Goal: Information Seeking & Learning: Understand process/instructions

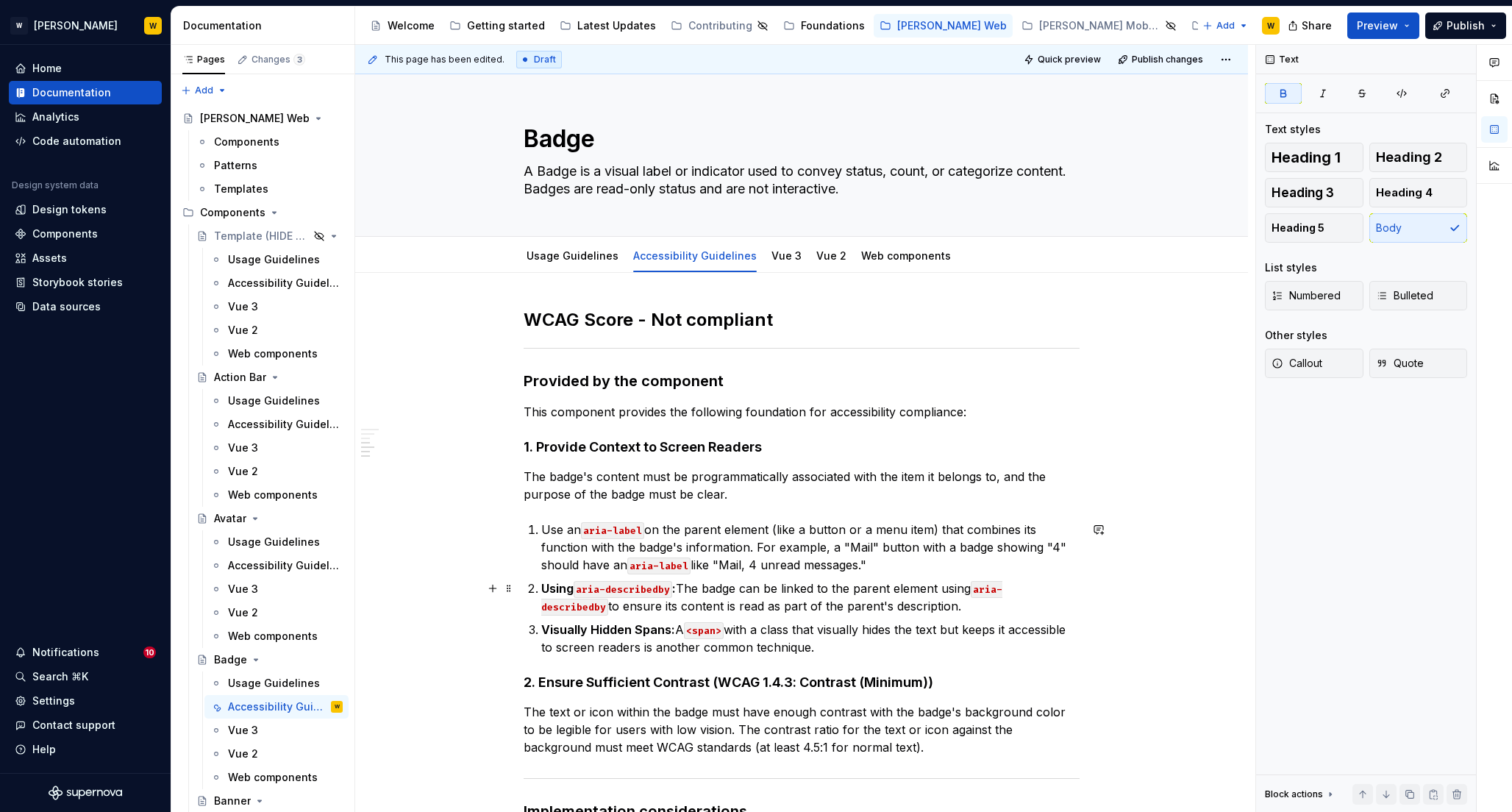
scroll to position [409, 0]
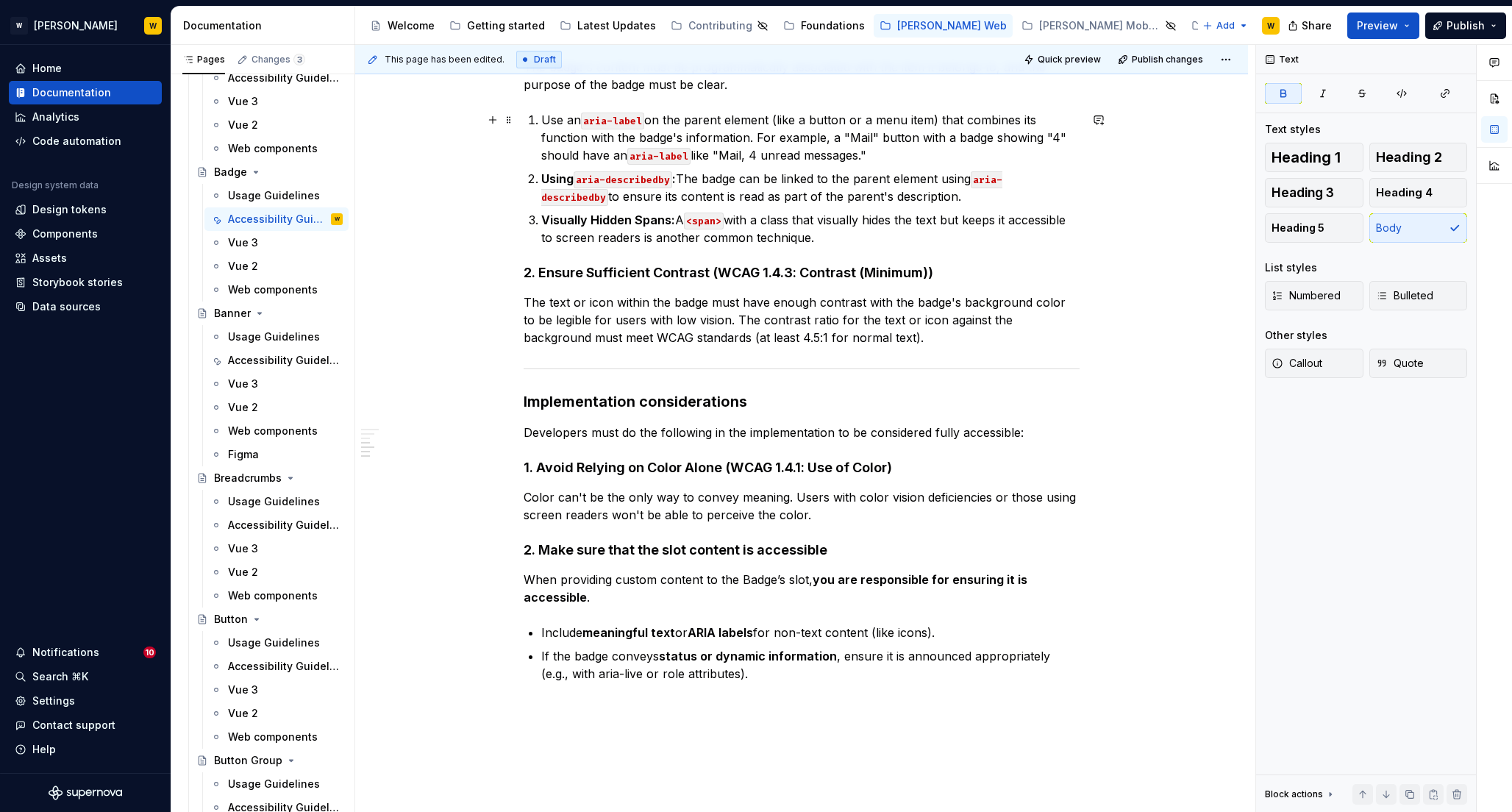
click at [1166, 131] on div "WCAG Score - Not compliant Provided by the component This component provides th…" at bounding box center [801, 430] width 892 height 1133
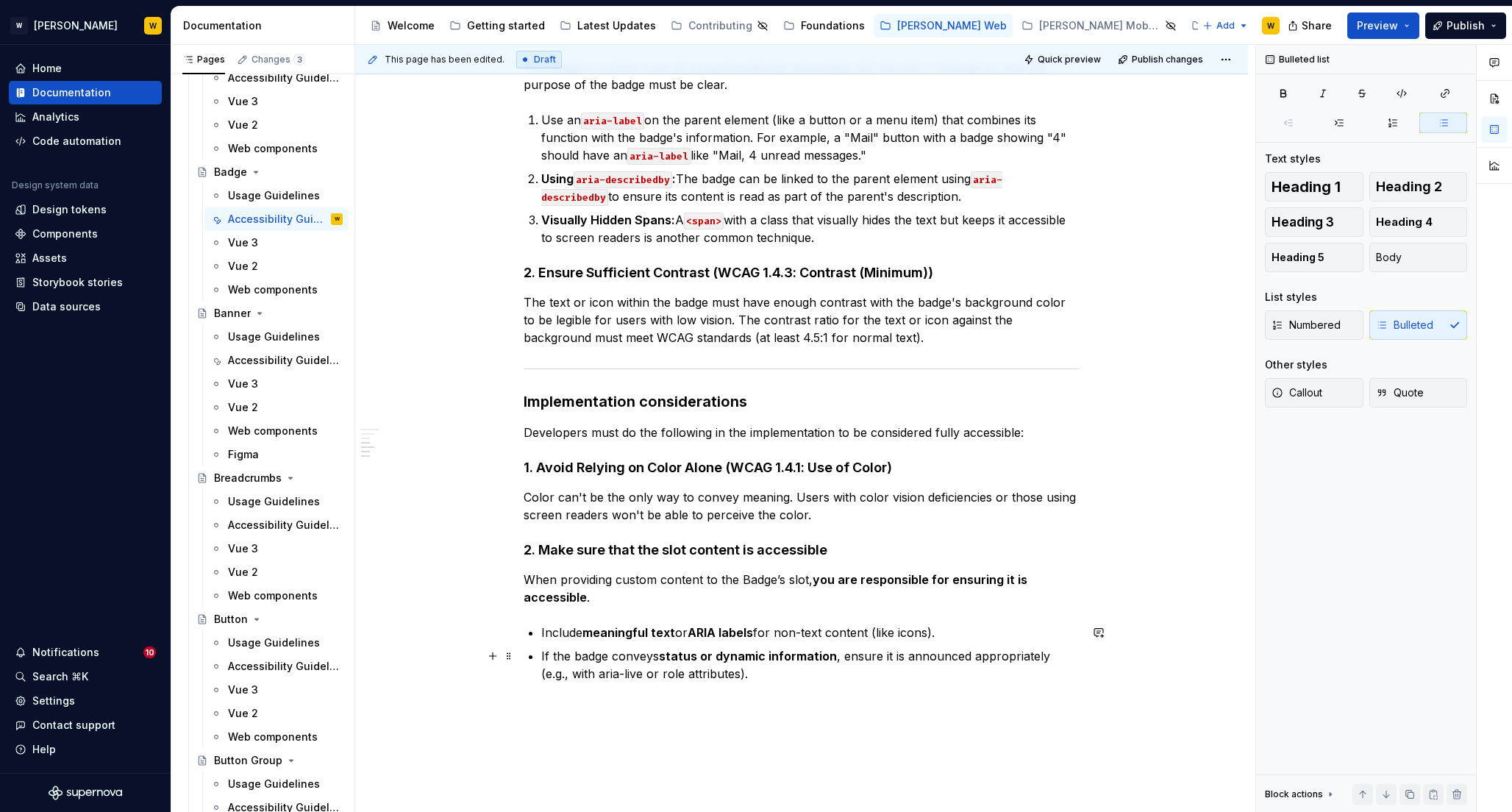
click at [723, 672] on p "If the badge conveys status or dynamic information , ensure it is announced app…" at bounding box center [810, 664] width 538 height 35
type textarea "*"
click at [768, 551] on h4 "2. Make sure that the slot content is accessible" at bounding box center [801, 550] width 555 height 17
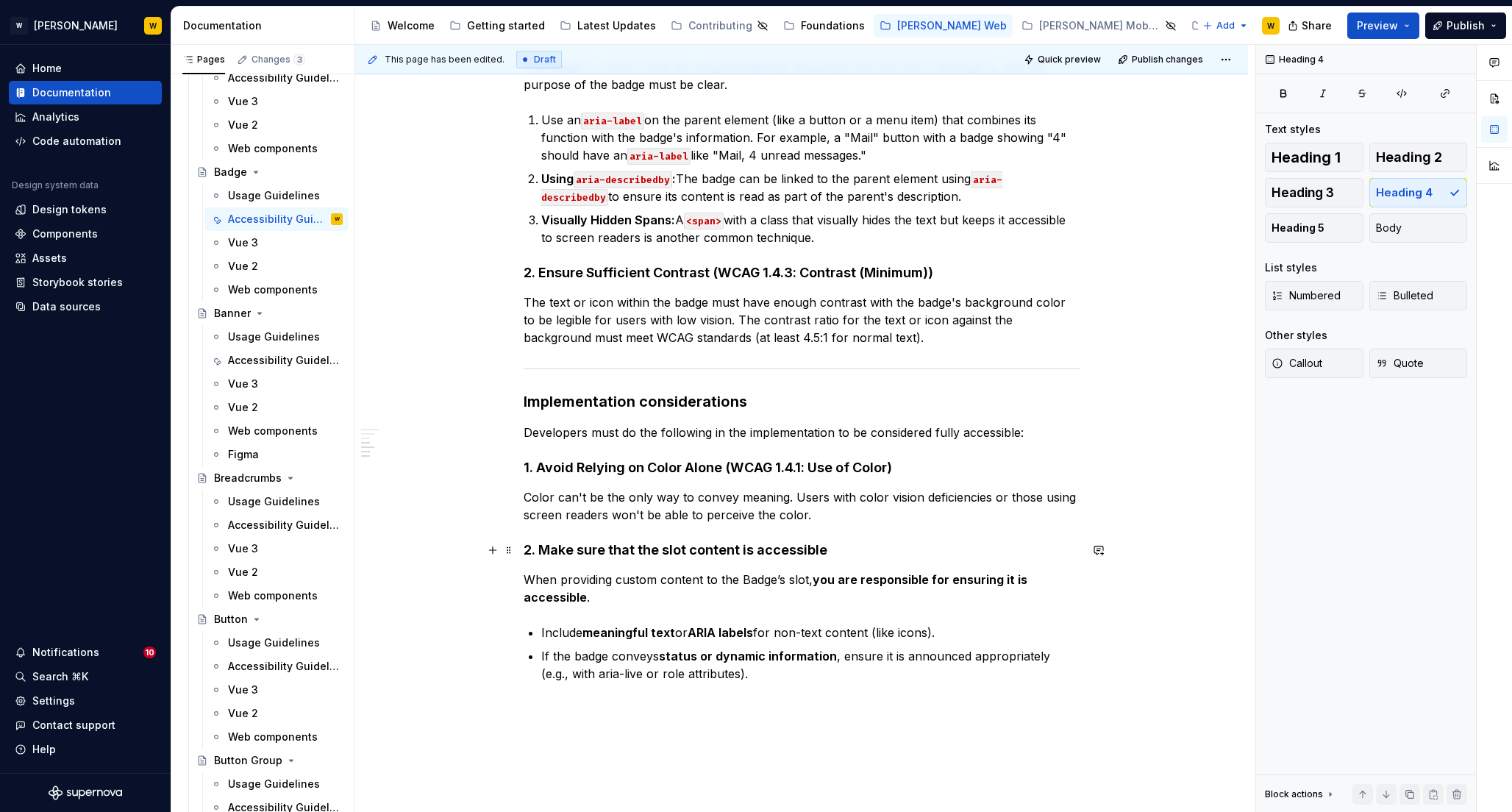
click at [782, 547] on h4 "2. Make sure that the slot content is accessible" at bounding box center [801, 550] width 555 height 17
click at [722, 550] on h4 "2. Make sure that the slot content is accessible" at bounding box center [801, 550] width 555 height 17
drag, startPoint x: 541, startPoint y: 549, endPoint x: 901, endPoint y: 545, distance: 360.0
click at [901, 545] on h4 "2. Make sure that the slot content is accessible" at bounding box center [801, 550] width 555 height 17
click at [578, 583] on p "When providing custom content to the Badge’s slot, you are responsible for ensu…" at bounding box center [801, 588] width 555 height 35
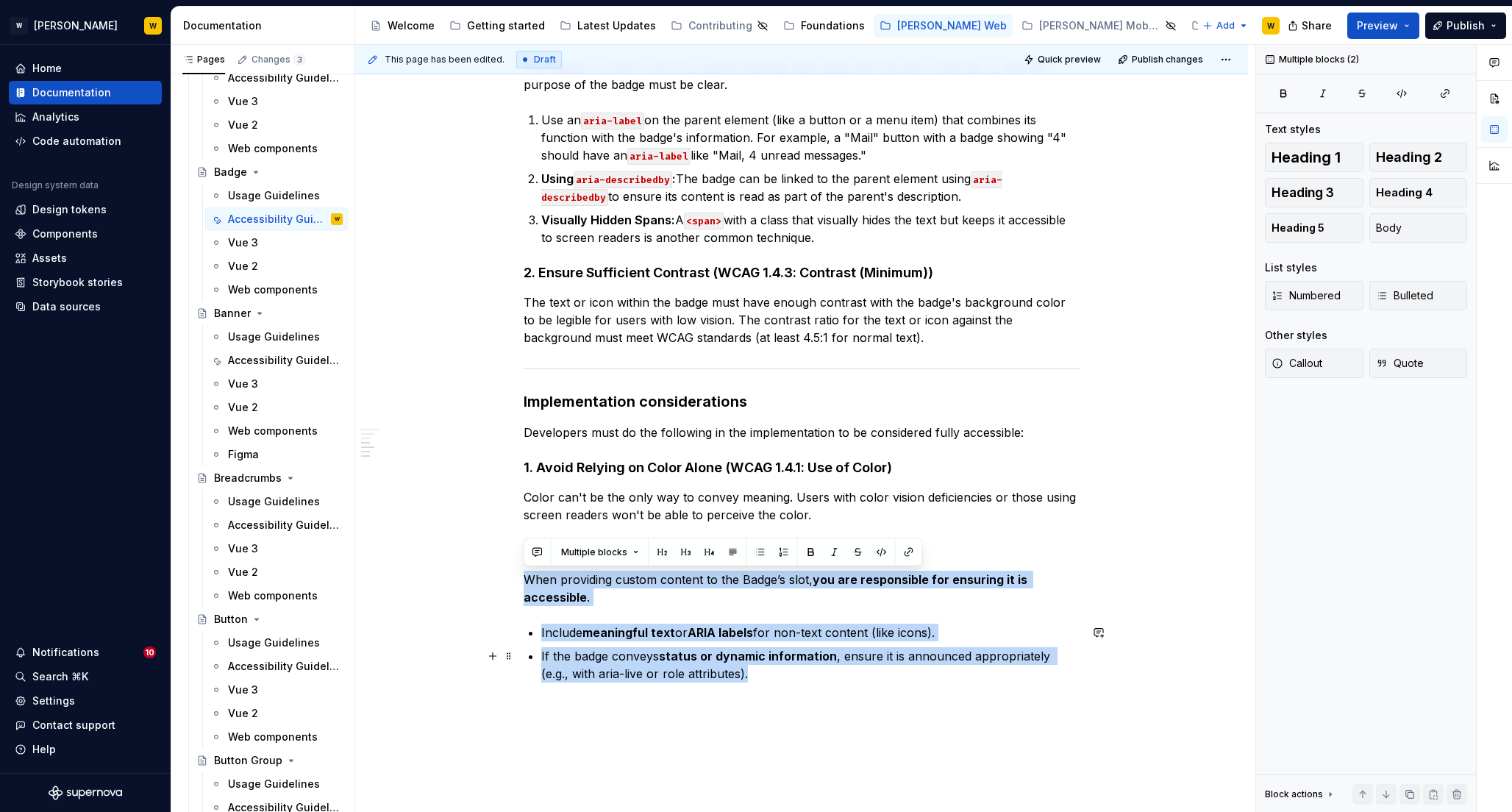
drag, startPoint x: 528, startPoint y: 581, endPoint x: 737, endPoint y: 668, distance: 226.4
click at [737, 668] on div "WCAG Score - Not compliant Provided by the component This component provides th…" at bounding box center [801, 317] width 555 height 837
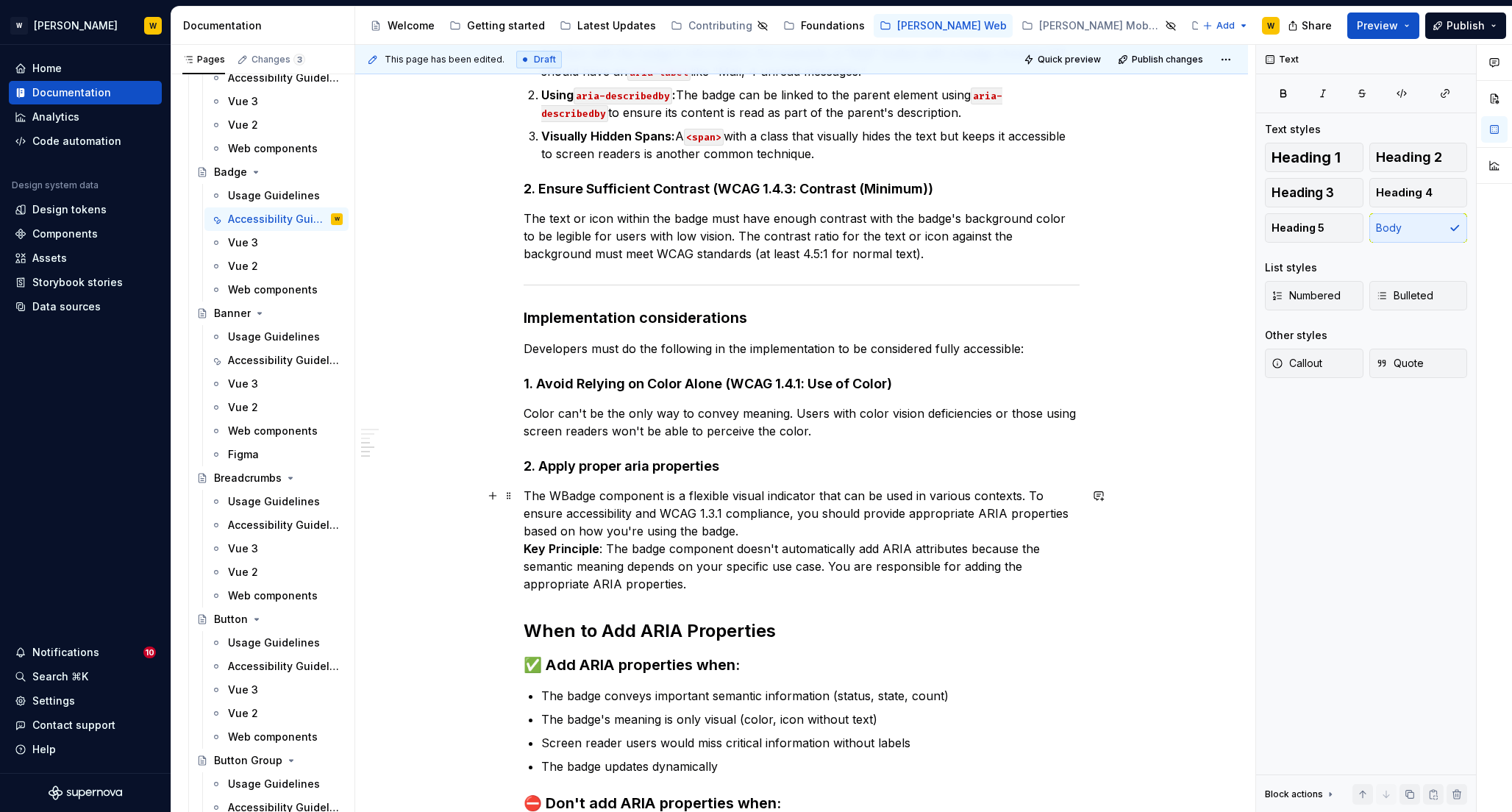
scroll to position [577, 0]
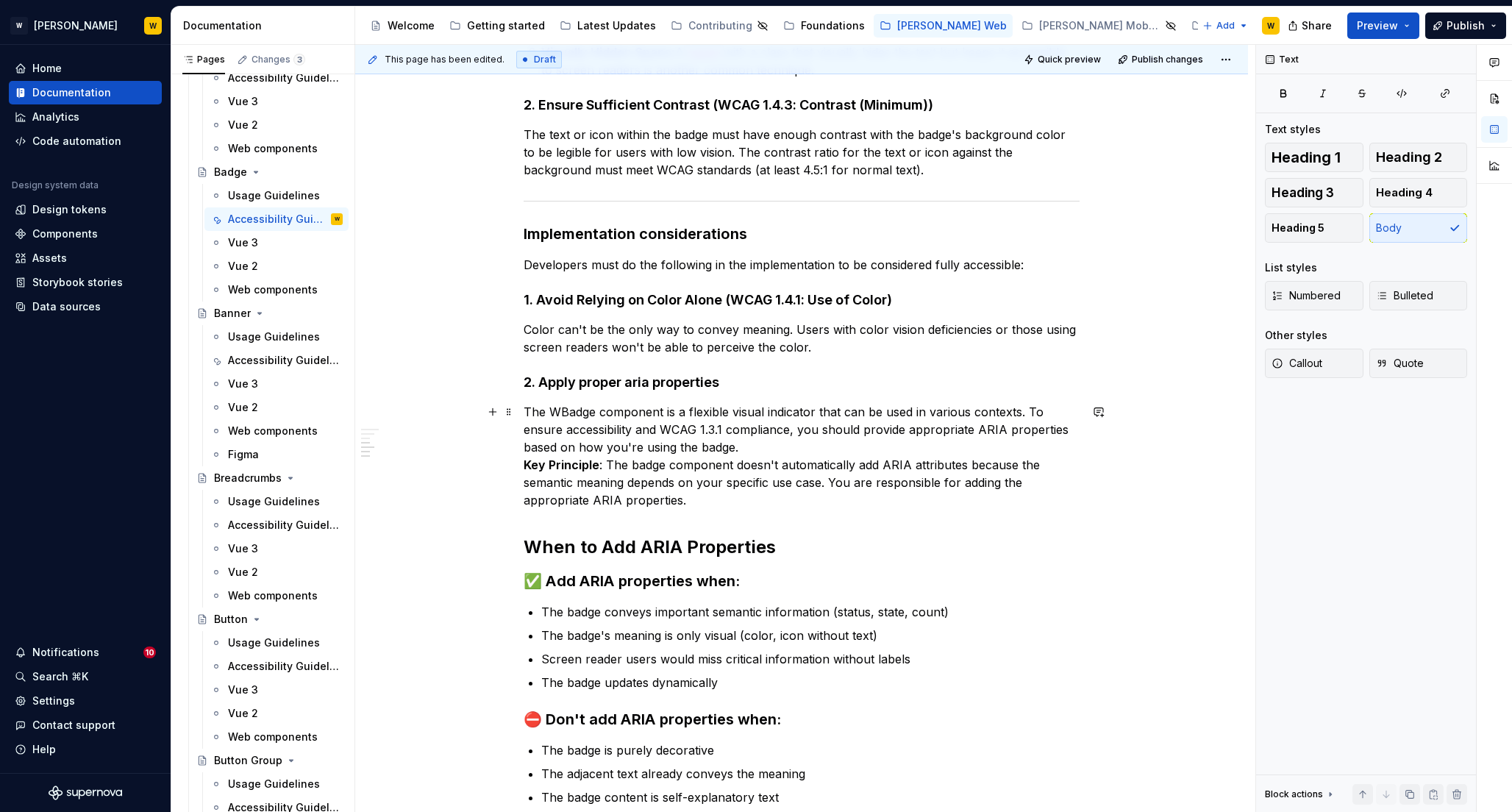
click at [746, 447] on p "The WBadge component is a flexible visual indicator that can be used in various…" at bounding box center [801, 455] width 555 height 106
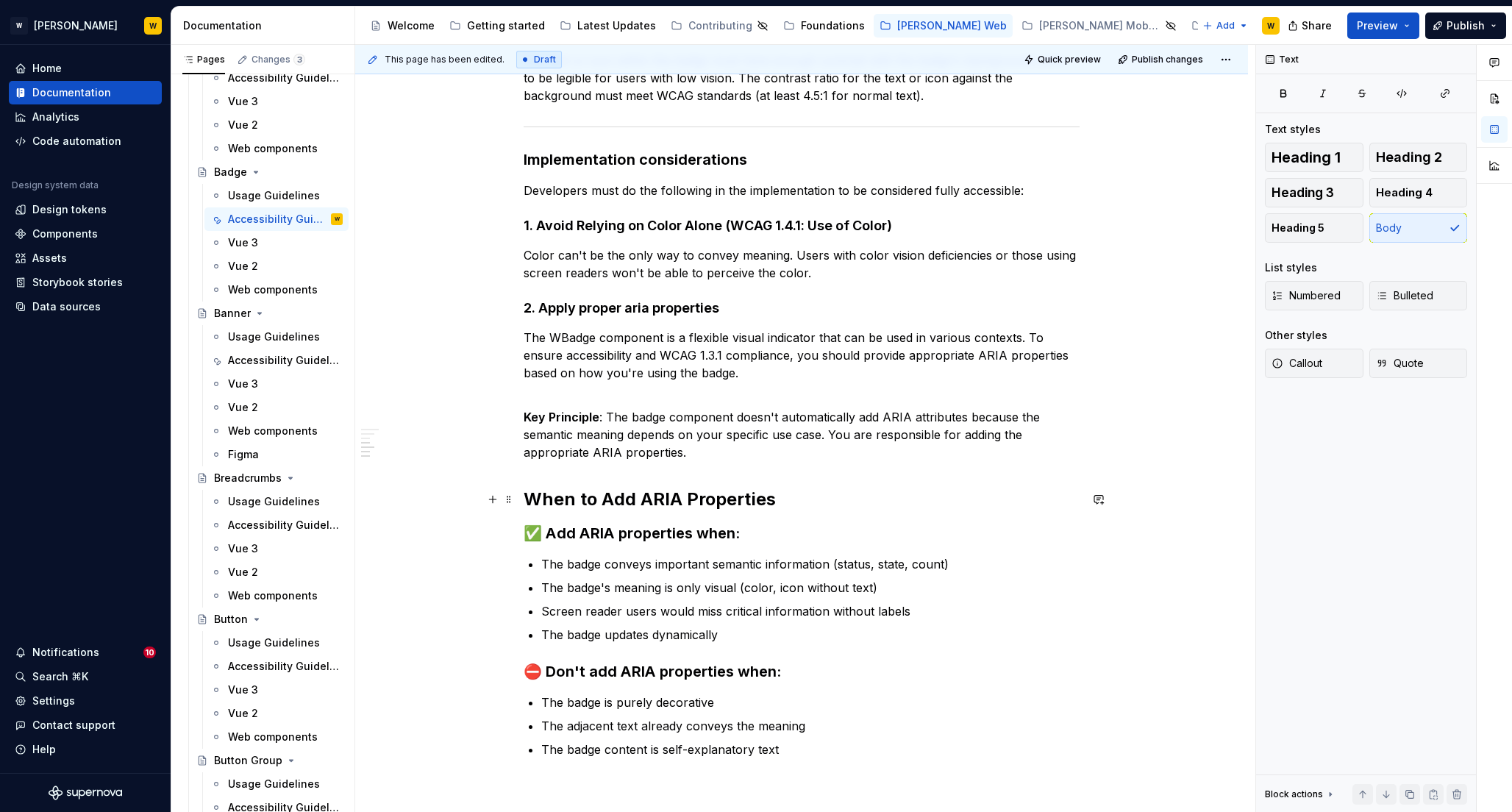
scroll to position [690, 0]
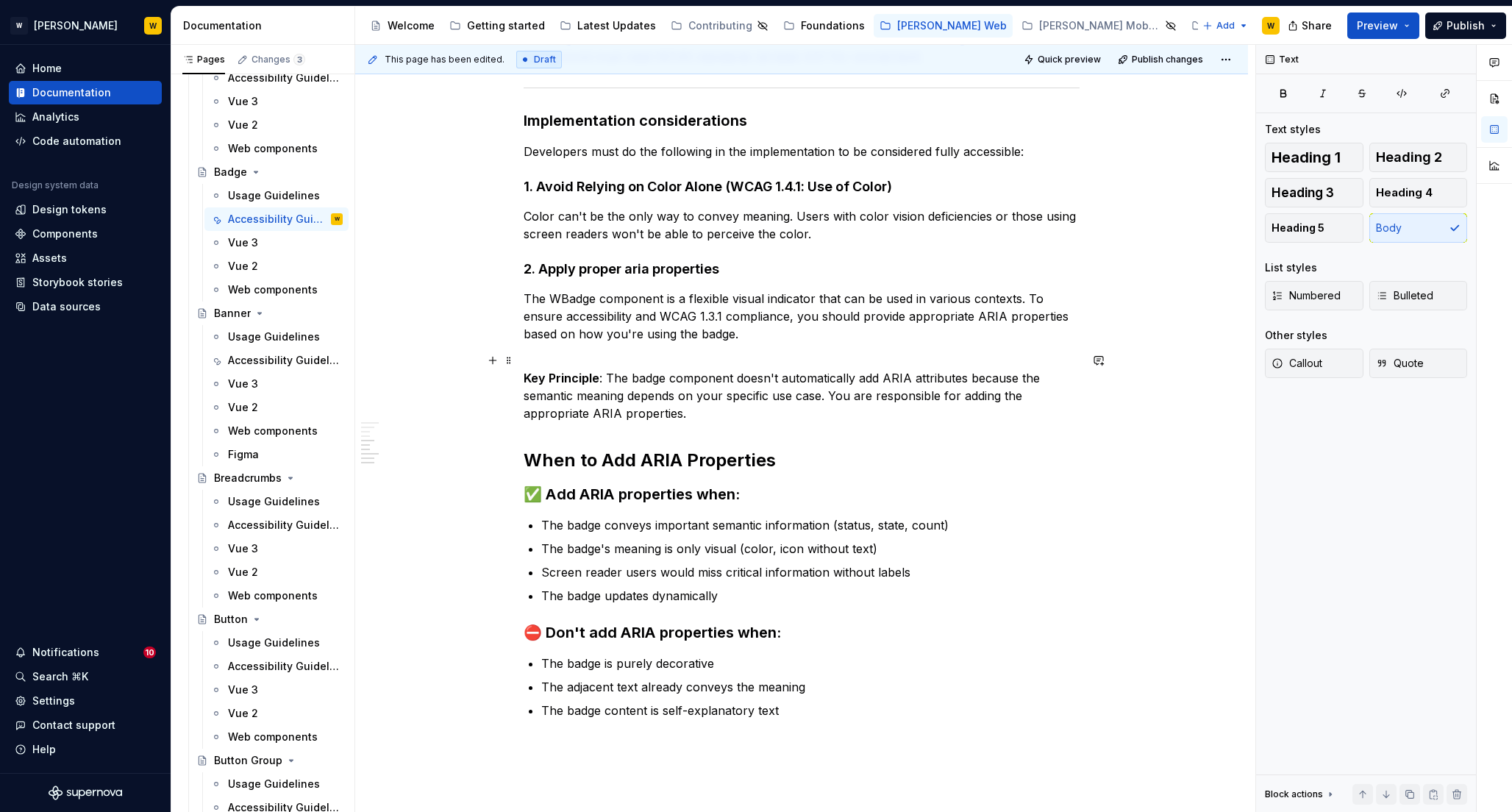
click at [695, 412] on p "Key Principle : The badge component doesn't automatically add ARIA attributes b…" at bounding box center [801, 387] width 555 height 71
click at [652, 460] on strong "When to Add ARIA Properties" at bounding box center [649, 460] width 252 height 21
click at [1295, 226] on span "Heading 5" at bounding box center [1298, 228] width 53 height 15
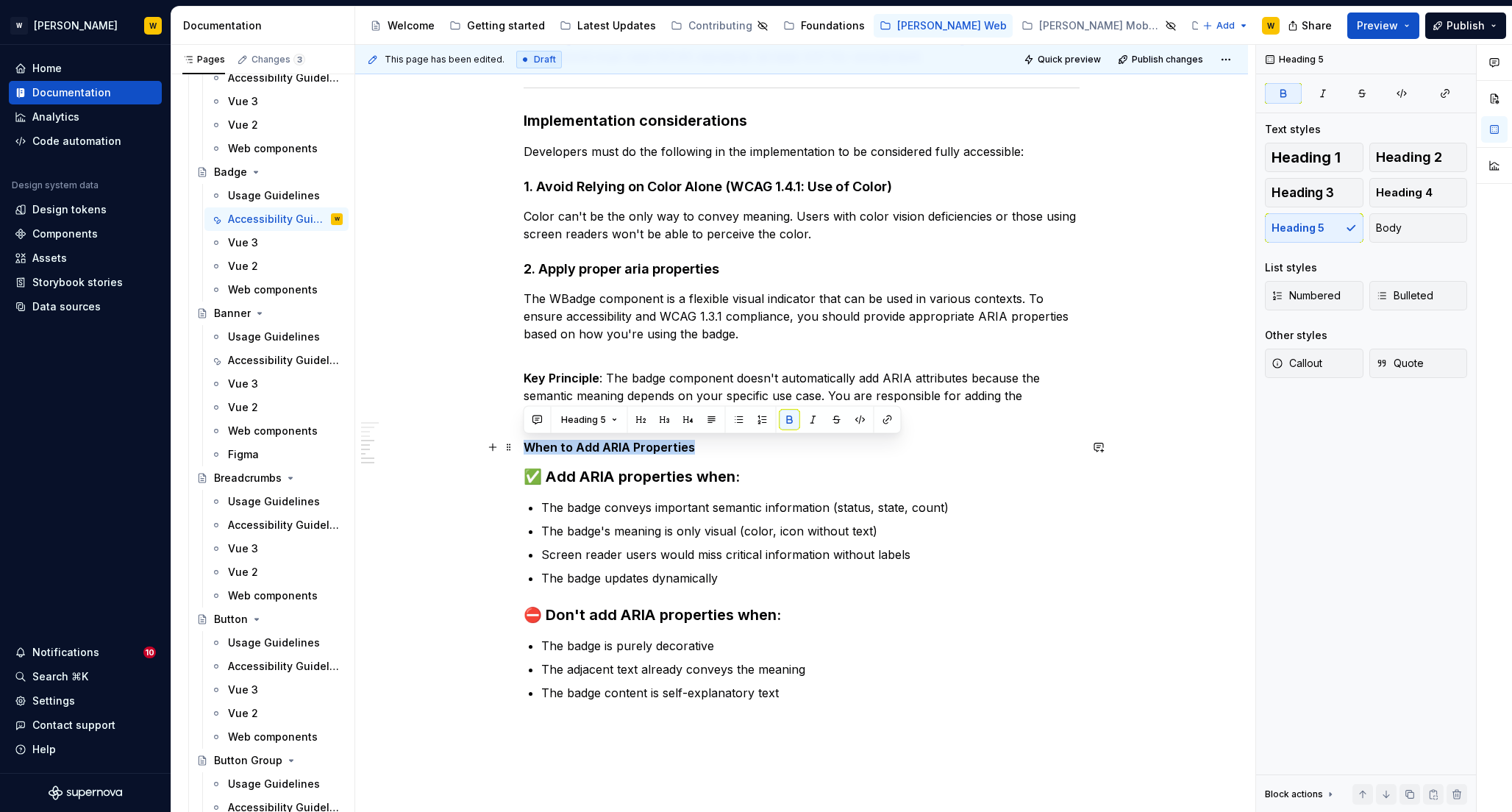
click at [723, 445] on h5 "When to Add ARIA Properties" at bounding box center [801, 447] width 555 height 15
click at [738, 448] on h5 "When to Add ARIA Properties" at bounding box center [801, 447] width 555 height 15
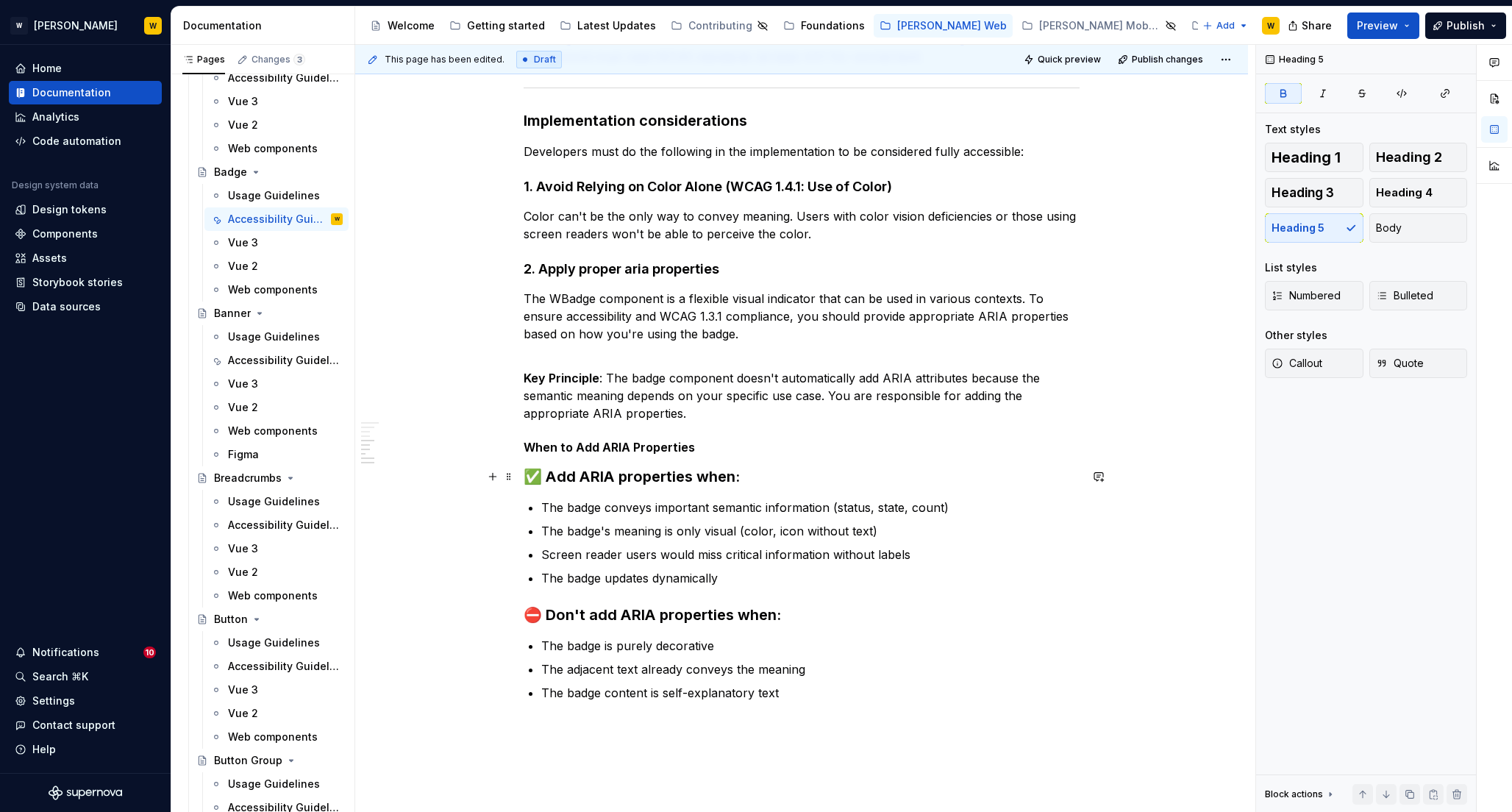
click at [681, 479] on strong "✅ Add ARIA properties when:" at bounding box center [631, 476] width 216 height 17
click at [1413, 230] on button "Body" at bounding box center [1418, 228] width 99 height 30
click at [643, 476] on strong "✅ Add ARIA properties when:" at bounding box center [611, 475] width 176 height 15
click at [618, 623] on strong "⛔ Don't add ARIA properties when:" at bounding box center [652, 617] width 257 height 17
click at [1404, 224] on button "Body" at bounding box center [1418, 228] width 99 height 30
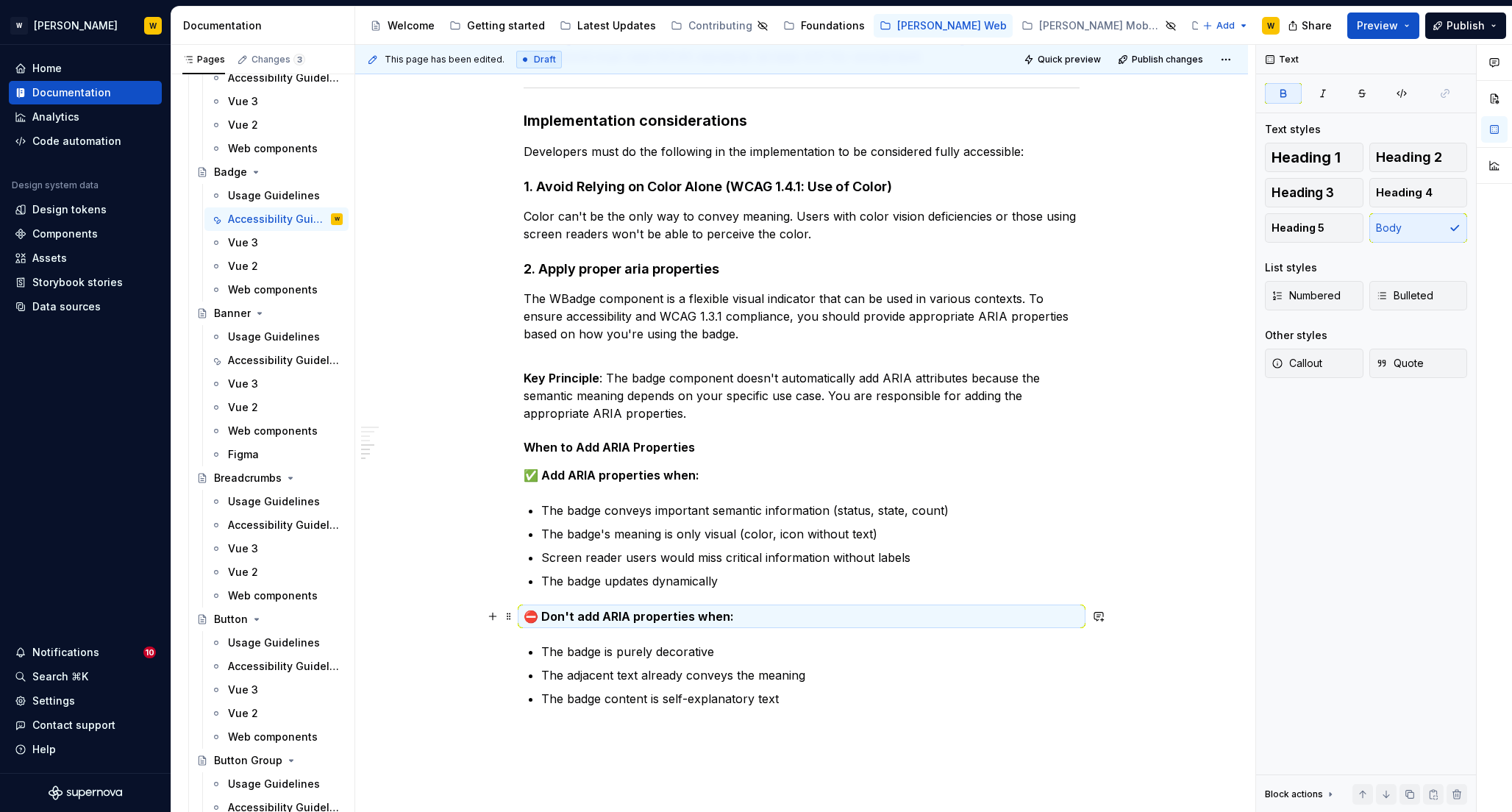
click at [814, 618] on p "⛔ Don't add ARIA properties when:" at bounding box center [801, 616] width 555 height 17
click at [650, 444] on strong "When to Add ARIA Properties" at bounding box center [609, 447] width 171 height 15
click at [718, 443] on h5 "When to Add ARIA Properties" at bounding box center [801, 447] width 555 height 15
click at [671, 448] on strong "When to Add ARIA Properties" at bounding box center [609, 447] width 171 height 15
click at [626, 269] on h4 "2. Apply proper aria properties" at bounding box center [801, 269] width 555 height 17
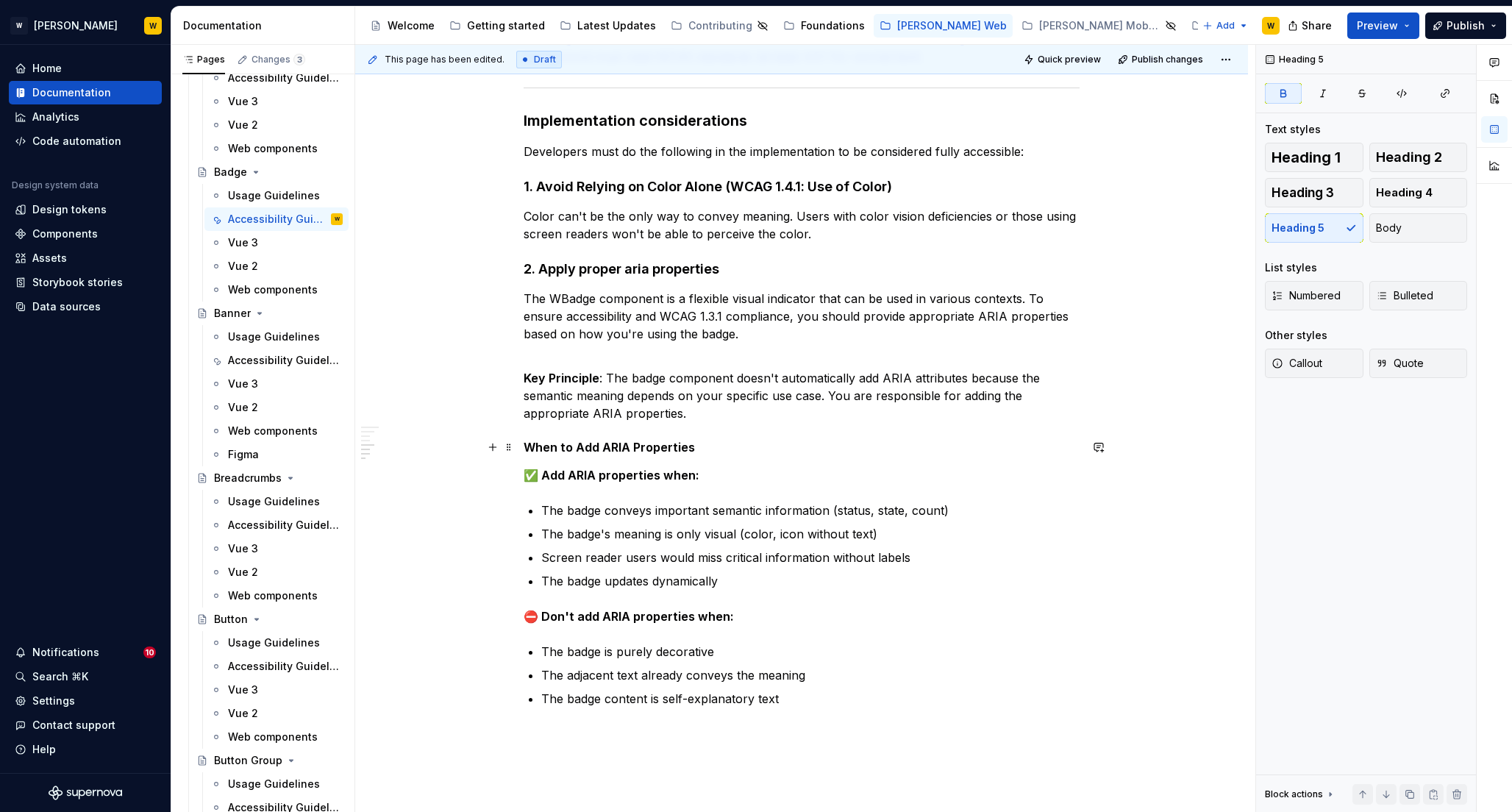
click at [626, 448] on strong "When to Add ARIA Properties" at bounding box center [609, 447] width 171 height 15
click at [731, 446] on h5 "When to Add ARIA Properties" at bounding box center [801, 447] width 555 height 15
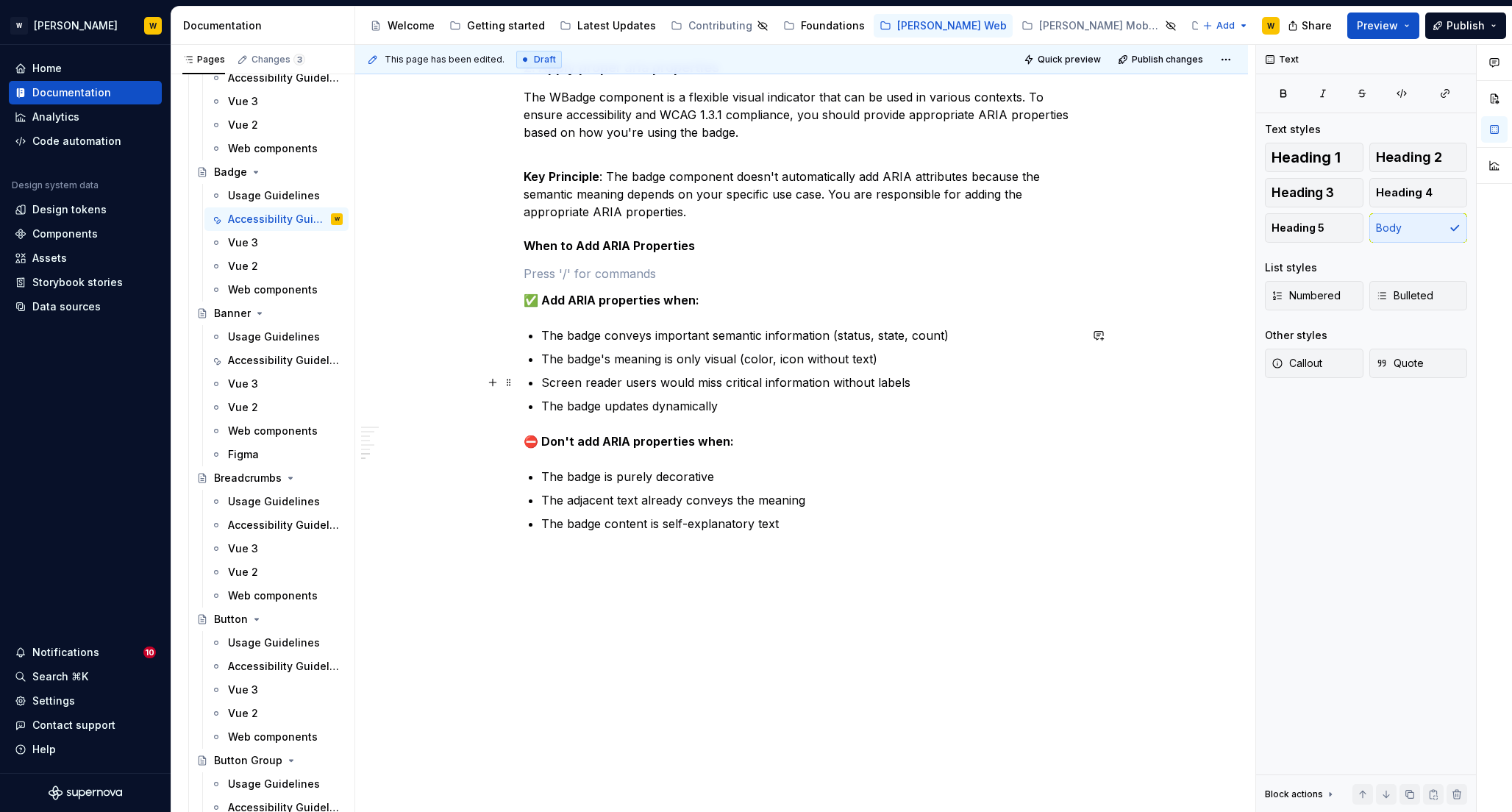
scroll to position [925, 0]
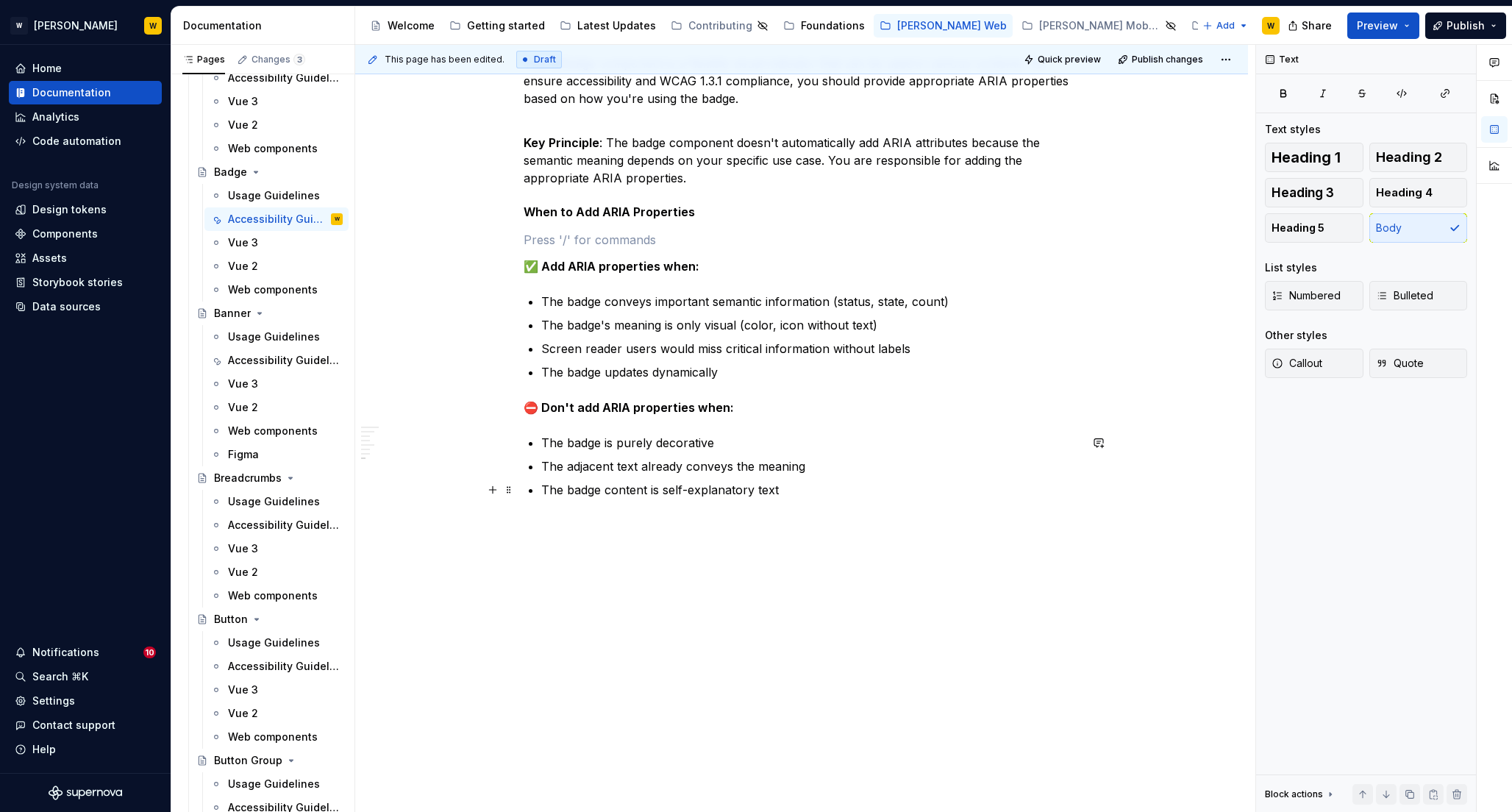
click at [820, 491] on p "The badge content is self-explanatory text" at bounding box center [810, 489] width 538 height 17
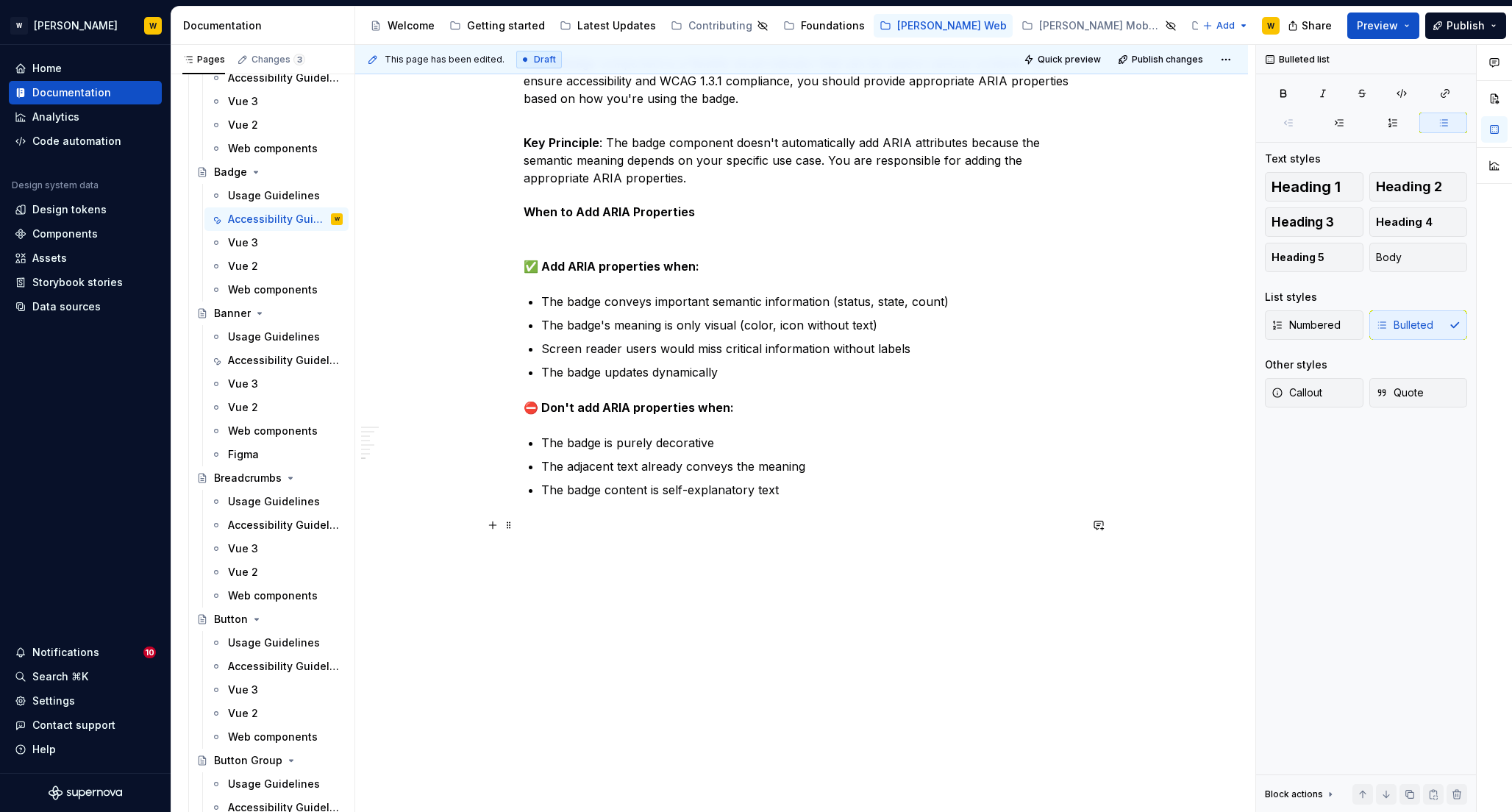
click at [686, 528] on p at bounding box center [801, 533] width 555 height 35
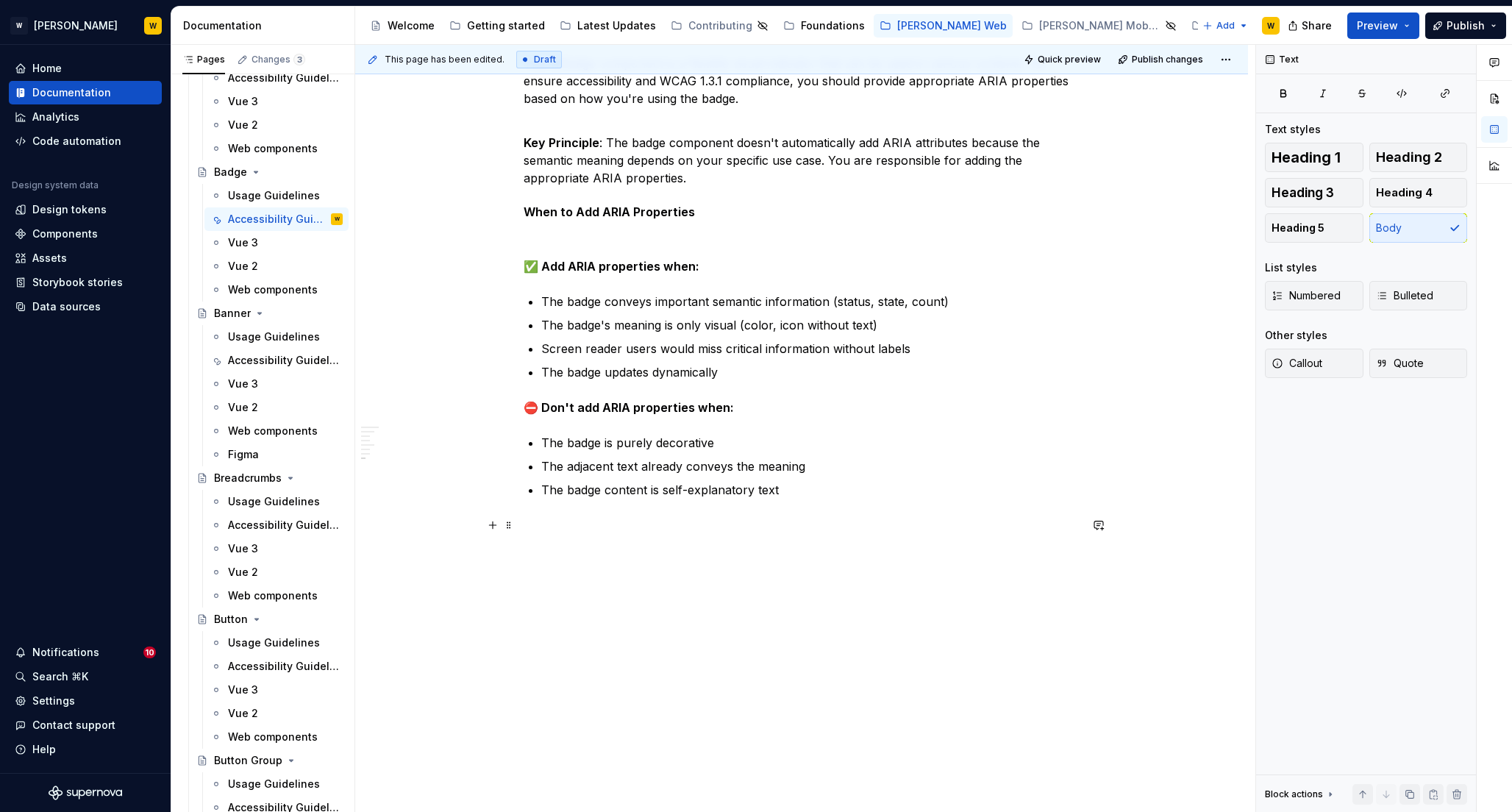
click at [581, 528] on p at bounding box center [801, 533] width 555 height 35
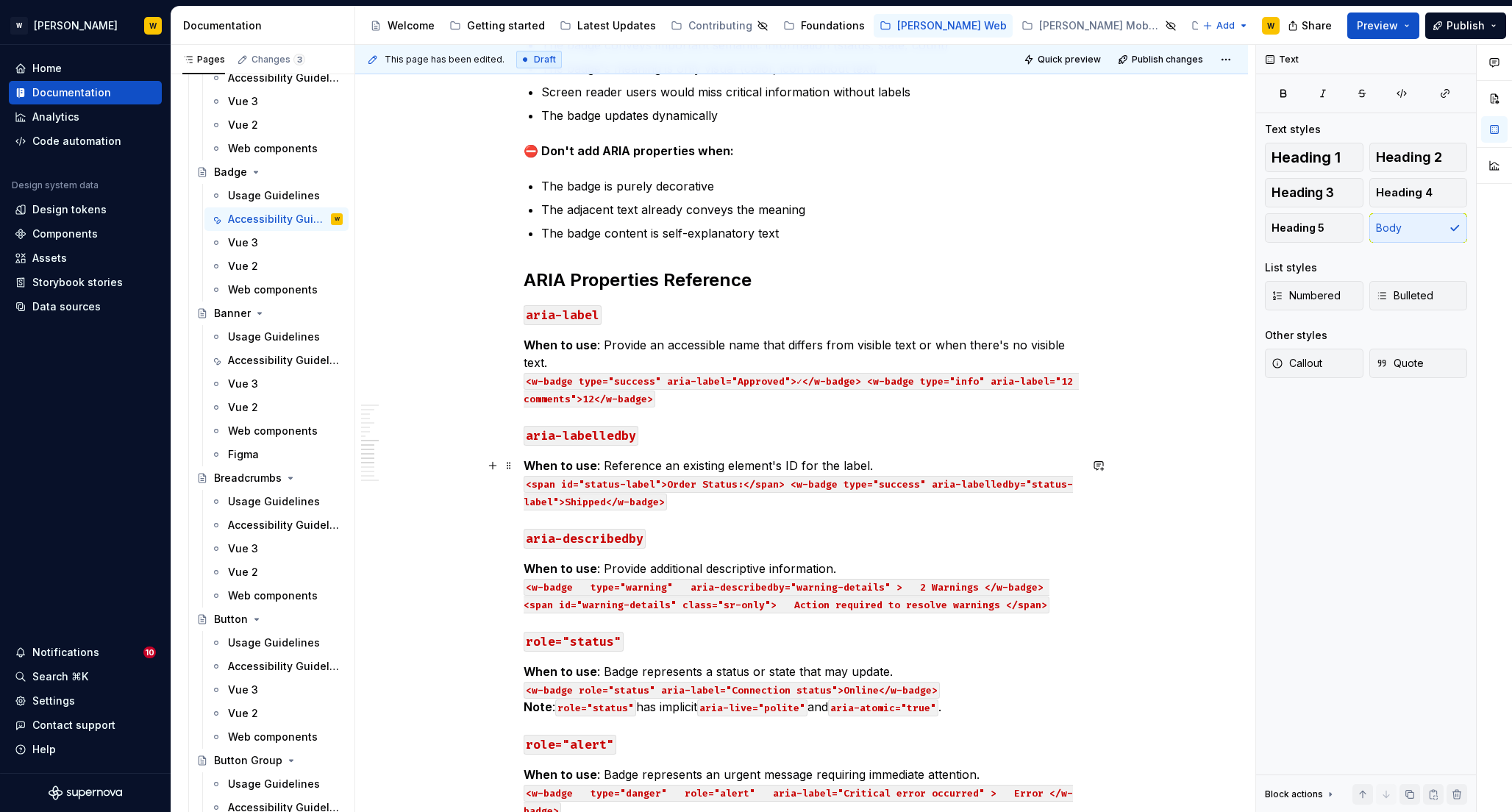
scroll to position [1225, 0]
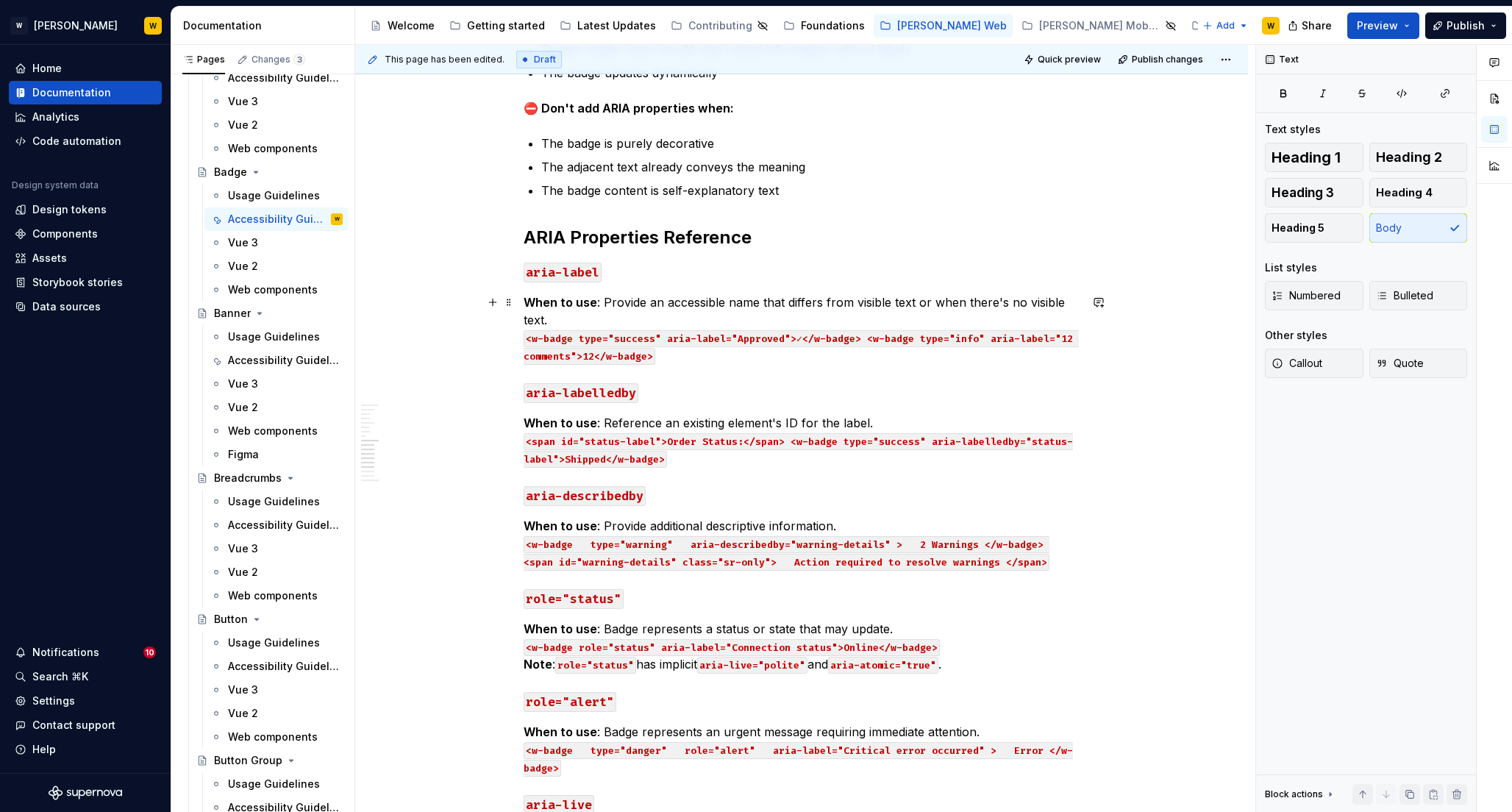
click at [624, 339] on code "<w-badge type="success" aria-label="Approved">✓</w-badge> <w-badge type="info" …" at bounding box center [801, 348] width 555 height 35
drag, startPoint x: 527, startPoint y: 339, endPoint x: 688, endPoint y: 355, distance: 161.8
click at [688, 355] on p "When to use : Provide an accessible name that differs from visible text or when…" at bounding box center [801, 329] width 555 height 71
click at [835, 316] on button "button" at bounding box center [837, 311] width 21 height 21
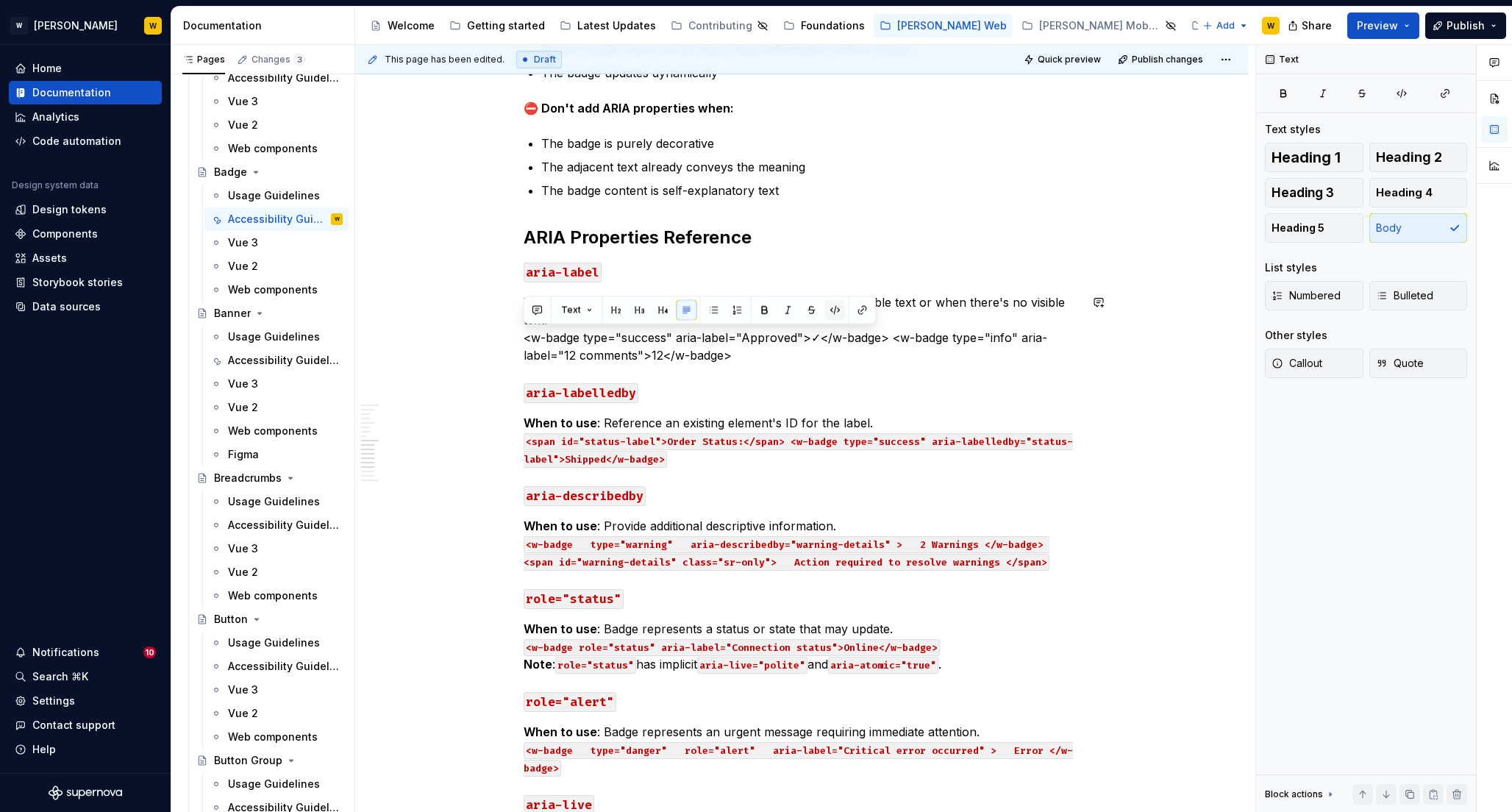
click at [836, 315] on button "button" at bounding box center [835, 310] width 21 height 21
click at [677, 354] on p "When to use : Provide an accessible name that differs from visible text or when…" at bounding box center [801, 329] width 555 height 71
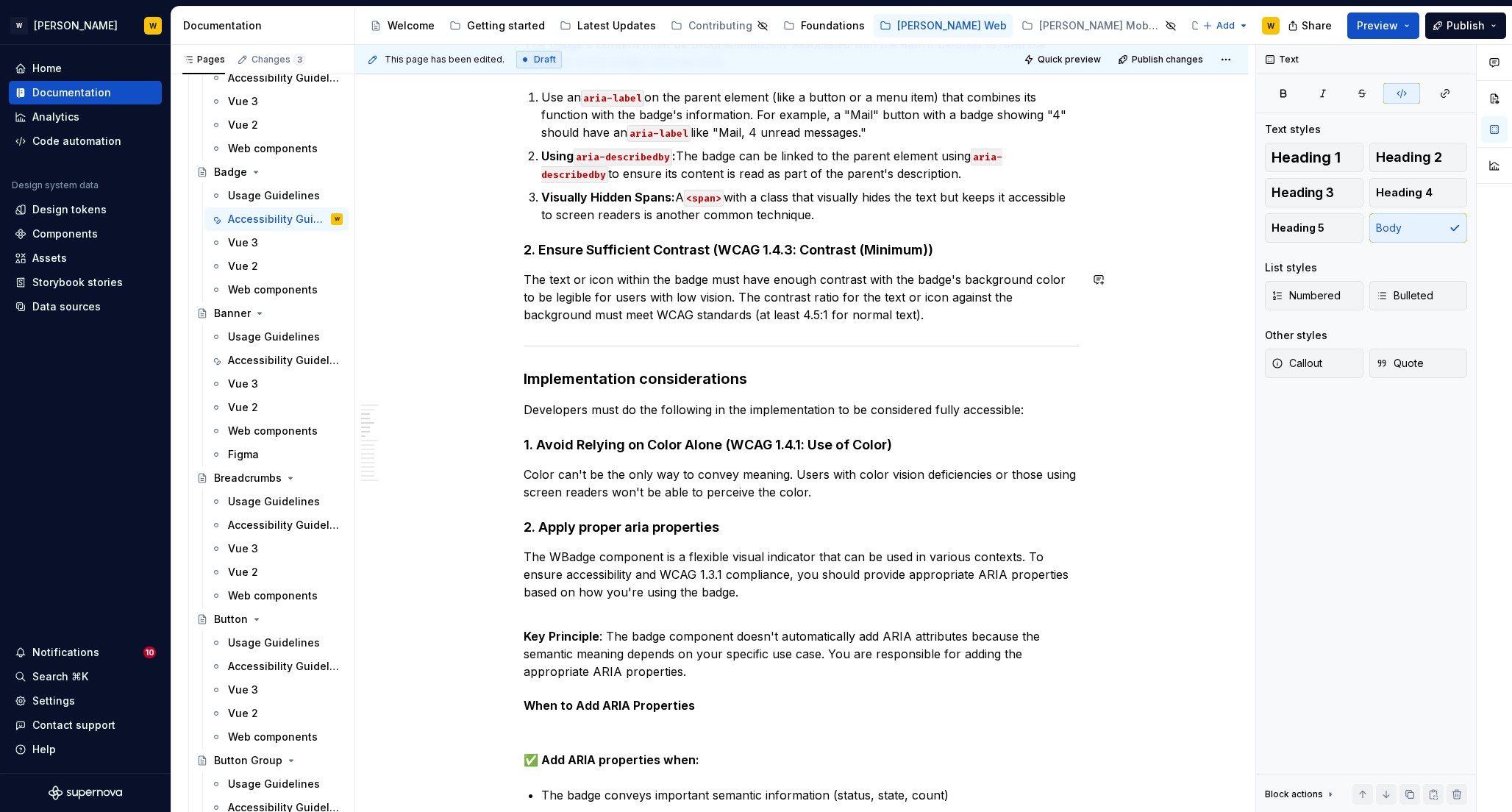
scroll to position [556, 0]
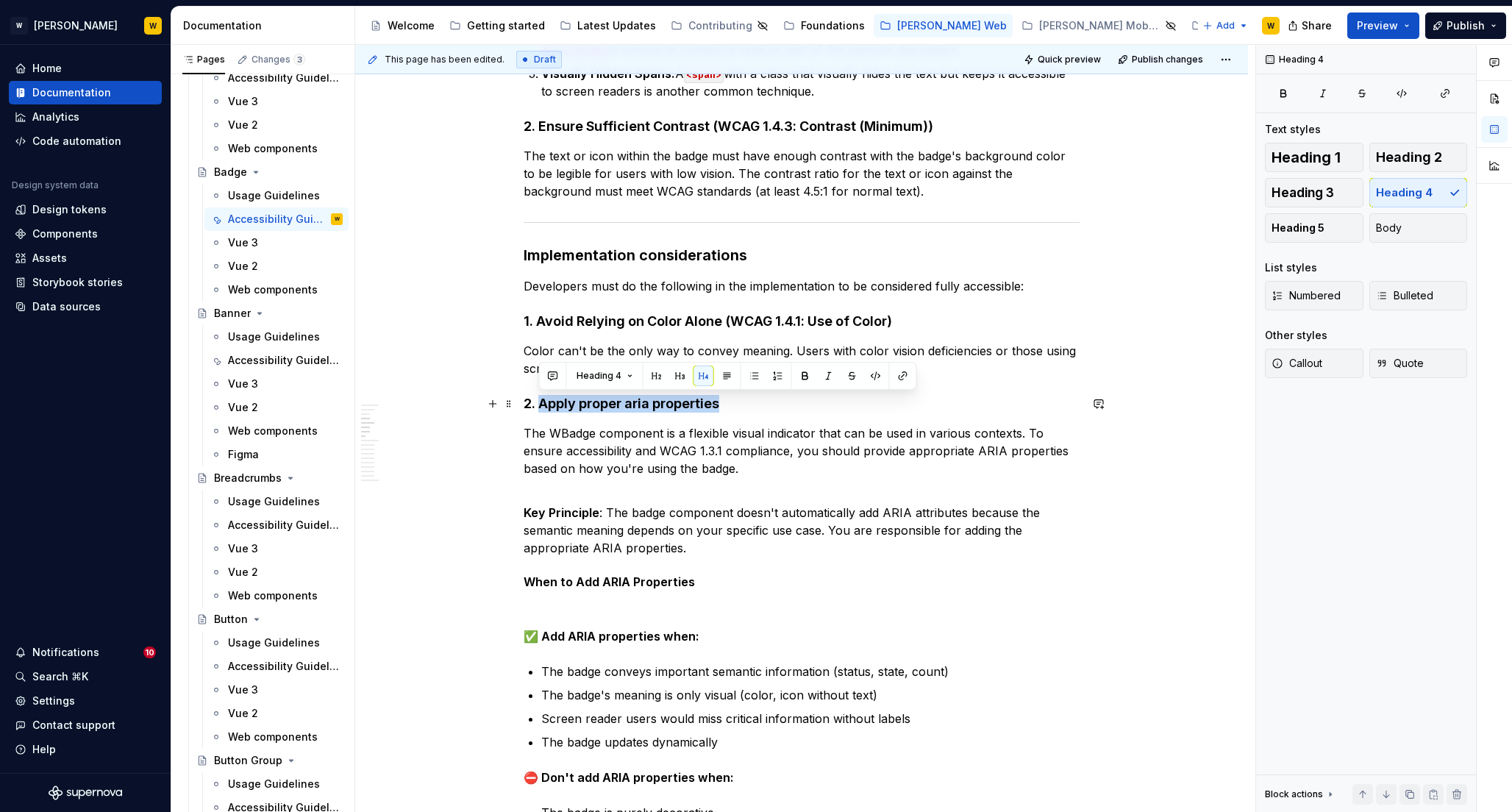
drag, startPoint x: 541, startPoint y: 405, endPoint x: 739, endPoint y: 407, distance: 198.0
click at [739, 407] on h4 "2. Apply proper aria properties" at bounding box center [801, 403] width 555 height 17
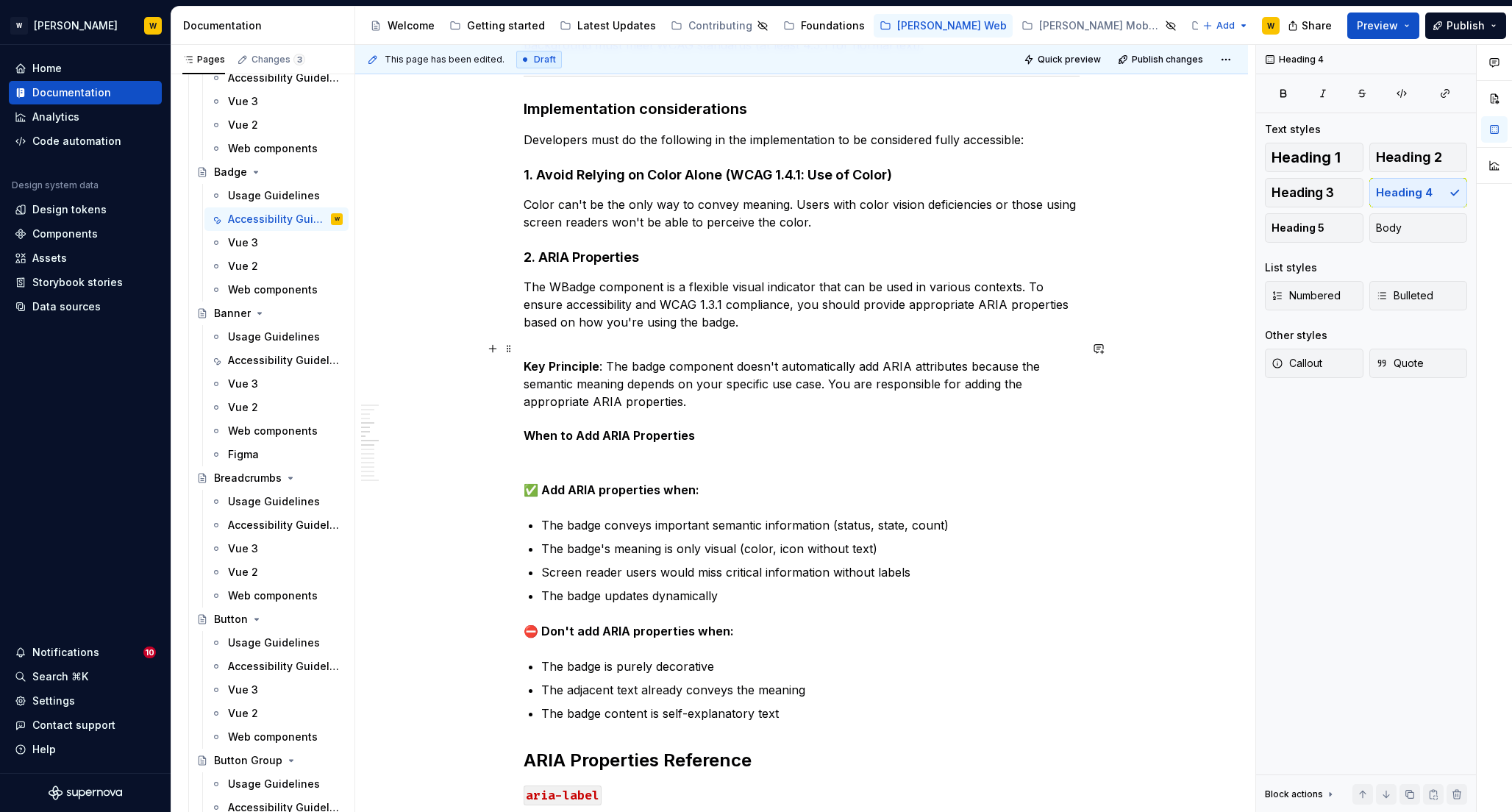
scroll to position [699, 0]
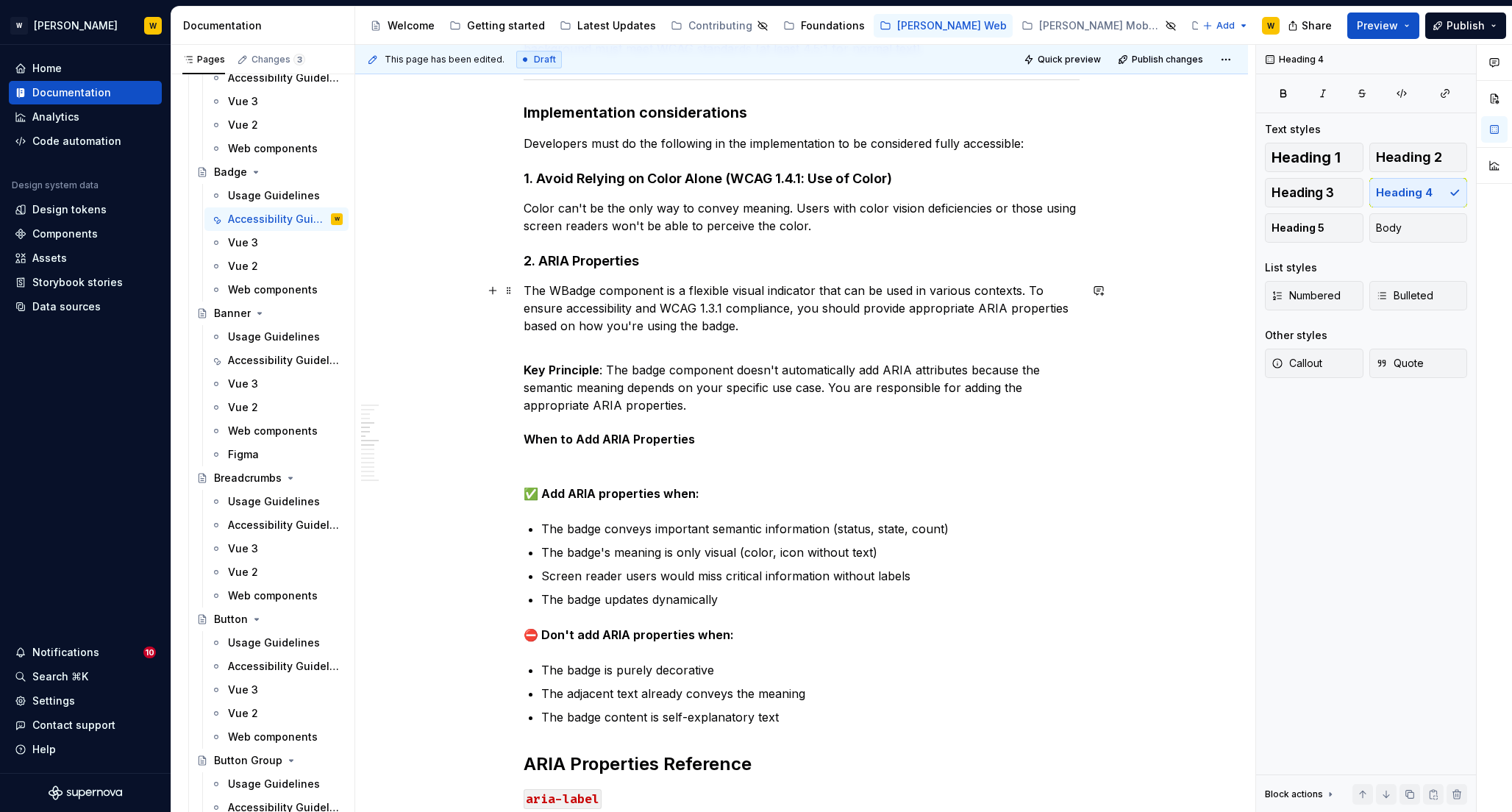
click at [638, 307] on p "The WBadge component is a flexible visual indicator that can be used in various…" at bounding box center [801, 308] width 555 height 53
click at [793, 304] on p "The WBadge component is a flexible visual indicator that can be used in various…" at bounding box center [801, 308] width 555 height 53
click at [614, 322] on p "The WBadge component is a flexible visual indicator that can be used in various…" at bounding box center [801, 308] width 555 height 53
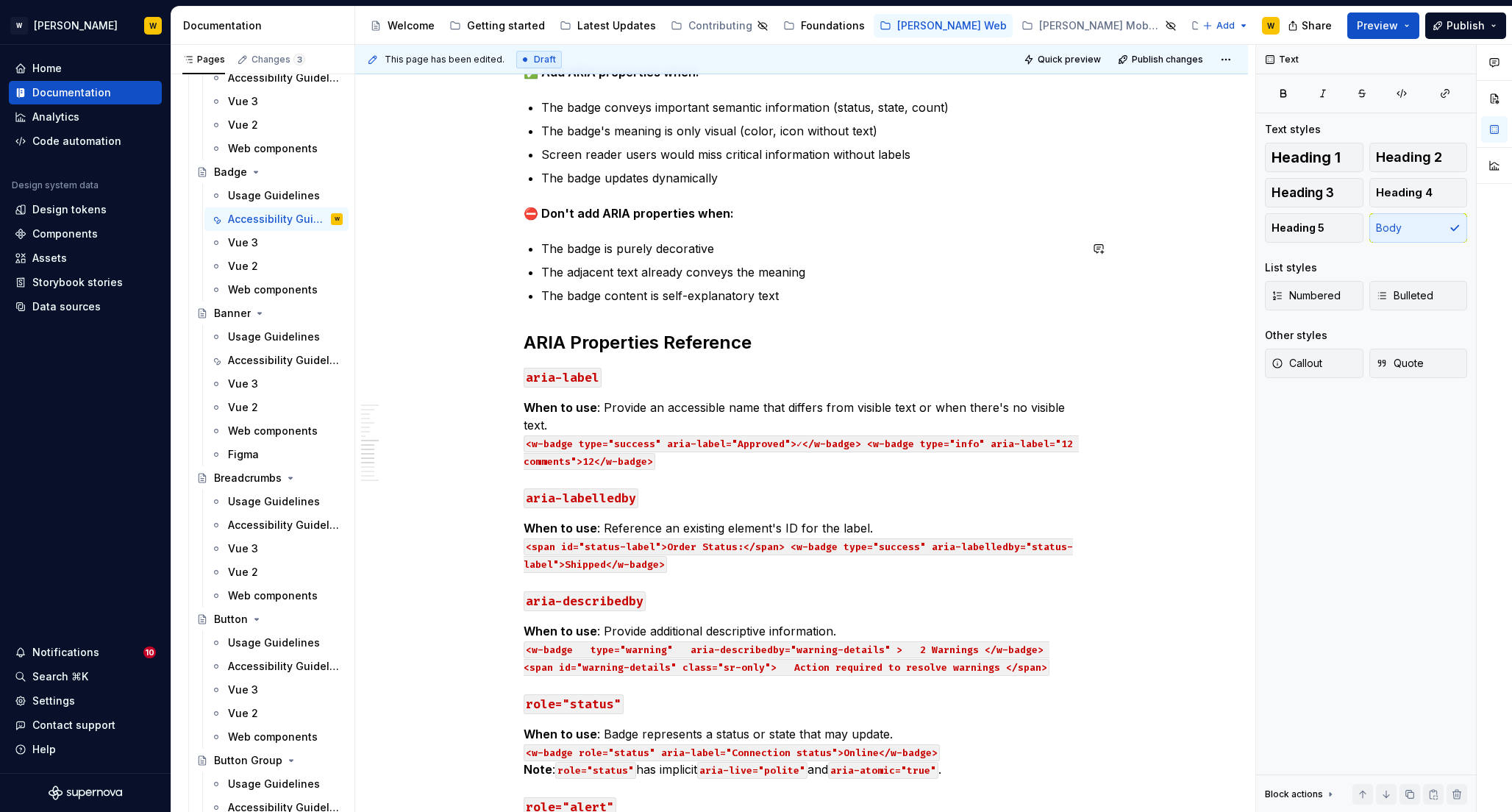
scroll to position [1121, 0]
click at [636, 381] on h3 "aria-label" at bounding box center [801, 376] width 555 height 21
click at [571, 374] on code "aria-label" at bounding box center [562, 376] width 78 height 20
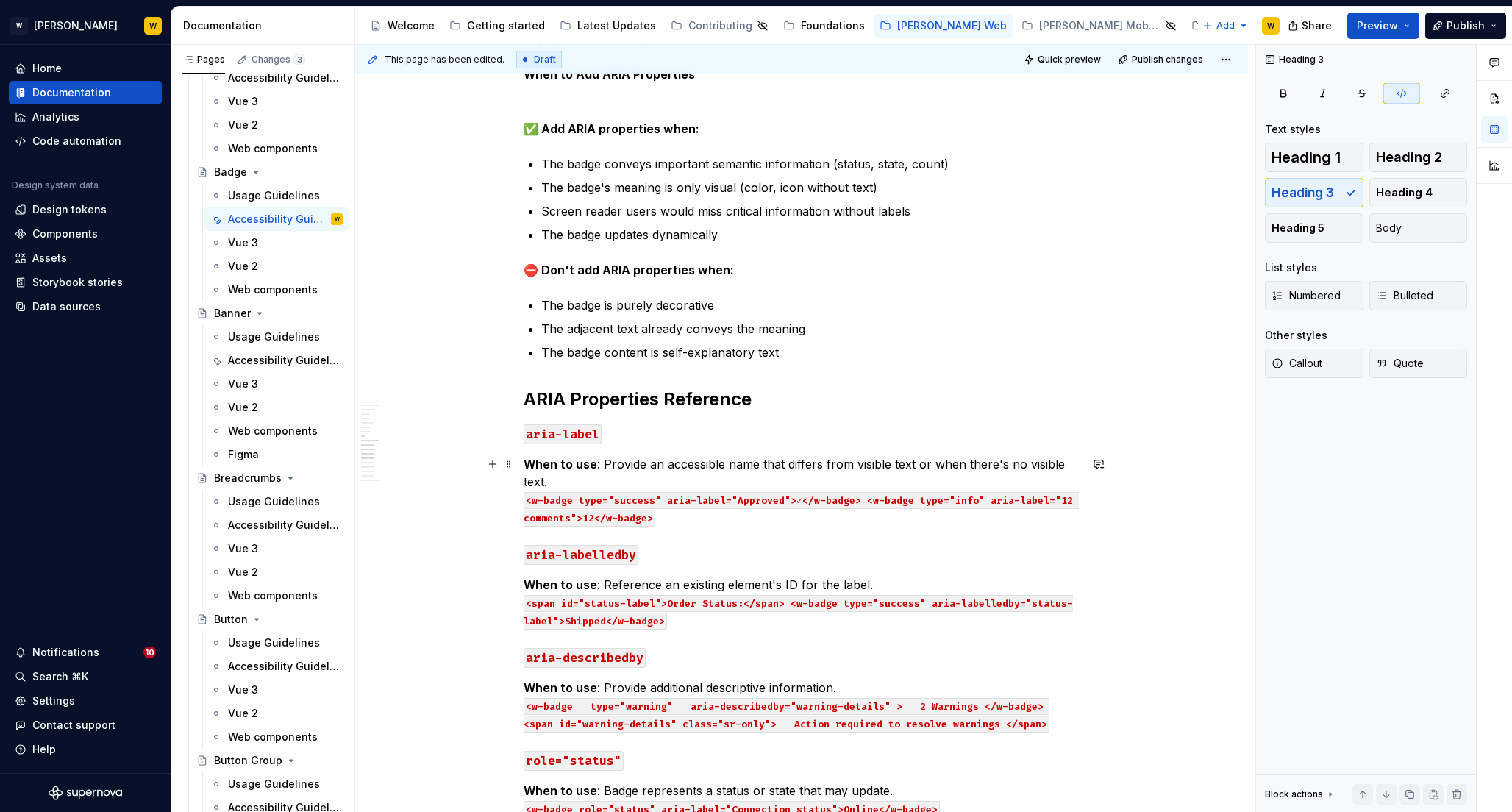
scroll to position [1062, 0]
click at [652, 398] on strong "ARIA Properties Reference" at bounding box center [637, 400] width 228 height 21
click at [1414, 194] on span "Heading 4" at bounding box center [1404, 192] width 57 height 15
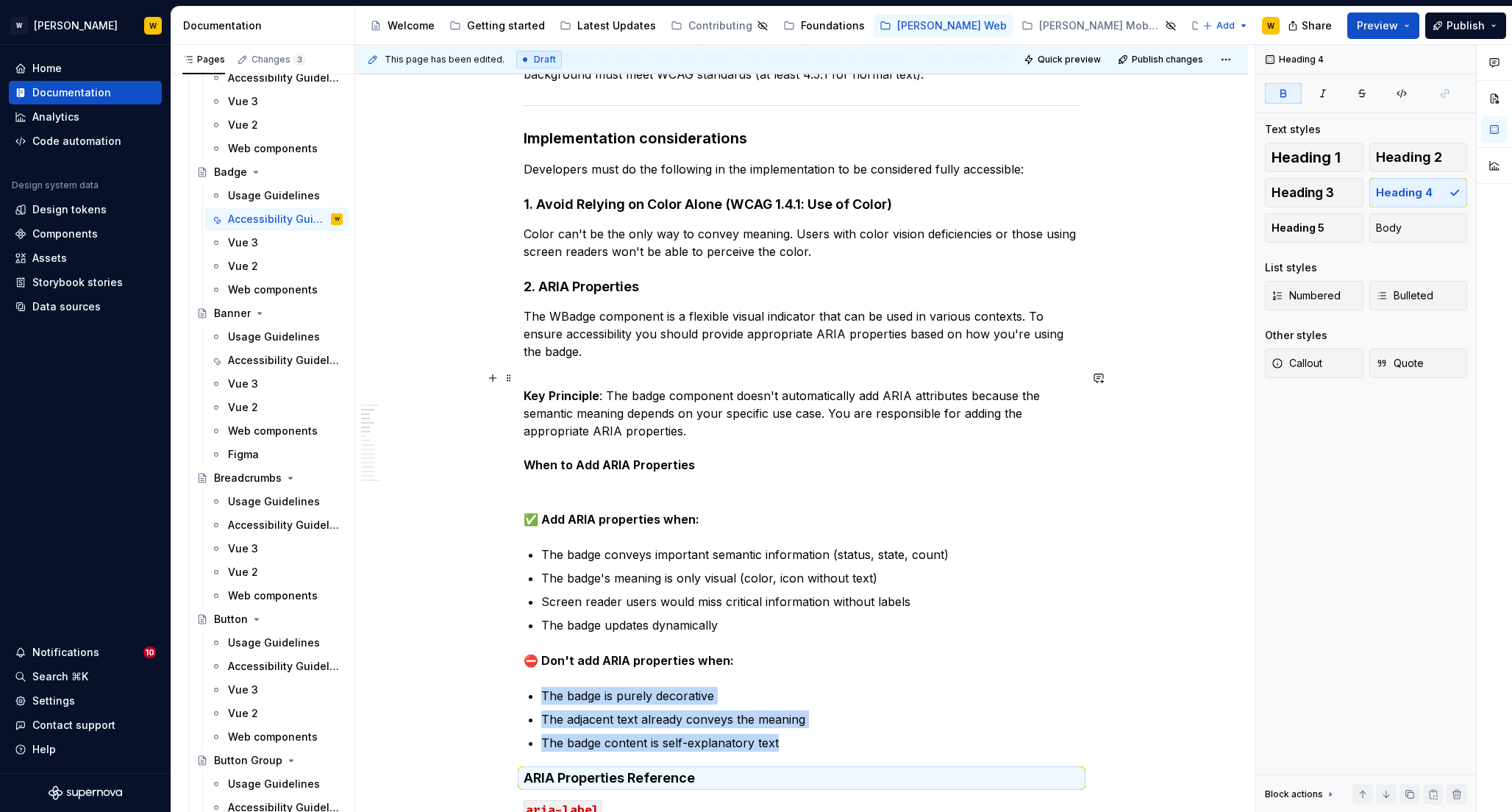
scroll to position [126, 0]
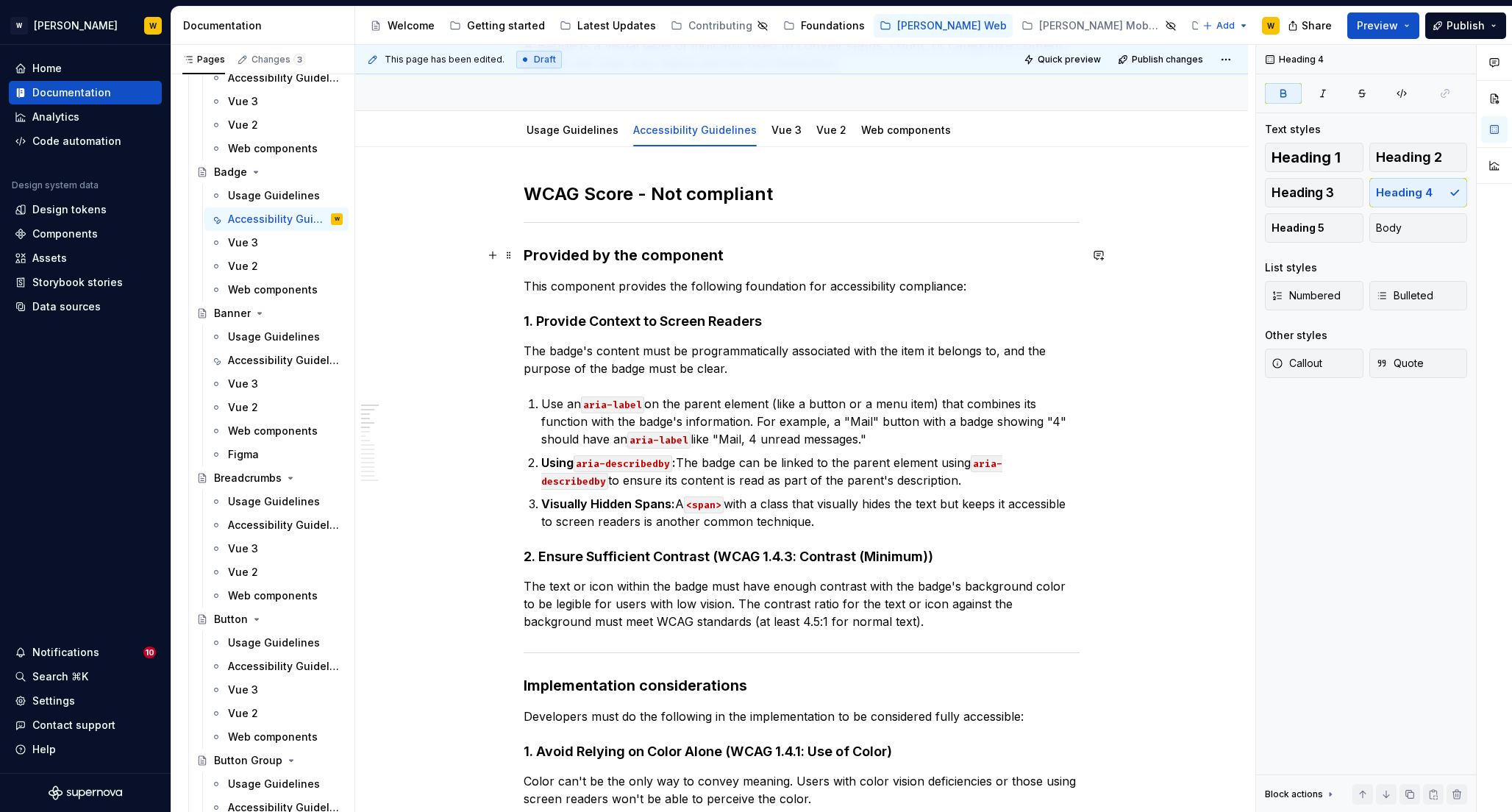
click at [601, 256] on h3 "Provided by the component" at bounding box center [801, 255] width 555 height 21
click at [574, 323] on strong "1. Provide Context to Screen Readers" at bounding box center [643, 321] width 238 height 16
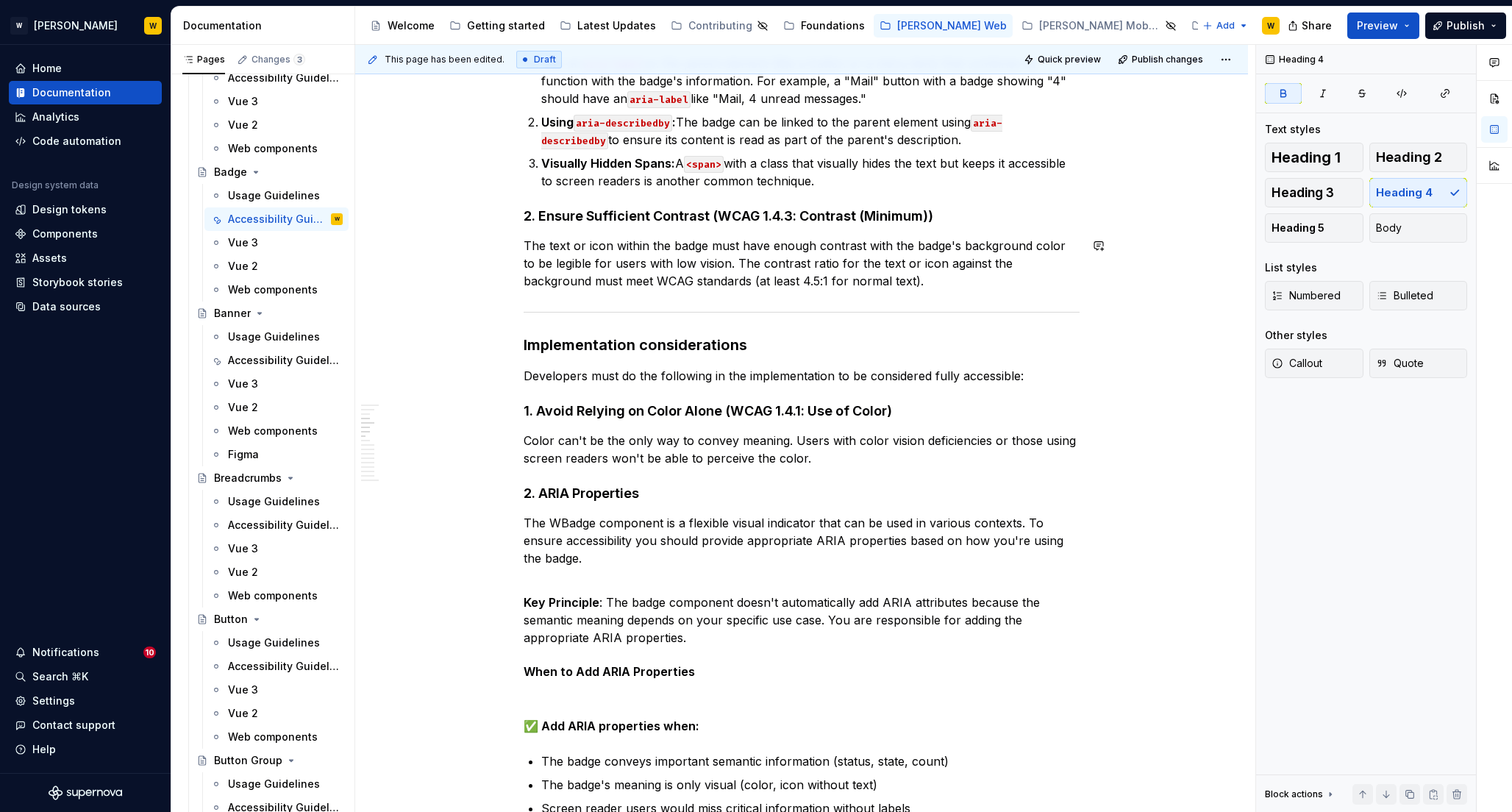
scroll to position [480, 0]
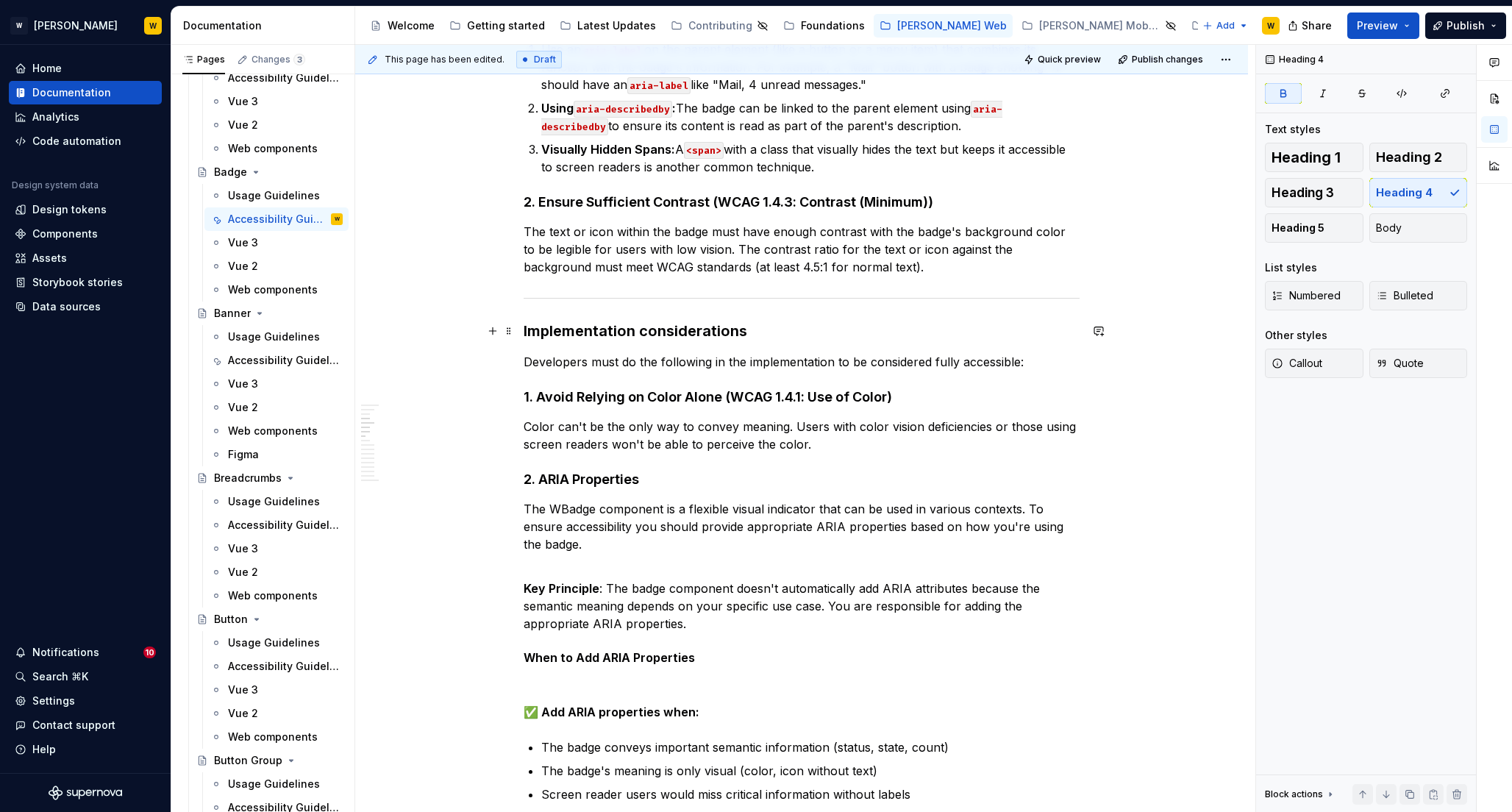
click at [582, 331] on h3 "Implementation considerations" at bounding box center [801, 330] width 555 height 21
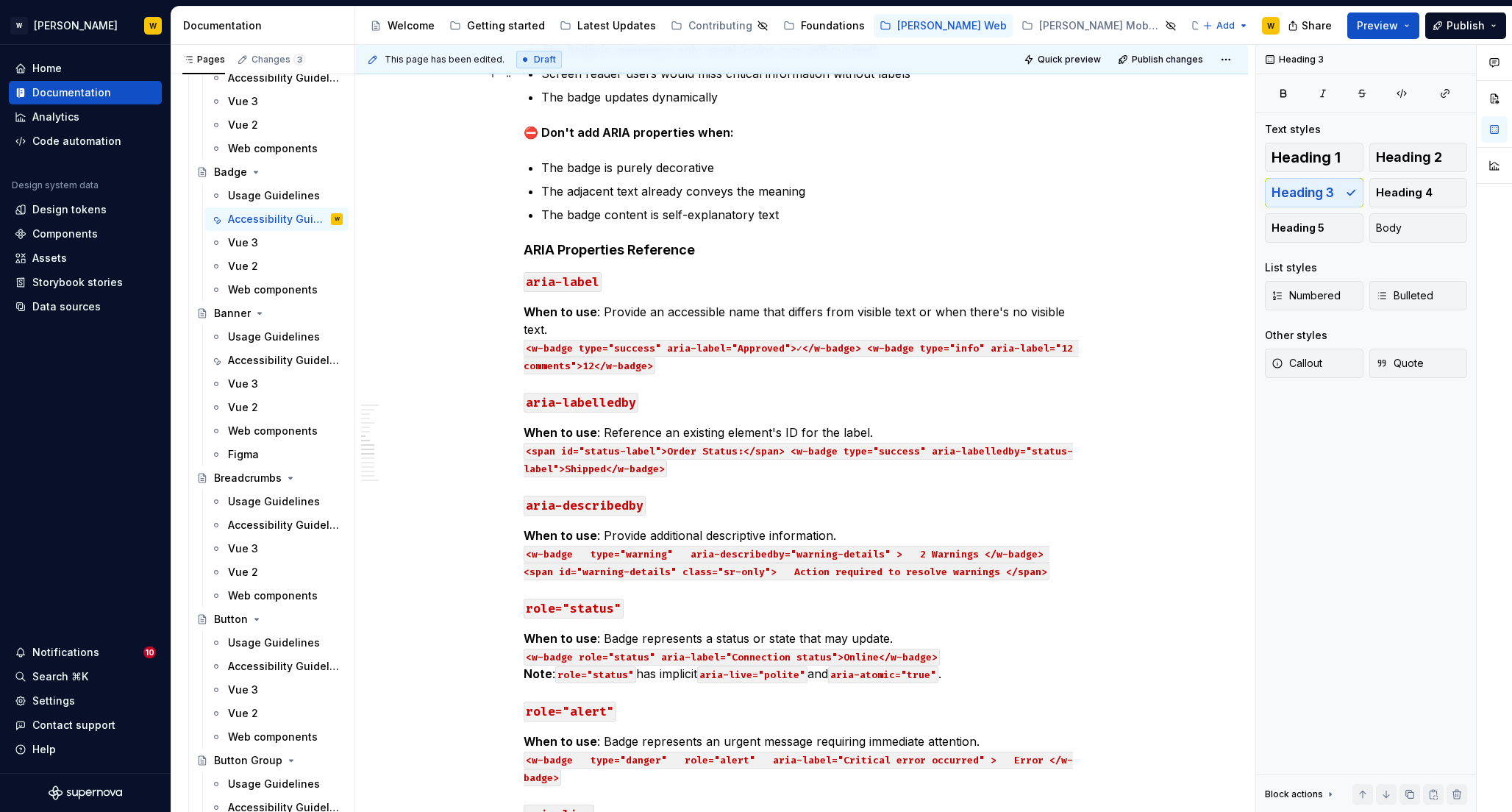
scroll to position [1211, 0]
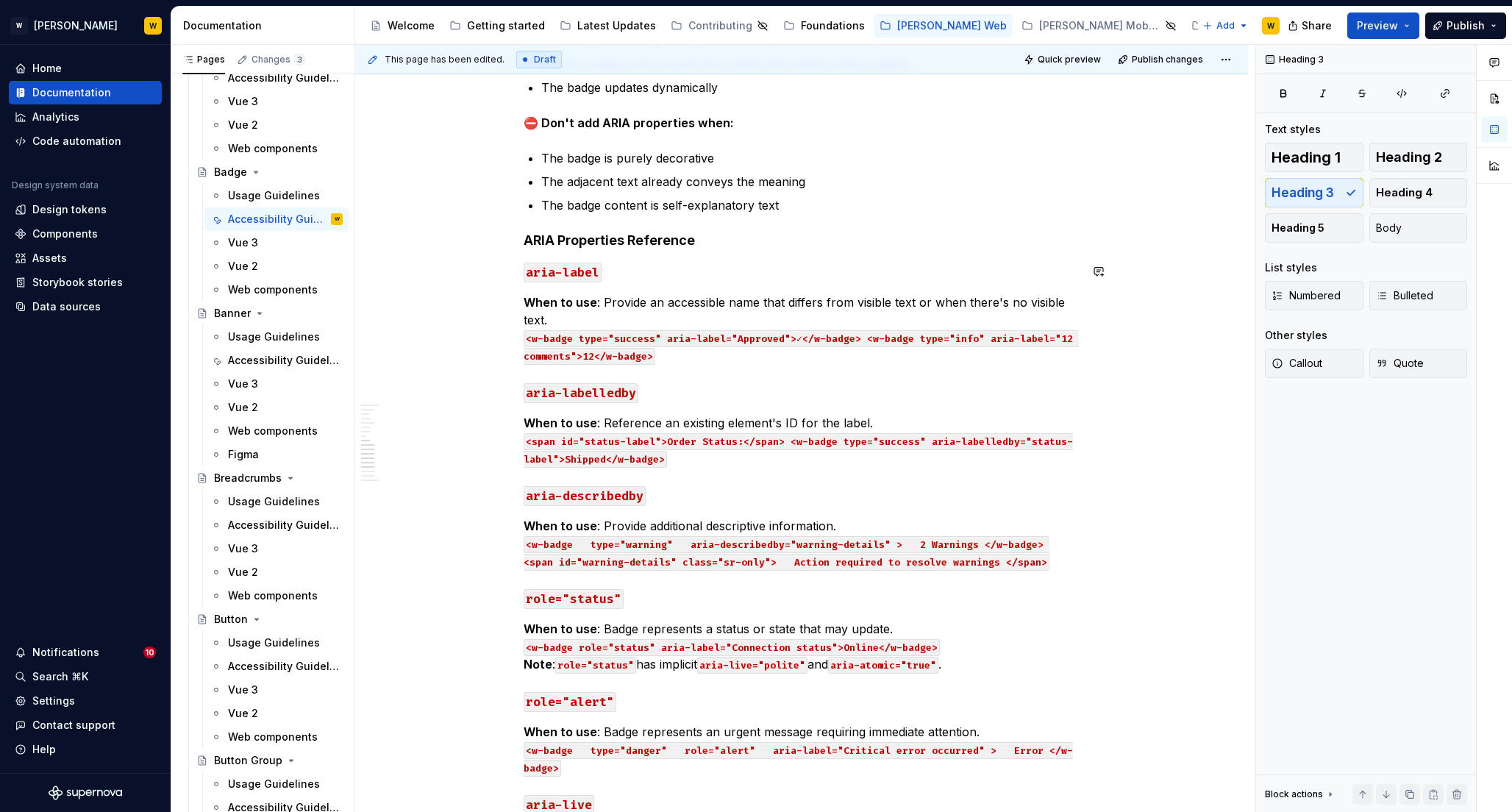
click at [576, 238] on strong "ARIA Properties Reference" at bounding box center [609, 240] width 171 height 16
click at [526, 238] on strong "ARIA Properties Reference" at bounding box center [609, 240] width 171 height 16
click at [578, 275] on code "aria-label" at bounding box center [562, 272] width 78 height 20
click at [631, 267] on h3 "aria-label" at bounding box center [801, 271] width 555 height 21
click at [565, 273] on code "aria-label" at bounding box center [562, 272] width 78 height 20
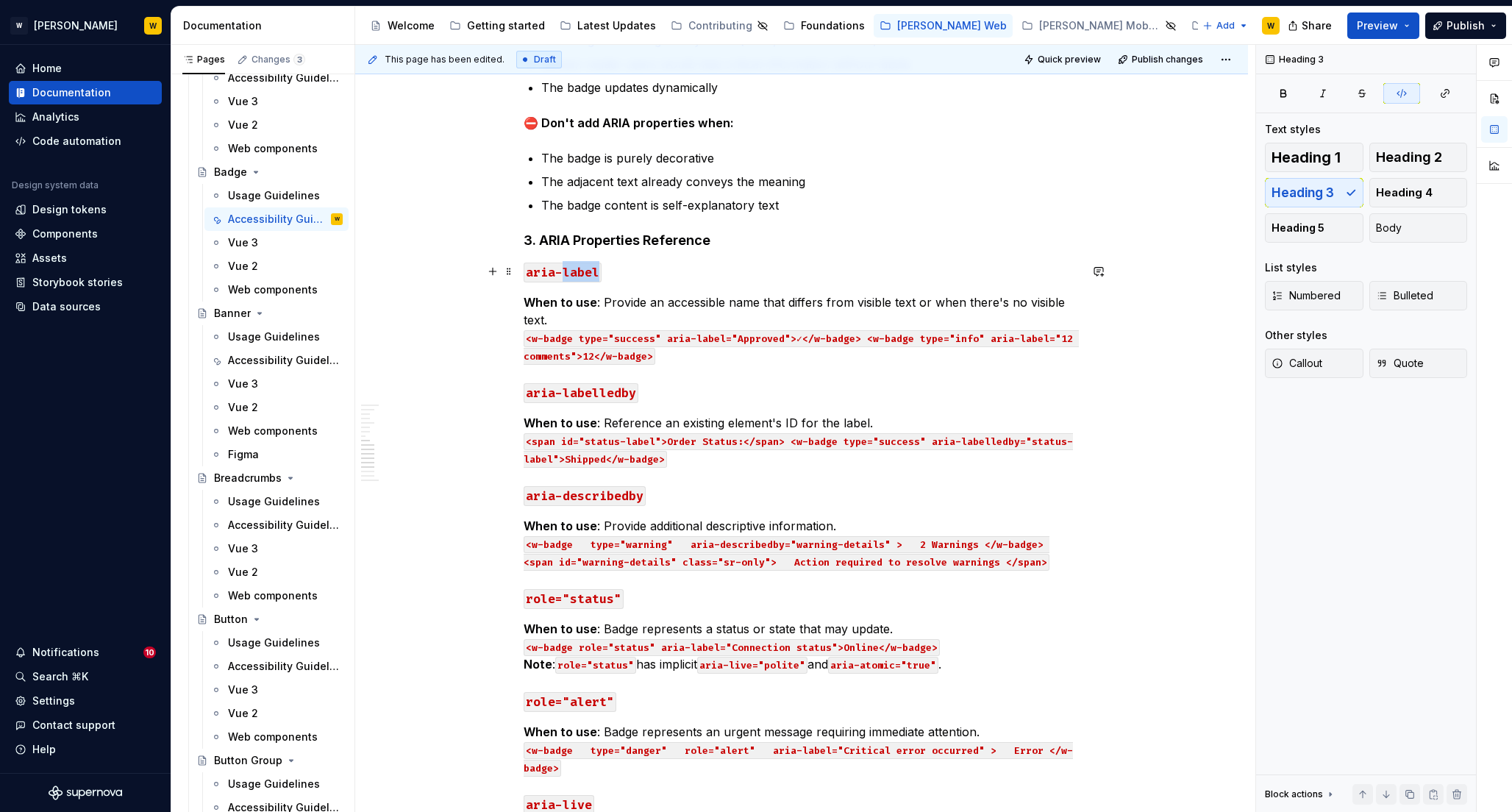
click at [565, 273] on code "aria-label" at bounding box center [562, 272] width 78 height 20
click at [625, 275] on h3 "aria-label" at bounding box center [801, 271] width 555 height 21
click at [582, 274] on code "aria-label" at bounding box center [562, 272] width 78 height 20
click at [552, 274] on code "aria-label" at bounding box center [562, 272] width 78 height 20
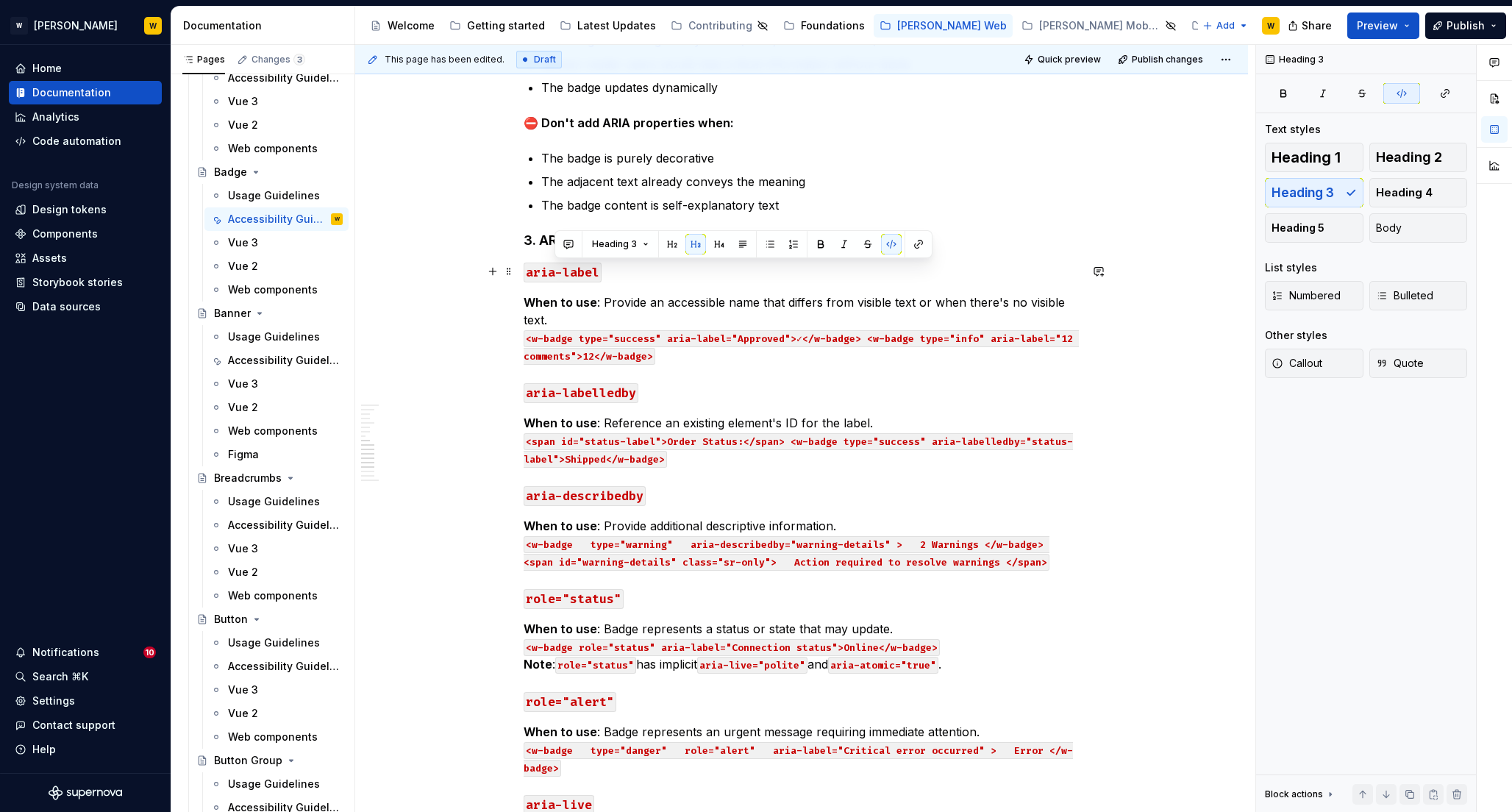
click at [577, 272] on code "aria-label" at bounding box center [562, 272] width 78 height 20
click at [867, 242] on button "button" at bounding box center [862, 244] width 21 height 21
click at [610, 240] on button "Heading 3" at bounding box center [589, 242] width 70 height 21
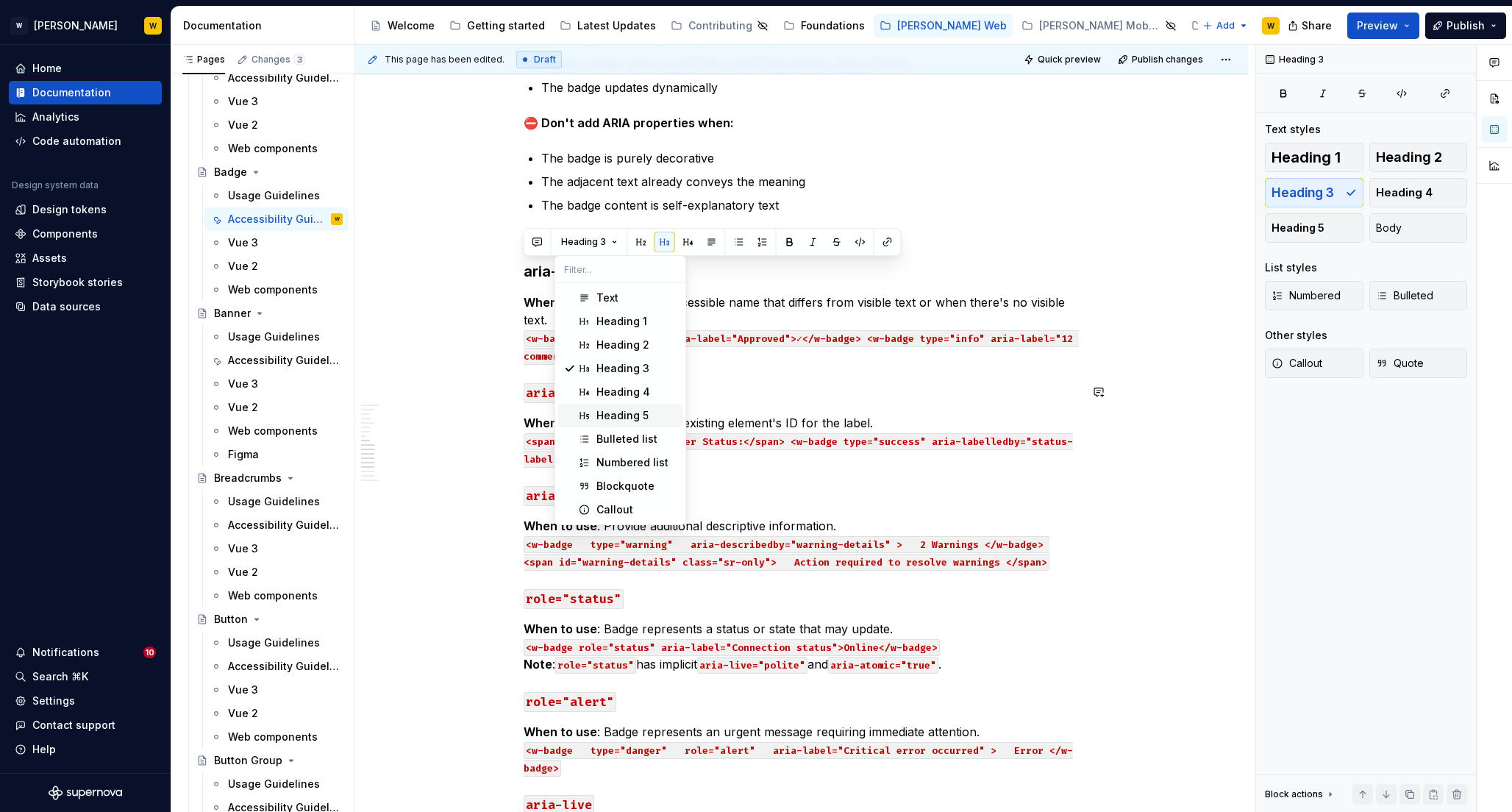
click at [619, 409] on div "Heading 5" at bounding box center [623, 416] width 53 height 15
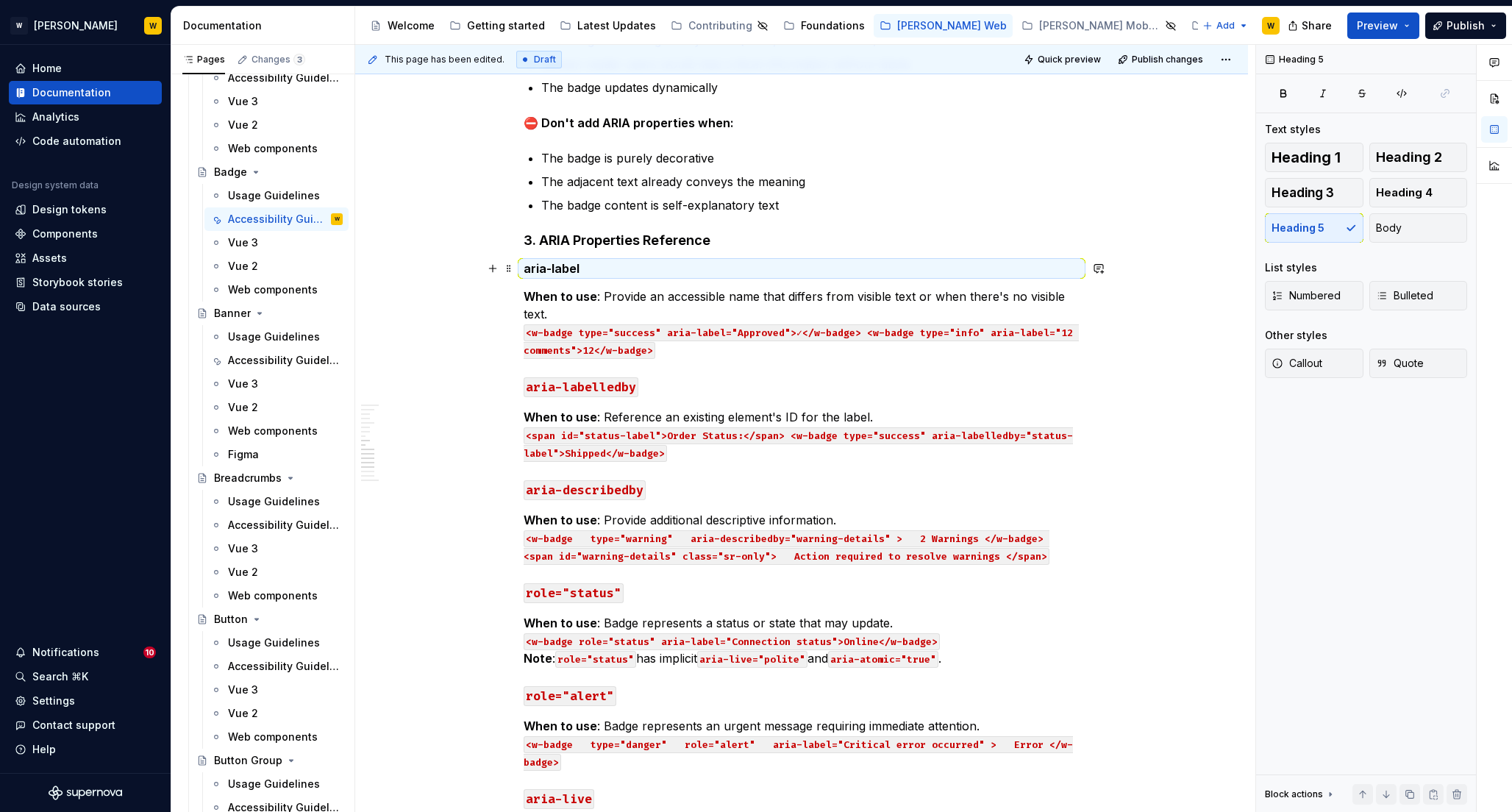
click at [610, 265] on h5 "aria-label" at bounding box center [801, 269] width 555 height 15
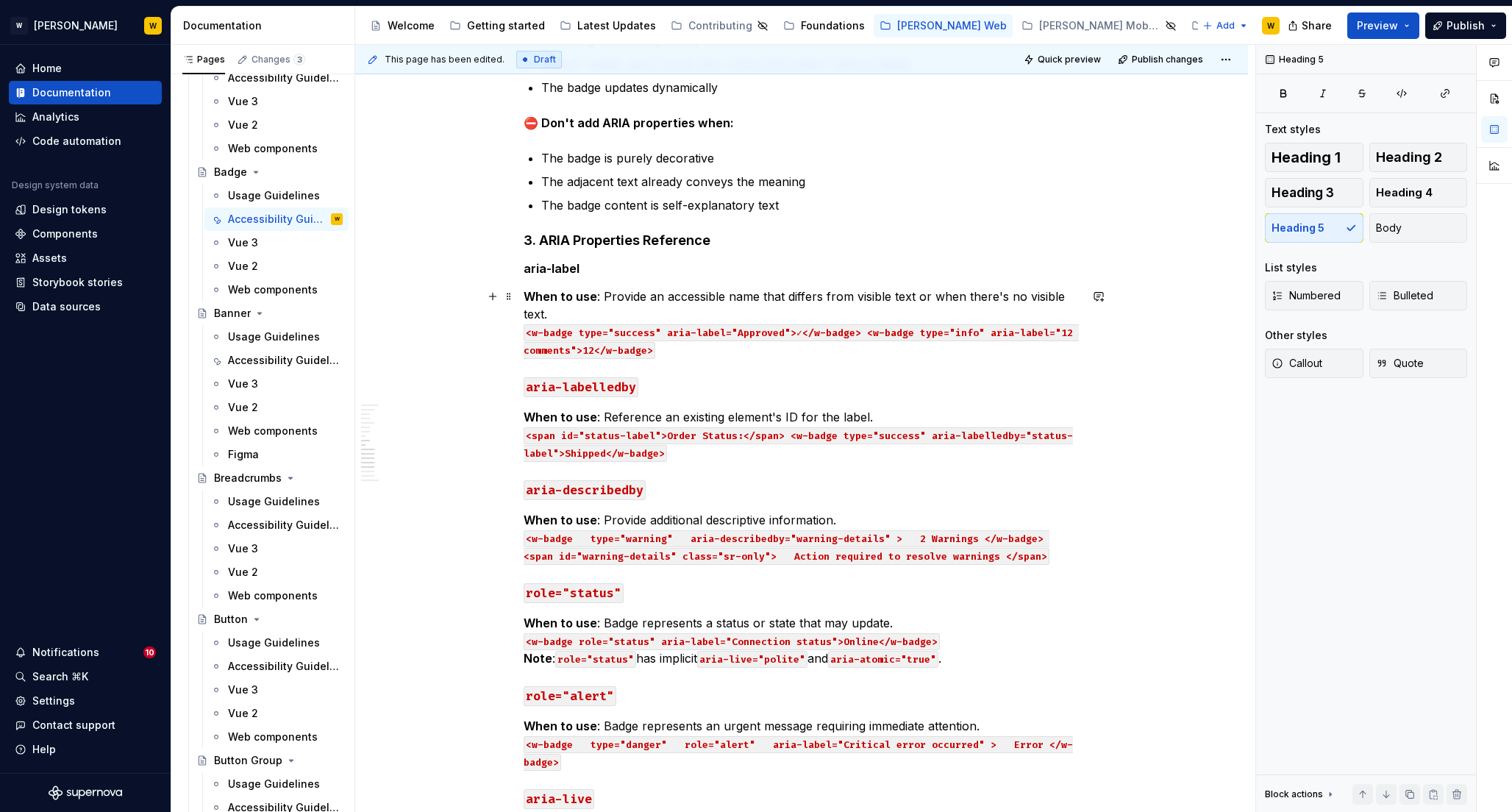
click at [561, 295] on strong "When to use" at bounding box center [560, 297] width 73 height 15
click at [569, 314] on p "When to use : Provide an accessible name that differs from visible text or when…" at bounding box center [801, 323] width 555 height 71
click at [535, 387] on code "aria-labelledby" at bounding box center [581, 387] width 115 height 20
click at [618, 387] on code "aria-labelledby" at bounding box center [581, 387] width 115 height 20
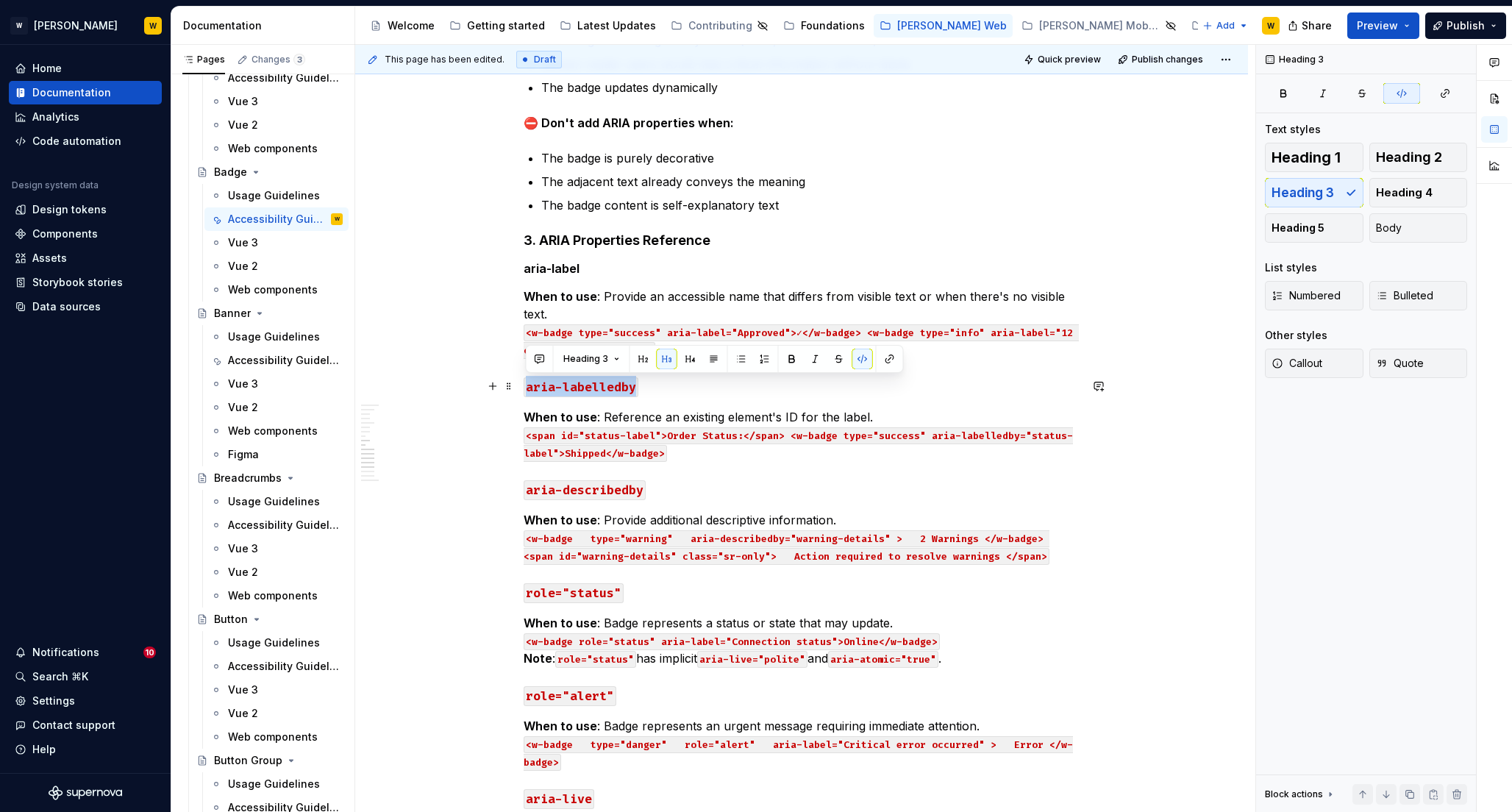
click at [618, 387] on code "aria-labelledby" at bounding box center [581, 387] width 115 height 20
click at [860, 354] on button "button" at bounding box center [862, 358] width 21 height 21
click at [1306, 232] on span "Heading 5" at bounding box center [1298, 228] width 53 height 15
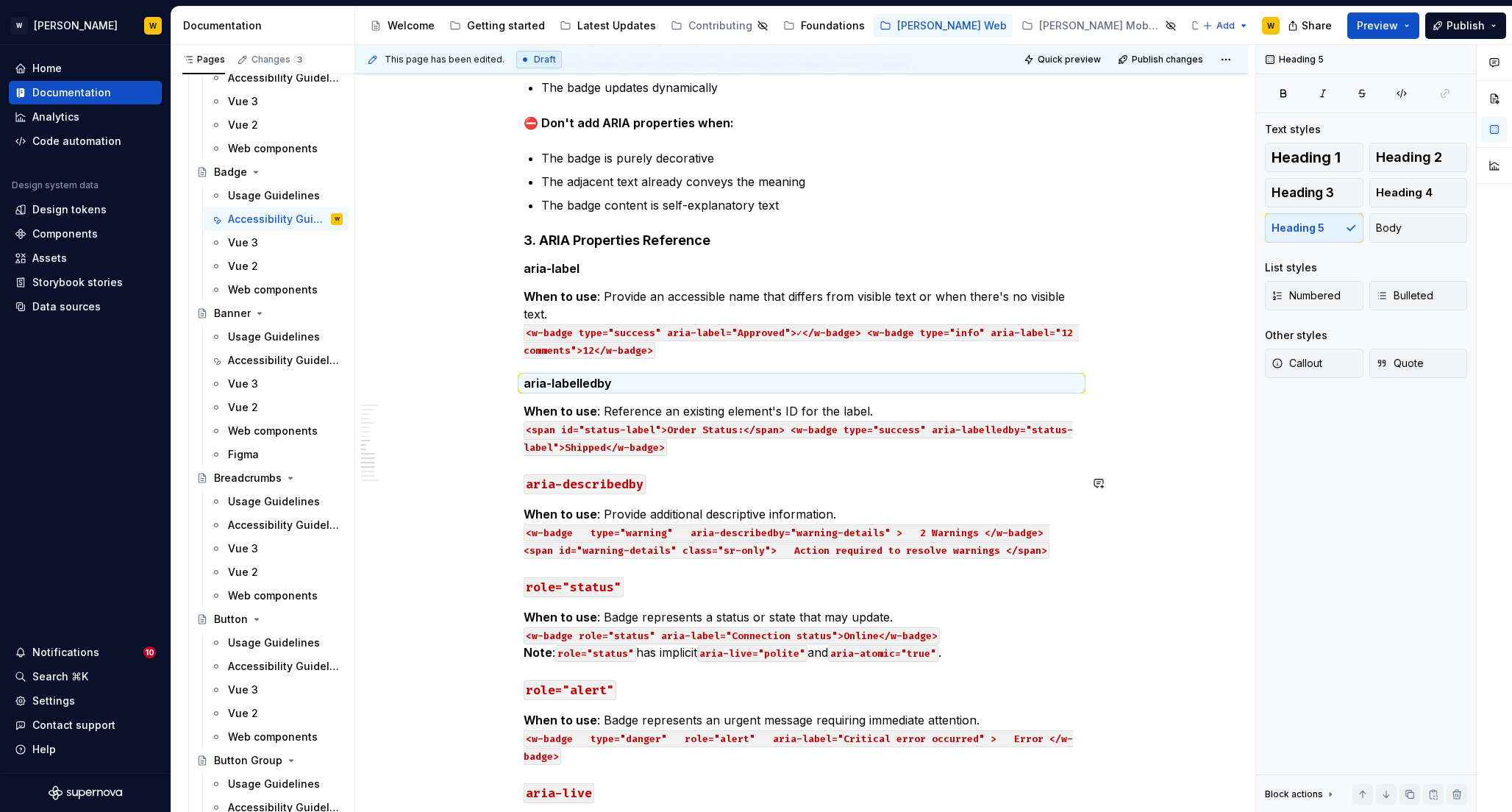
click at [699, 459] on div "WCAG Score - Not compliant Provided by the component This component provides th…" at bounding box center [801, 279] width 555 height 2364
click at [675, 351] on p "When to use : Provide an accessible name that differs from visible text or when…" at bounding box center [801, 323] width 555 height 71
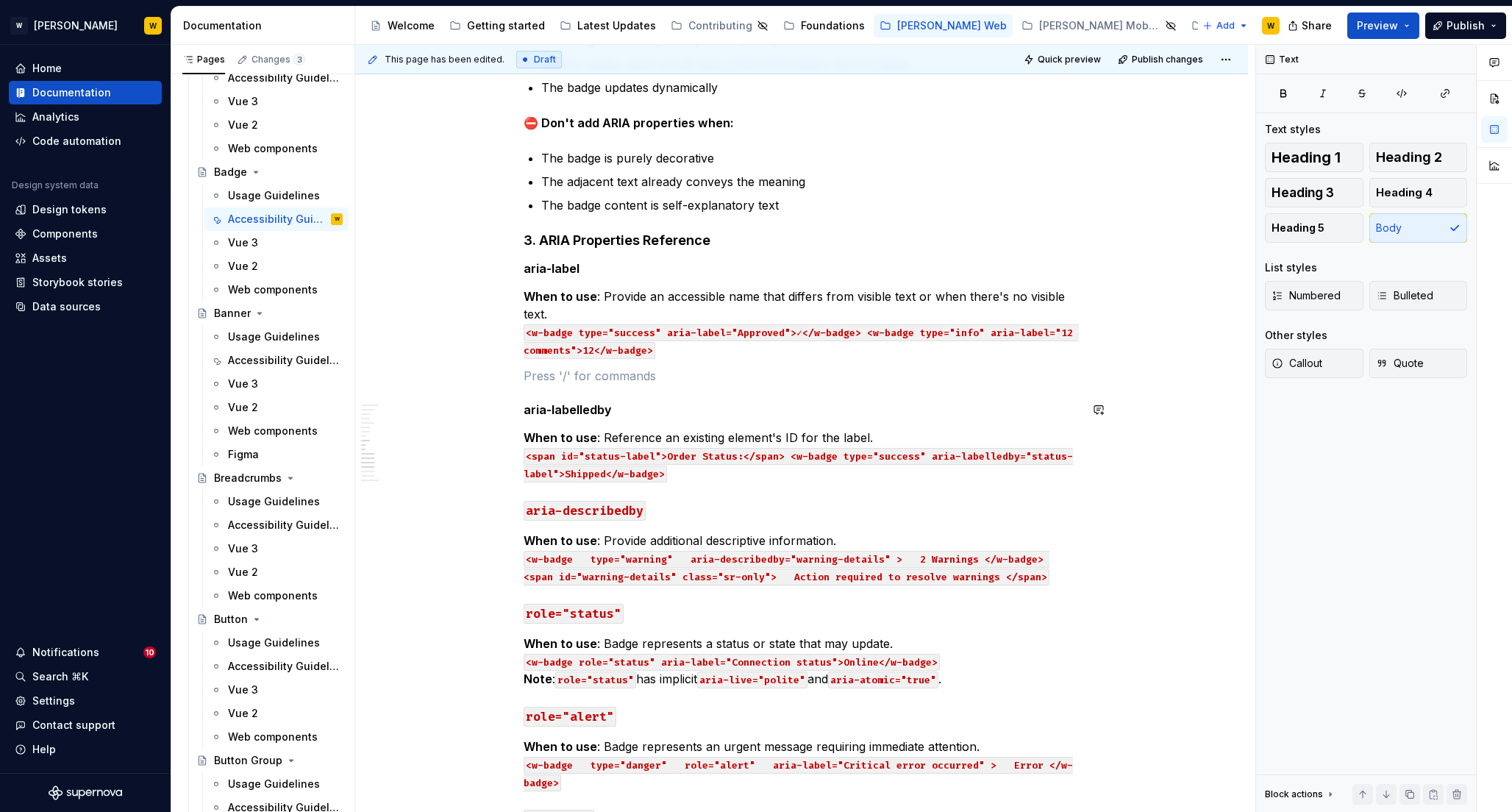
click at [696, 422] on div "WCAG Score - Not compliant Provided by the component This component provides th…" at bounding box center [801, 293] width 555 height 2390
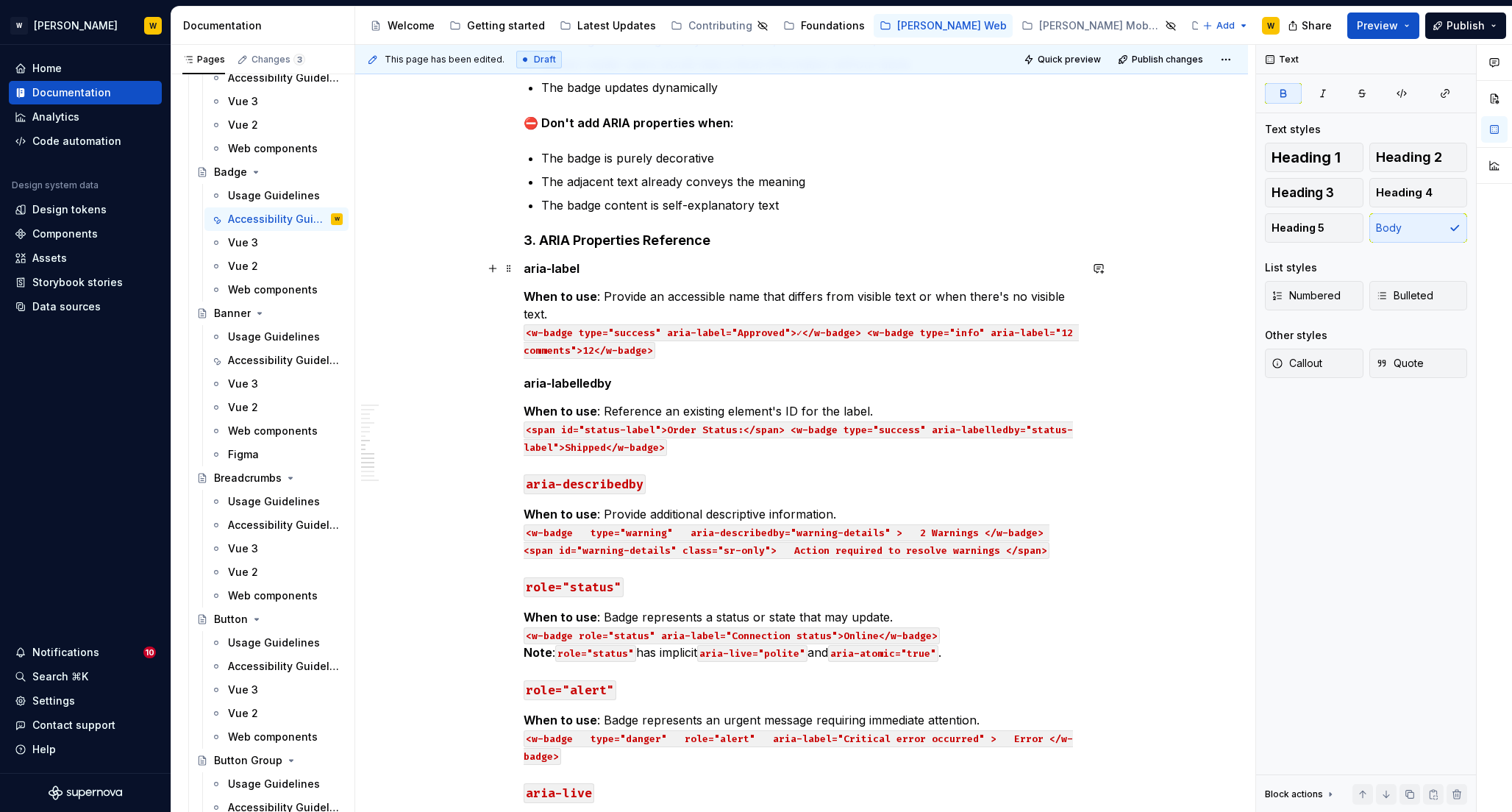
click at [542, 269] on h5 "aria-label" at bounding box center [801, 269] width 555 height 15
click at [1401, 292] on span "Bulleted" at bounding box center [1404, 296] width 58 height 15
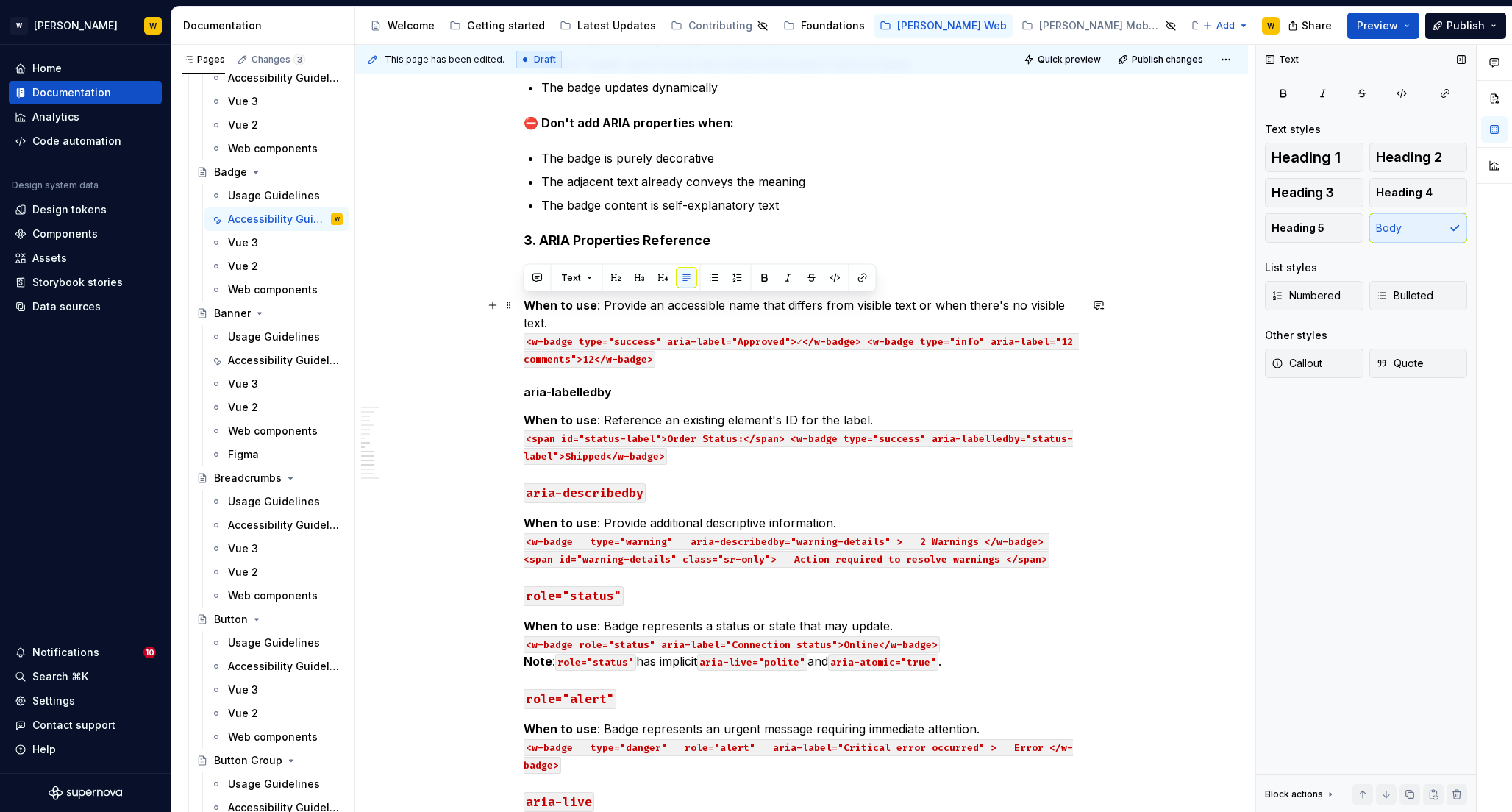
drag, startPoint x: 527, startPoint y: 302, endPoint x: 675, endPoint y: 354, distance: 156.9
click at [675, 354] on p "When to use : Provide an accessible name that differs from visible text or when…" at bounding box center [801, 332] width 555 height 71
copy p "When to use : Provide an accessible name that differs from visible text or when…"
click at [666, 224] on div "WCAG Score - Not compliant Provided by the component This component provides th…" at bounding box center [801, 284] width 555 height 2372
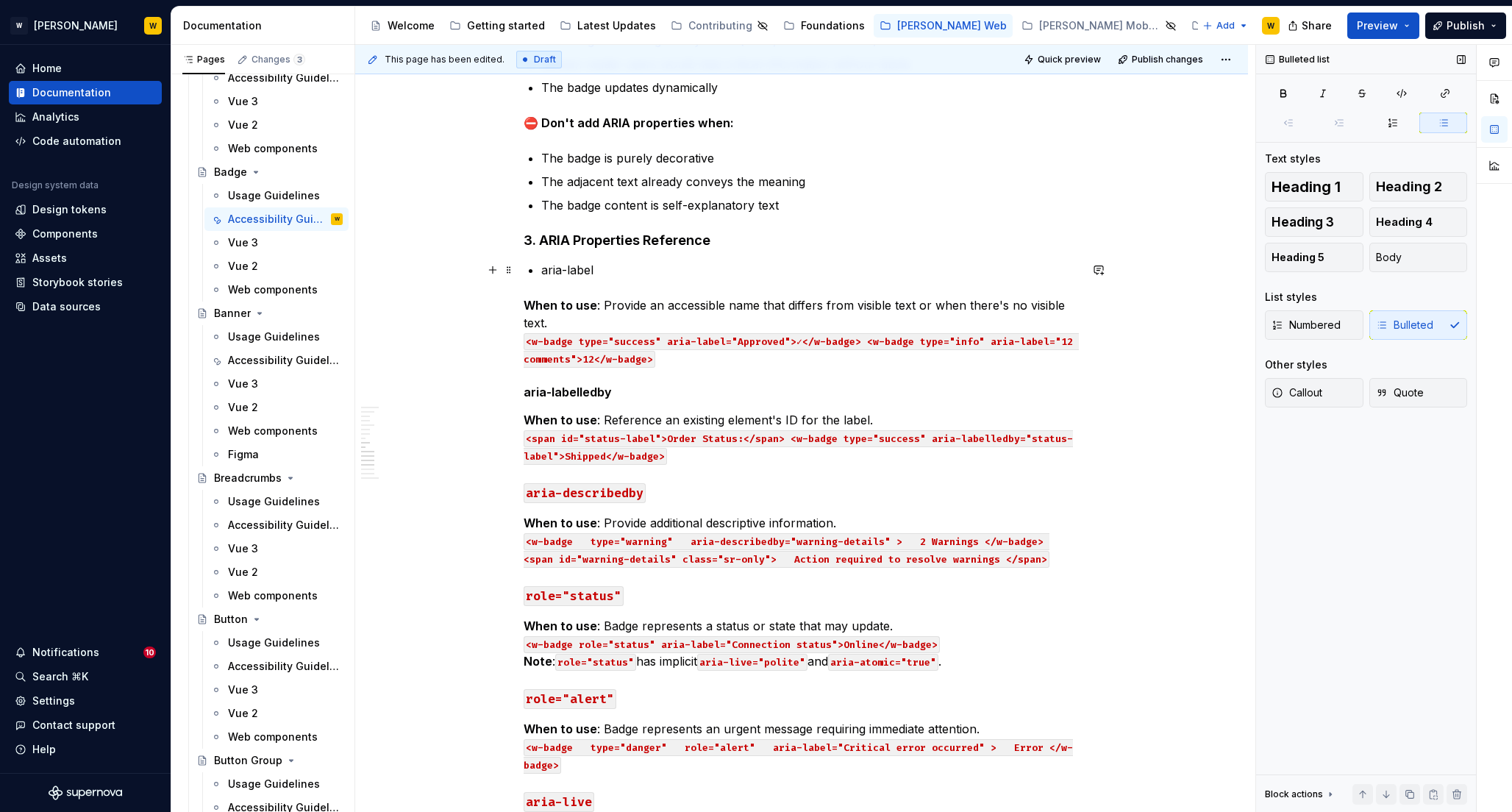
click at [625, 270] on p "aria-label" at bounding box center [810, 270] width 538 height 17
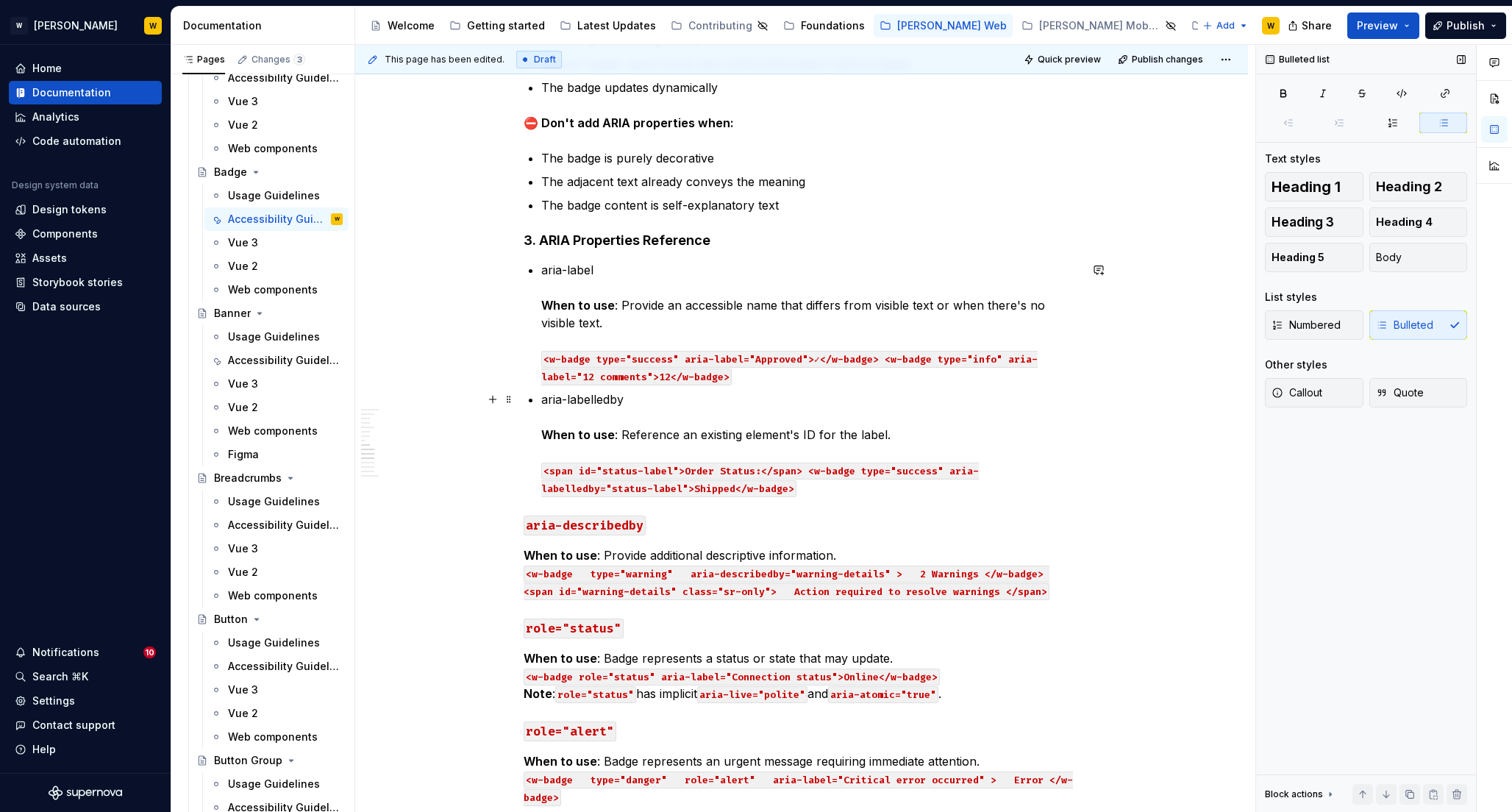
click at [652, 395] on p "aria-labelledby When to use : Reference an existing element's ID for the label.…" at bounding box center [810, 443] width 538 height 106
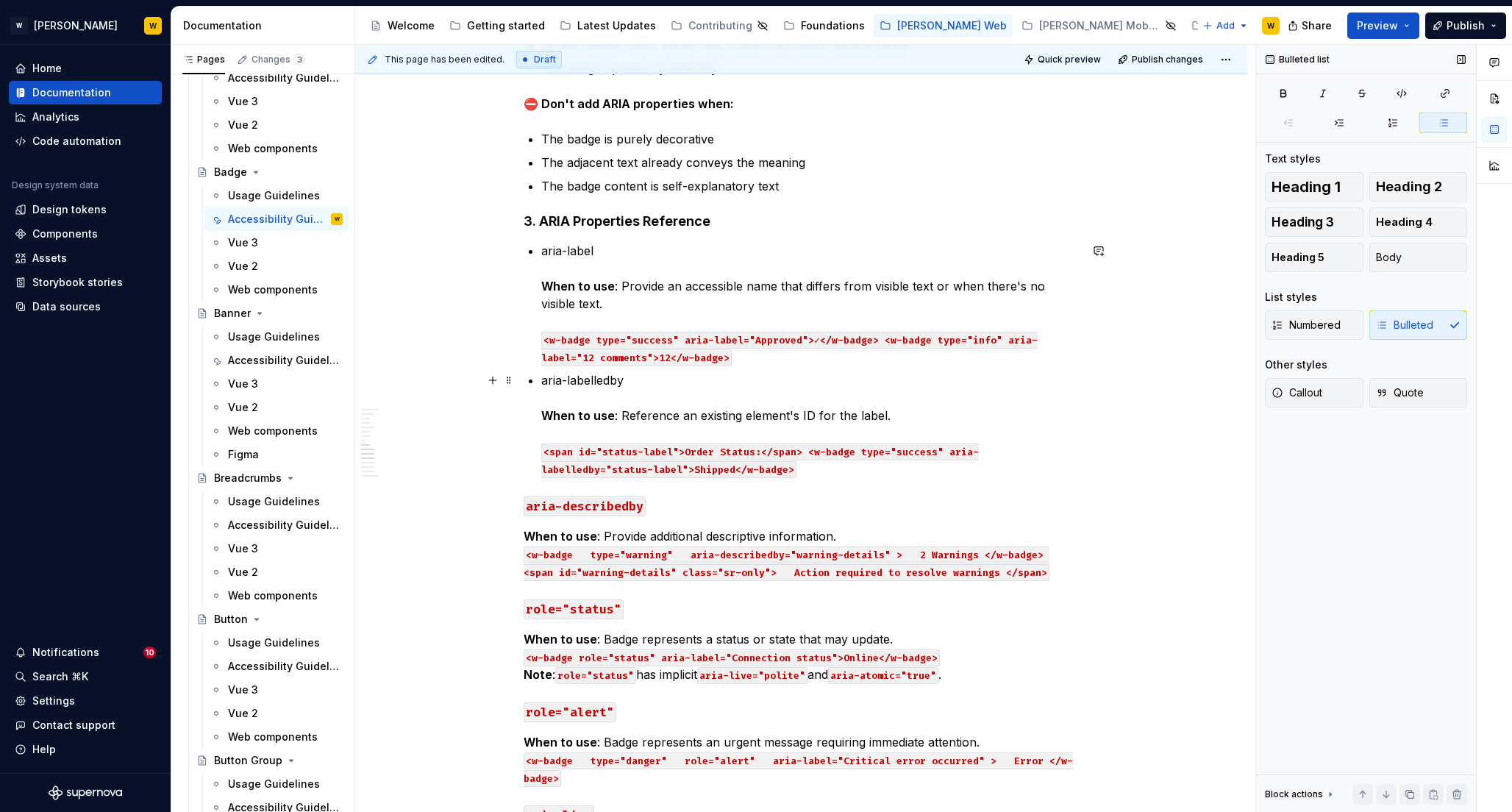
scroll to position [1234, 0]
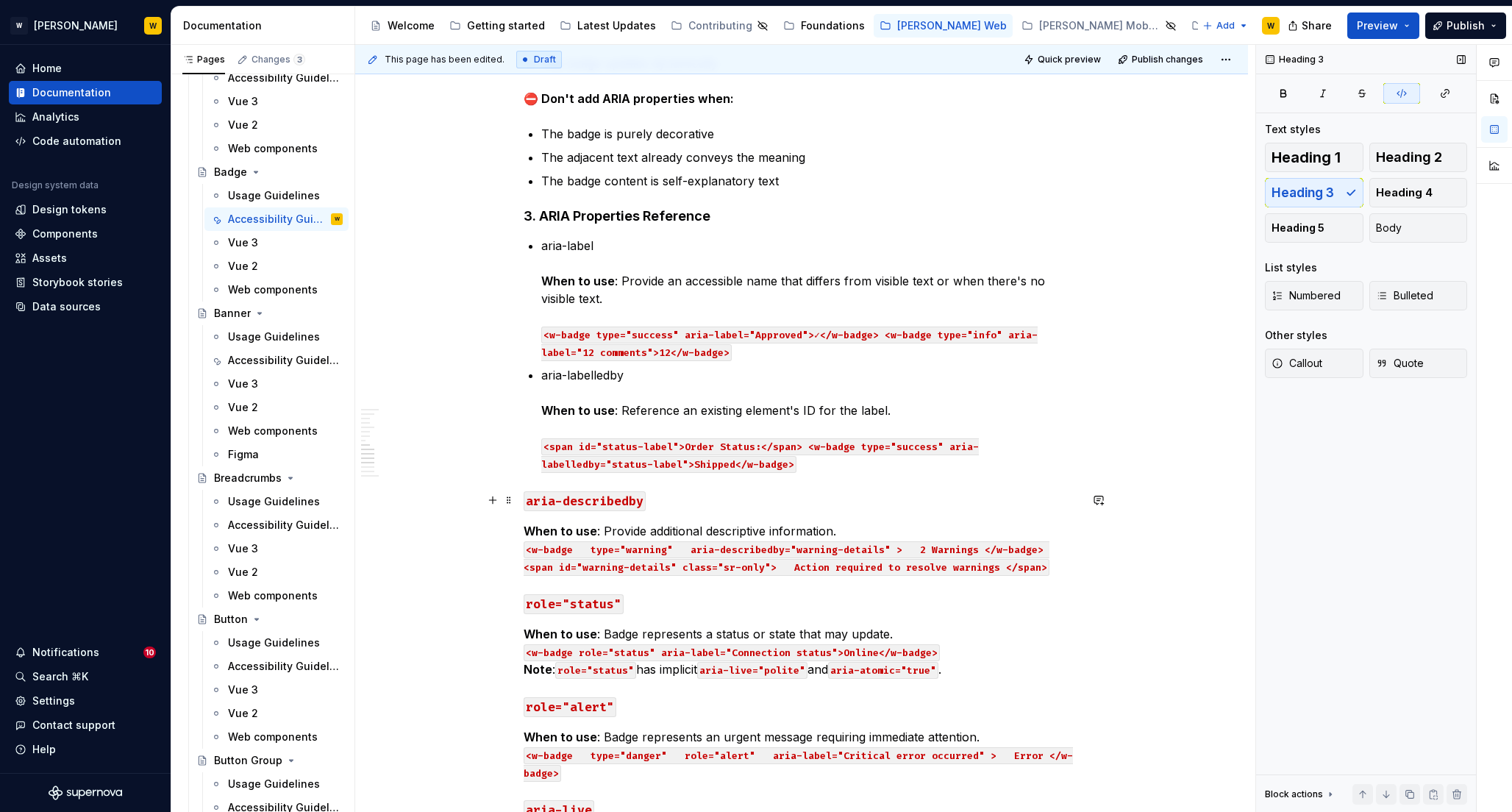
click at [525, 498] on code "aria-describedby" at bounding box center [584, 501] width 122 height 20
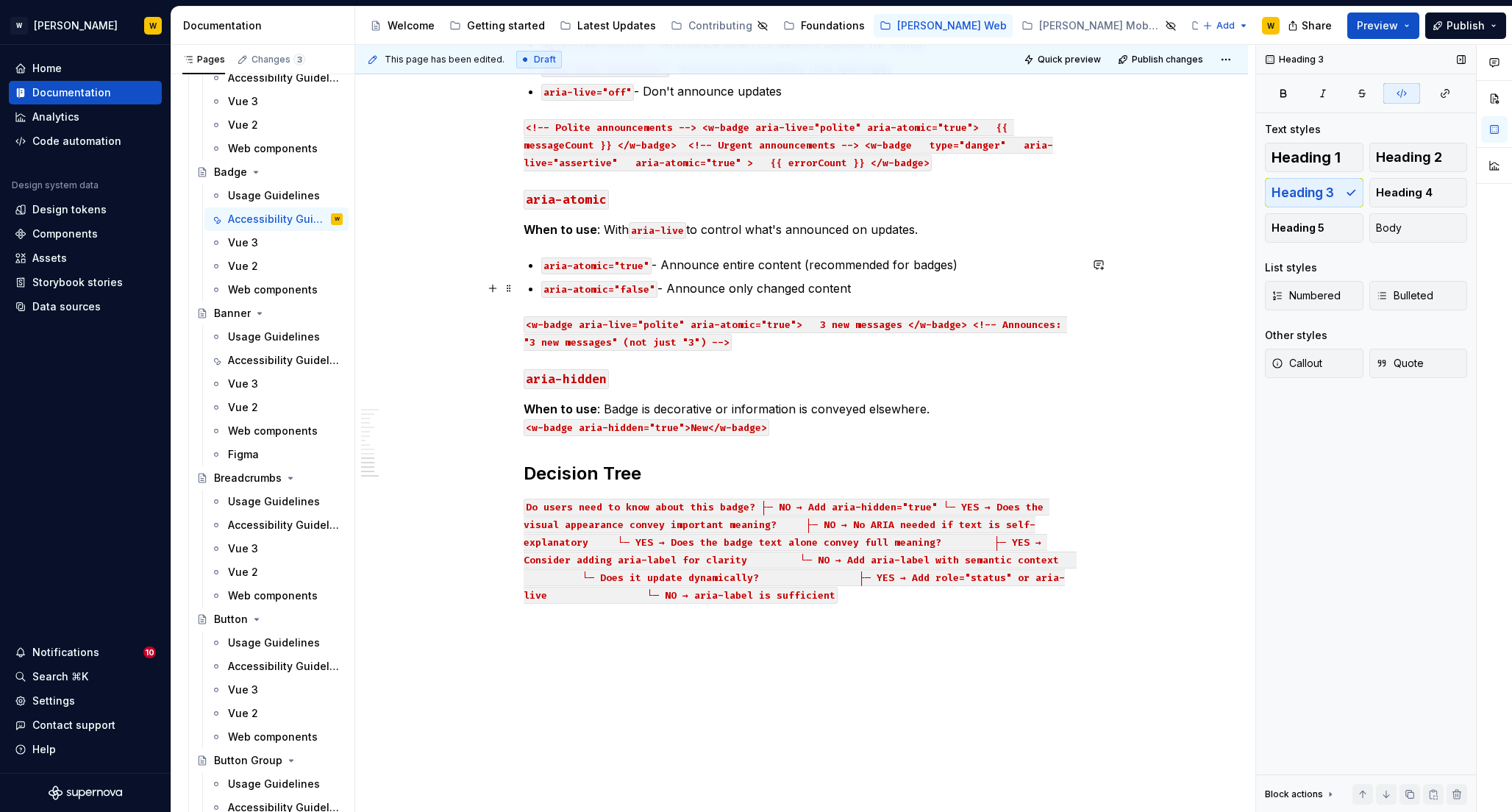
scroll to position [2133, 0]
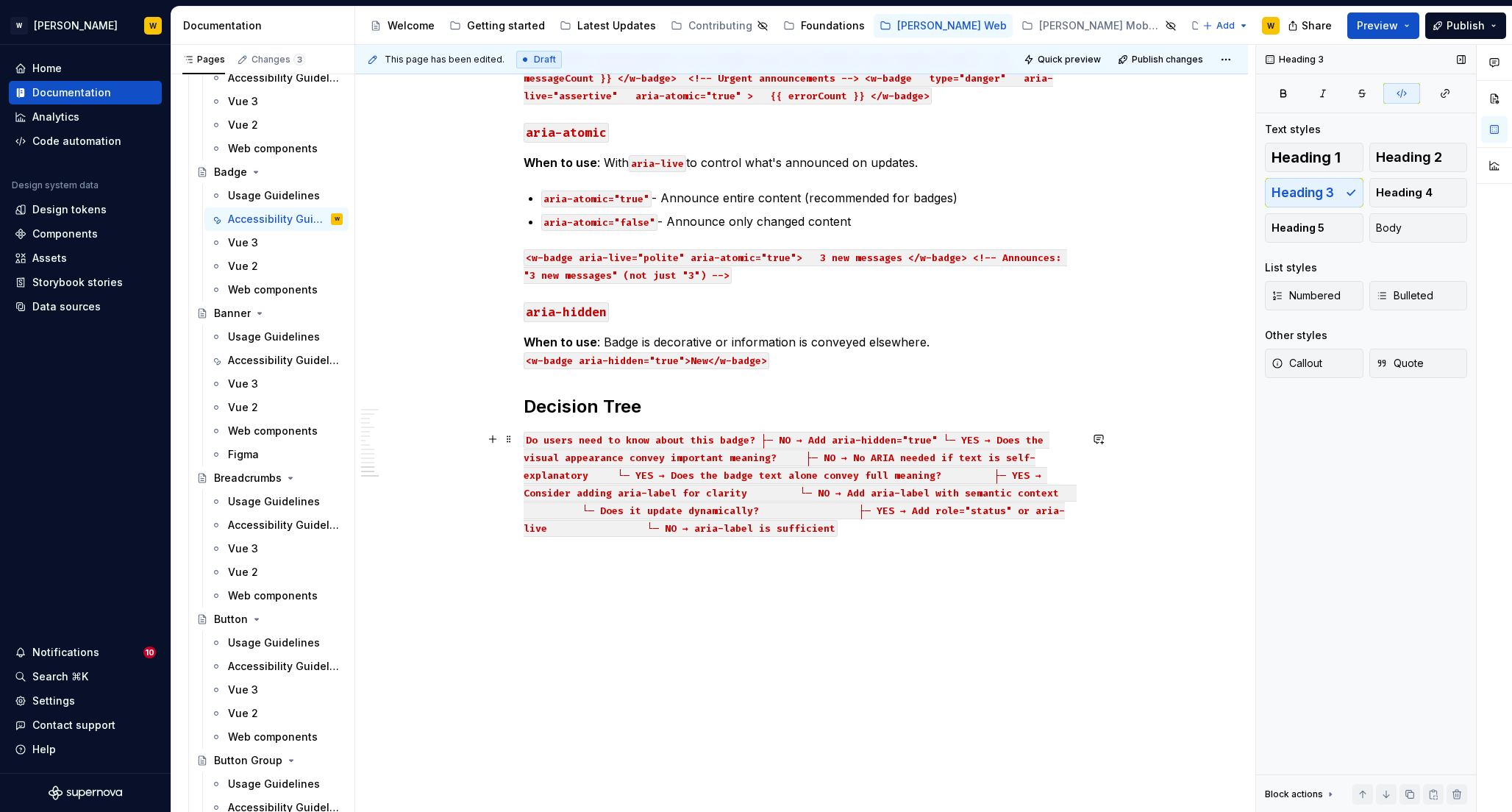
click at [758, 439] on code "Do users need to know about this badge? ├─ NO → Add aria-hidden="true" └─ YES →…" at bounding box center [800, 484] width 553 height 105
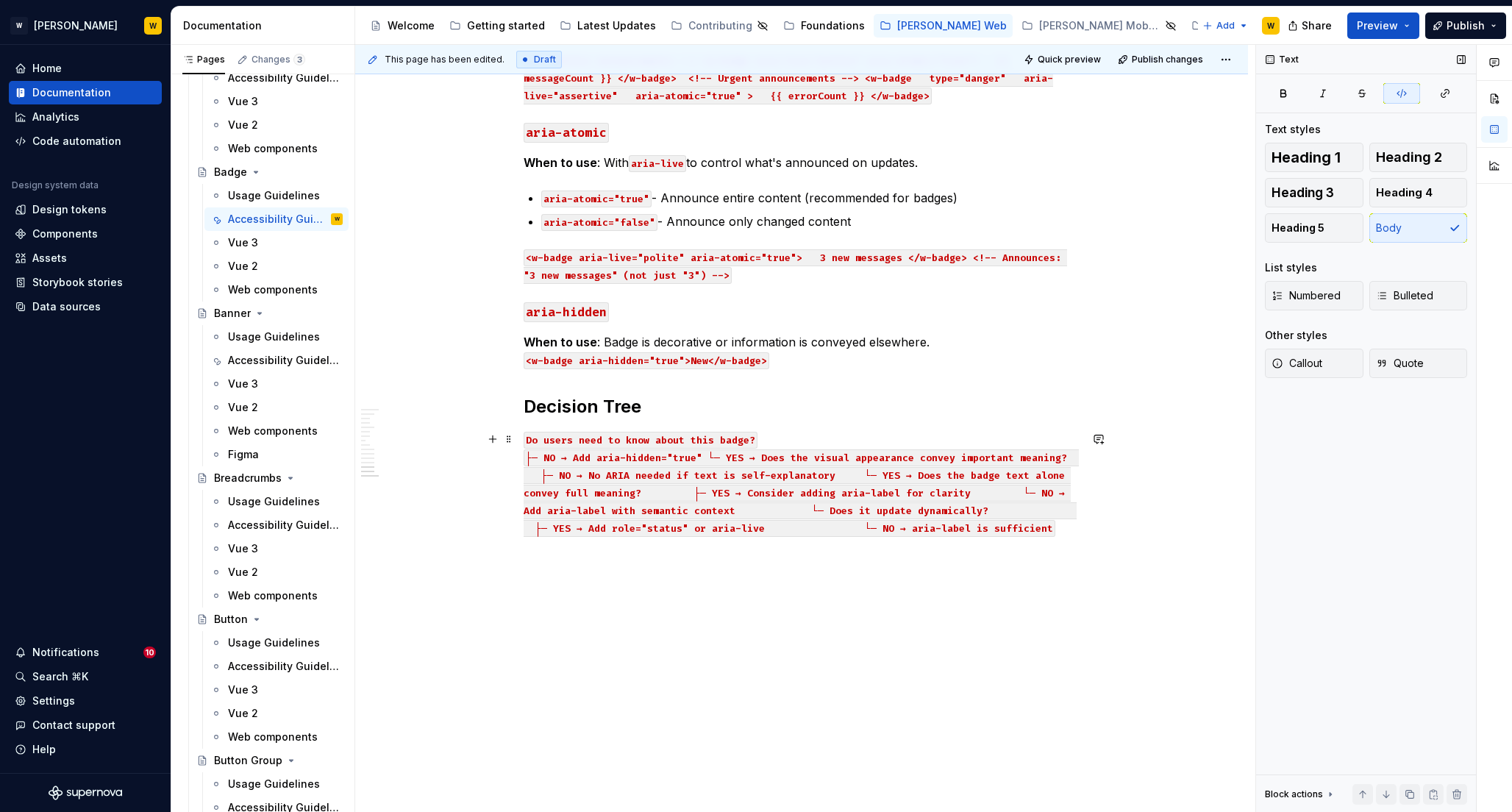
click at [713, 456] on code "├─ NO → Add aria-hidden="true" └─ YES → Does the visual appearance convey impor…" at bounding box center [801, 493] width 555 height 87
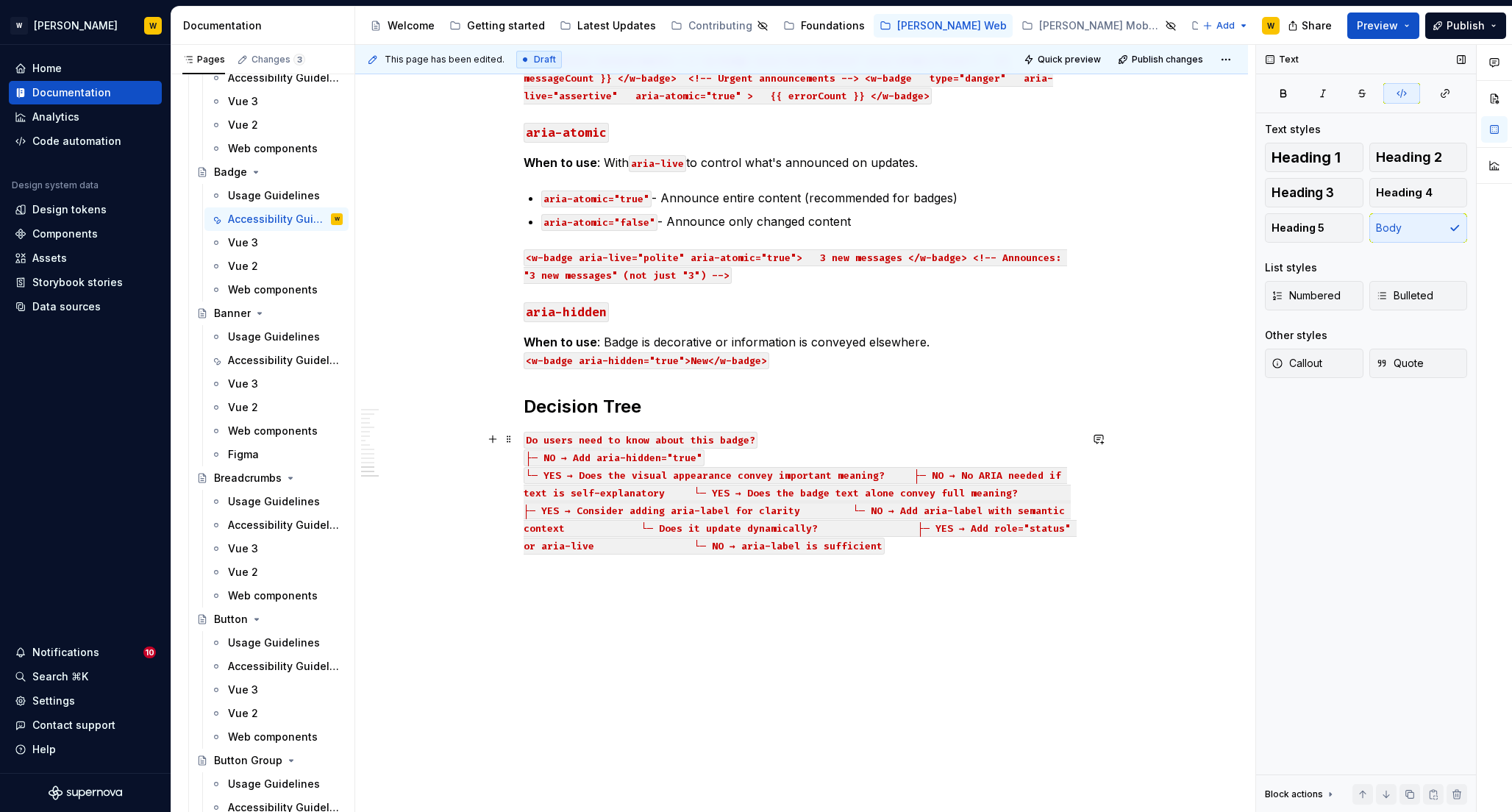
click at [916, 474] on code "└─ YES → Does the visual appearance convey important meaning? ├─ NO → No ARIA n…" at bounding box center [800, 510] width 553 height 87
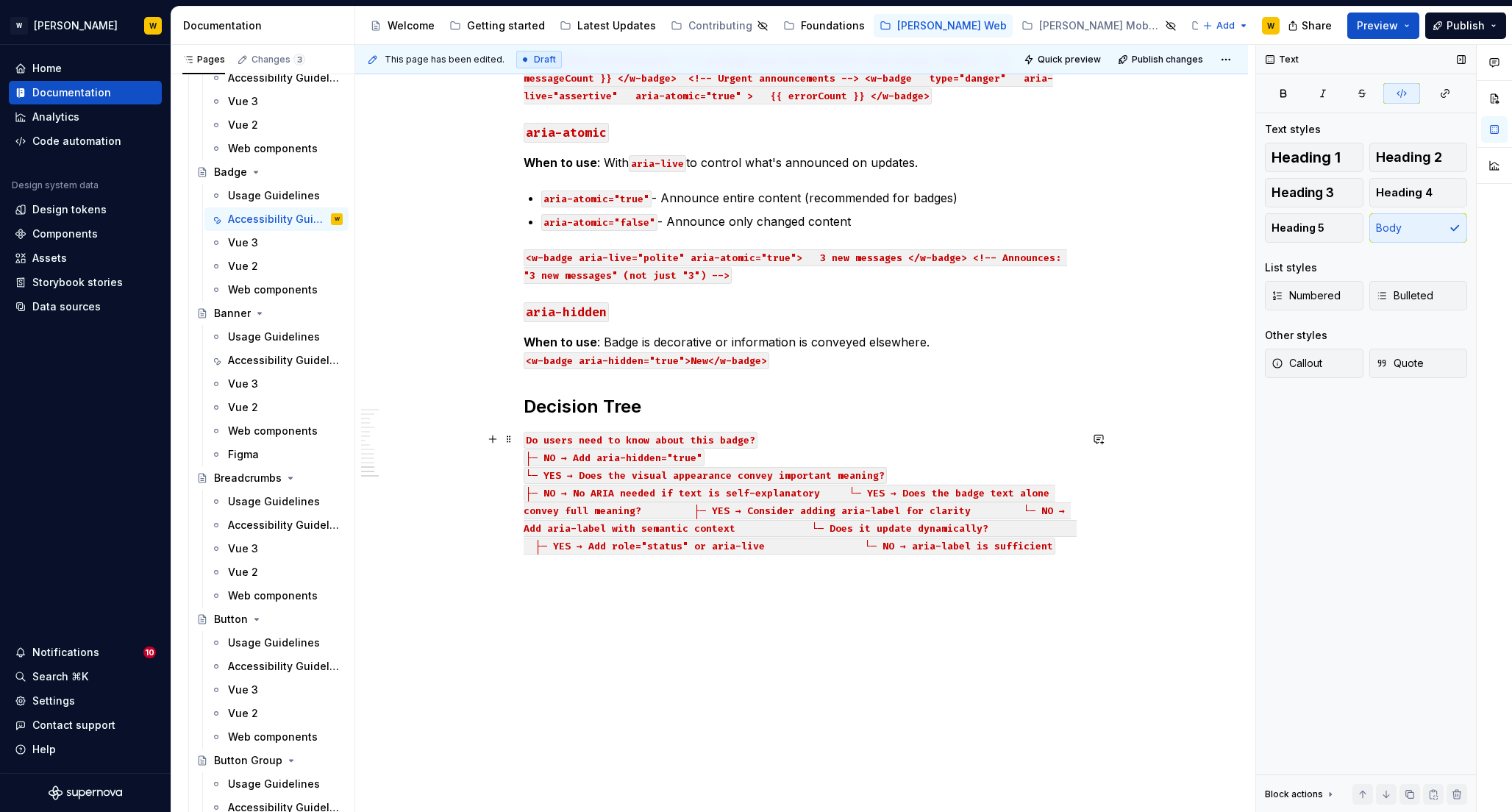
click at [526, 492] on code "├─ NO → No ARIA needed if text is self-explanatory └─ YES → Does the badge text…" at bounding box center [800, 519] width 553 height 70
click at [878, 488] on code "├─ NO → No ARIA needed if text is self-explanatory └─ YES → Does the badge text…" at bounding box center [800, 519] width 553 height 70
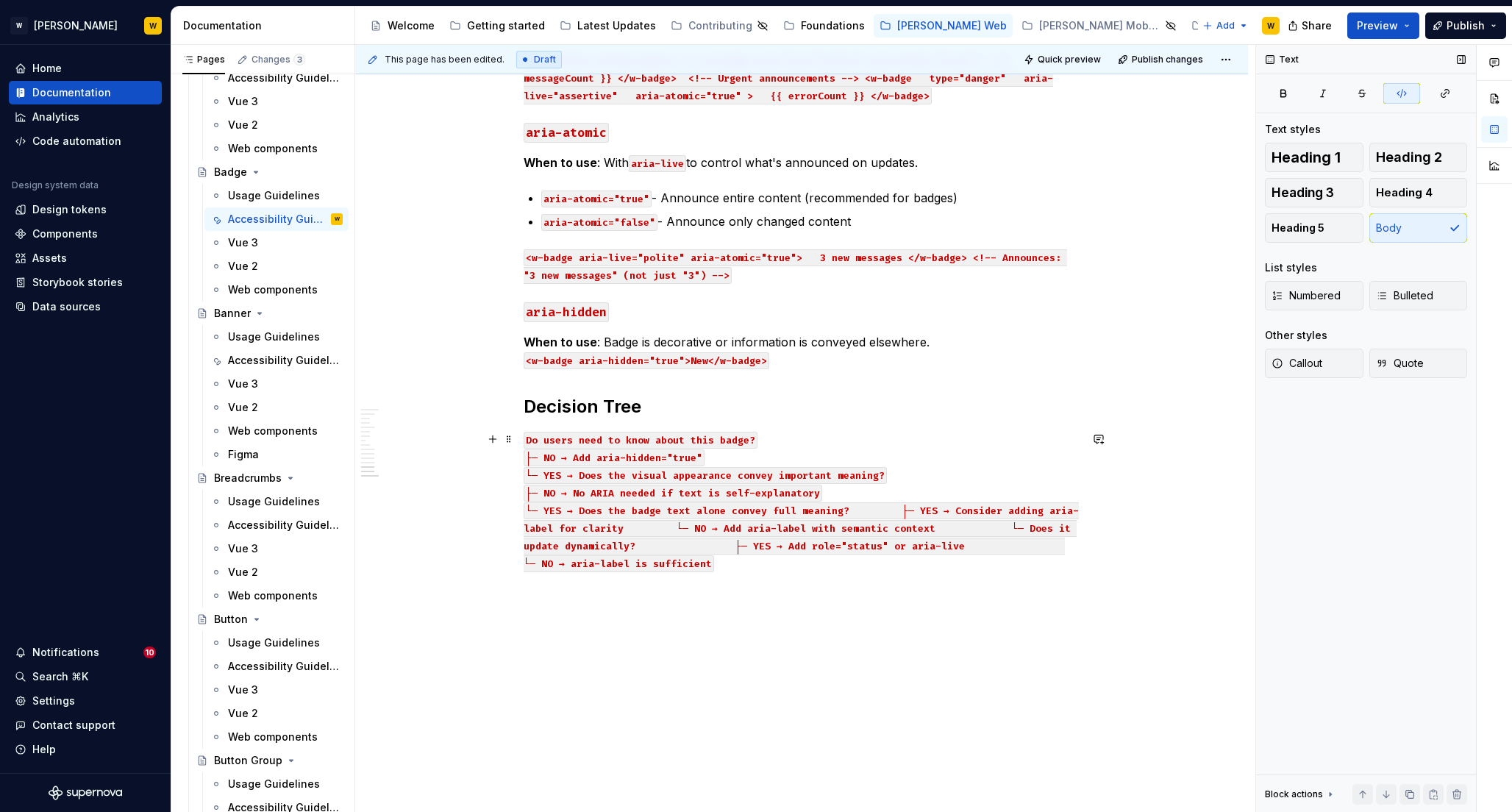
click at [929, 506] on code "└─ YES → Does the badge text alone convey full meaning? ├─ YES → Consider addin…" at bounding box center [801, 537] width 555 height 70
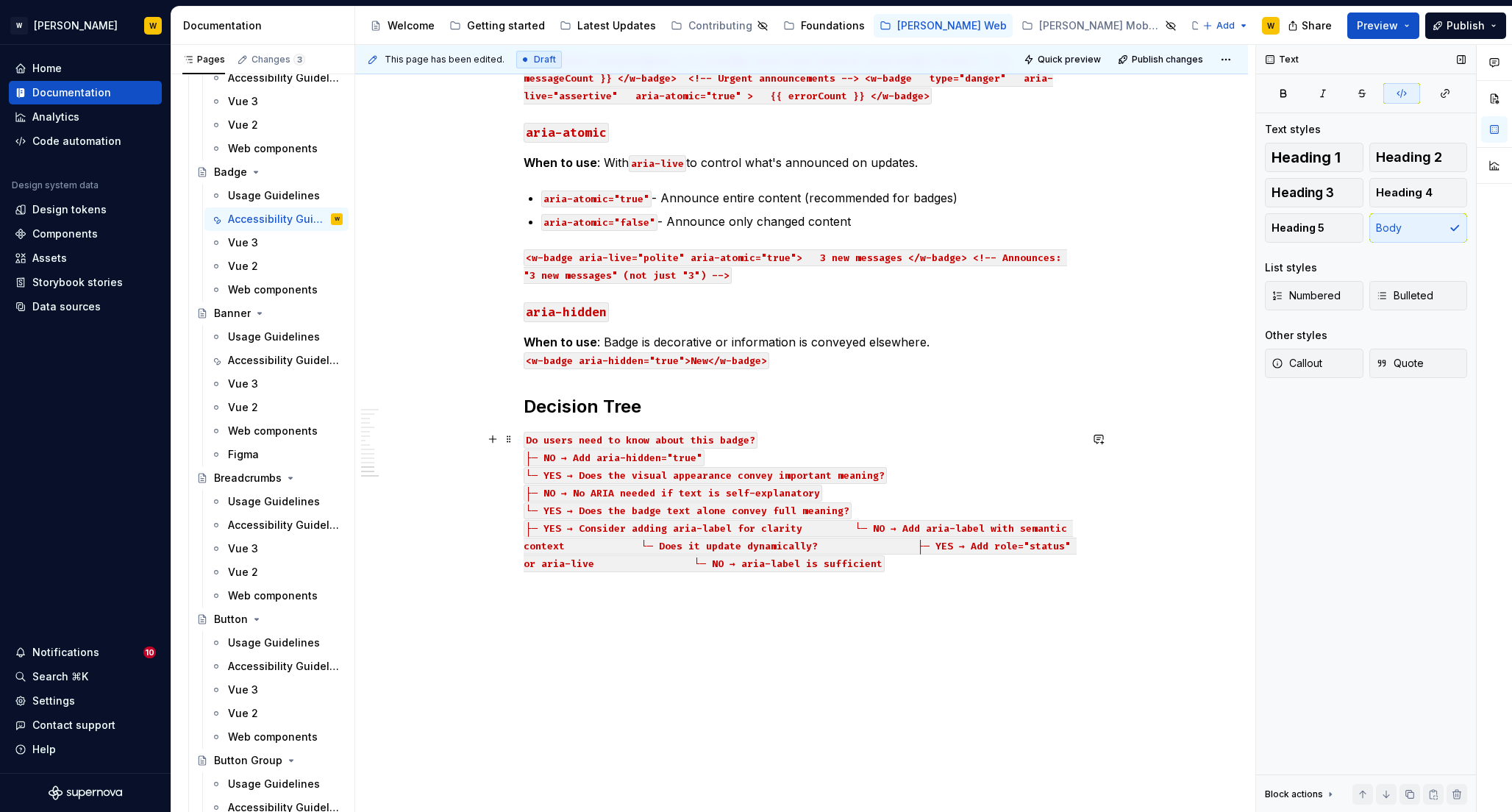
drag, startPoint x: 905, startPoint y: 527, endPoint x: 914, endPoint y: 527, distance: 9.0
click at [905, 527] on code "├─ YES → Consider adding aria-label for clarity └─ NO → Add aria-label with sem…" at bounding box center [800, 547] width 553 height 53
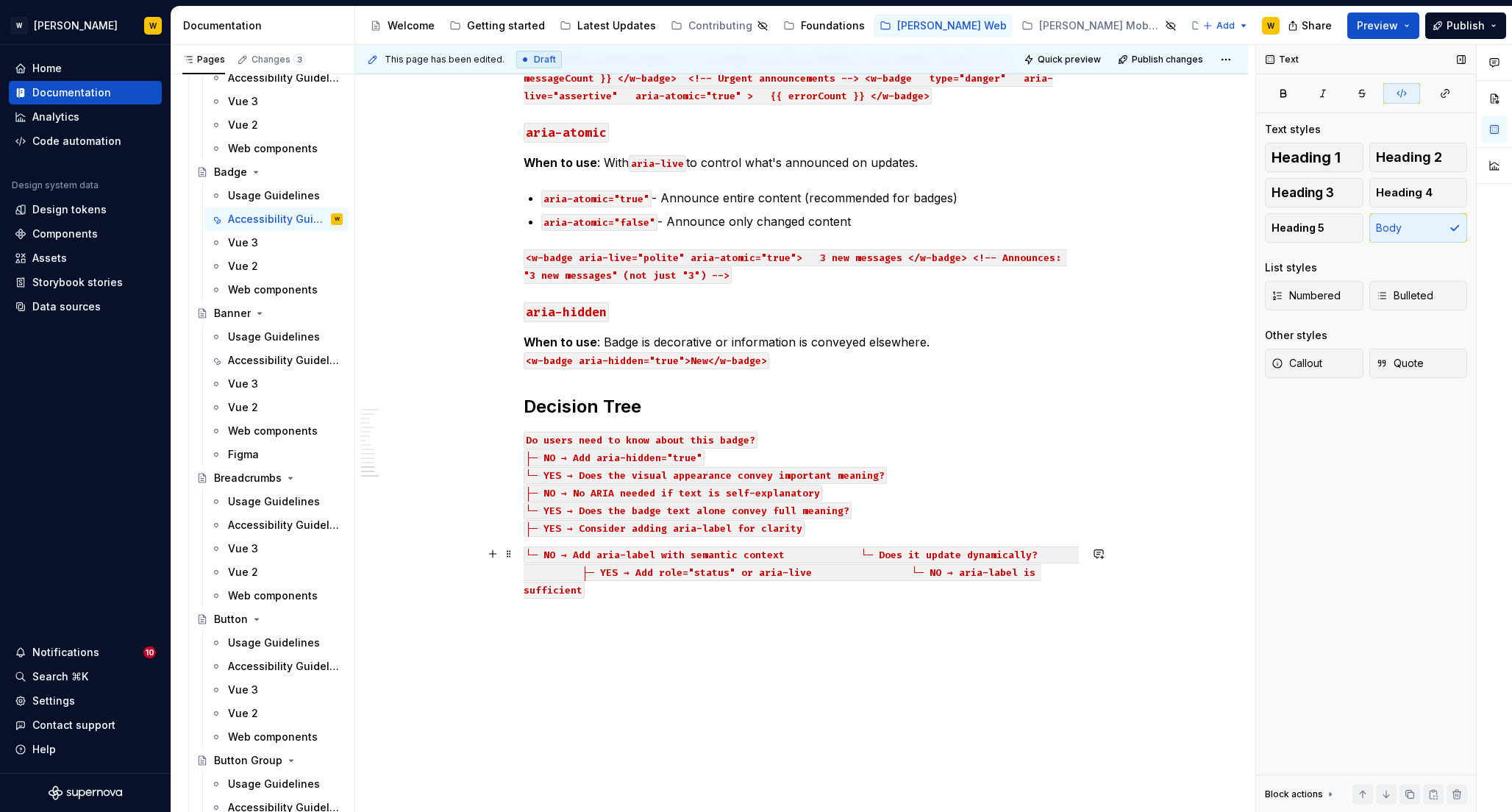
click at [911, 552] on code "└─ NO → Add aria-label with semantic context └─ Does it update dynamically? ├─ …" at bounding box center [801, 573] width 555 height 53
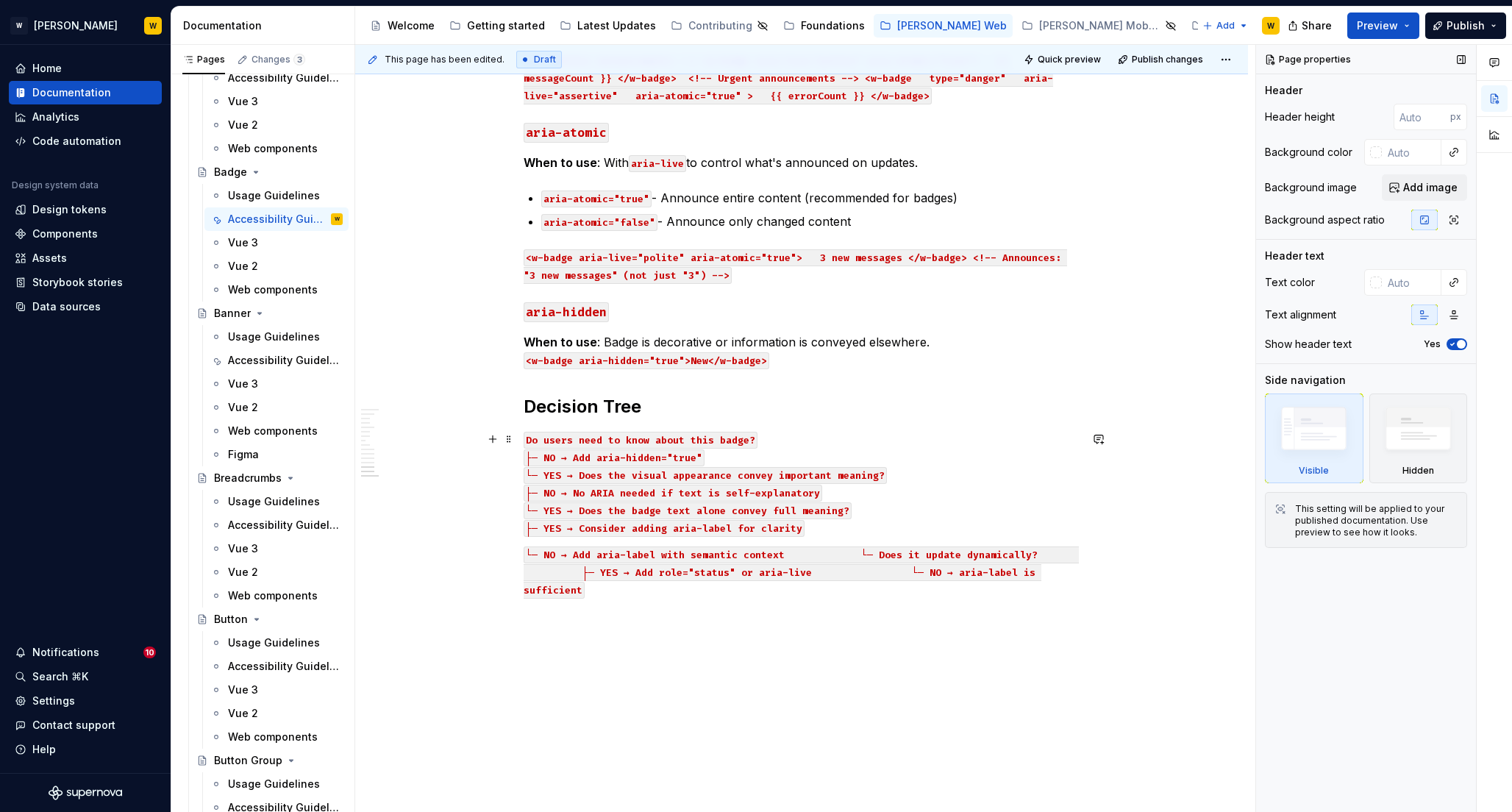
click at [804, 527] on code "├─ YES → Consider adding aria-label for clarity" at bounding box center [664, 528] width 281 height 17
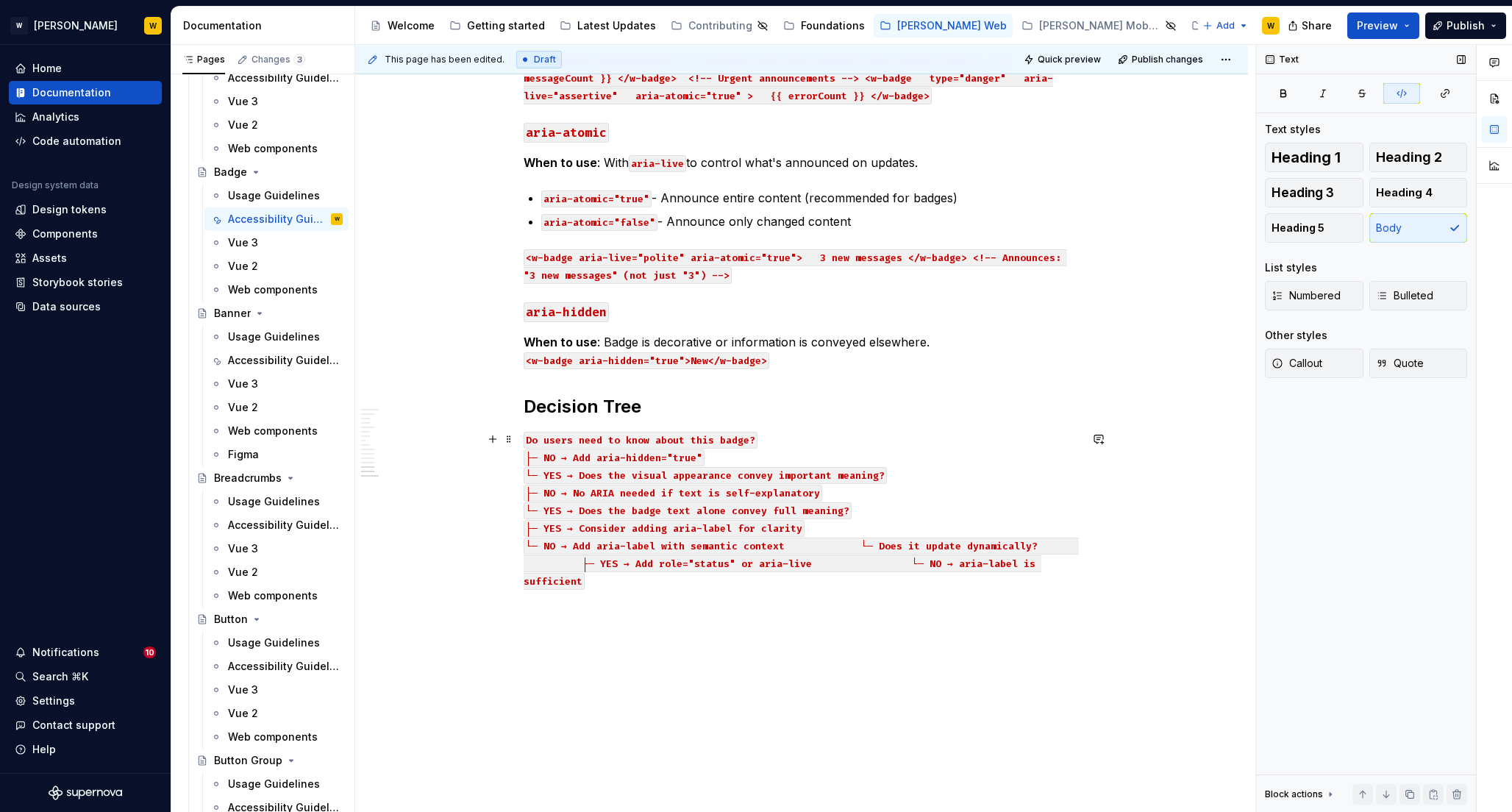
click at [724, 509] on code "└─ YES → Does the badge text alone convey full meaning?" at bounding box center [687, 510] width 328 height 17
click at [835, 412] on button "button" at bounding box center [837, 413] width 21 height 21
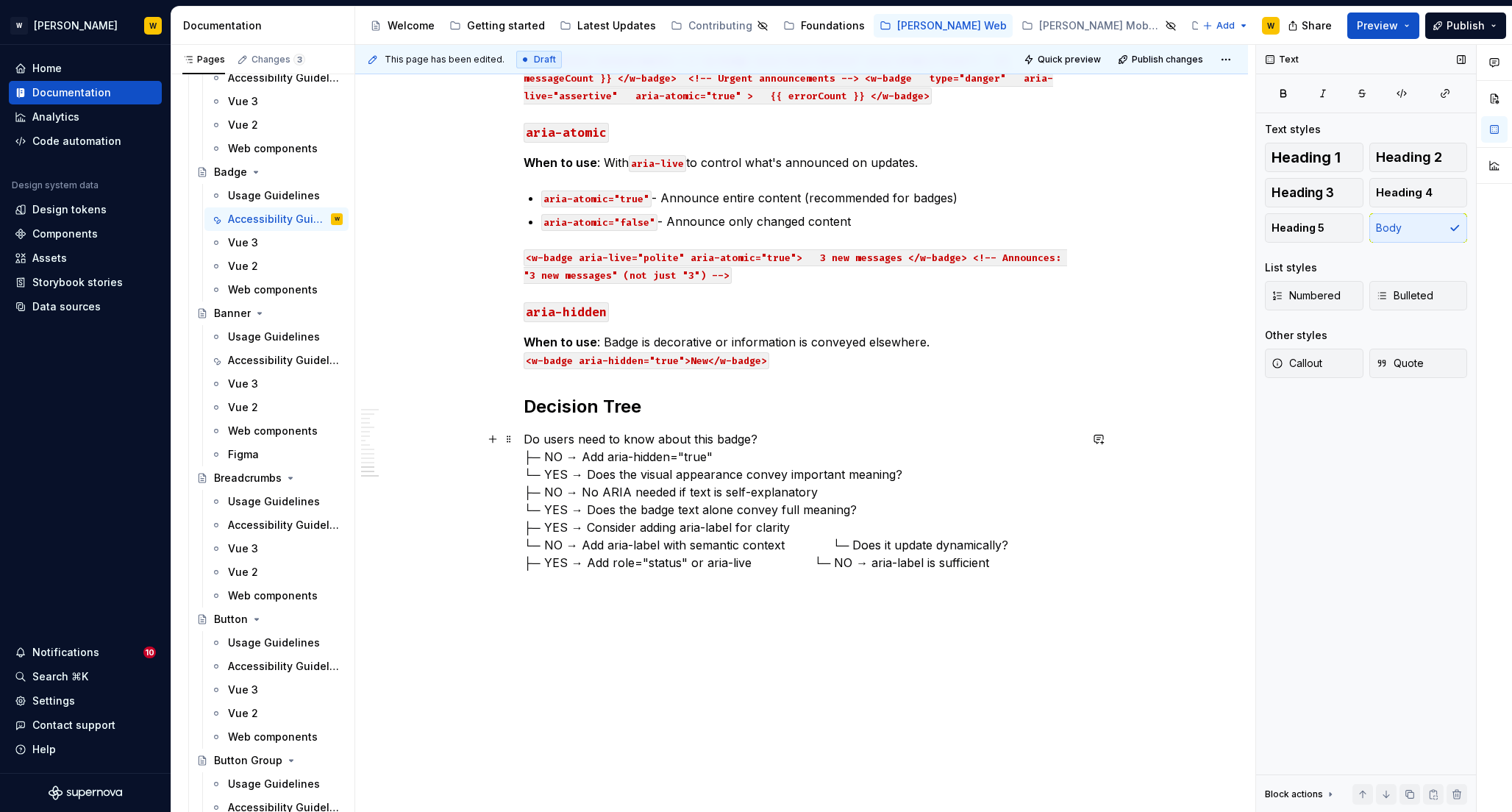
click at [1030, 562] on p "Do users need to know about this badge? ├─ NO → Add aria-hidden="true" └─ YES →…" at bounding box center [801, 501] width 555 height 141
click at [855, 541] on p "Do users need to know about this badge? ├─ NO → Add aria-hidden="true" └─ YES →…" at bounding box center [801, 501] width 555 height 141
click at [811, 561] on p "Do users need to know about this badge? ├─ NO → Add aria-hidden="true" └─ YES →…" at bounding box center [801, 509] width 555 height 159
click at [892, 576] on p "Do users need to know about this badge? ├─ NO → Add aria-hidden="true" └─ YES →…" at bounding box center [801, 509] width 555 height 159
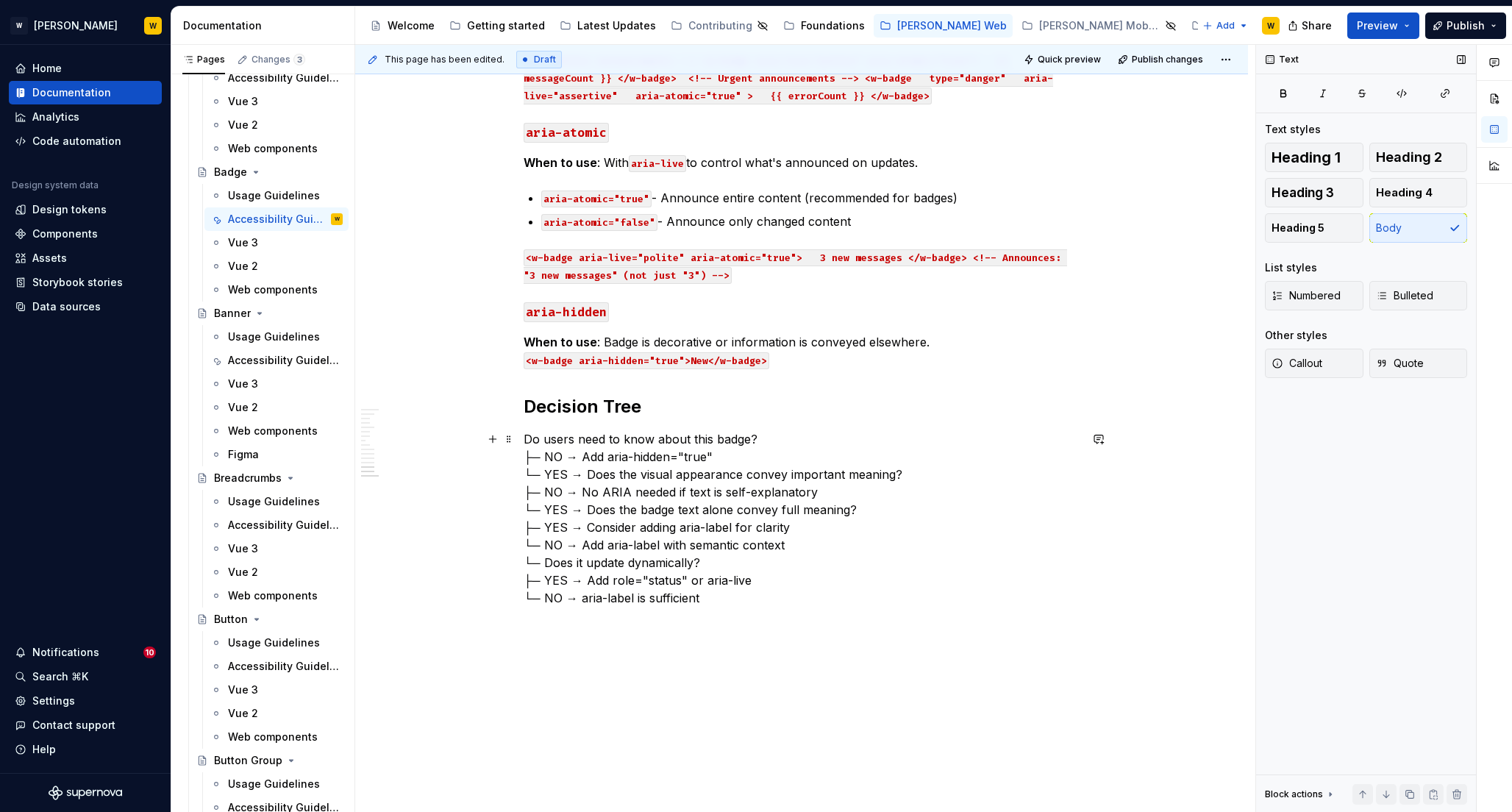
click at [834, 556] on p "Do users need to know about this badge? ├─ NO → Add aria-hidden="true" └─ YES →…" at bounding box center [801, 518] width 555 height 177
click at [552, 527] on p "Do users need to know about this badge? ├─ NO → Add aria-hidden="true" └─ YES →…" at bounding box center [801, 518] width 555 height 177
click at [551, 542] on p "Do users need to know about this badge? ├─ NO → Add aria-hidden="true" └─ YES →…" at bounding box center [801, 518] width 555 height 177
click at [557, 520] on p "Do users need to know about this badge? ├─ NO → Add aria-hidden="true" └─ YES →…" at bounding box center [801, 518] width 555 height 177
click at [558, 539] on p "Do users need to know about this badge? ├─ NO → Add aria-hidden="true" └─ YES →…" at bounding box center [801, 518] width 555 height 177
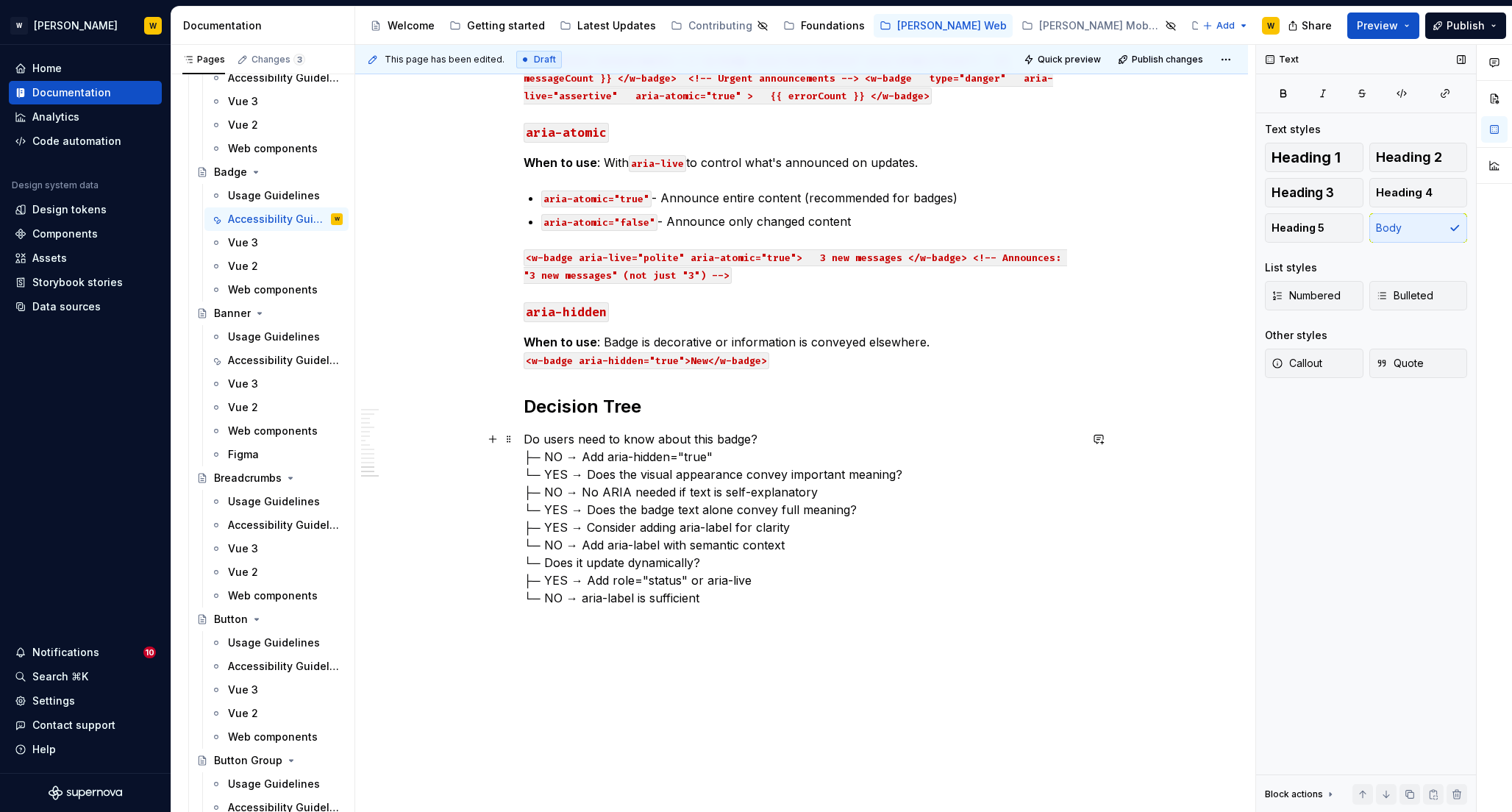
click at [577, 559] on p "Do users need to know about this badge? ├─ NO → Add aria-hidden="true" └─ YES →…" at bounding box center [801, 518] width 555 height 177
click at [611, 578] on p "Do users need to know about this badge? ├─ NO → Add aria-hidden="true" └─ YES →…" at bounding box center [801, 518] width 555 height 177
click at [611, 593] on p "Do users need to know about this badge? ├─ NO → Add aria-hidden="true" └─ YES →…" at bounding box center [801, 518] width 555 height 177
click at [688, 508] on p "Do users need to know about this badge? ├─ NO → Add aria-hidden="true" └─ YES →…" at bounding box center [801, 518] width 555 height 177
click at [709, 408] on h2 "Decision Tree" at bounding box center [801, 406] width 555 height 24
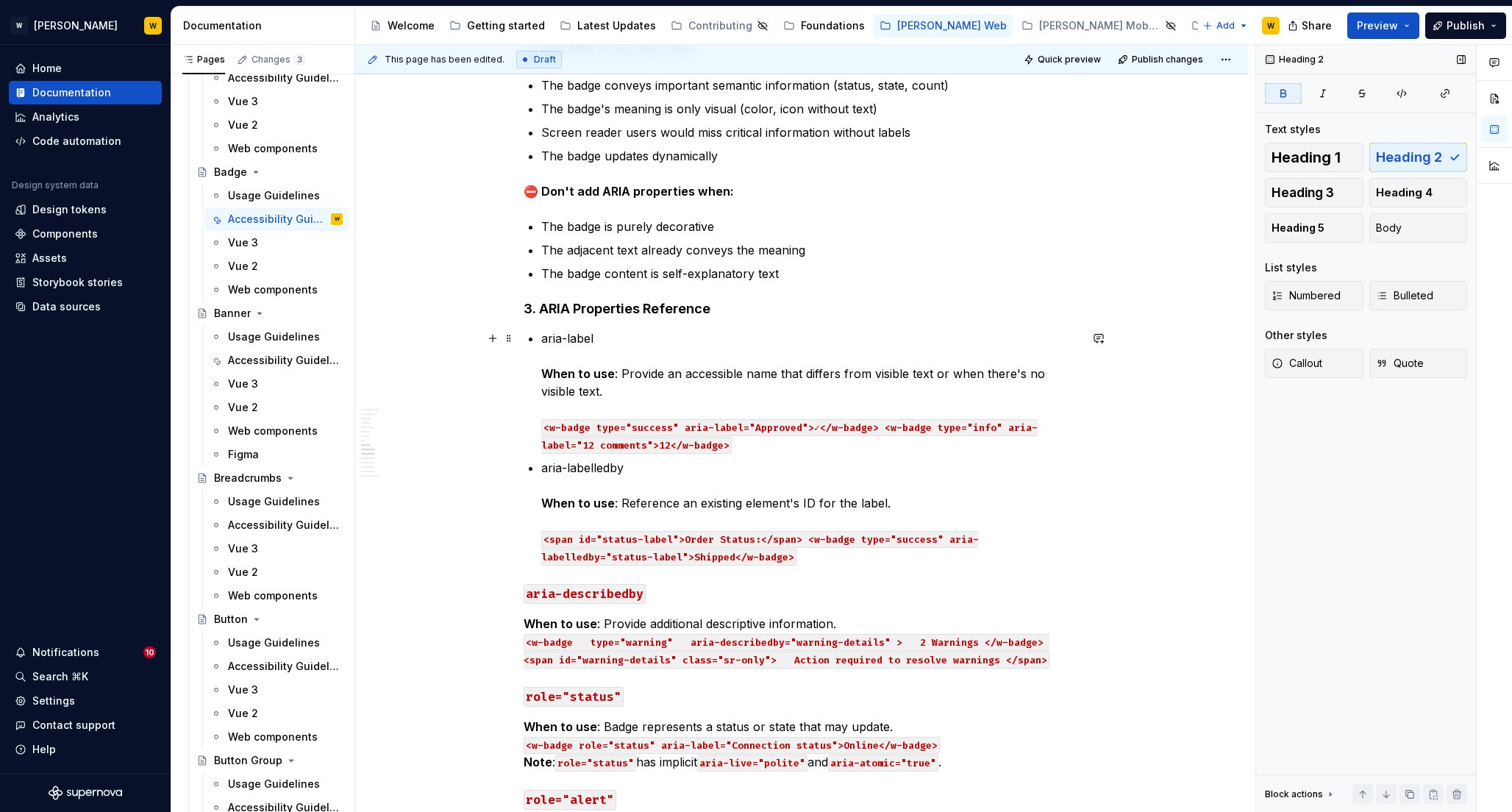
scroll to position [1157, 0]
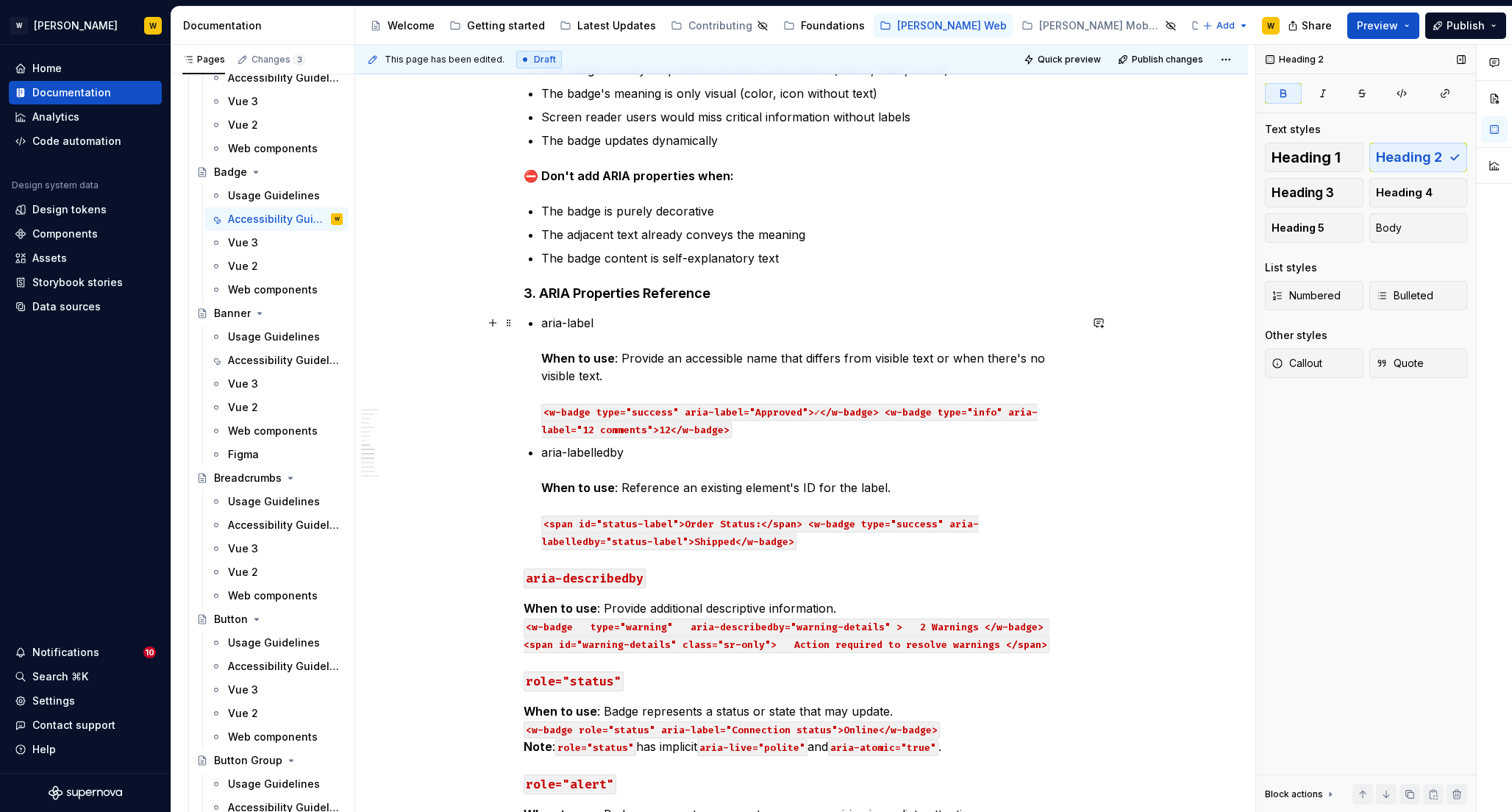
click at [579, 393] on p "aria-label When to use : Provide an accessible name that differs from visible t…" at bounding box center [810, 376] width 538 height 123
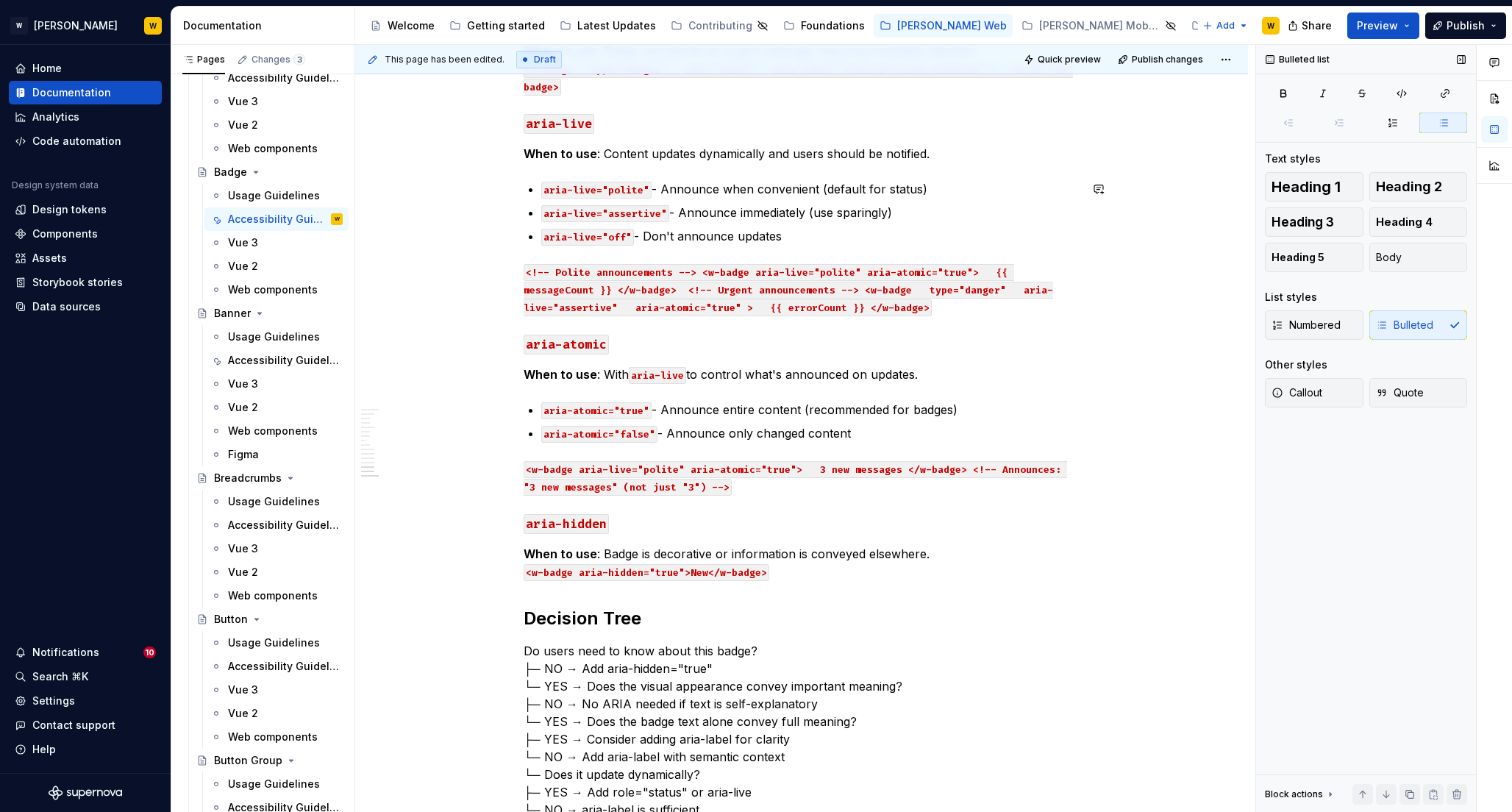
scroll to position [2088, 0]
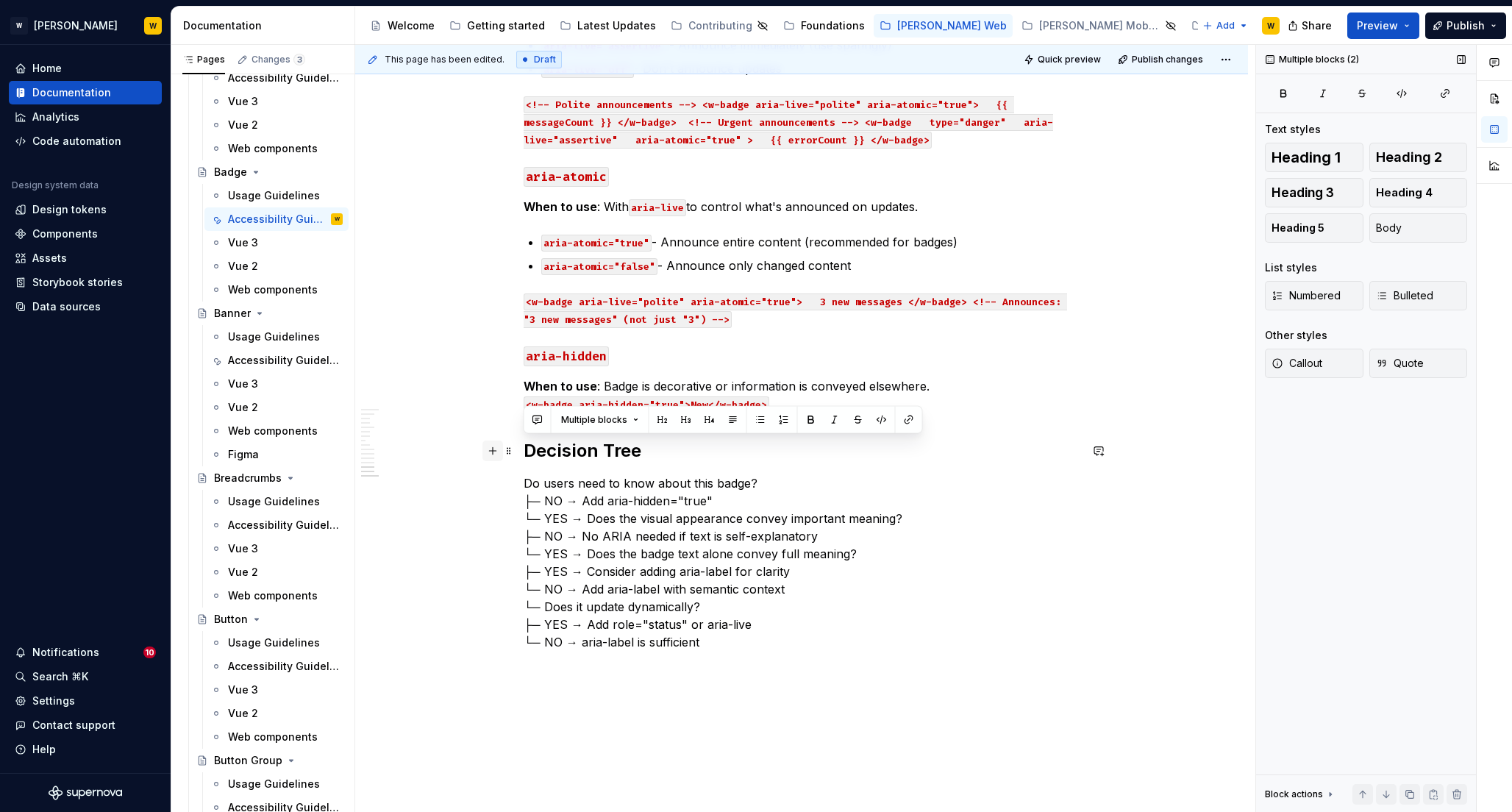
drag, startPoint x: 807, startPoint y: 641, endPoint x: 496, endPoint y: 451, distance: 364.4
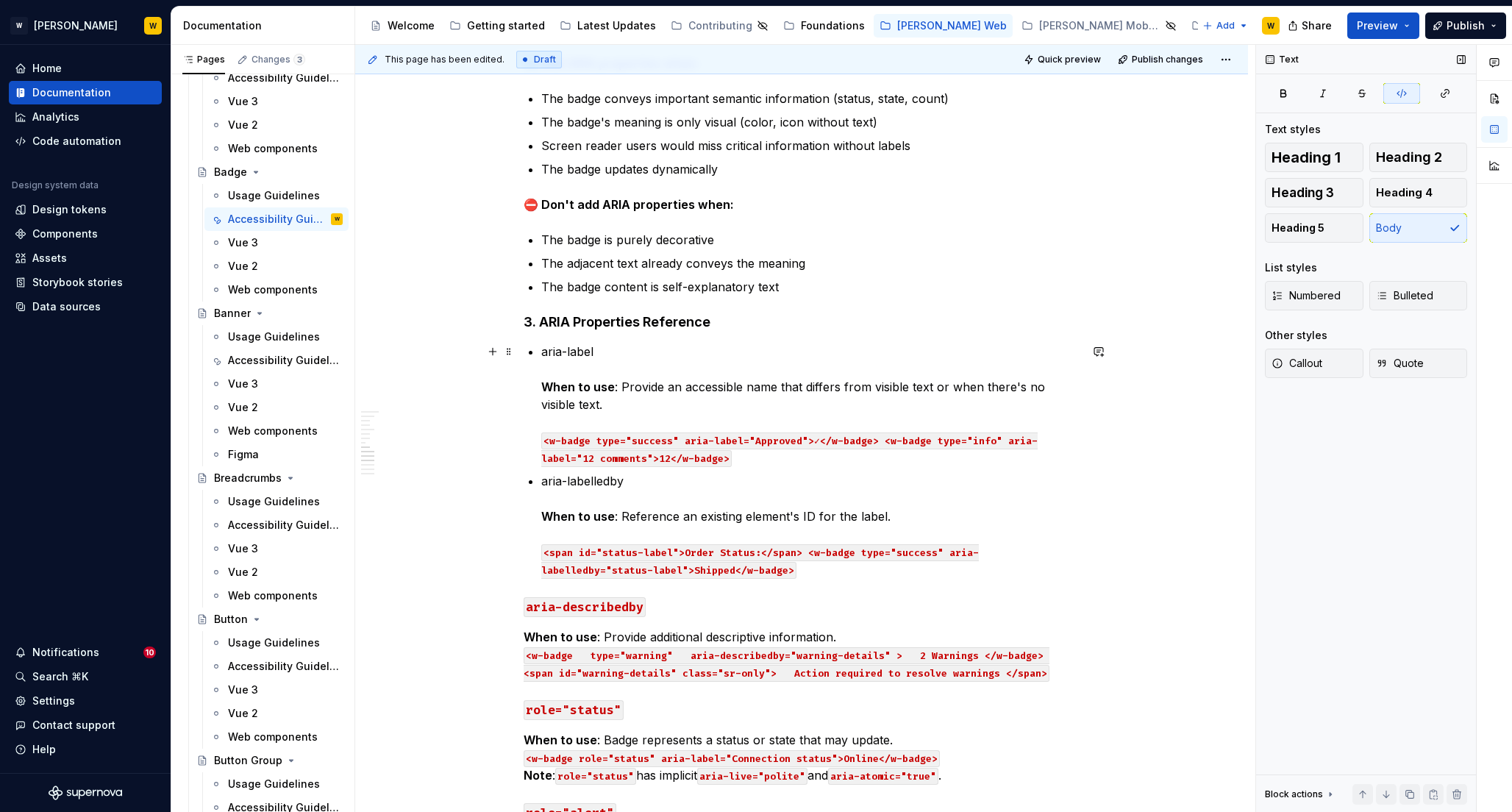
scroll to position [1130, 0]
click at [554, 349] on p "aria-label When to use : Provide an accessible name that differs from visible t…" at bounding box center [810, 403] width 538 height 123
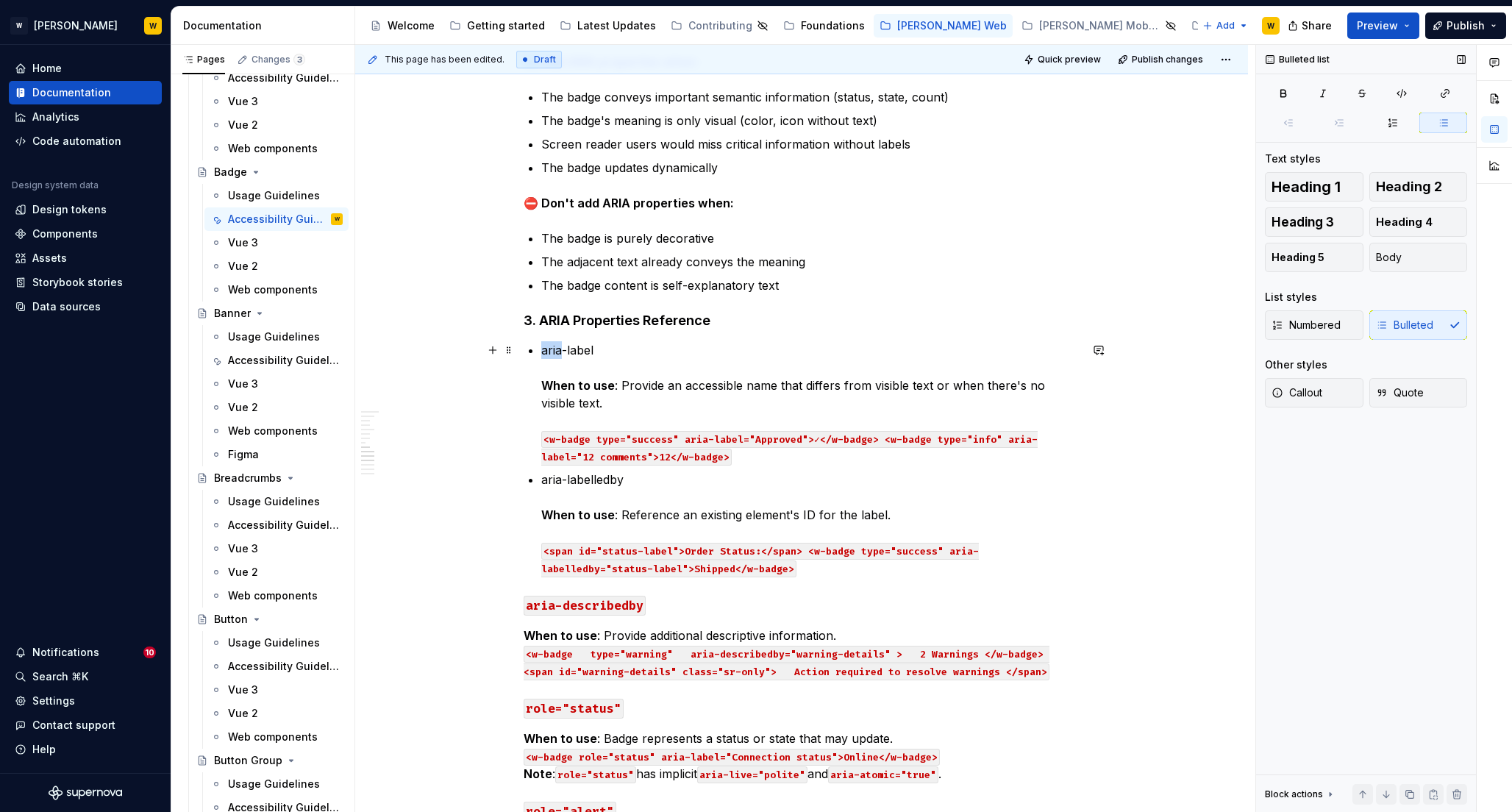
click at [554, 349] on p "aria-label When to use : Provide an accessible name that differs from visible t…" at bounding box center [810, 403] width 538 height 123
click at [579, 349] on p "aria-label When to use : Provide an accessible name that differs from visible t…" at bounding box center [810, 403] width 538 height 123
click at [579, 349] on p "aria-label When to use : Provide an accessible name that differs from visible t…" at bounding box center [810, 403] width 538 height 123
drag, startPoint x: 542, startPoint y: 349, endPoint x: 598, endPoint y: 348, distance: 56.0
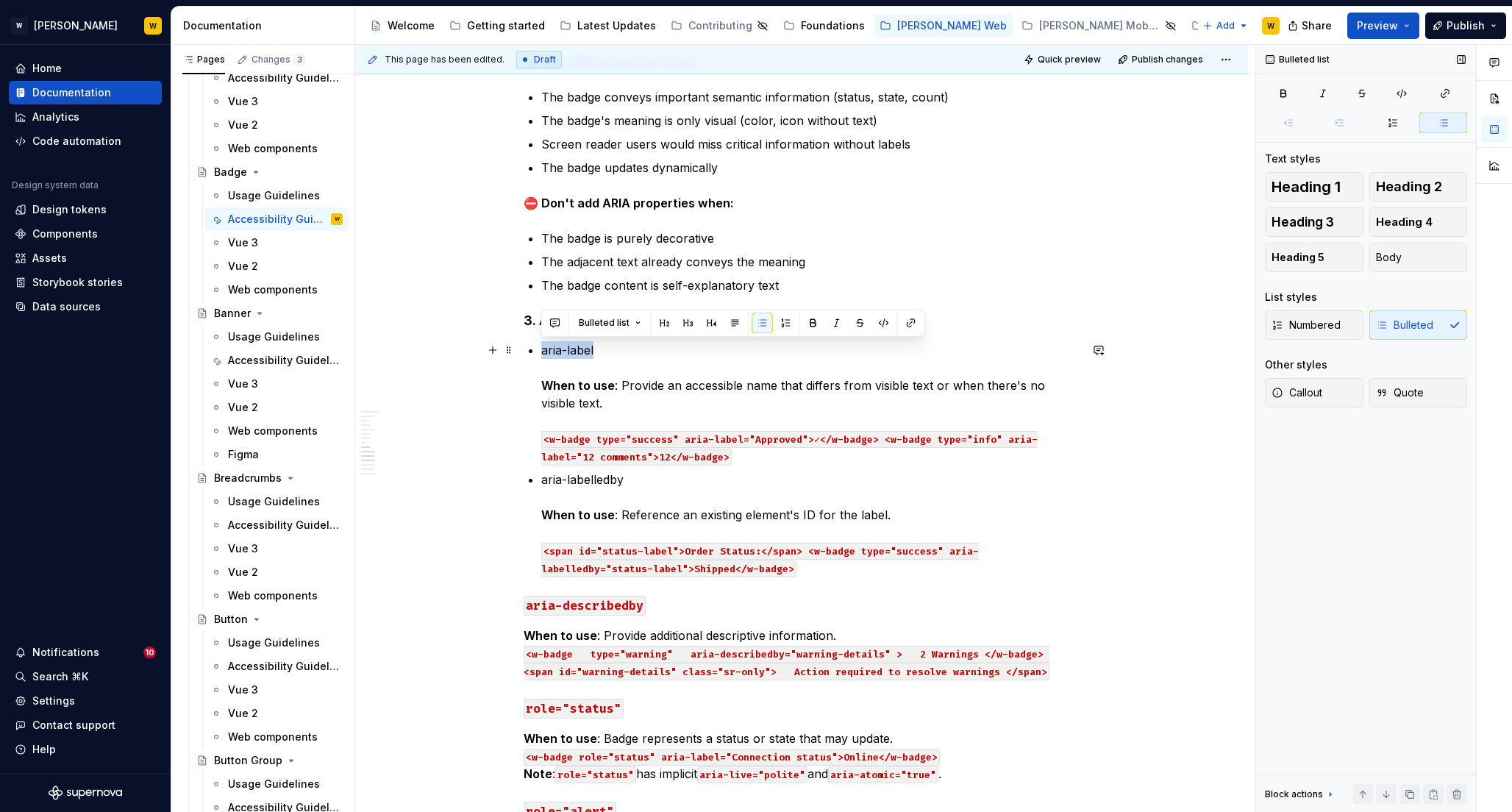
click at [598, 348] on p "aria-label When to use : Provide an accessible name that differs from visible t…" at bounding box center [810, 403] width 538 height 123
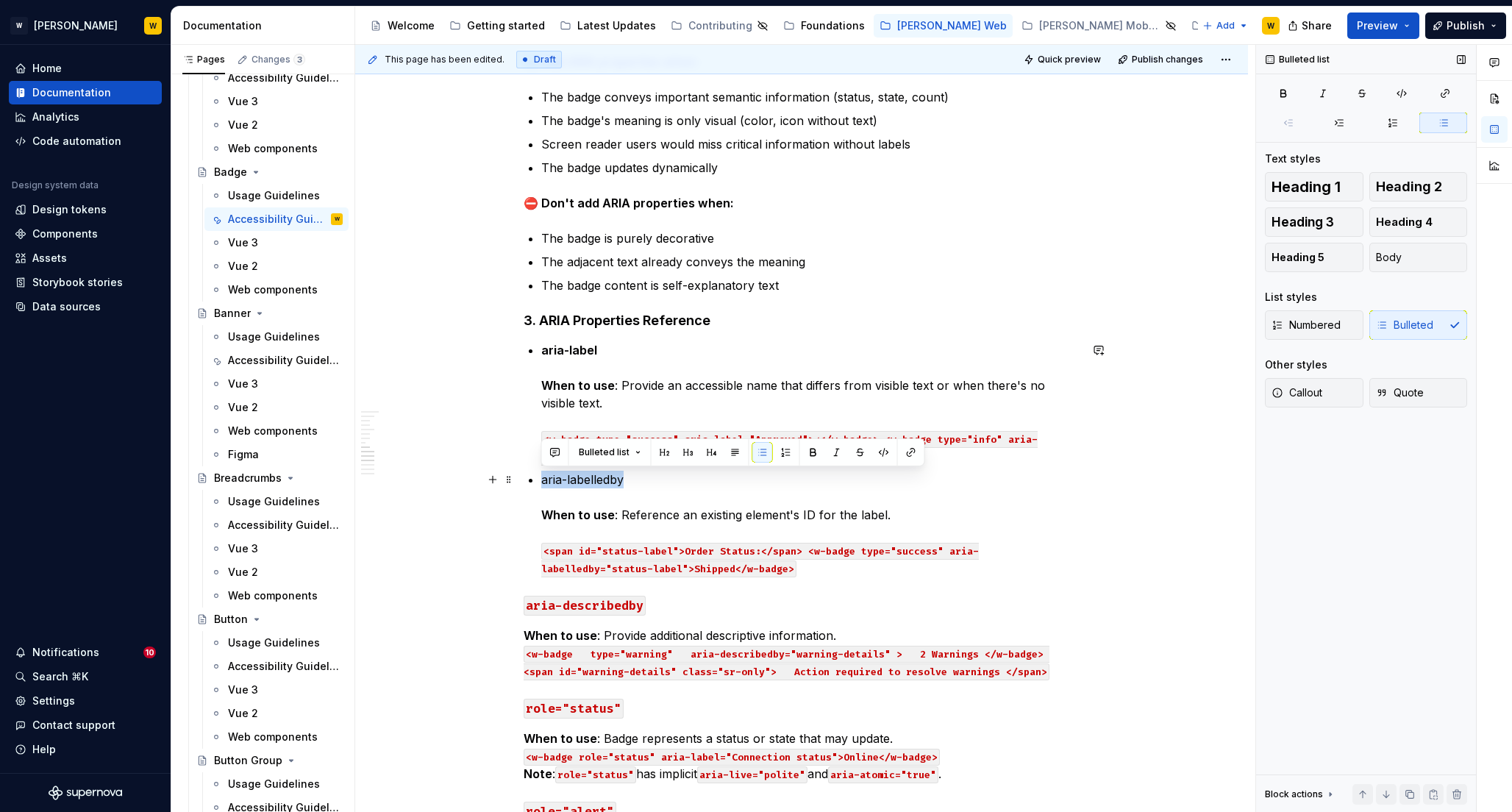
drag, startPoint x: 542, startPoint y: 482, endPoint x: 636, endPoint y: 482, distance: 94.0
click at [636, 482] on p "aria-labelledby When to use : Reference an existing element's ID for the label.…" at bounding box center [810, 524] width 538 height 106
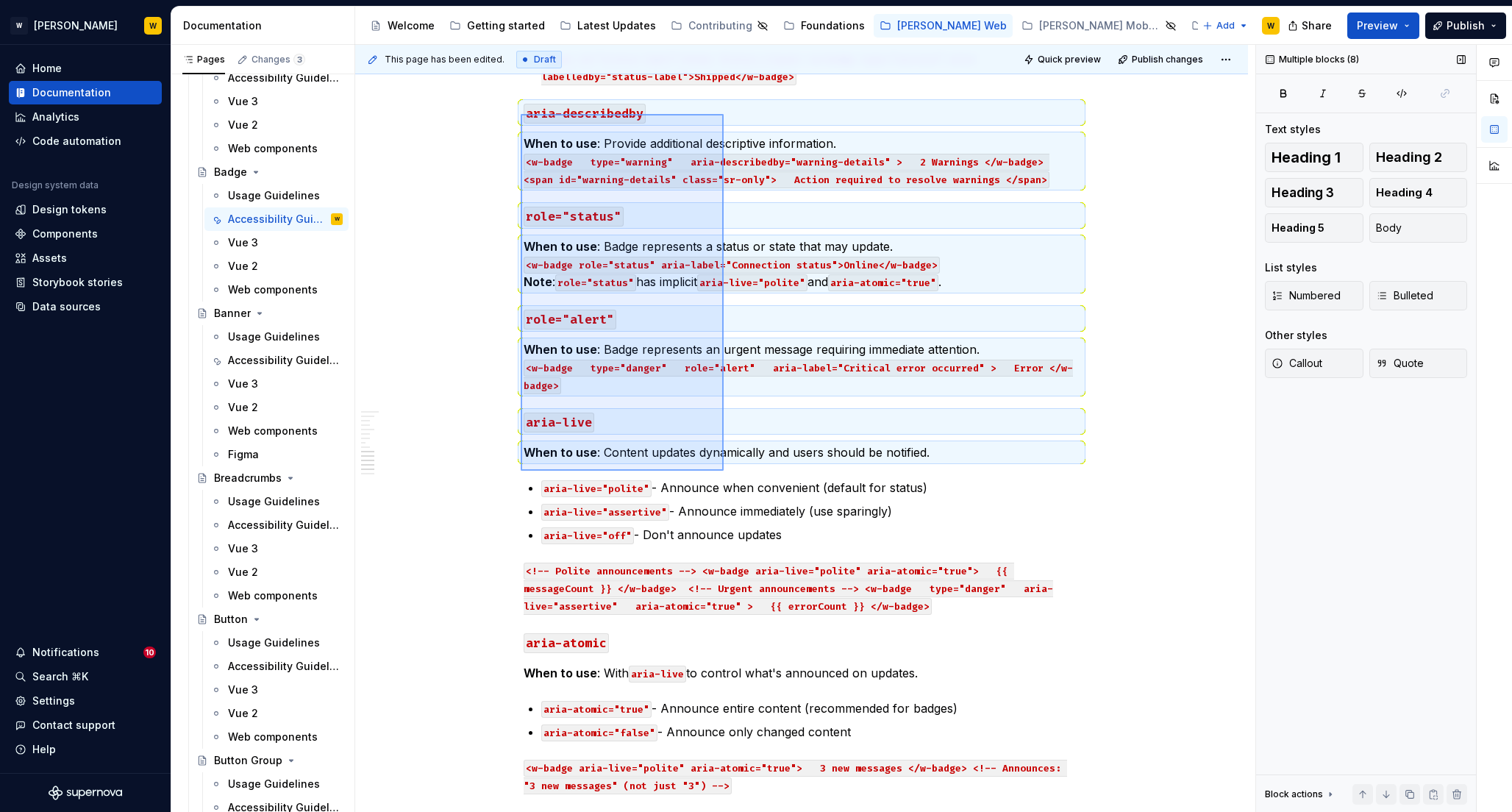
scroll to position [1788, 0]
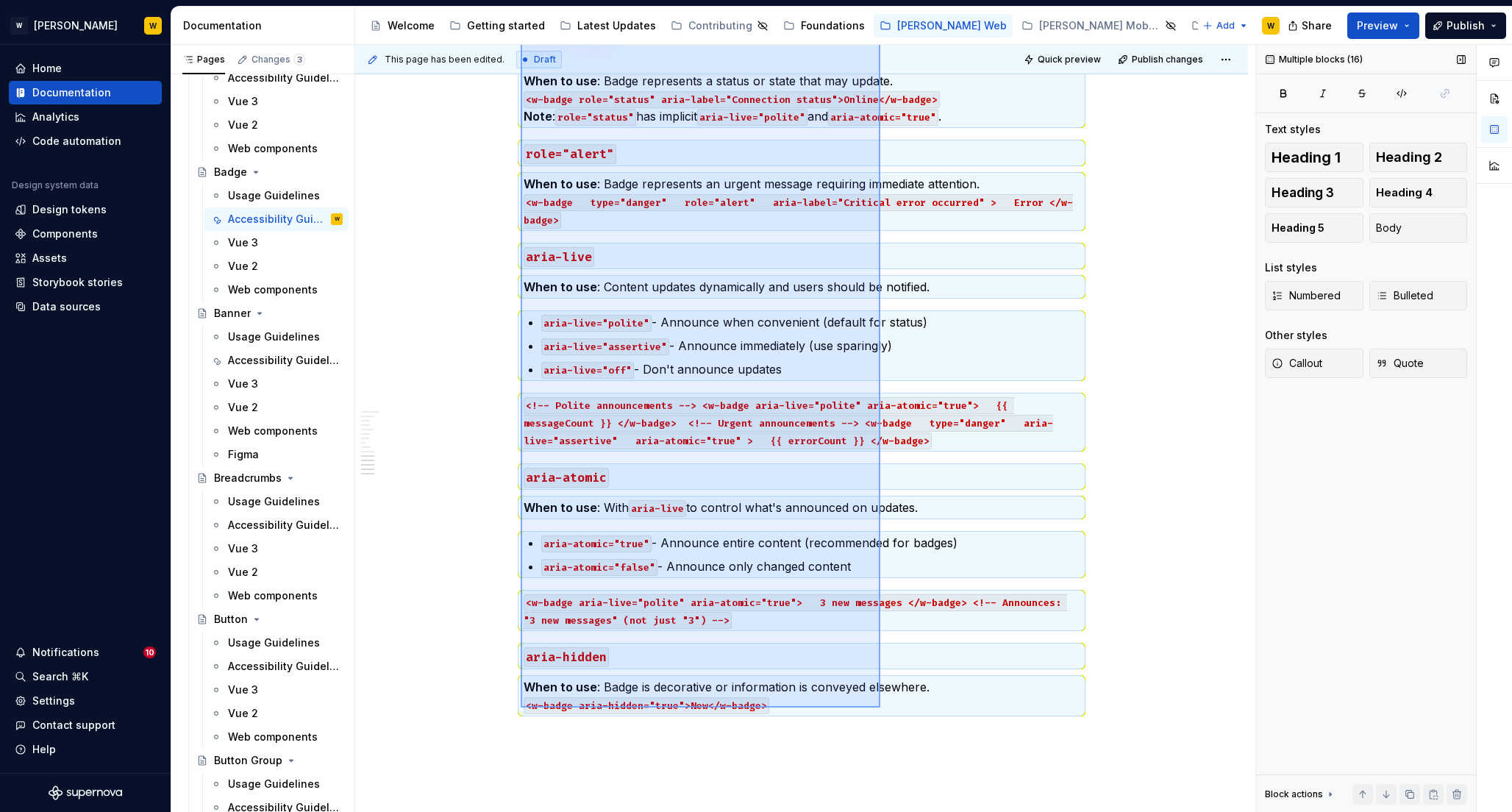
drag, startPoint x: 520, startPoint y: 334, endPoint x: 880, endPoint y: 708, distance: 519.1
click at [880, 708] on div "This page has been edited. Draft Quick preview Publish changes Badge A Badge is…" at bounding box center [804, 429] width 900 height 768
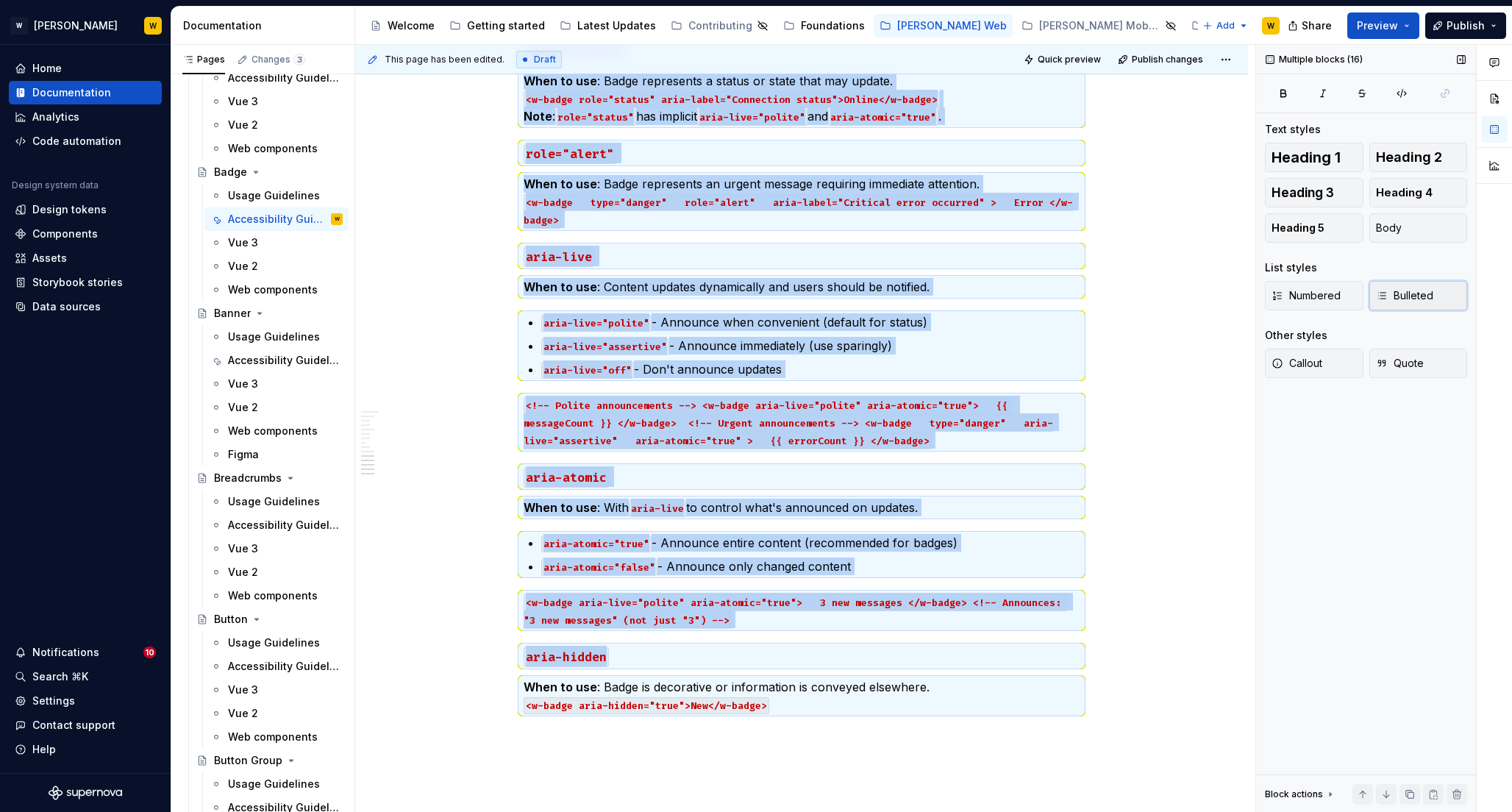
click at [1400, 297] on span "Bulleted" at bounding box center [1404, 296] width 58 height 15
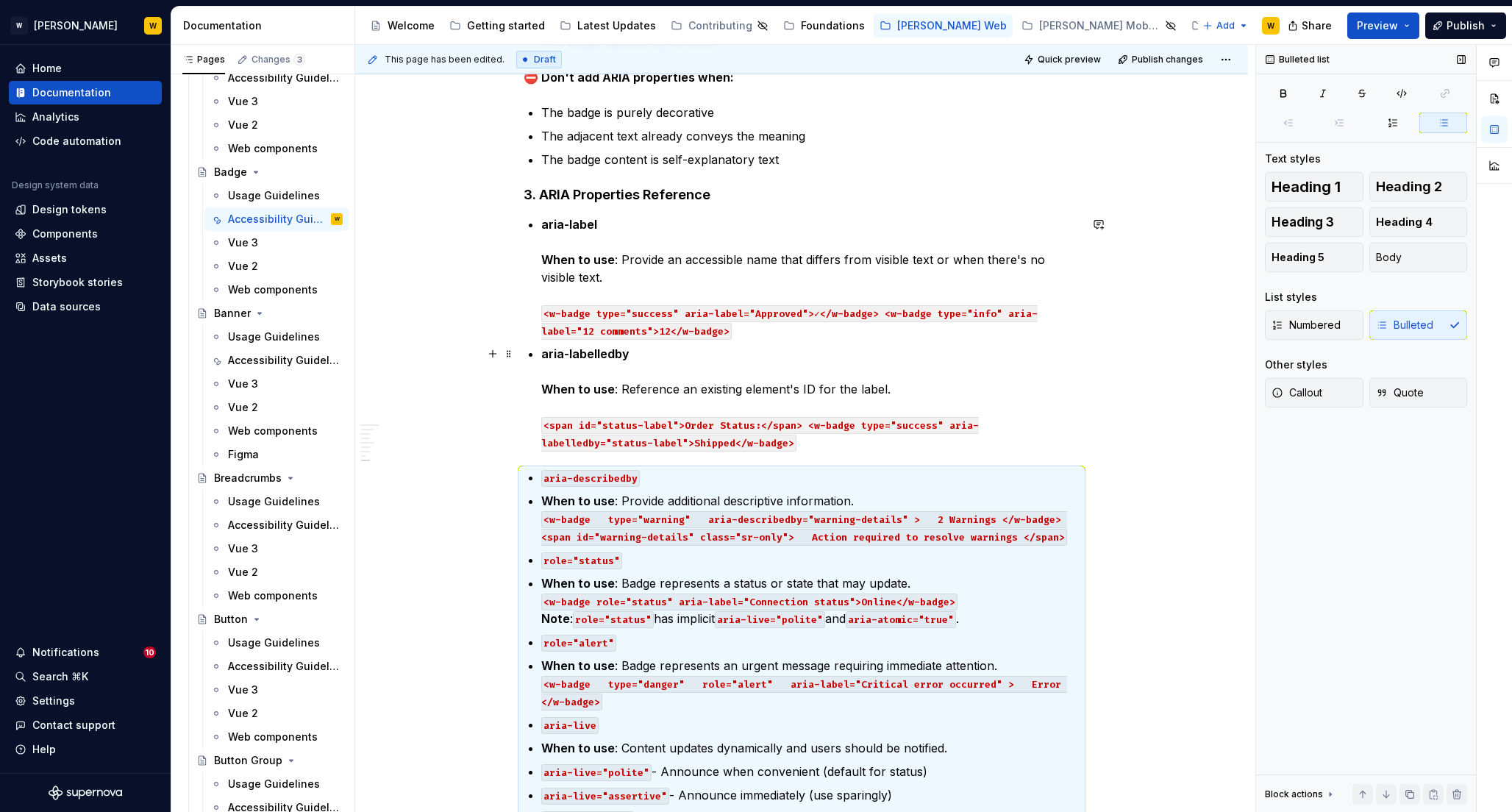
scroll to position [1271, 0]
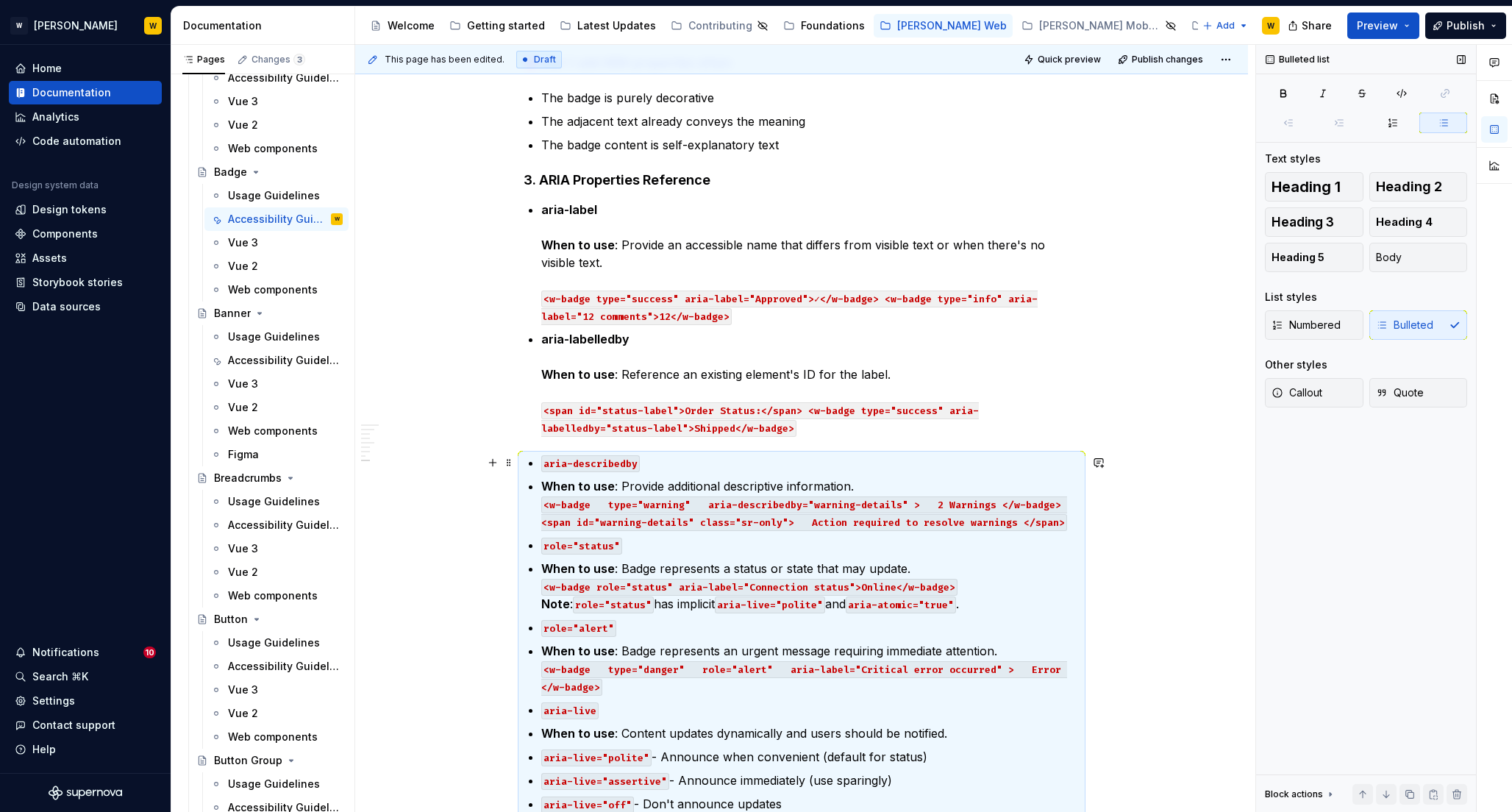
click at [607, 467] on code "aria-describedby" at bounding box center [591, 464] width 99 height 17
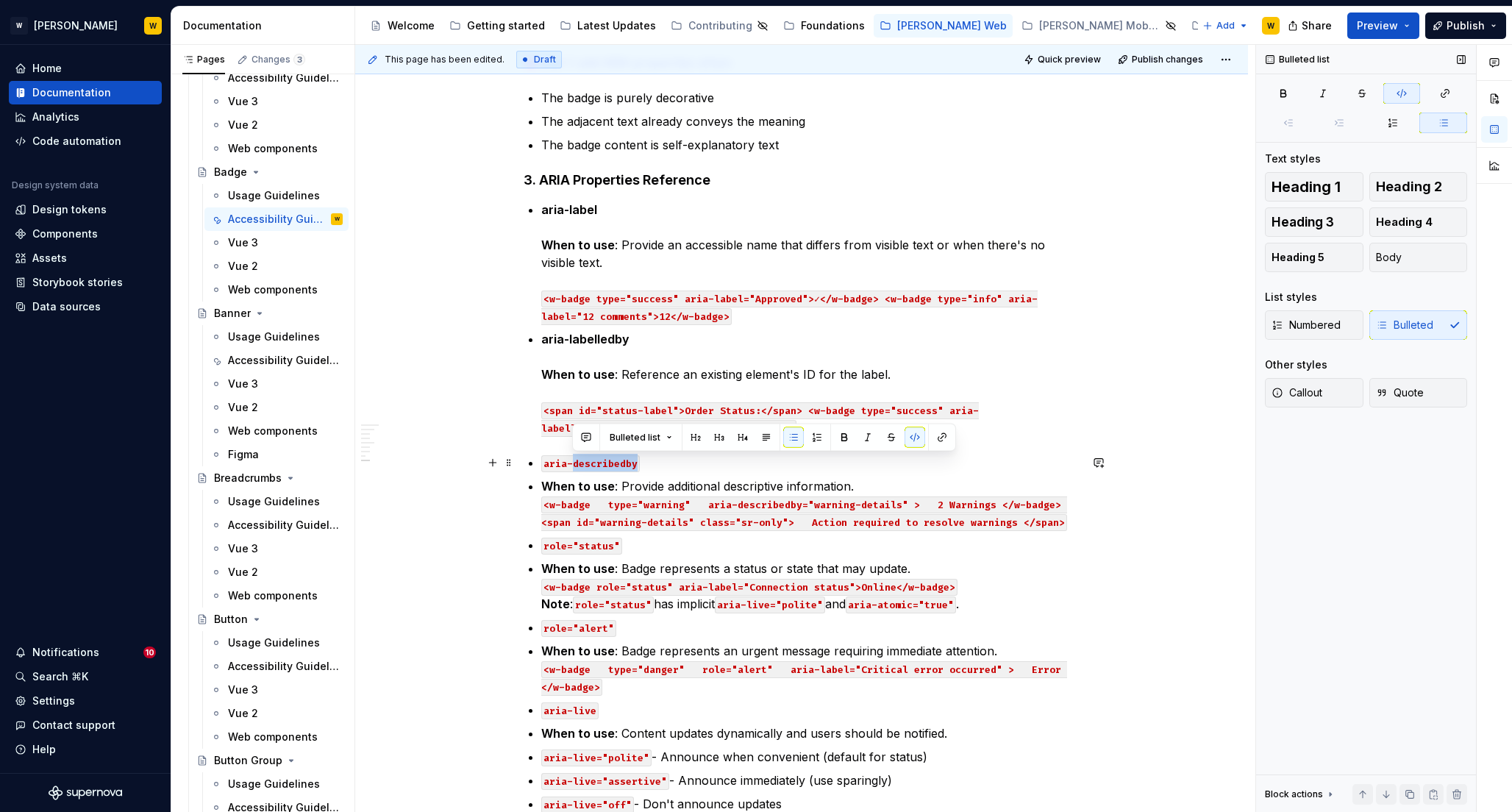
click at [607, 467] on code "aria-describedby" at bounding box center [591, 464] width 99 height 17
click at [883, 434] on button "button" at bounding box center [886, 437] width 21 height 21
click at [565, 547] on code "role="status"" at bounding box center [582, 546] width 81 height 17
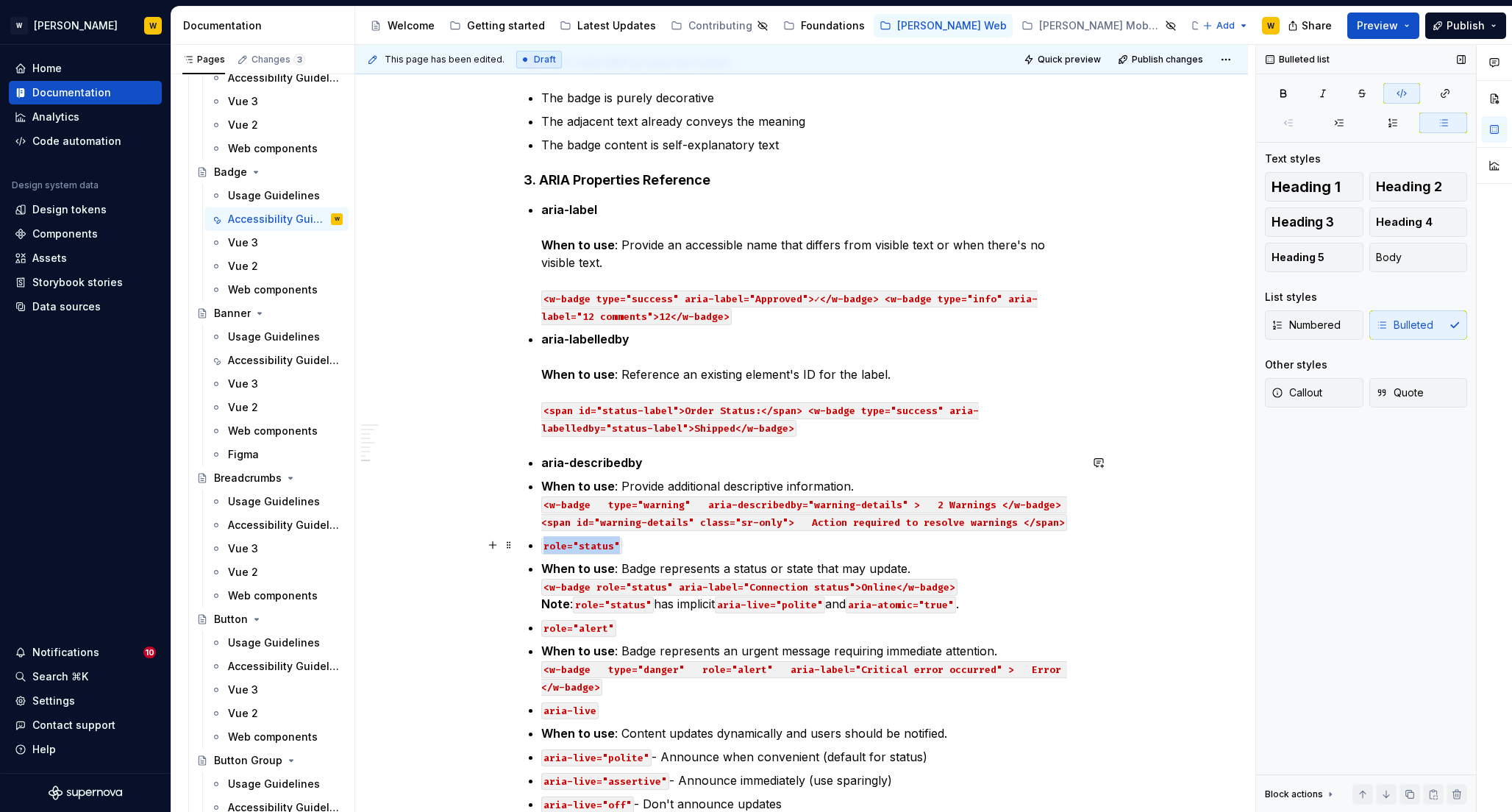
click at [565, 547] on code "role="status"" at bounding box center [582, 546] width 81 height 17
click at [883, 516] on button "button" at bounding box center [886, 519] width 21 height 21
click at [638, 548] on p "role="status"" at bounding box center [810, 544] width 538 height 17
click at [636, 542] on p "role="status"" at bounding box center [810, 544] width 538 height 17
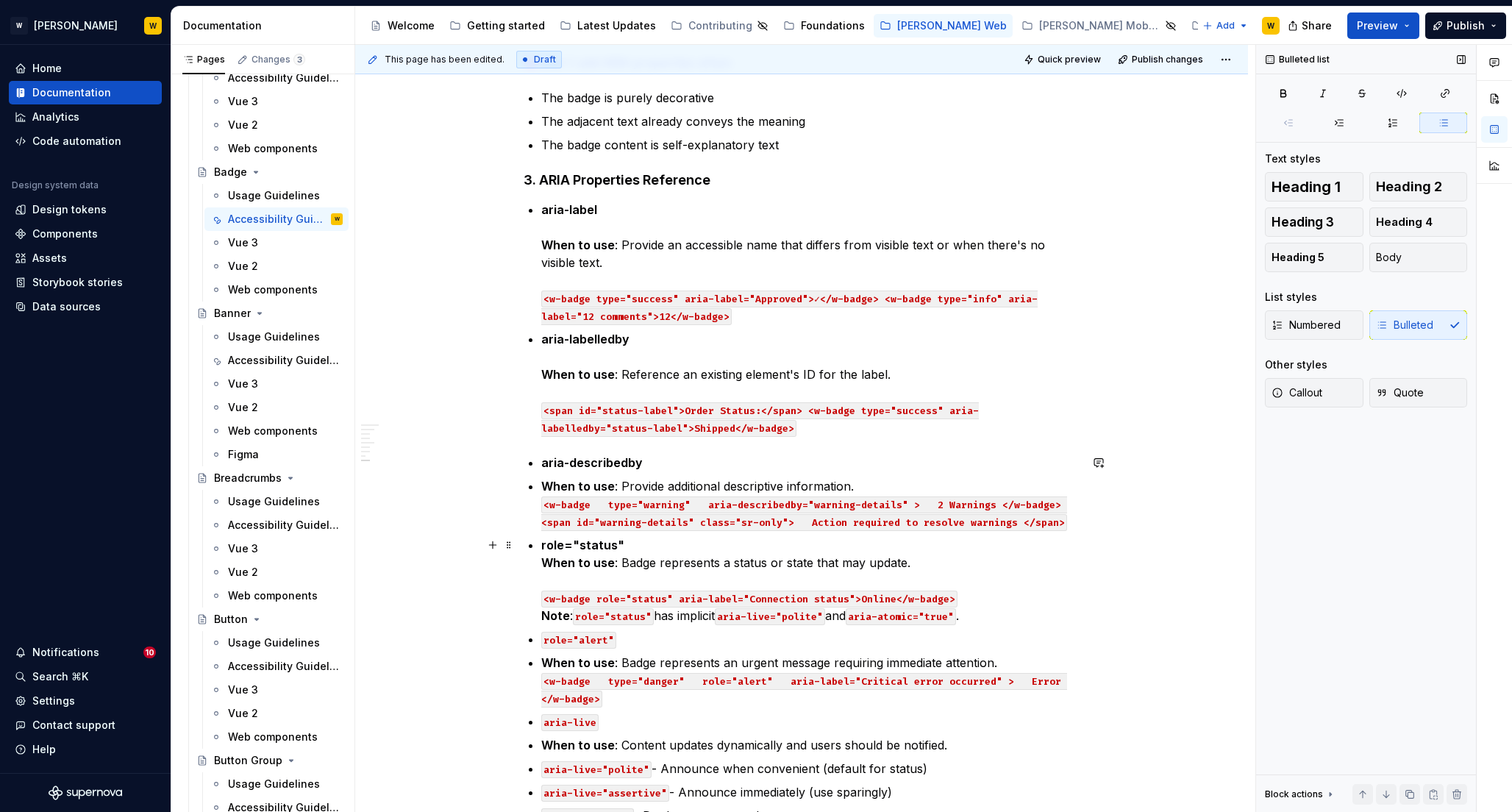
click at [643, 542] on p "role="status" When to use : Badge represents a status or state that may update.…" at bounding box center [810, 579] width 538 height 88
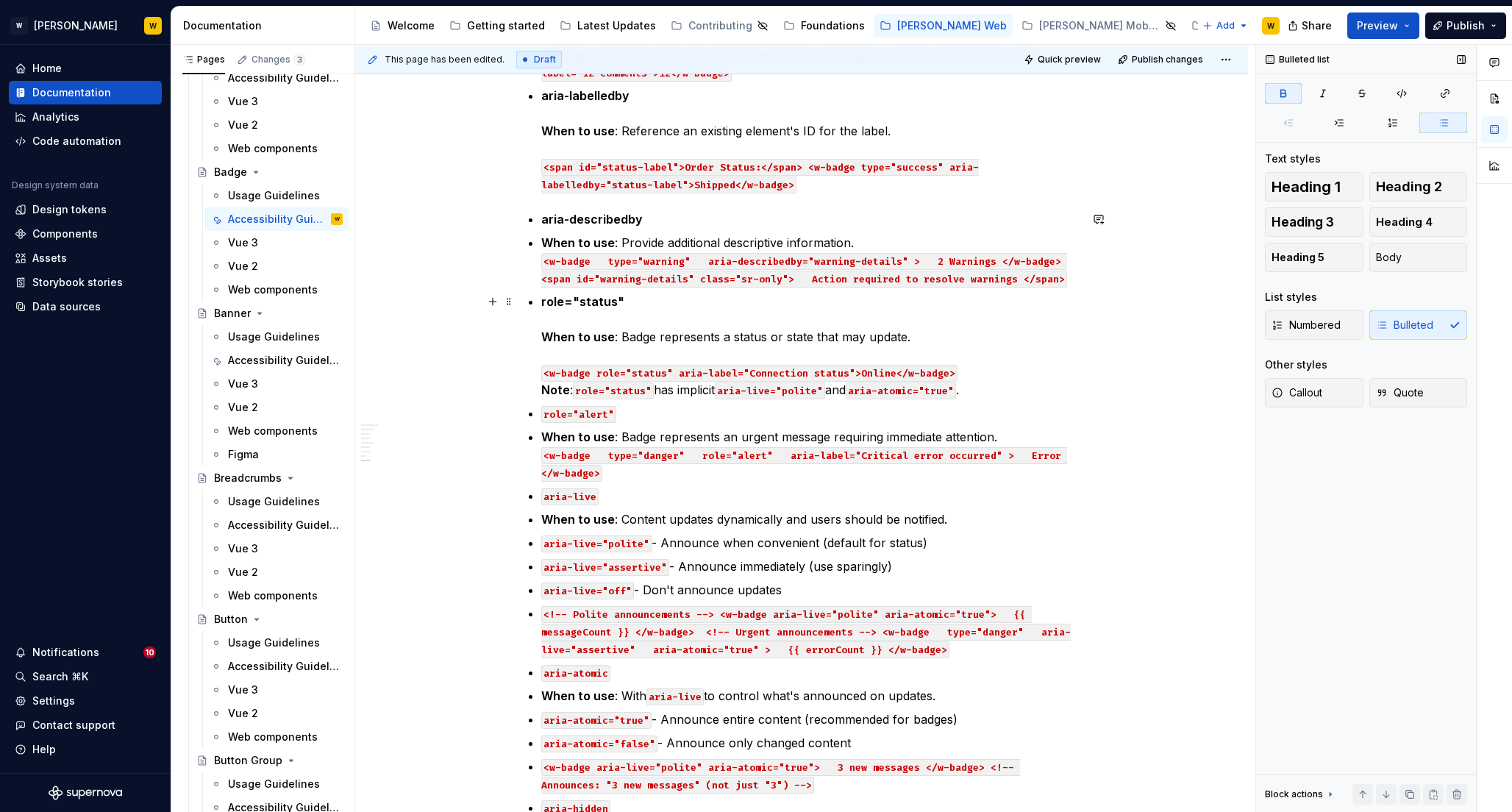
scroll to position [1515, 0]
click at [633, 417] on p "role="alert"" at bounding box center [810, 412] width 538 height 17
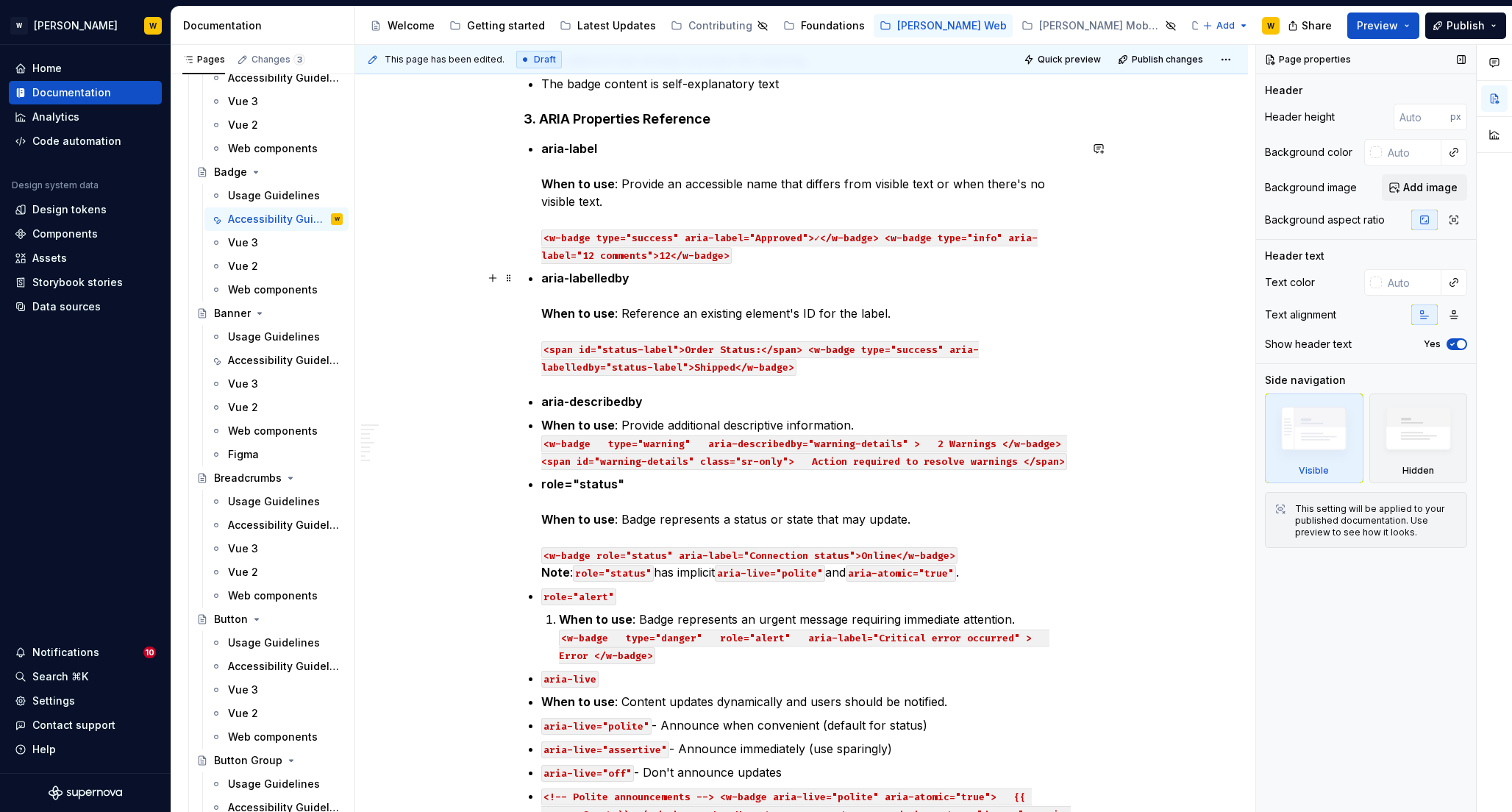
scroll to position [1112, 0]
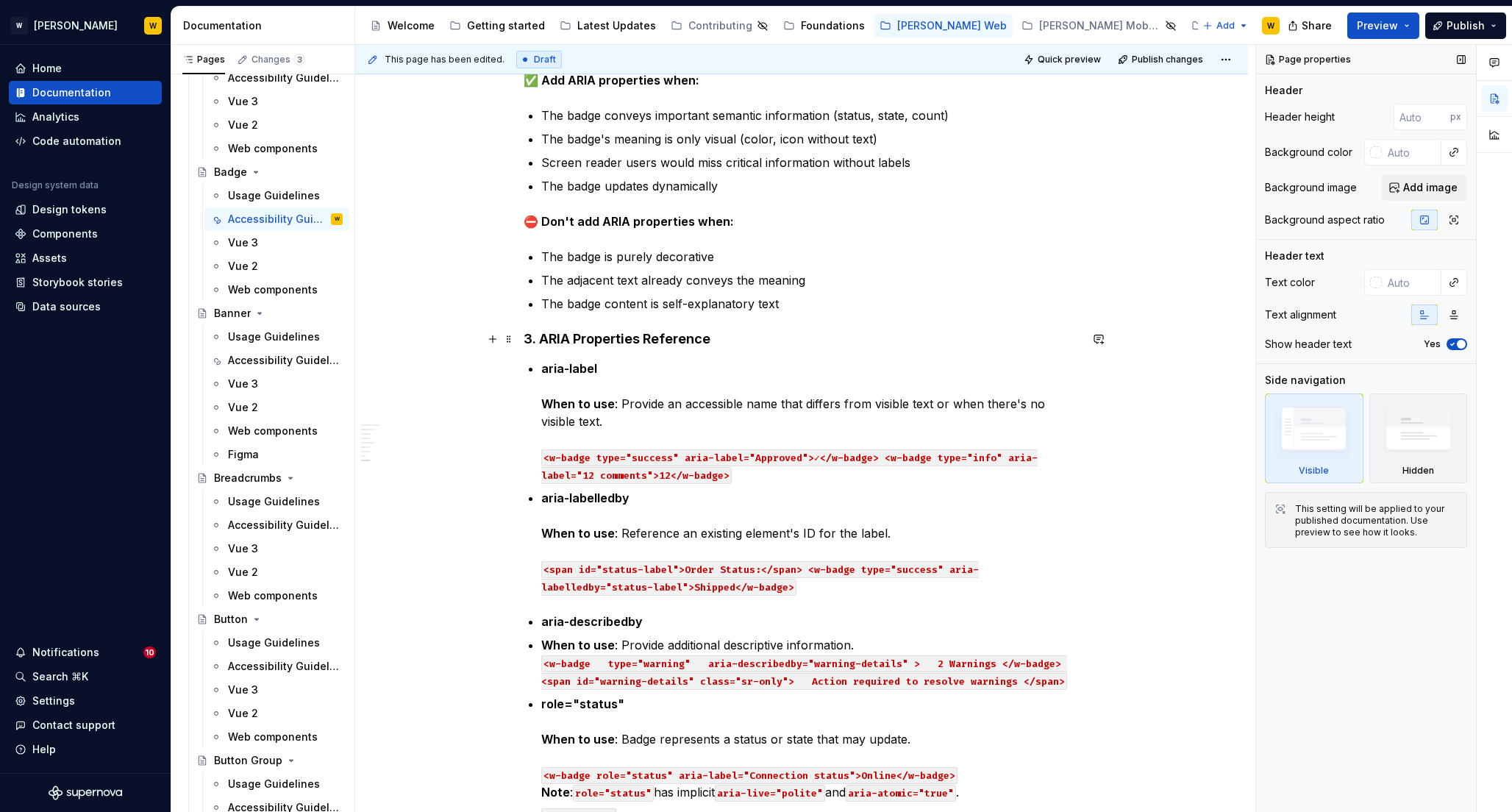
click at [540, 338] on strong "3. ARIA Properties Reference" at bounding box center [616, 339] width 187 height 16
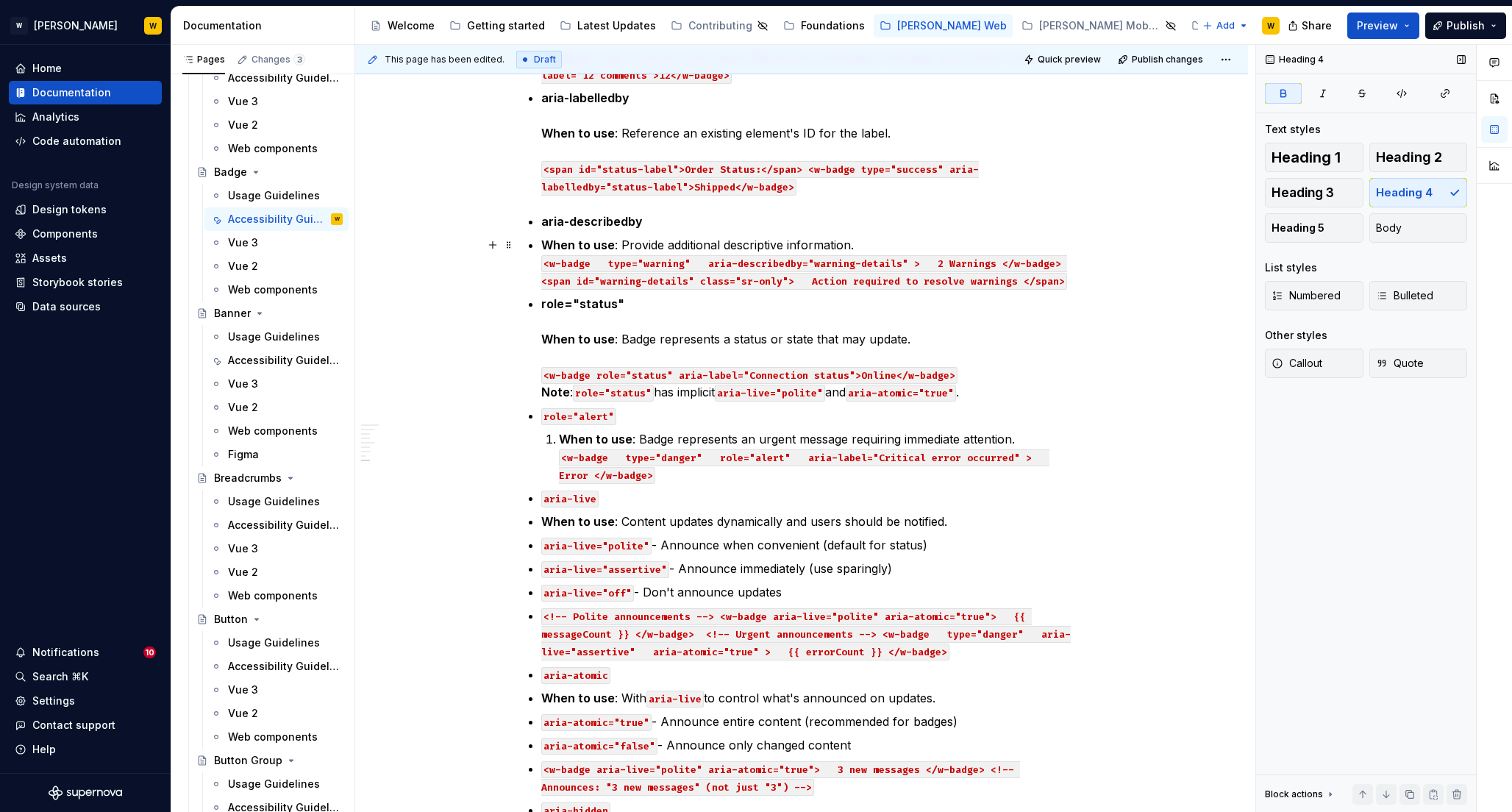
scroll to position [1873, 0]
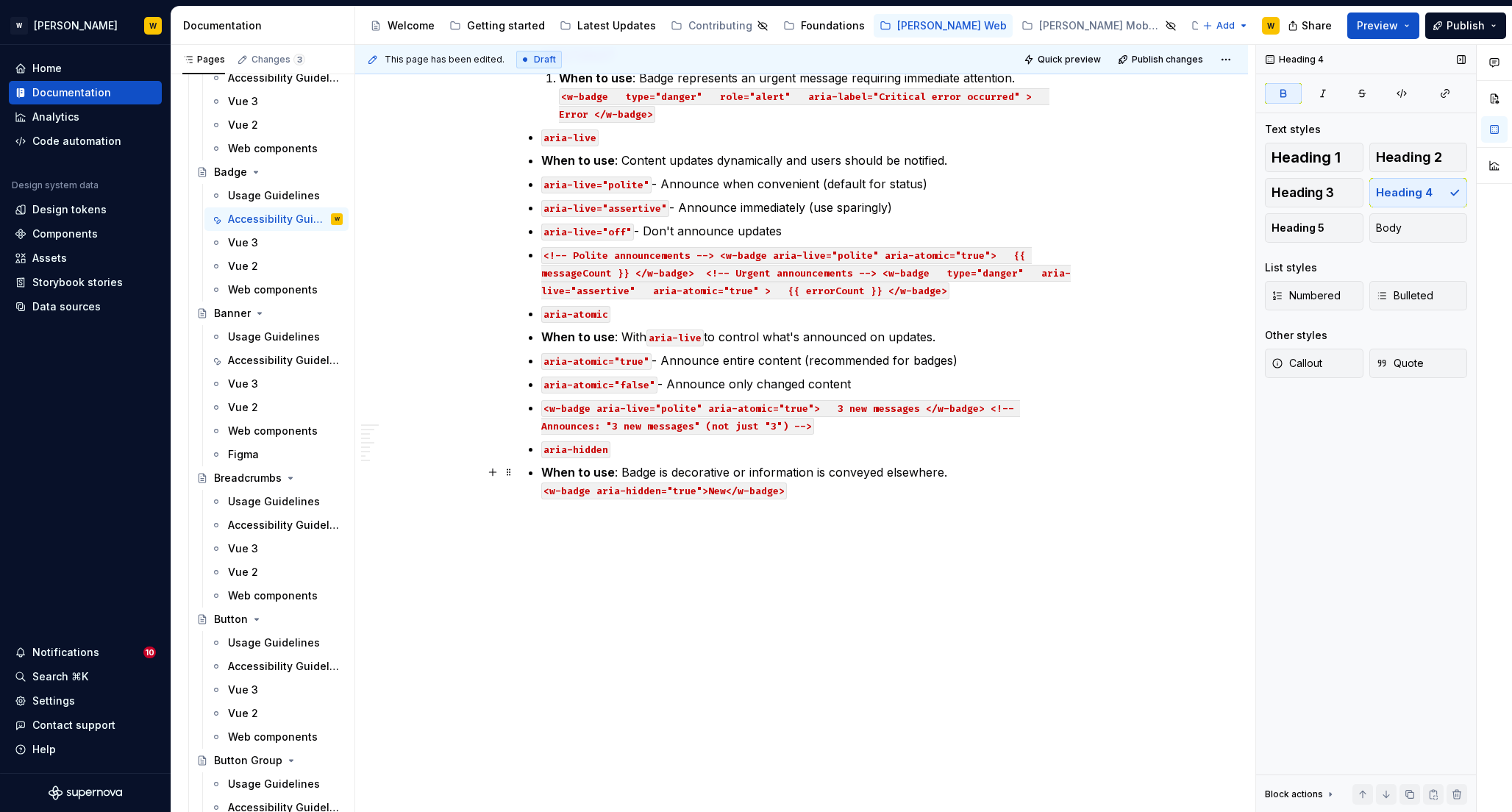
click at [848, 495] on p "When to use : Badge is decorative or information is conveyed elsewhere. <w-badg…" at bounding box center [810, 481] width 538 height 35
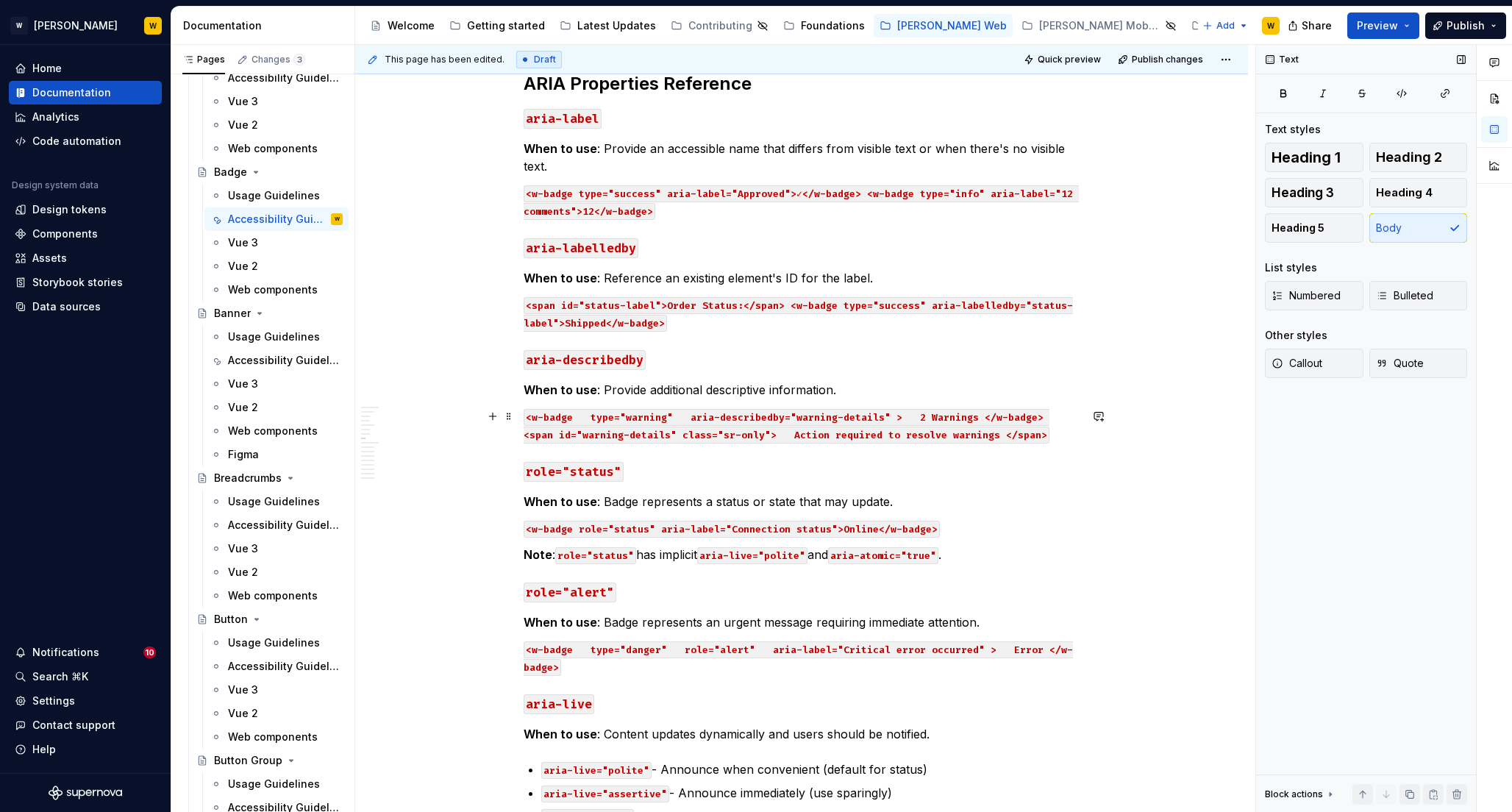
scroll to position [1062, 0]
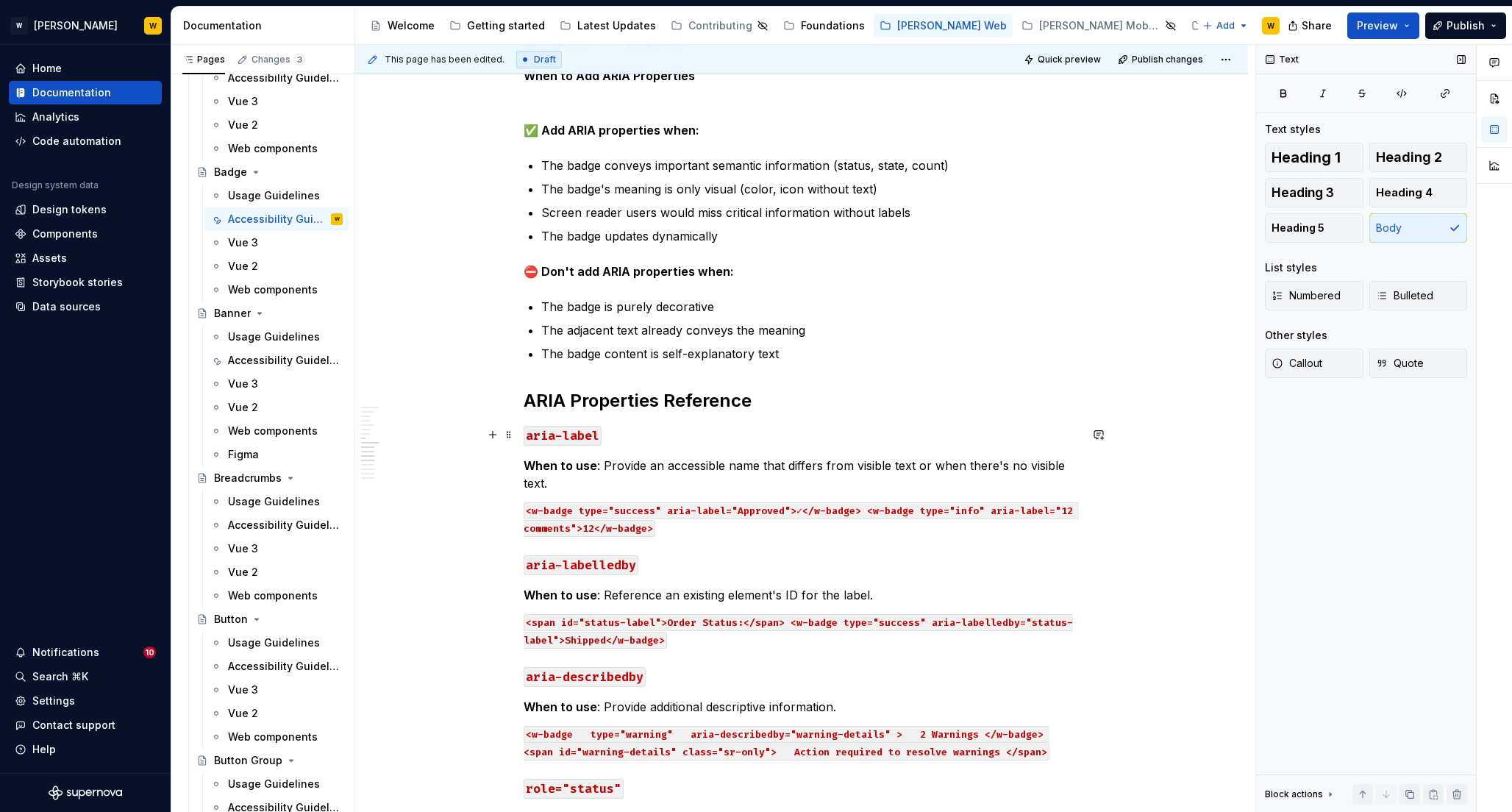
click at [663, 425] on h3 "aria-label" at bounding box center [801, 434] width 555 height 21
click at [613, 464] on p "When to use : Provide an accessible name that differs from visible text or when…" at bounding box center [801, 474] width 555 height 35
click at [783, 402] on h2 "ARIA Properties Reference" at bounding box center [801, 400] width 555 height 24
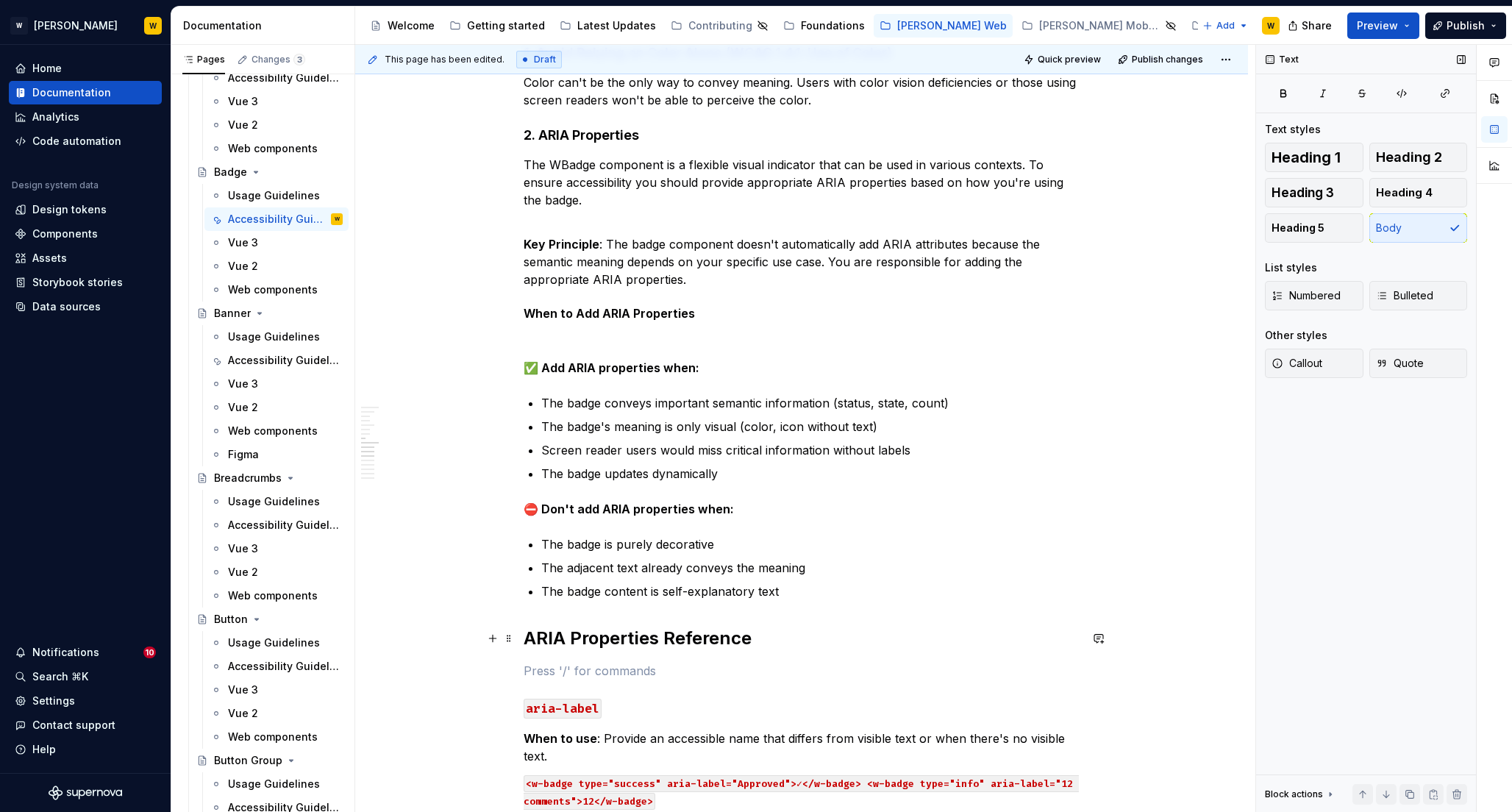
scroll to position [747, 0]
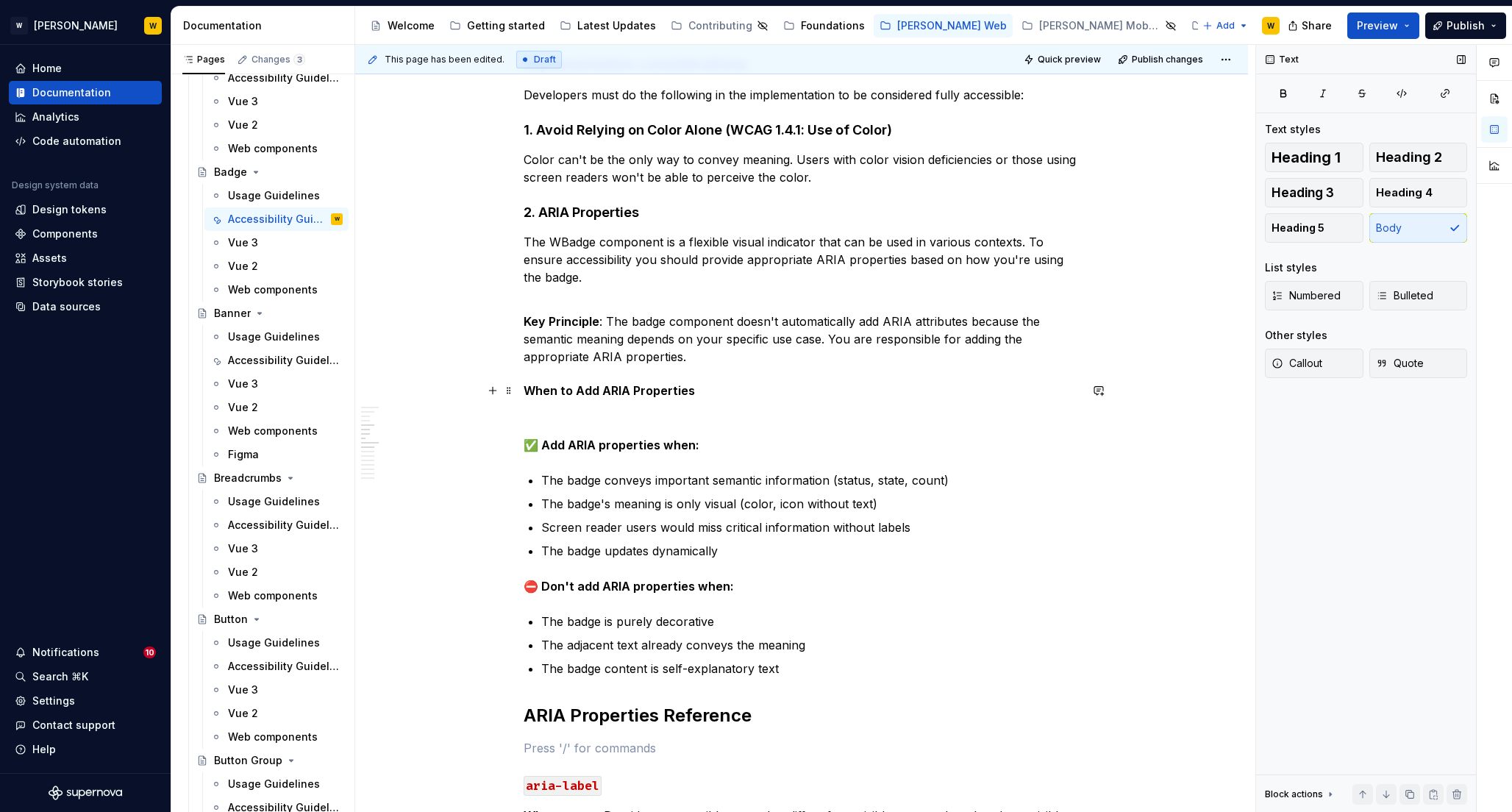
click at [730, 390] on h5 "When to Add ARIA Properties" at bounding box center [801, 390] width 555 height 15
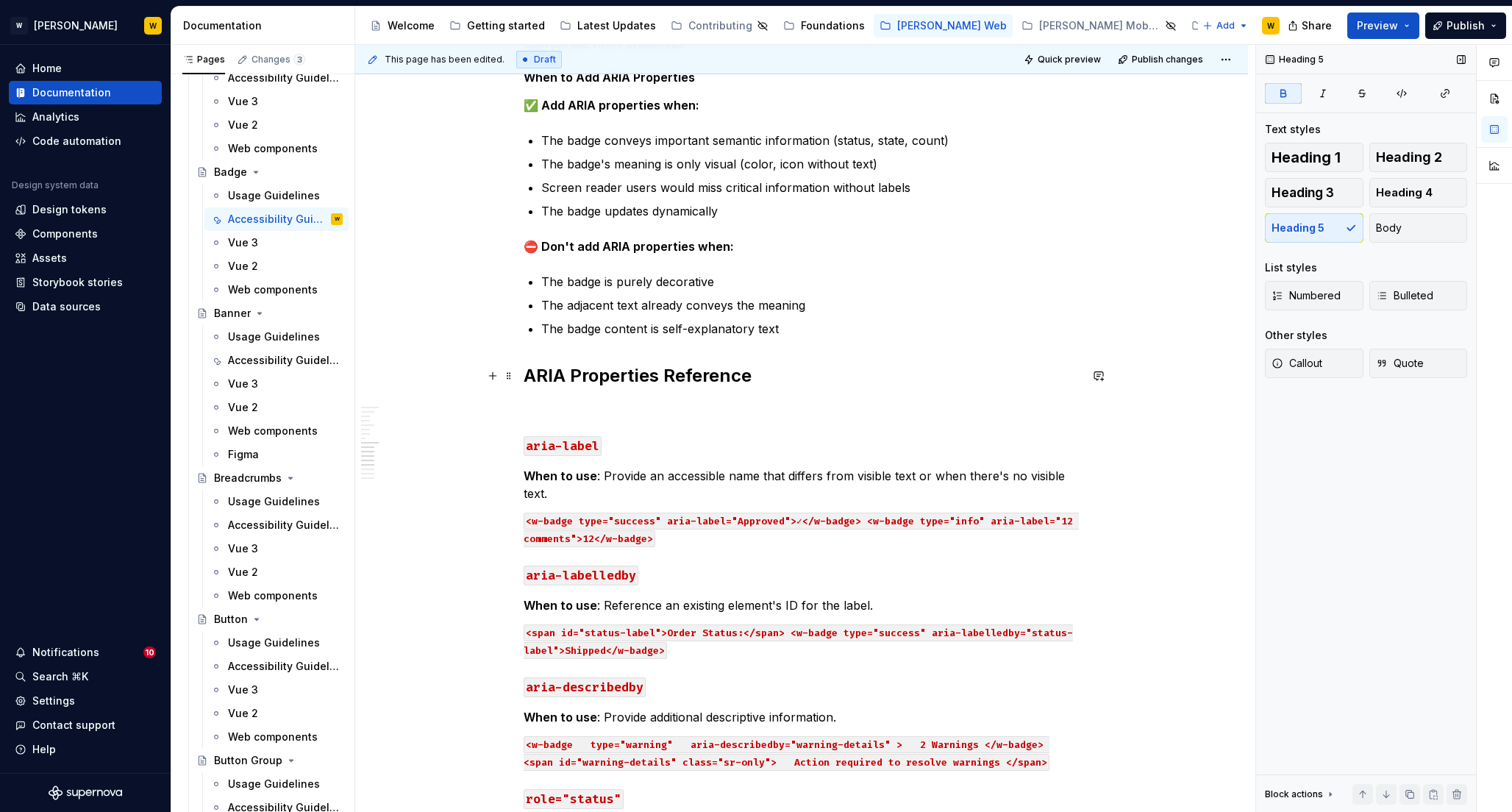
scroll to position [1259, 0]
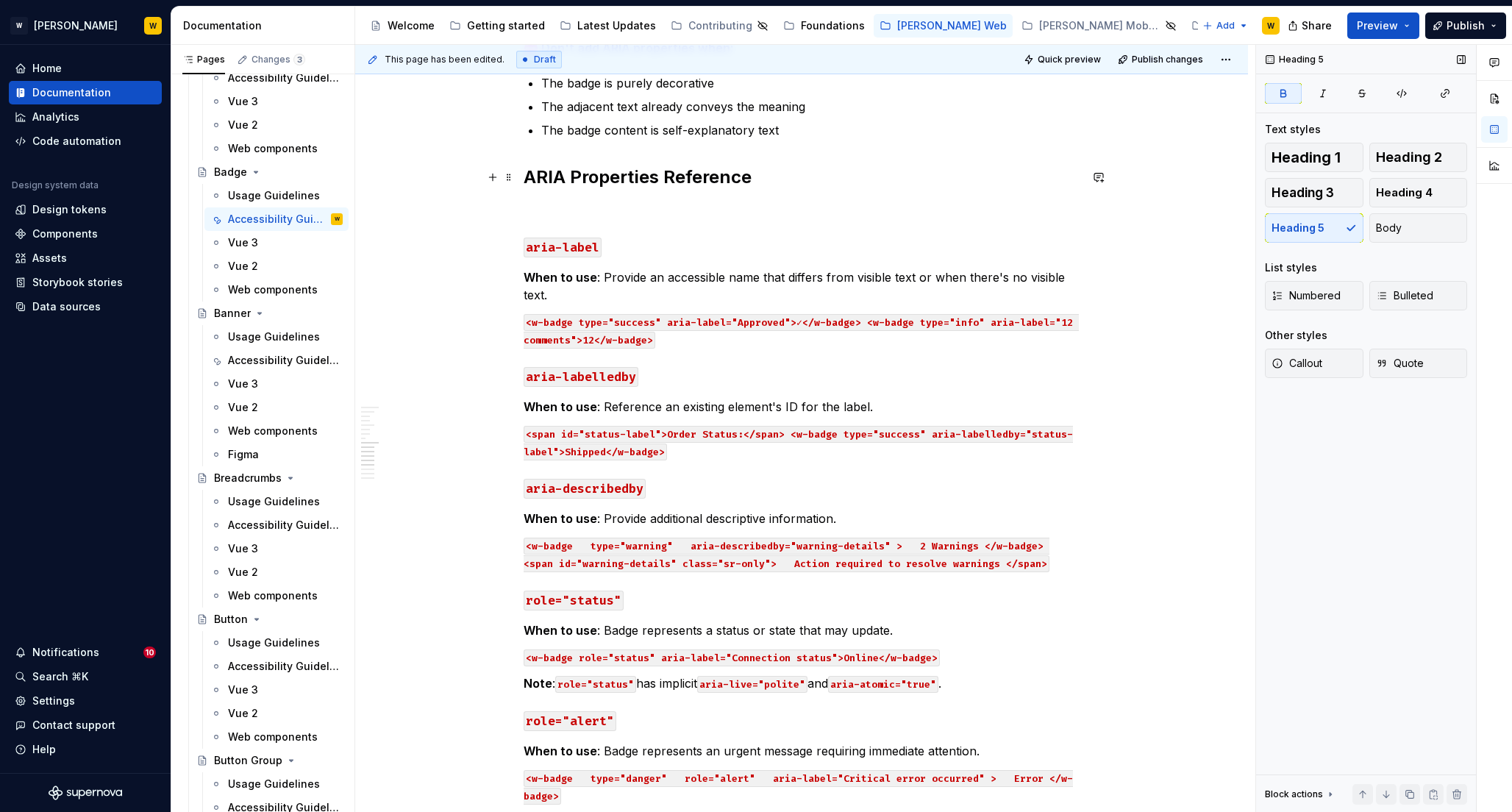
click at [711, 181] on strong "ARIA Properties Reference" at bounding box center [637, 177] width 228 height 21
click at [1414, 195] on span "Heading 4" at bounding box center [1404, 192] width 57 height 15
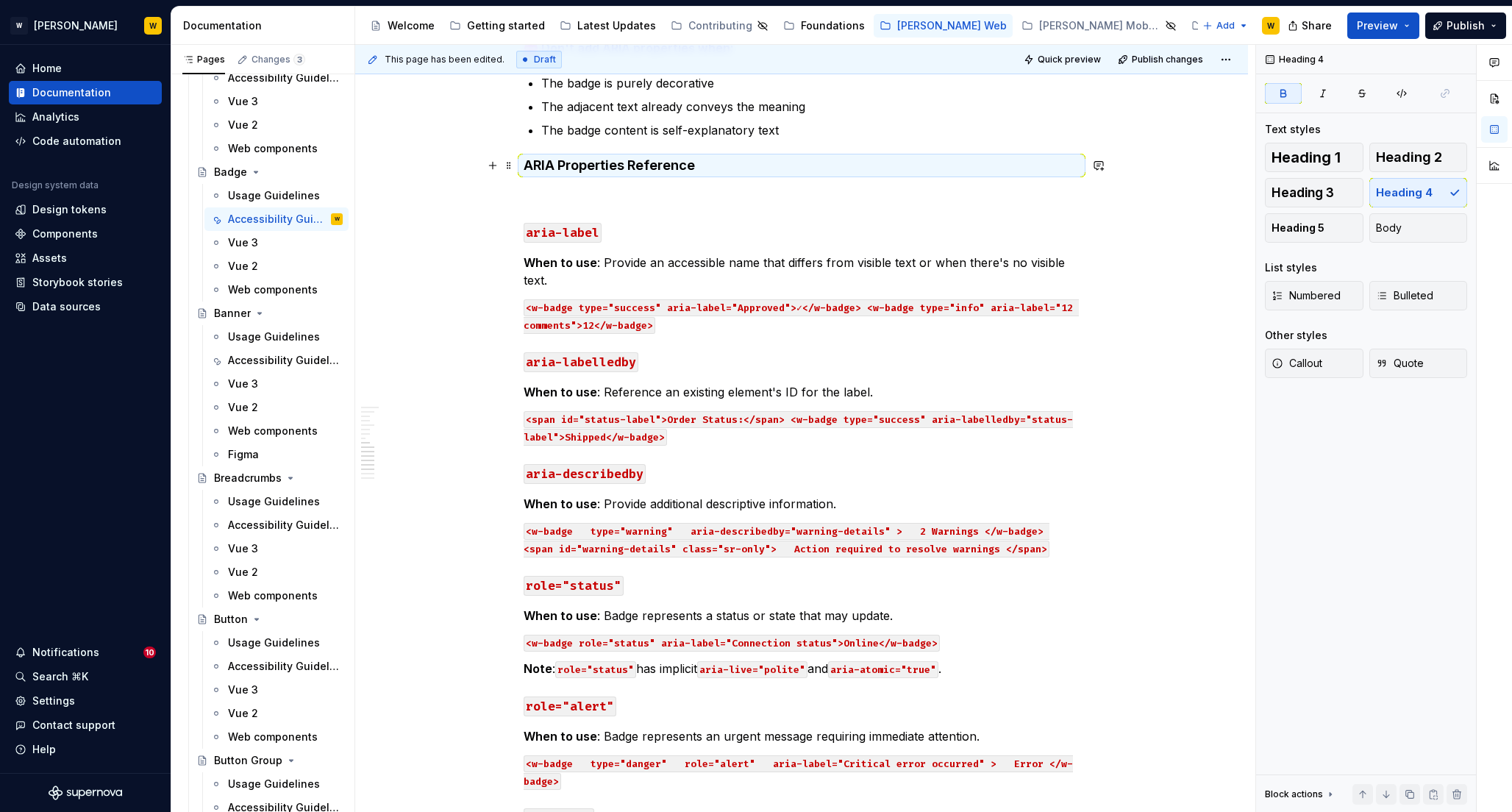
click at [1033, 163] on h4 "ARIA Properties Reference" at bounding box center [801, 165] width 555 height 17
click at [1016, 164] on h4 "ARIA Properties Reference" at bounding box center [801, 165] width 555 height 17
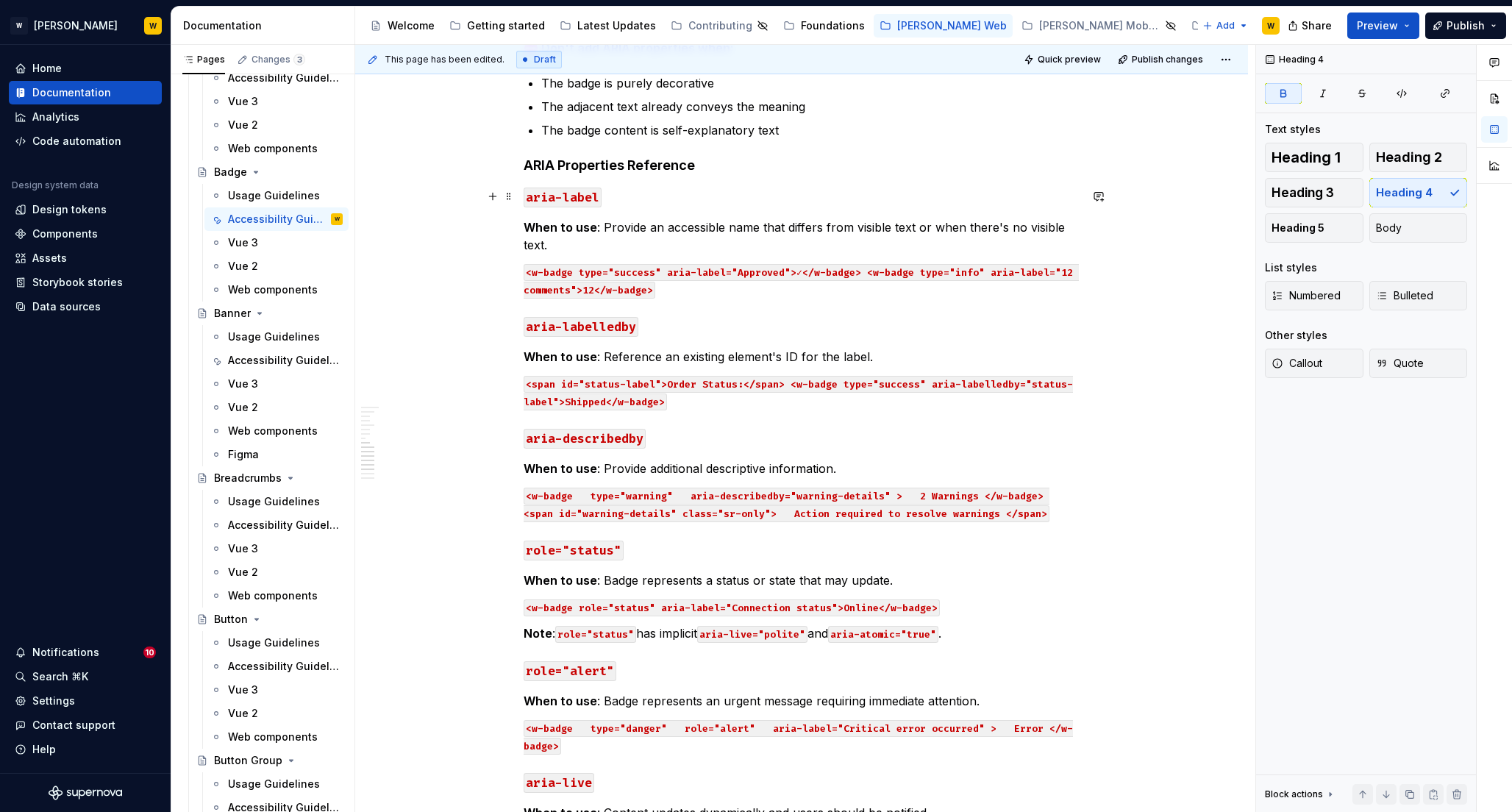
click at [635, 196] on h3 "aria-label" at bounding box center [801, 196] width 555 height 21
click at [796, 271] on code "<w-badge type="success" aria-label="Approved">✓</w-badge> <w-badge type="info" …" at bounding box center [801, 281] width 555 height 35
click at [863, 273] on code "<w-badge type="success" aria-label="Approved">✓</w-badge> <w-badge type="info" …" at bounding box center [801, 281] width 555 height 35
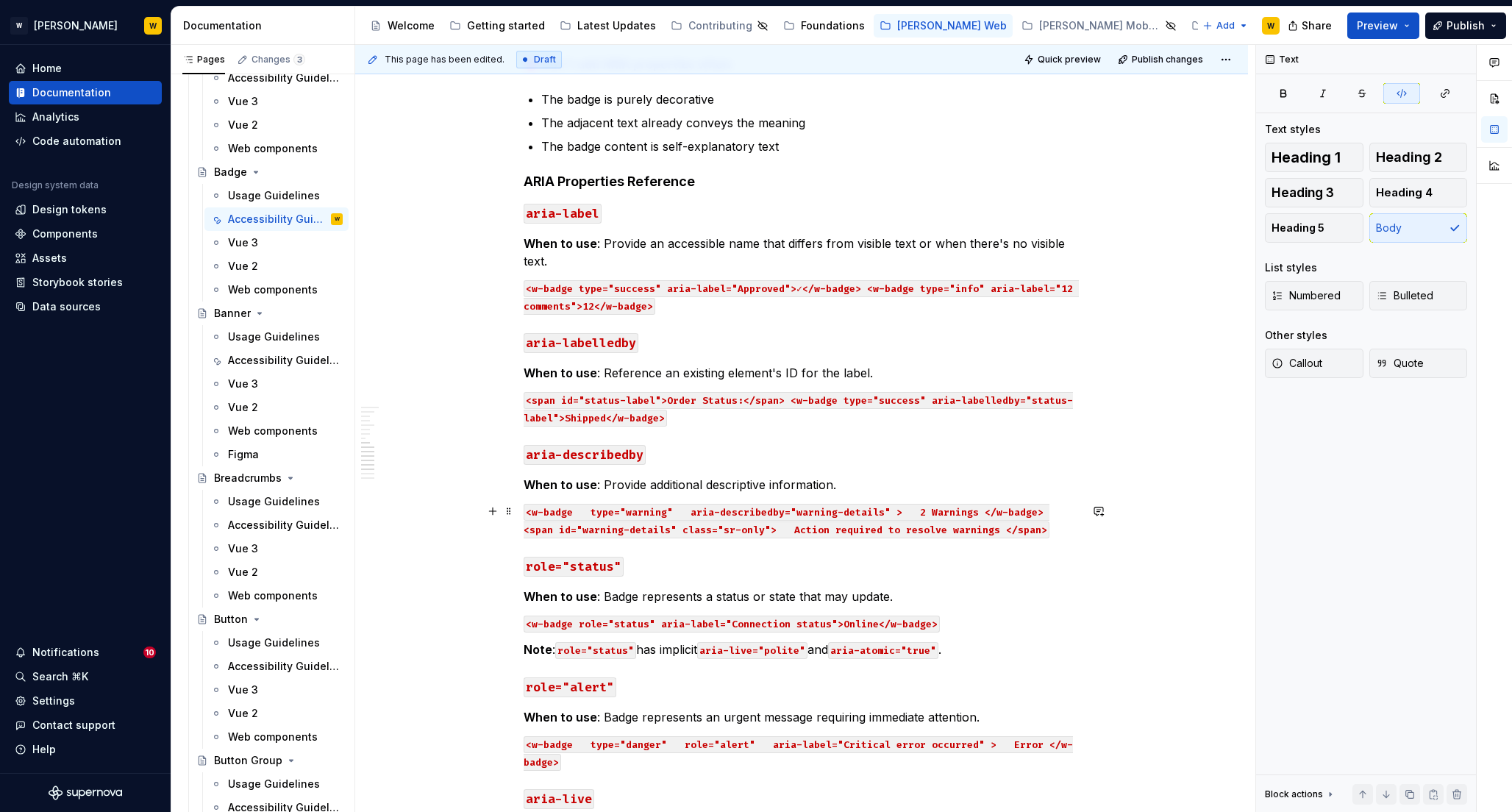
scroll to position [1241, 0]
click at [569, 214] on code "aria-label" at bounding box center [562, 215] width 78 height 20
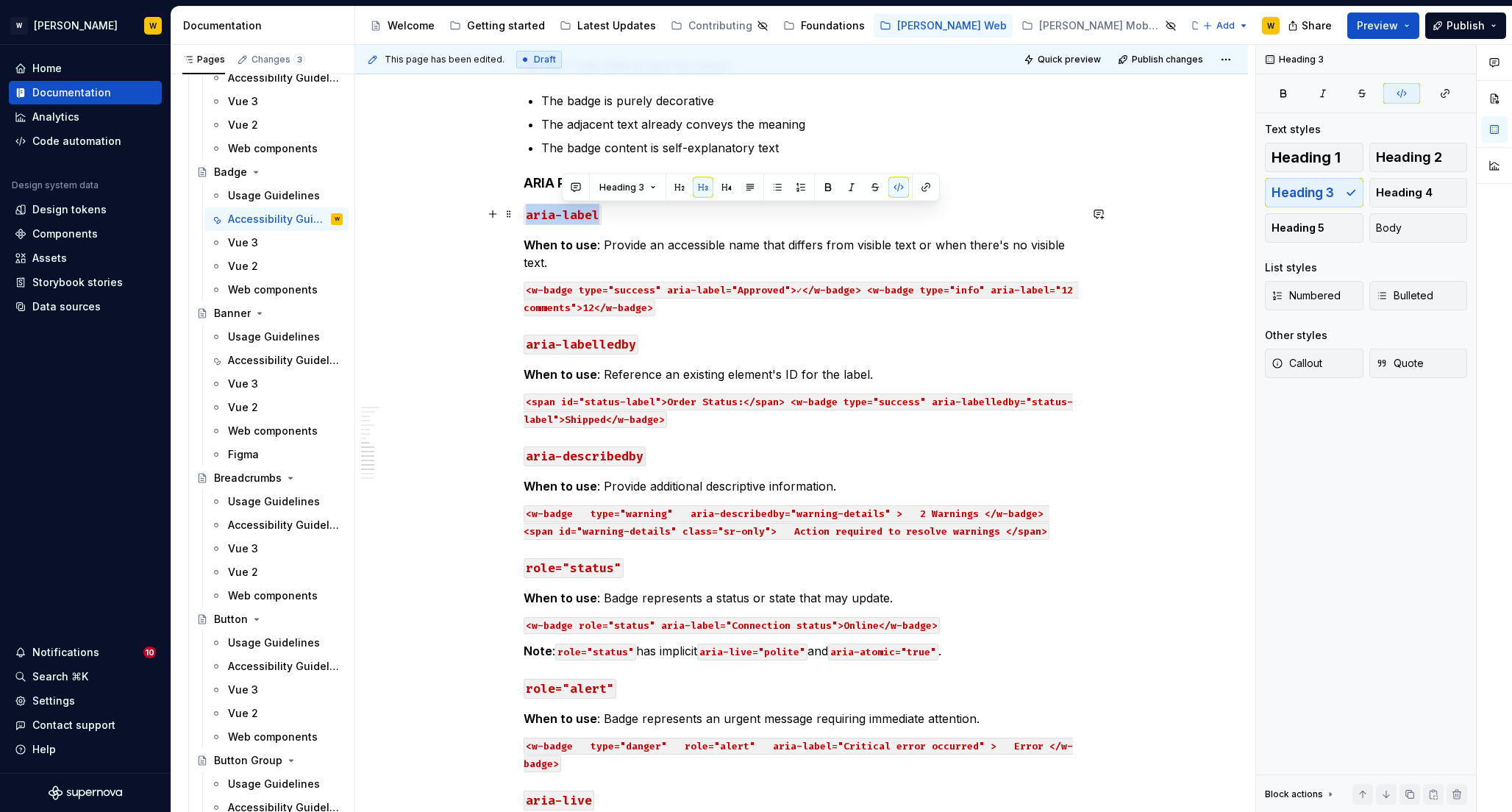
click at [569, 214] on code "aria-label" at bounding box center [562, 215] width 78 height 20
click at [615, 215] on h3 "aria-label" at bounding box center [801, 214] width 555 height 21
click at [524, 214] on code "aria-label" at bounding box center [562, 215] width 78 height 20
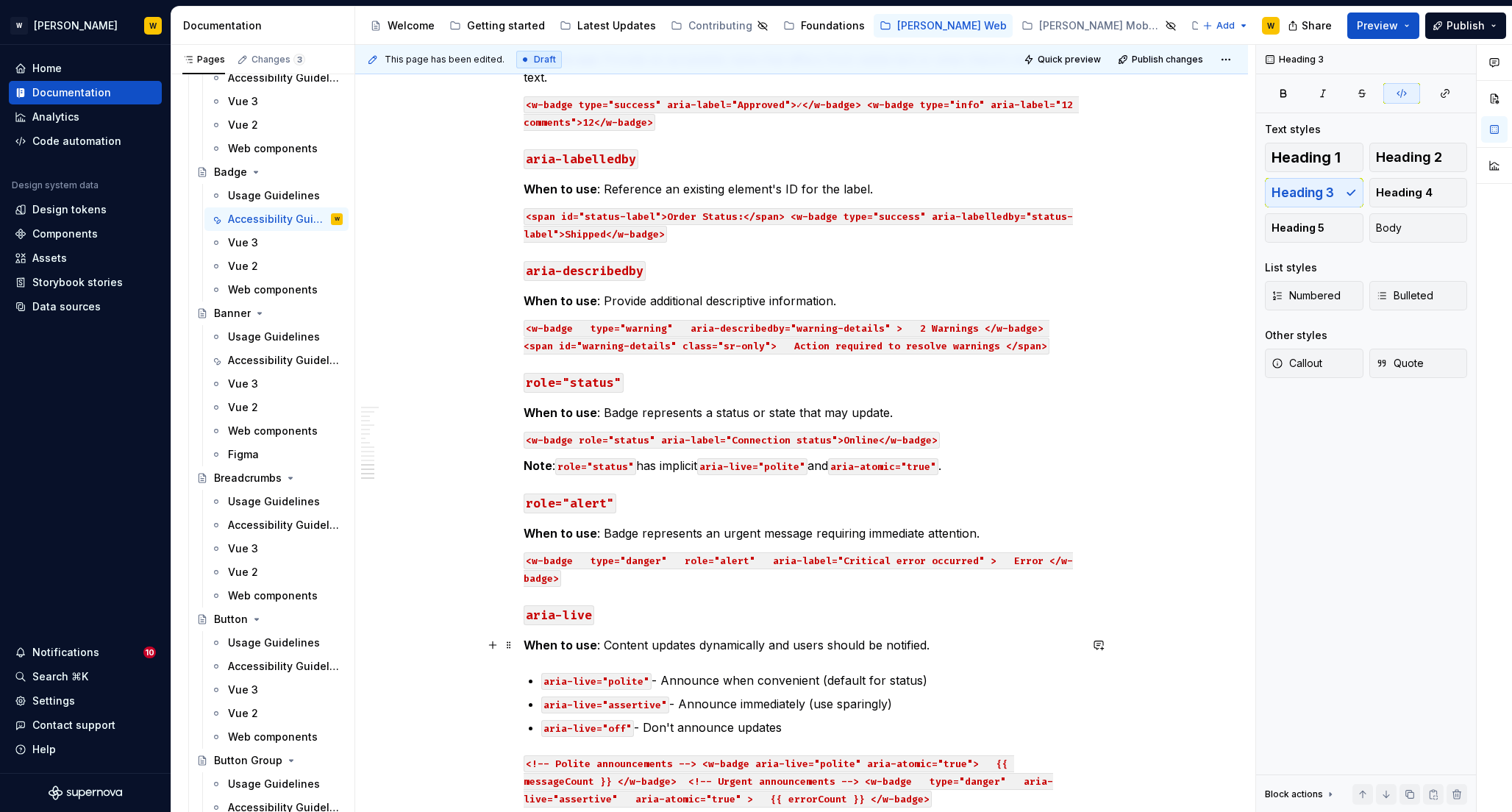
scroll to position [2000, 0]
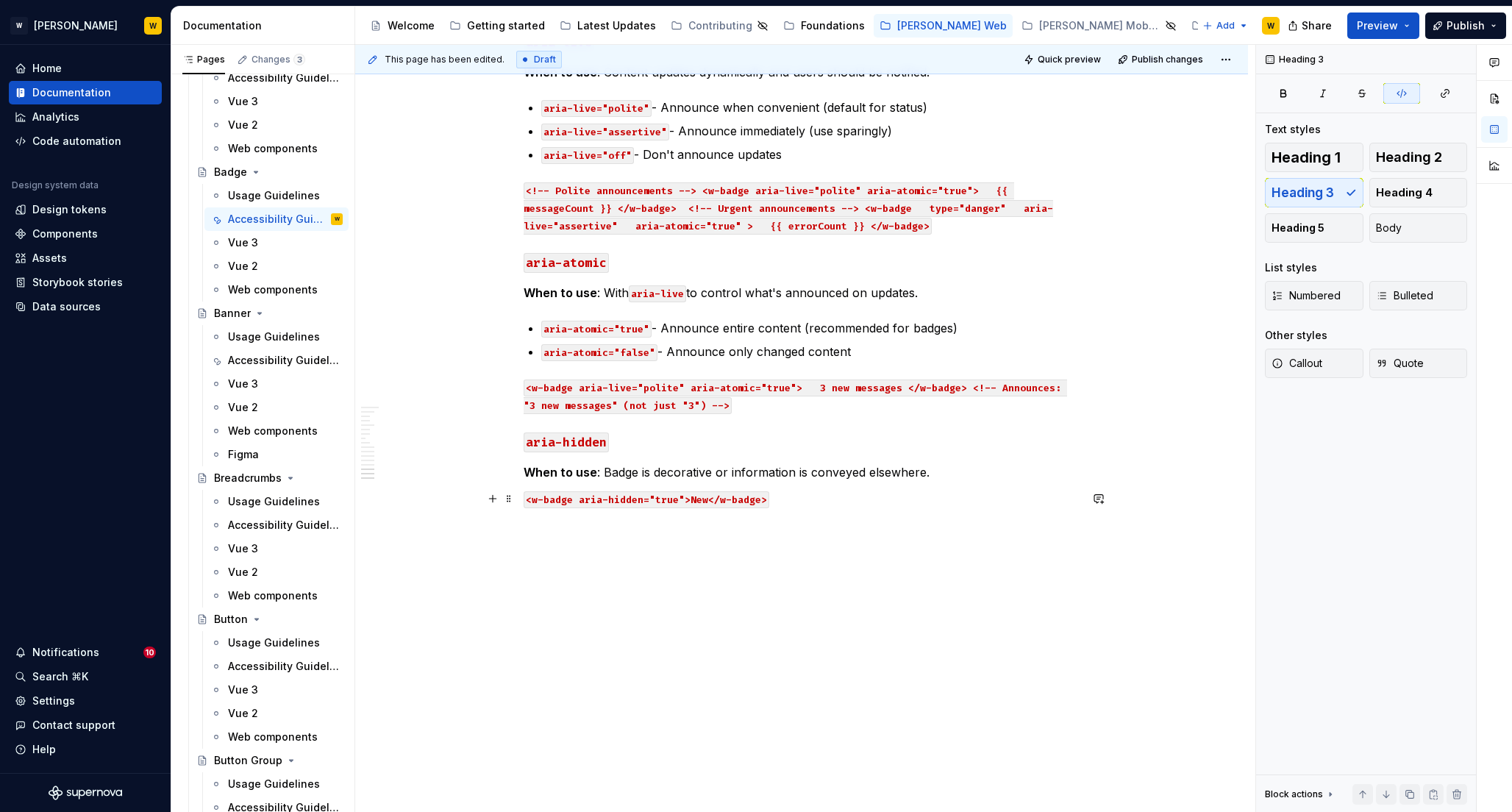
click at [782, 500] on p "<w-badge aria-hidden="true">New</w-badge>" at bounding box center [801, 498] width 555 height 17
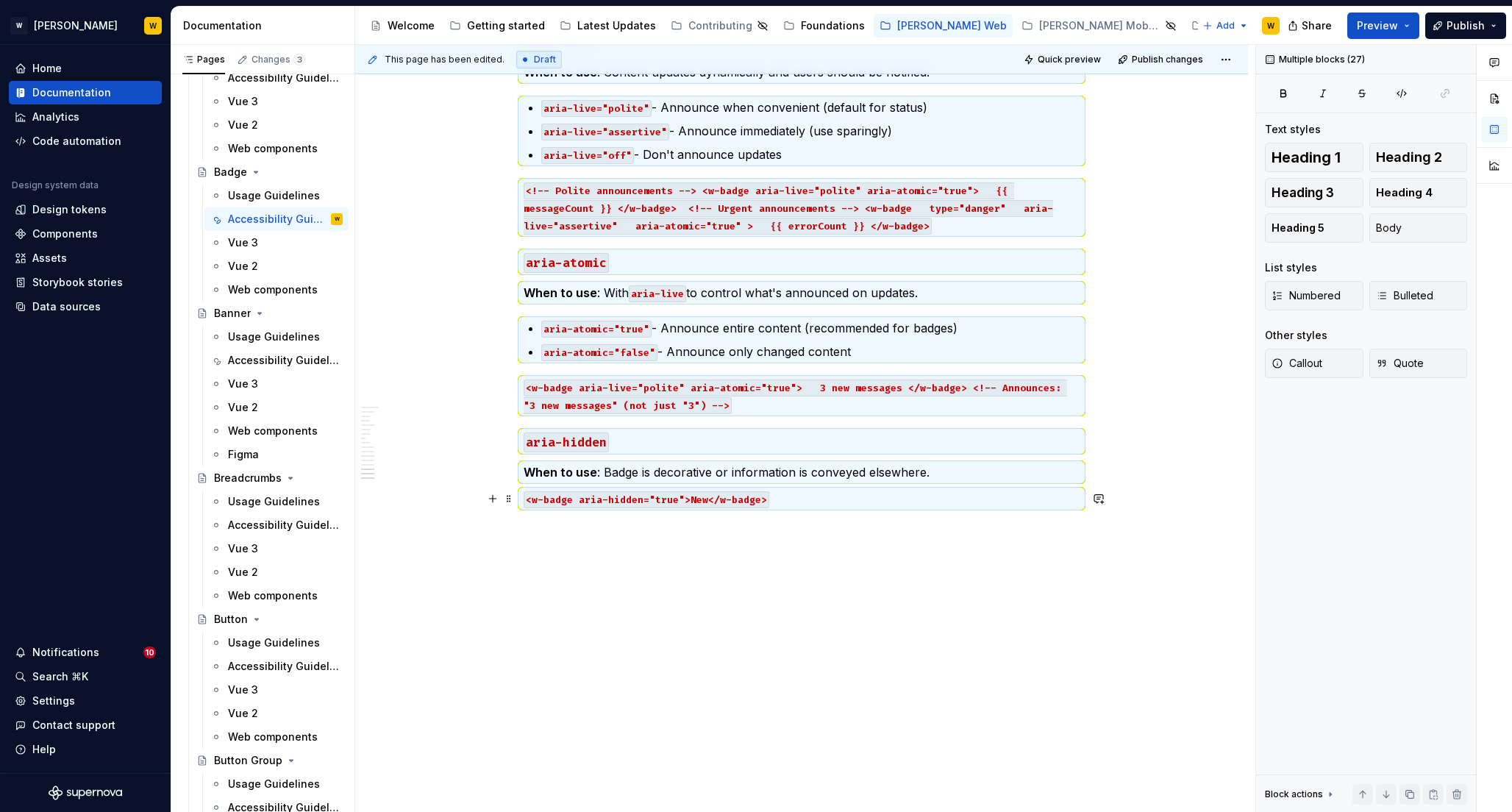
scroll to position [929, 0]
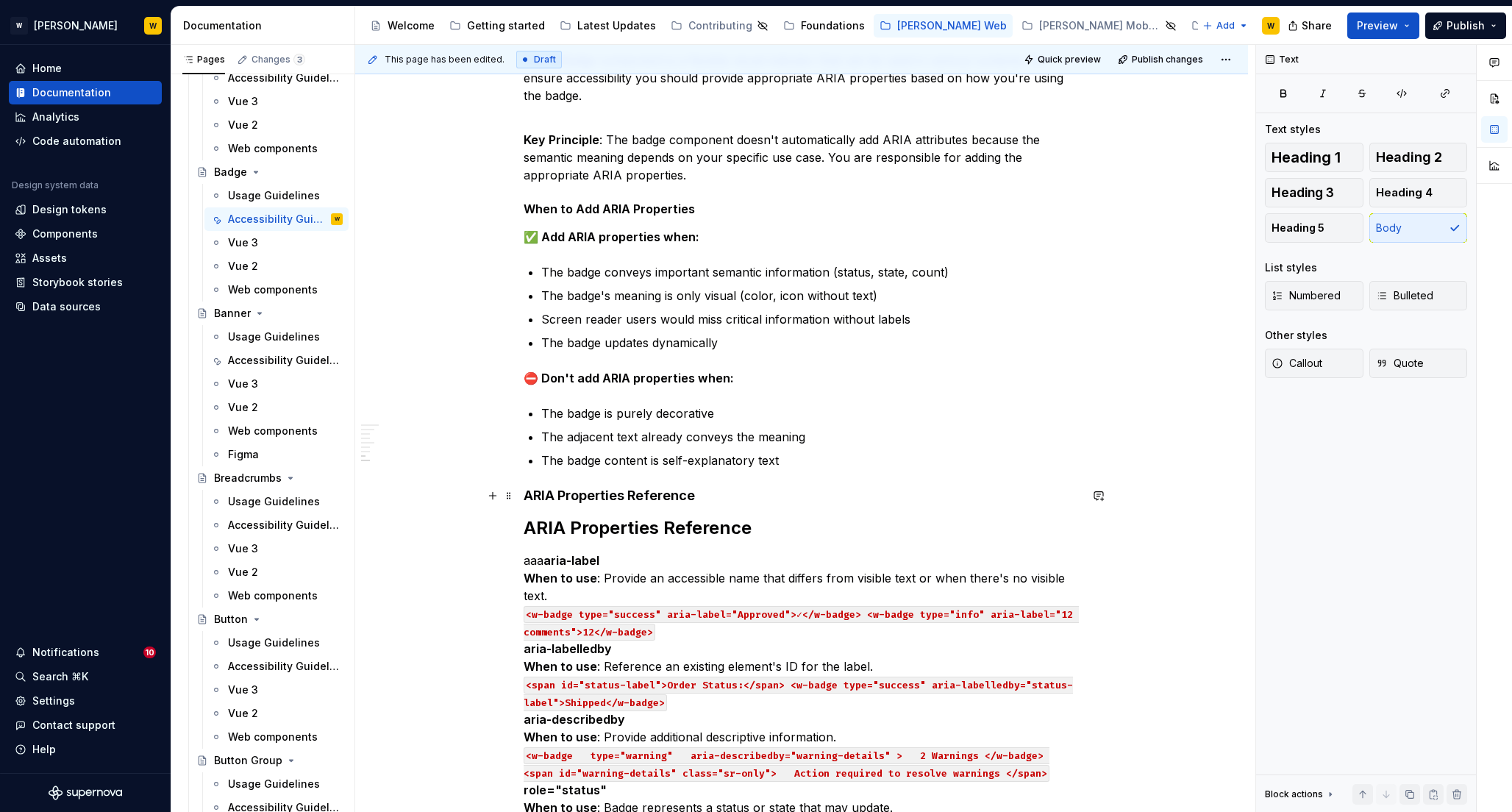
click at [759, 494] on h4 "ARIA Properties Reference" at bounding box center [801, 495] width 555 height 17
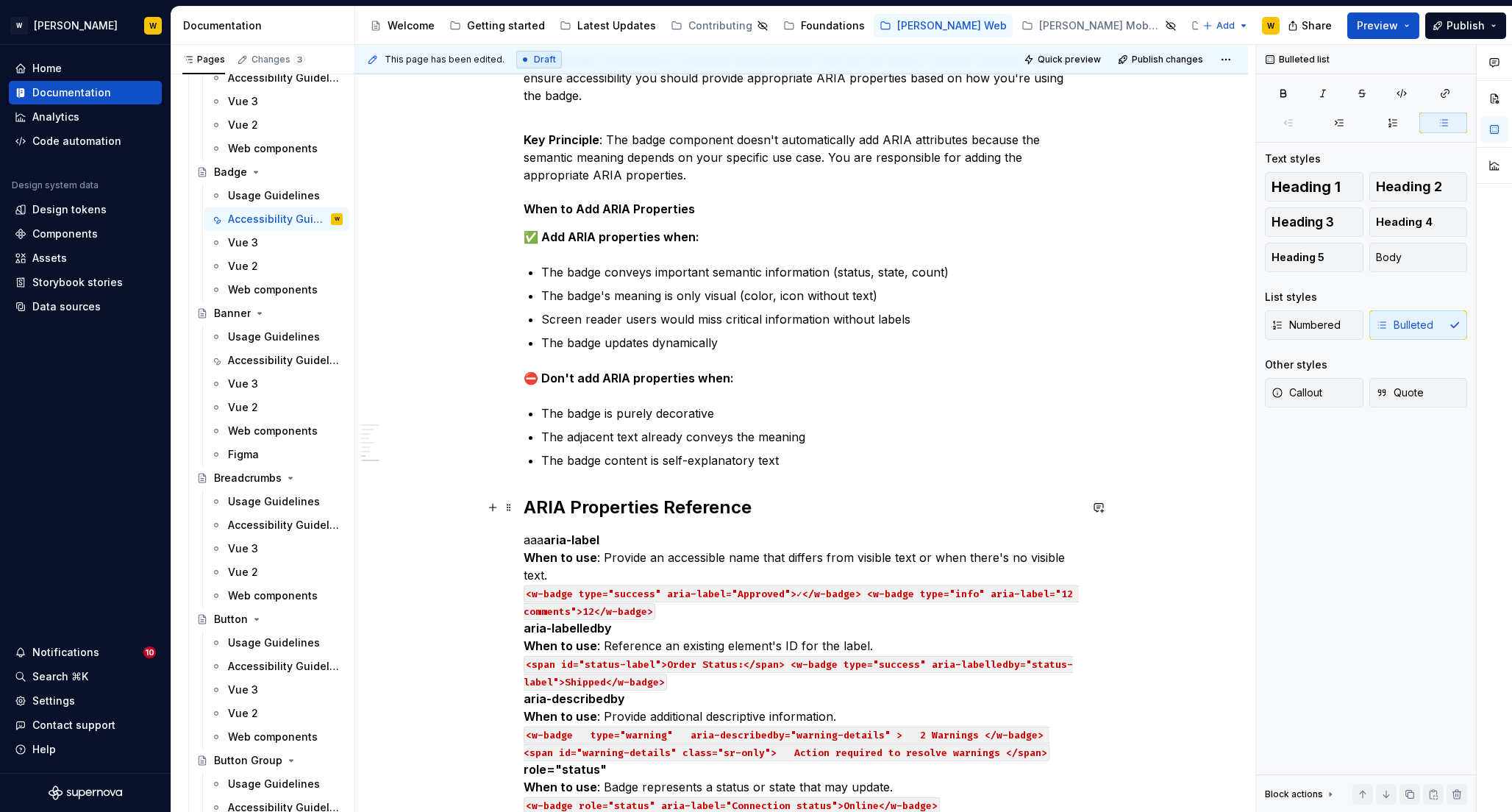
click at [730, 500] on strong "ARIA Properties Reference" at bounding box center [637, 507] width 228 height 21
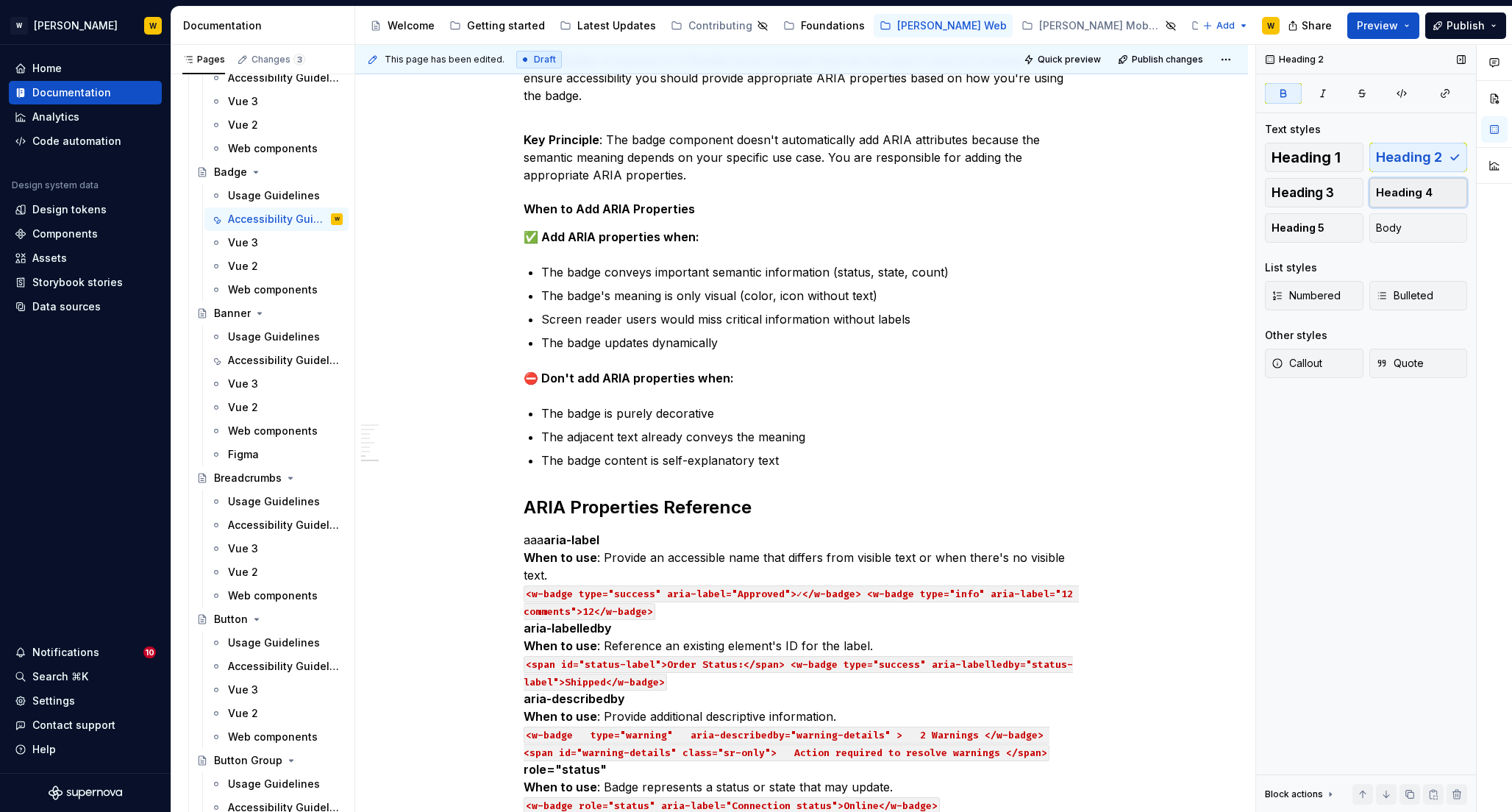
click at [1417, 187] on span "Heading 4" at bounding box center [1404, 192] width 57 height 15
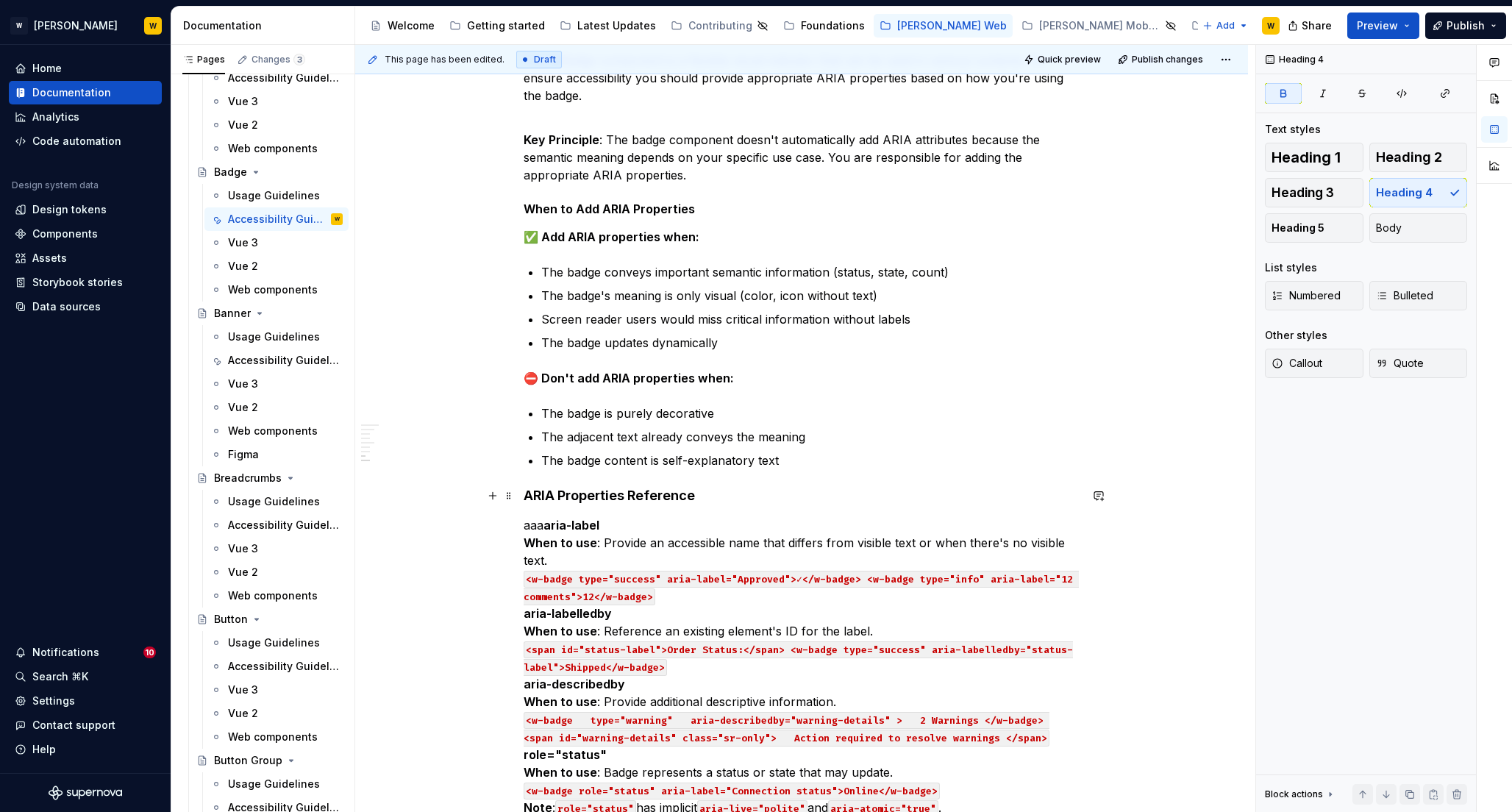
click at [525, 492] on strong "ARIA Properties Reference" at bounding box center [609, 495] width 171 height 16
click at [625, 526] on p "aaa aria-label When to use : Provide an accessible name that differs from visib…" at bounding box center [801, 719] width 555 height 406
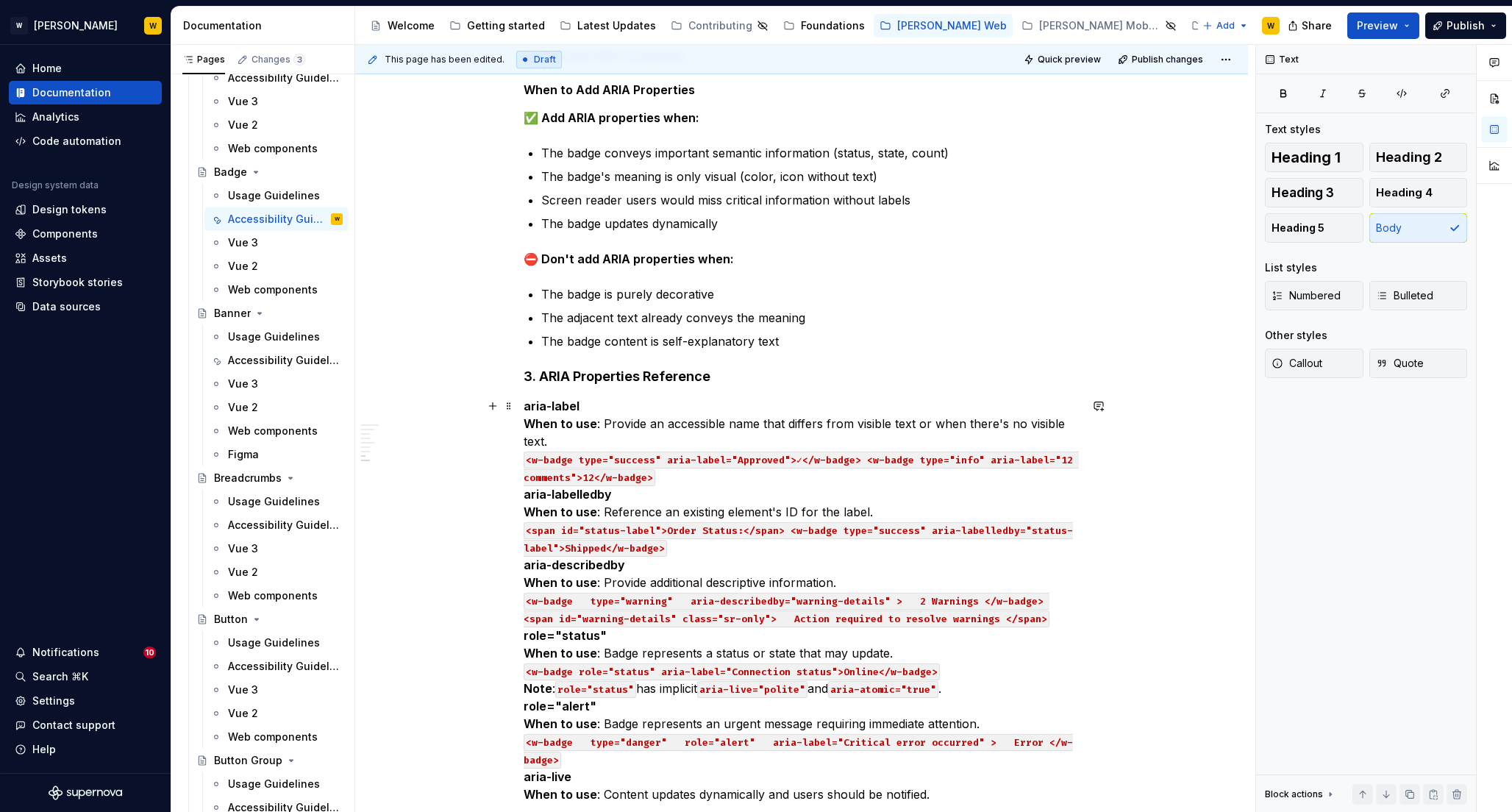
scroll to position [1050, 0]
click at [863, 456] on code "<w-badge type="success" aria-label="Approved">✓</w-badge> <w-badge type="info" …" at bounding box center [801, 468] width 555 height 35
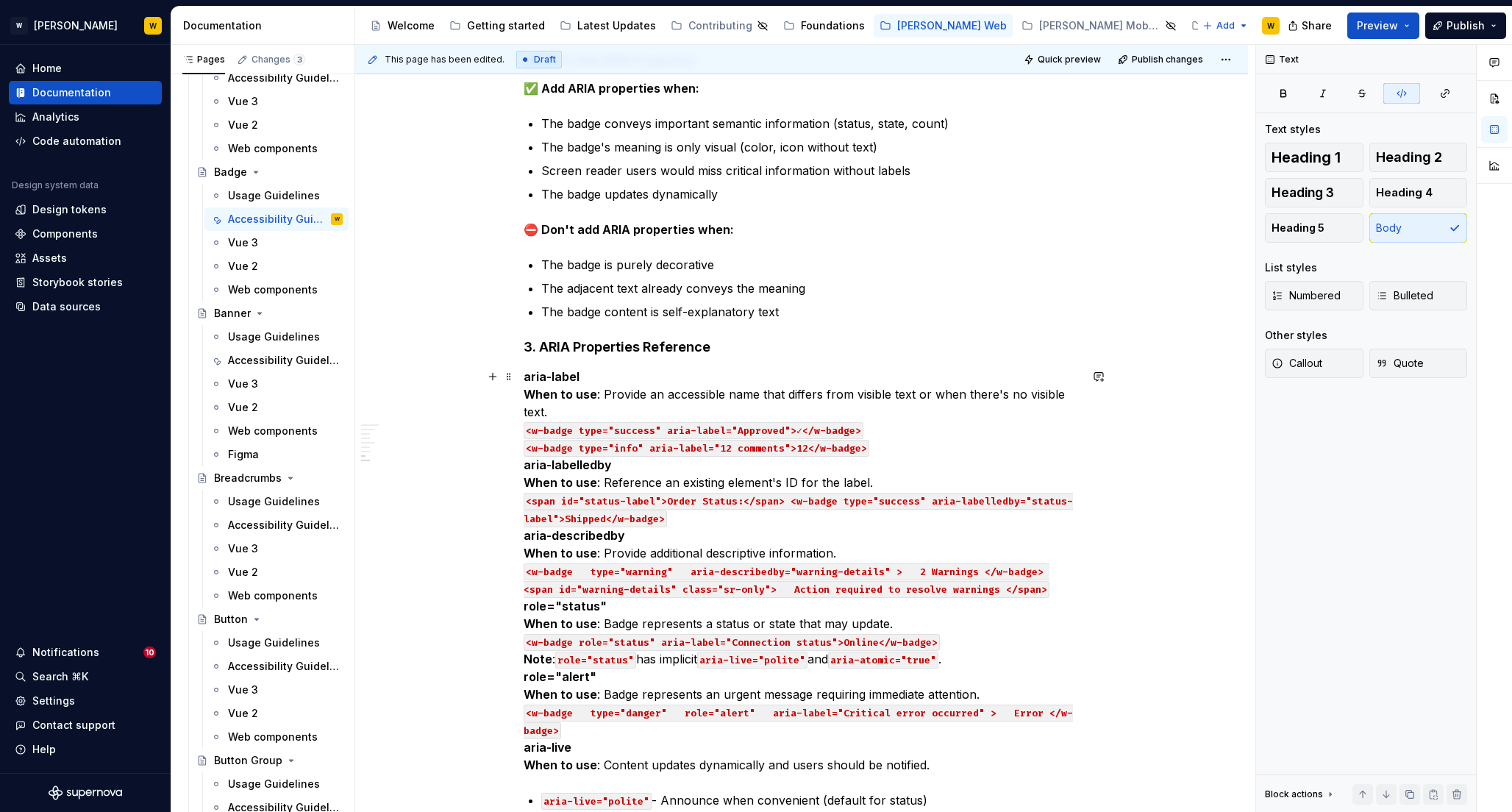
scroll to position [1123, 0]
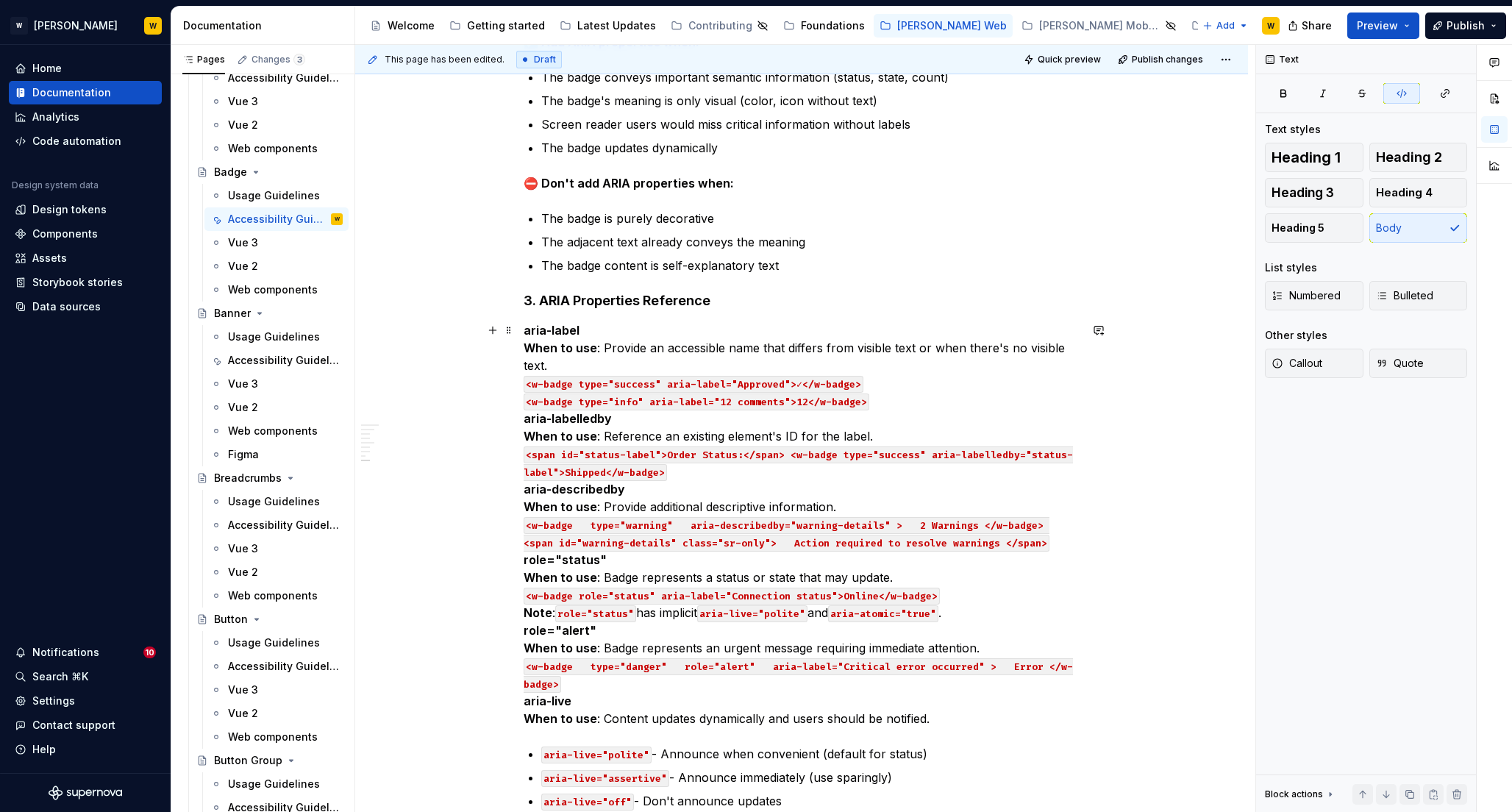
click at [893, 399] on p "aria-label When to use : Provide an accessible name that differs from visible t…" at bounding box center [801, 524] width 555 height 406
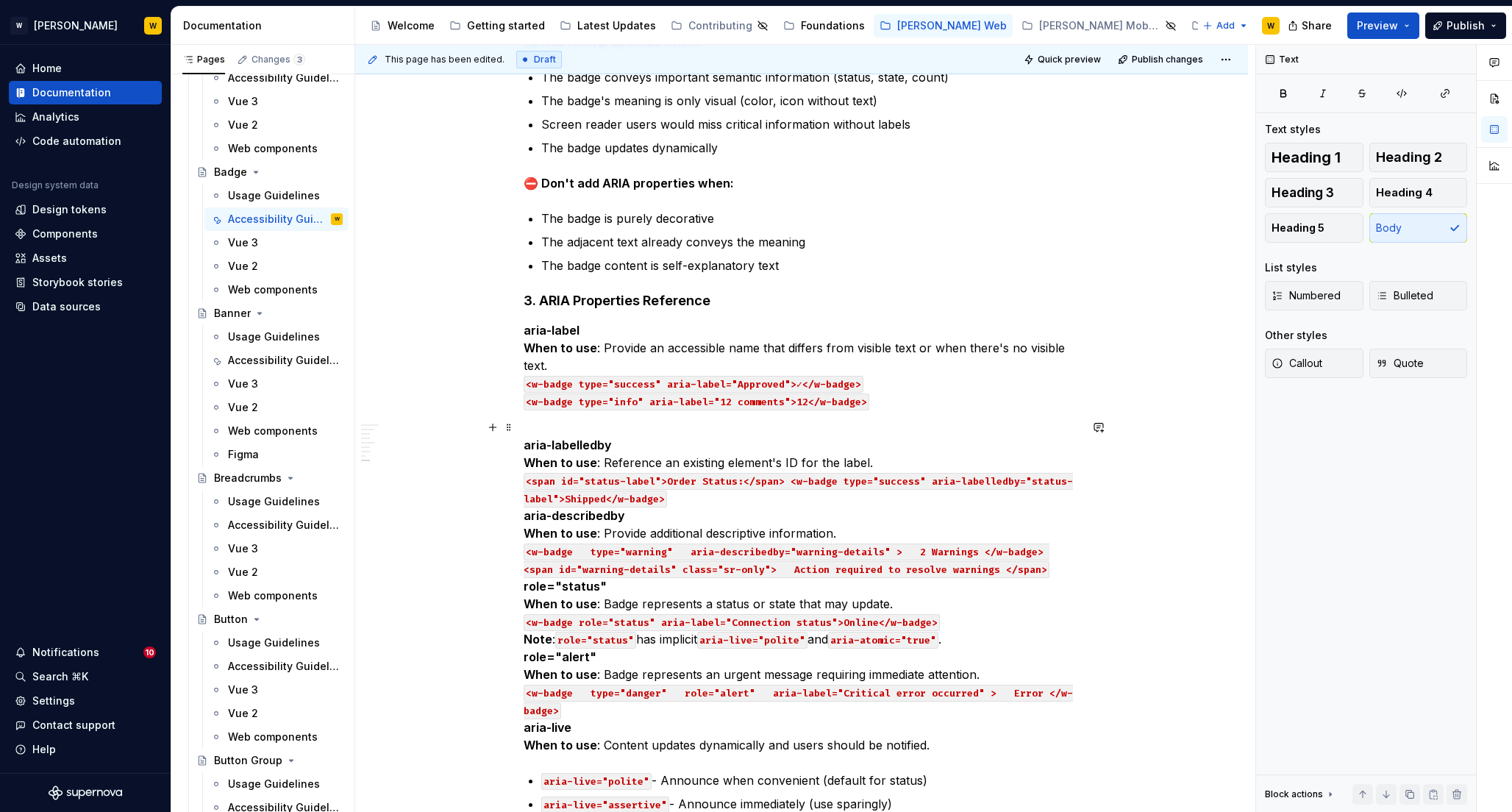
click at [788, 480] on code "<span id="status-label">Order Status:</span> <w-badge type="success" aria-label…" at bounding box center [798, 490] width 549 height 35
click at [967, 499] on p "aria-labelledby When to use : Reference an existing element's ID for the label.…" at bounding box center [801, 586] width 555 height 335
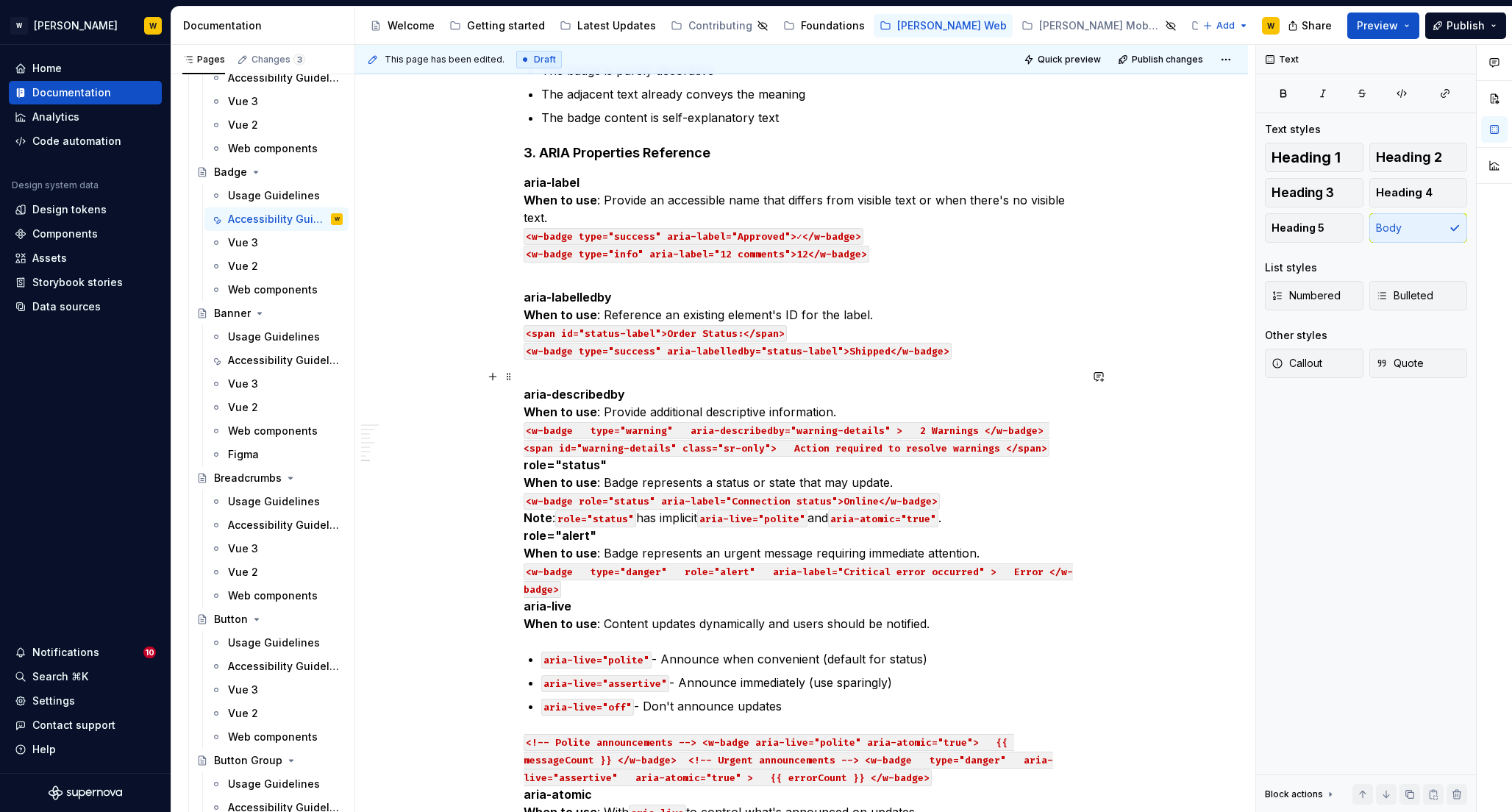
scroll to position [1275, 0]
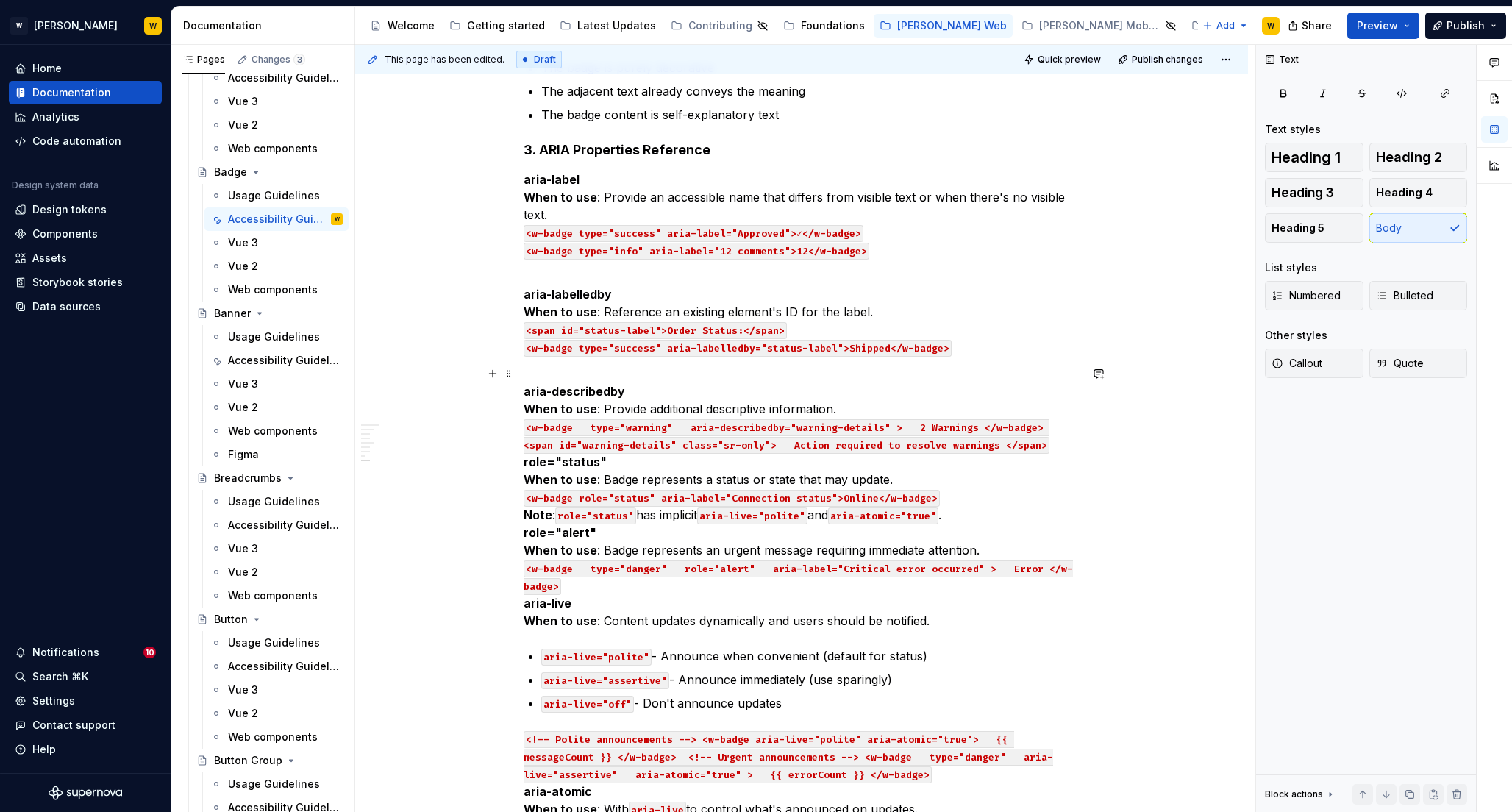
click at [590, 427] on code "<w-badge type="warning" aria-describedby="warning-details" > 2 Warnings </w-bad…" at bounding box center [786, 436] width 526 height 35
click at [590, 427] on code "<w-badge type="warning" aria-describedby="warning-details" > 2 Warnings </w-bad…" at bounding box center [786, 436] width 526 height 35
click at [574, 428] on code "<w-badge type="warning" aria-describedby="warning-details" > 2 Warnings </w-bad…" at bounding box center [786, 436] width 526 height 35
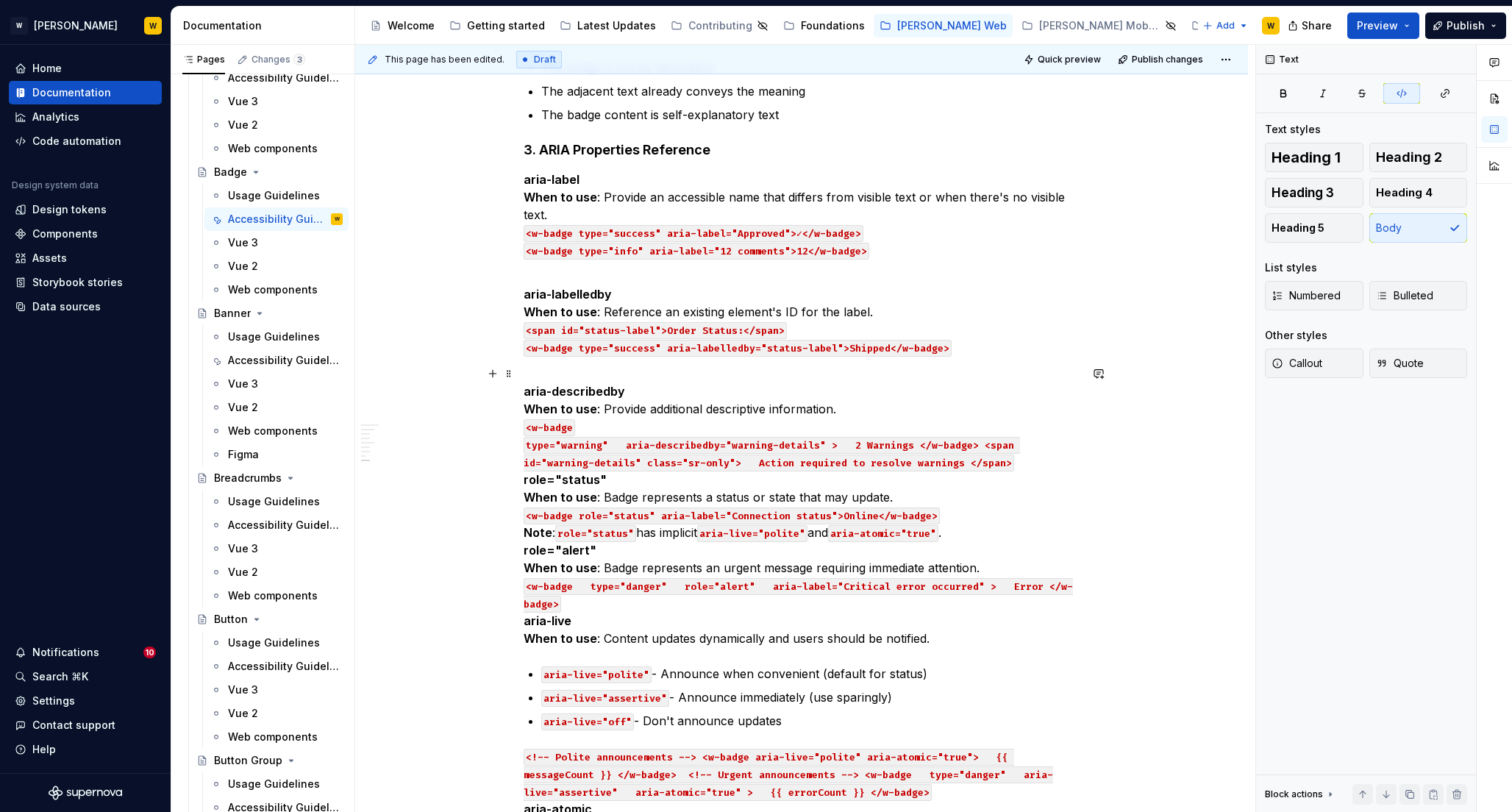
click at [625, 440] on code "type="warning" aria-describedby="warning-details" > 2 Warnings </w-badge> <span…" at bounding box center [772, 454] width 496 height 35
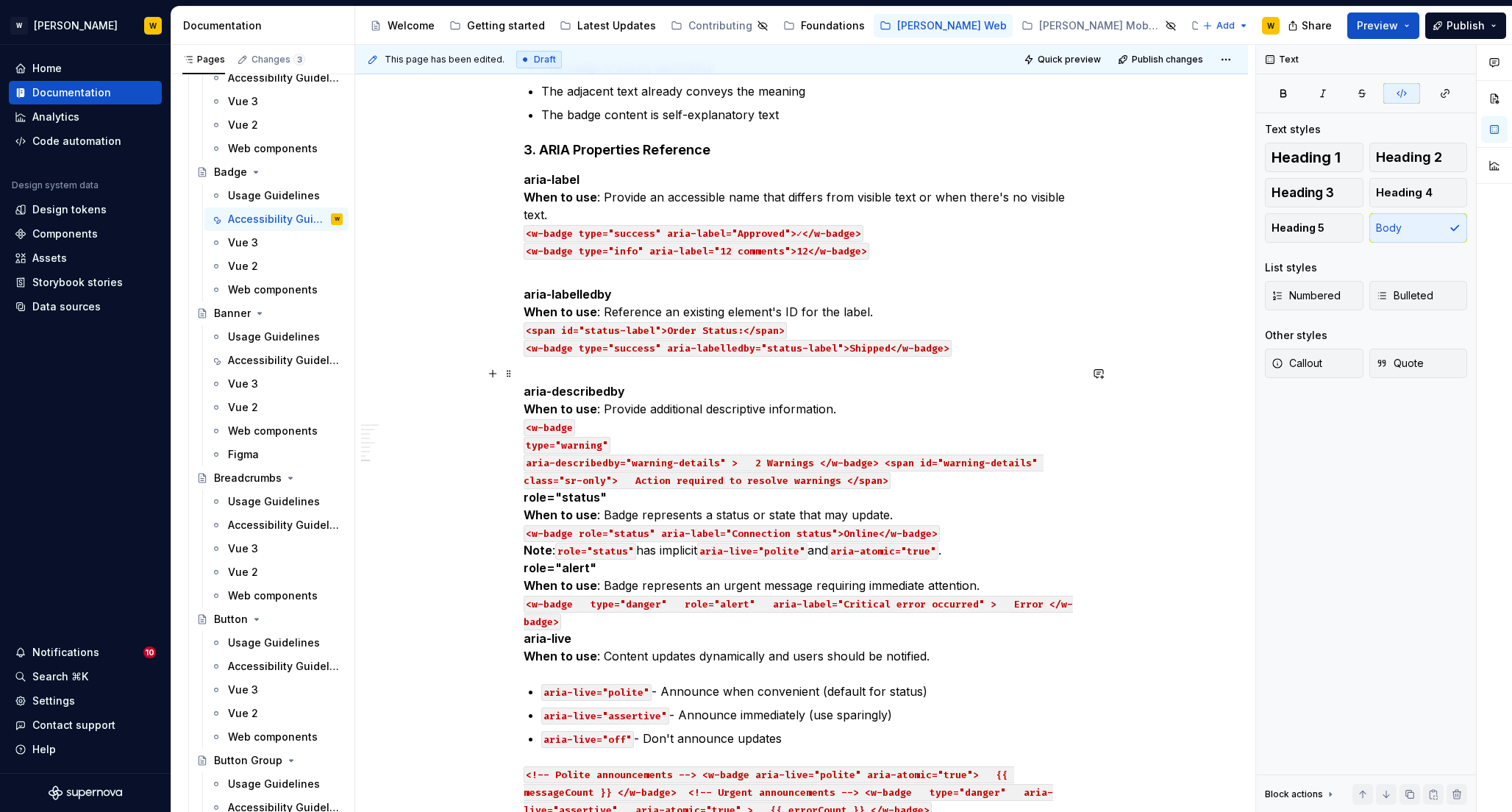
click at [747, 459] on code "aria-describedby="warning-details" > 2 Warnings </w-badge> <span id="warning-de…" at bounding box center [783, 472] width 520 height 35
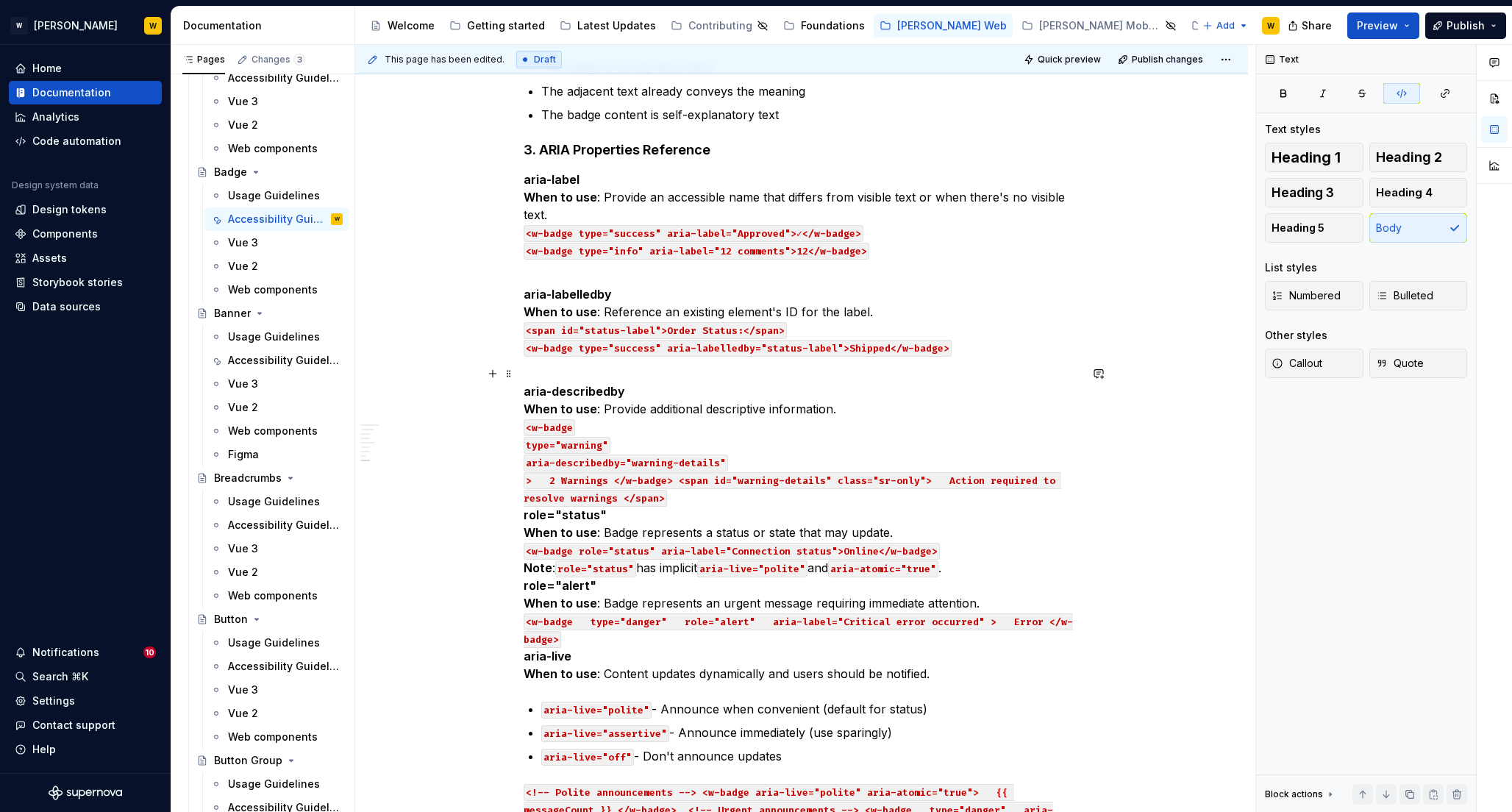
click at [531, 481] on code "> 2 Warnings </w-badge> <span id="warning-details" class="sr-only"> Action requ…" at bounding box center [792, 489] width 537 height 35
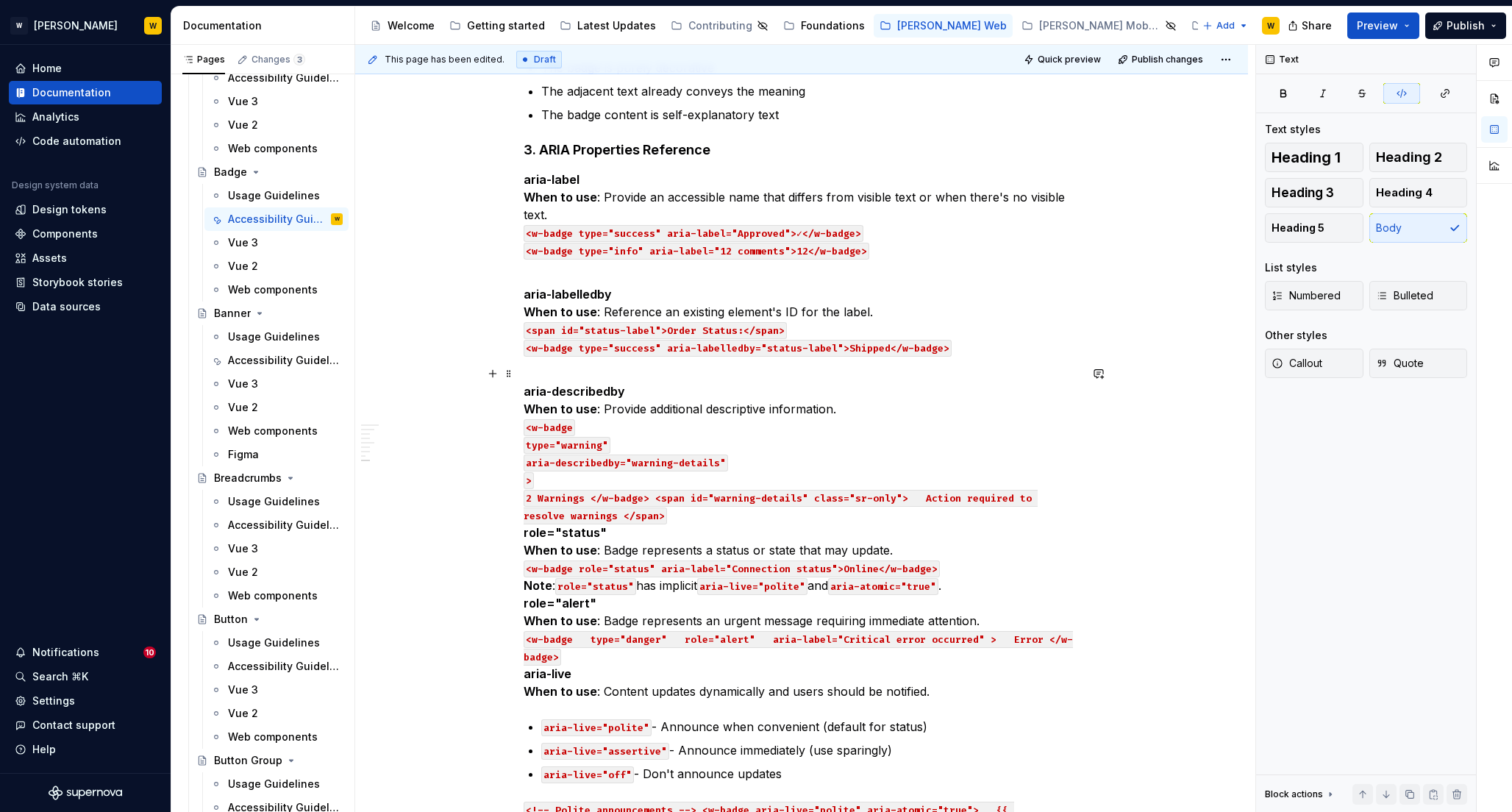
click at [602, 498] on code "2 Warnings </w-badge> <span id="warning-details" class="sr-only"> Action requir…" at bounding box center [780, 507] width 514 height 35
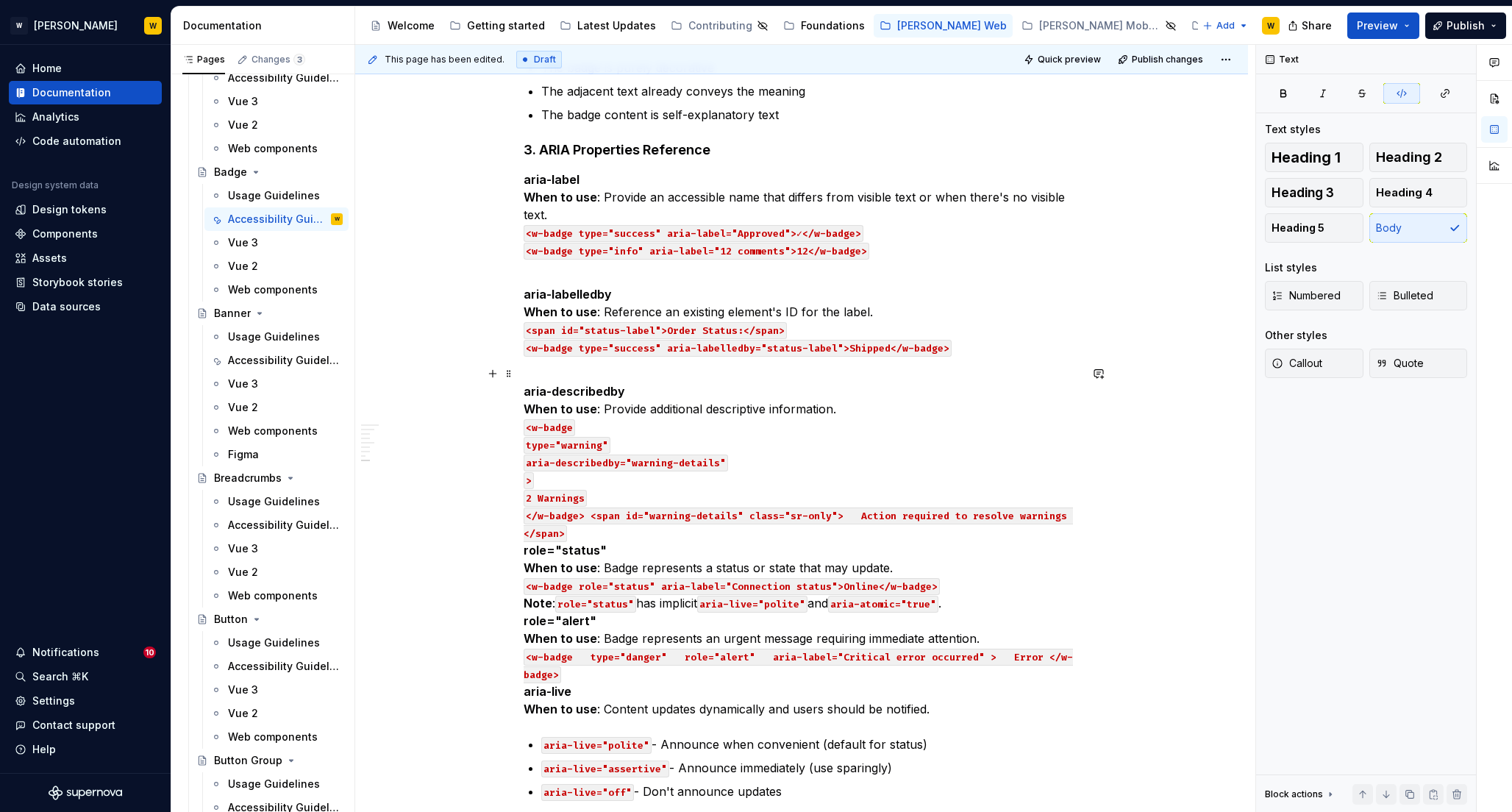
click at [532, 516] on code "</w-badge> <span id="warning-details" class="sr-only"> Action required to resol…" at bounding box center [798, 524] width 549 height 35
click at [590, 516] on code "</w-badge> <span id="warning-details" class="sr-only"> Action required to resol…" at bounding box center [798, 524] width 549 height 35
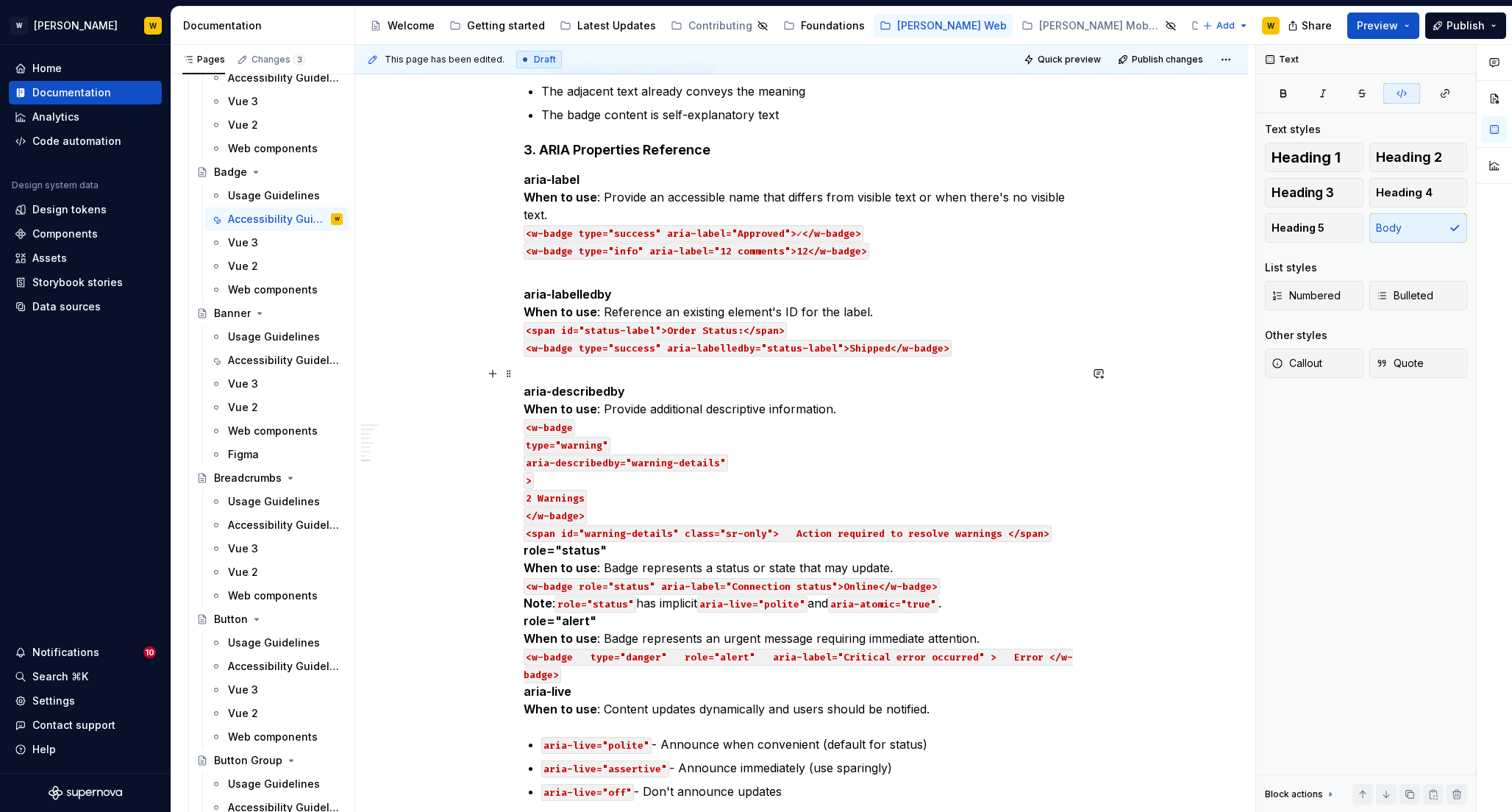
click at [794, 532] on code "<span id="warning-details" class="sr-only"> Action required to resolve warnings…" at bounding box center [787, 533] width 528 height 17
click at [778, 532] on code "<span id="warning-details" class="sr-only"> Action required to resolve warnings…" at bounding box center [787, 533] width 528 height 17
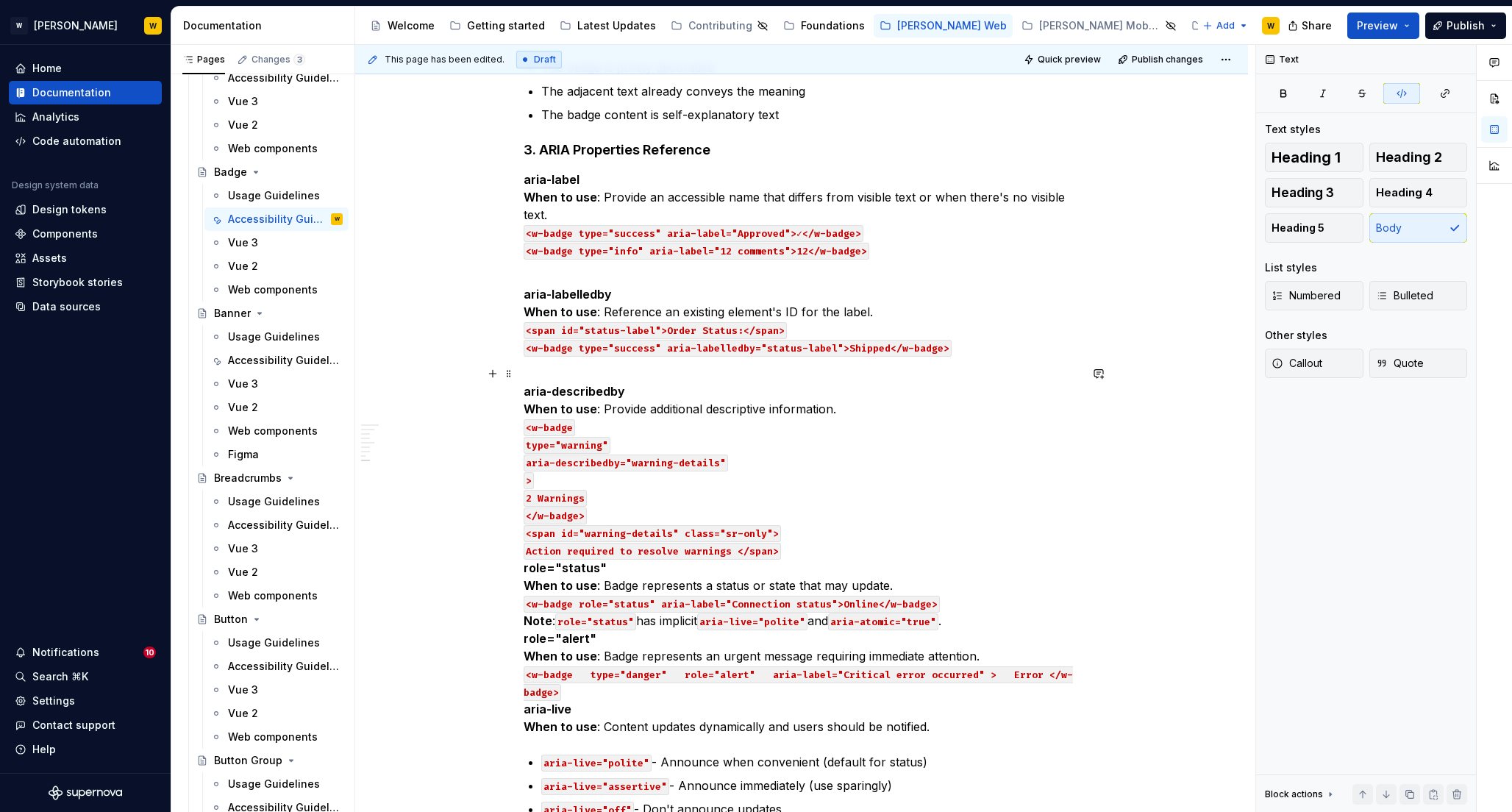
click at [753, 551] on code "Action required to resolve warnings </span>" at bounding box center [652, 551] width 257 height 17
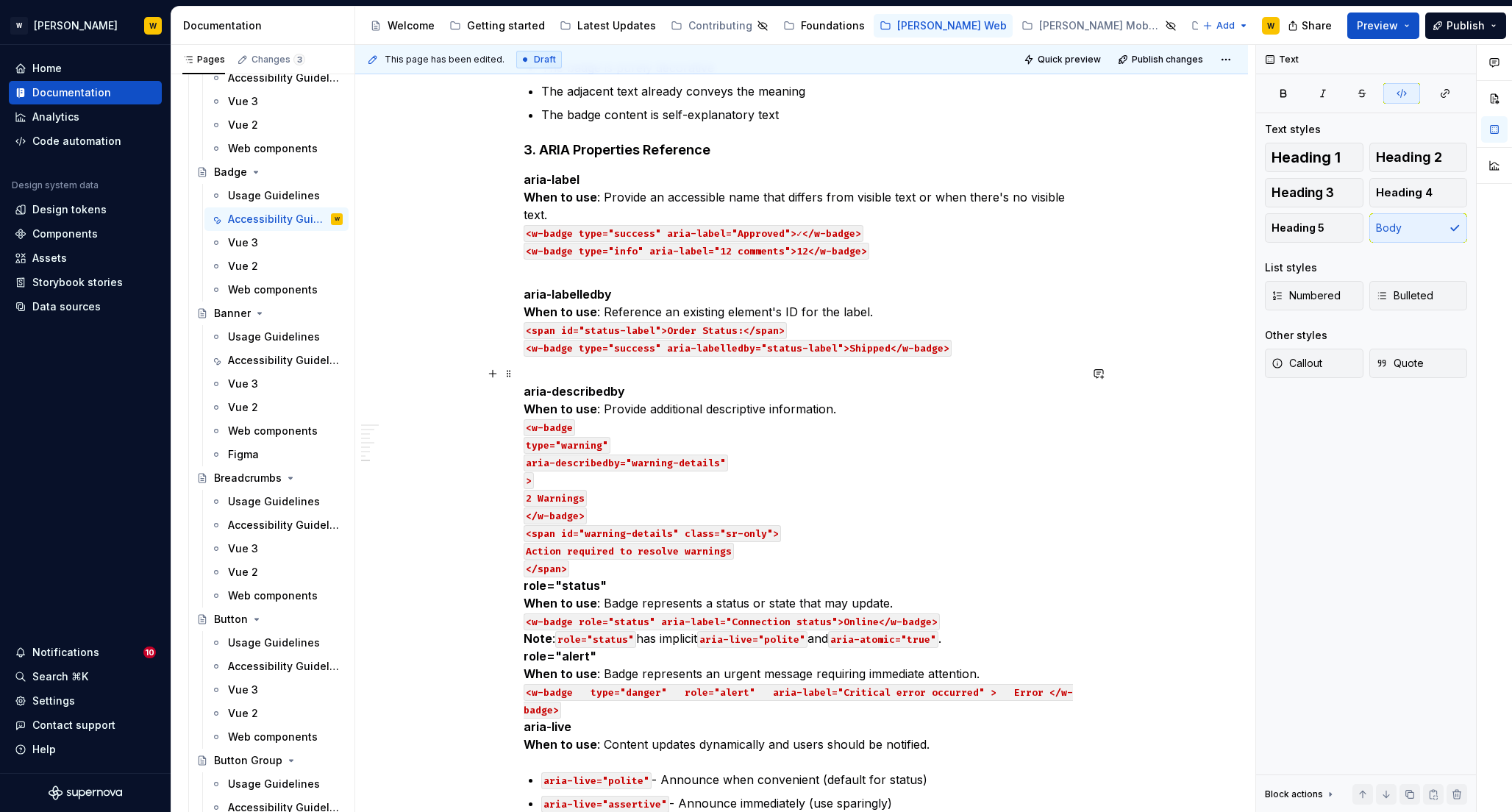
click at [595, 567] on p "aria-describedby When to use : Provide additional descriptive information. <w-b…" at bounding box center [801, 559] width 555 height 388
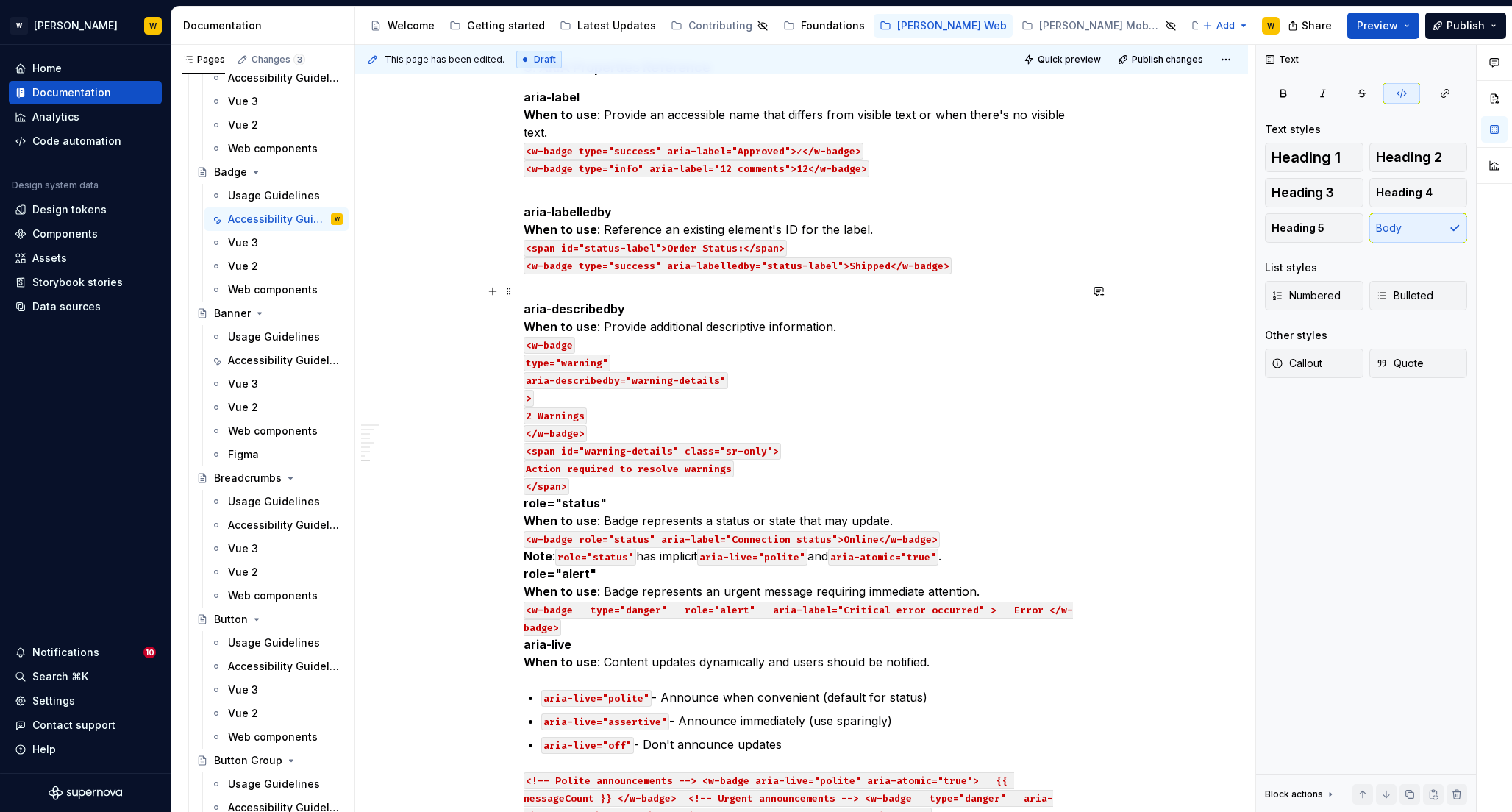
scroll to position [1357, 0]
click at [616, 416] on p "aria-describedby When to use : Provide additional descriptive information. <w-b…" at bounding box center [801, 477] width 555 height 388
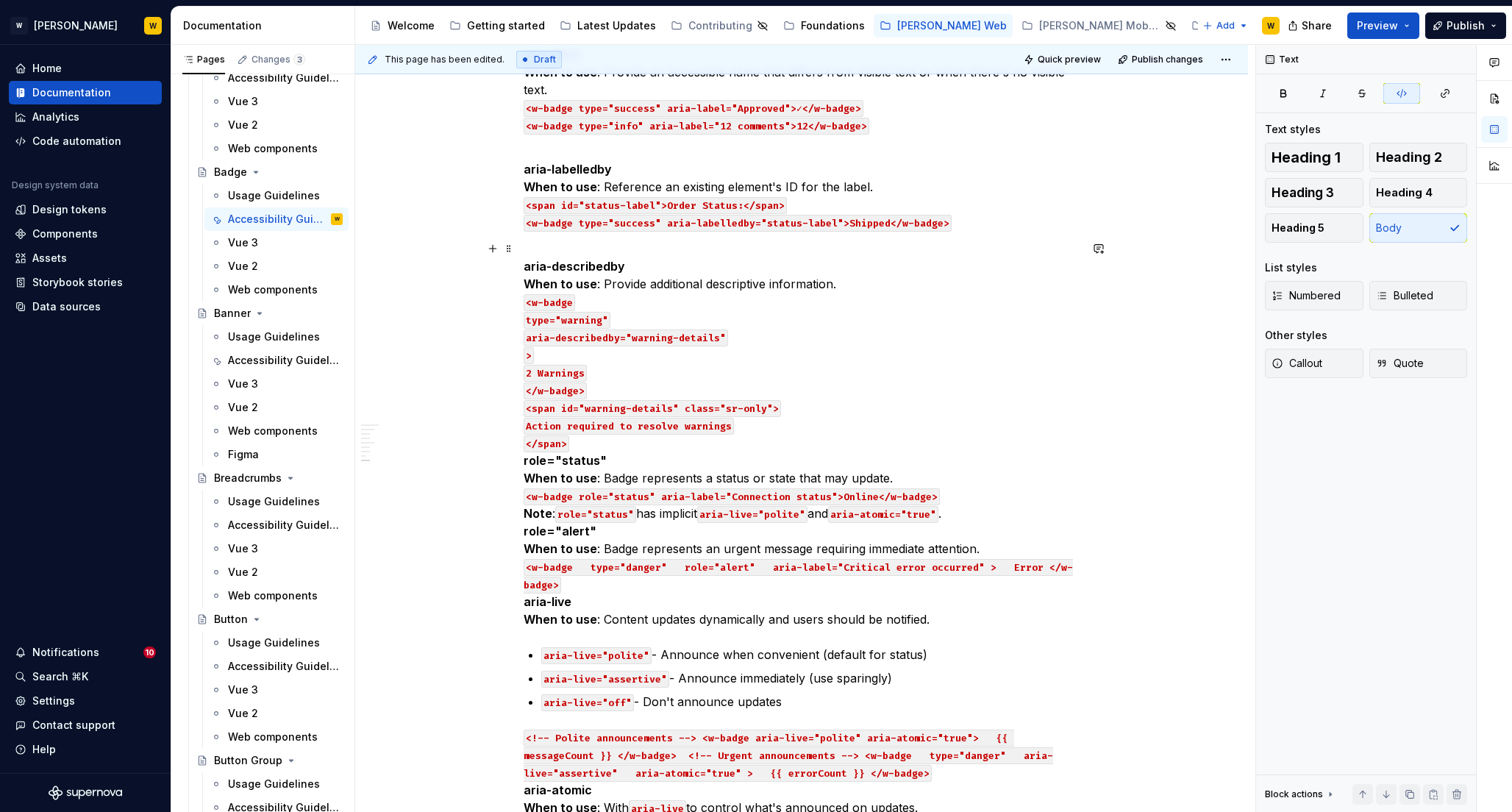
scroll to position [1405, 0]
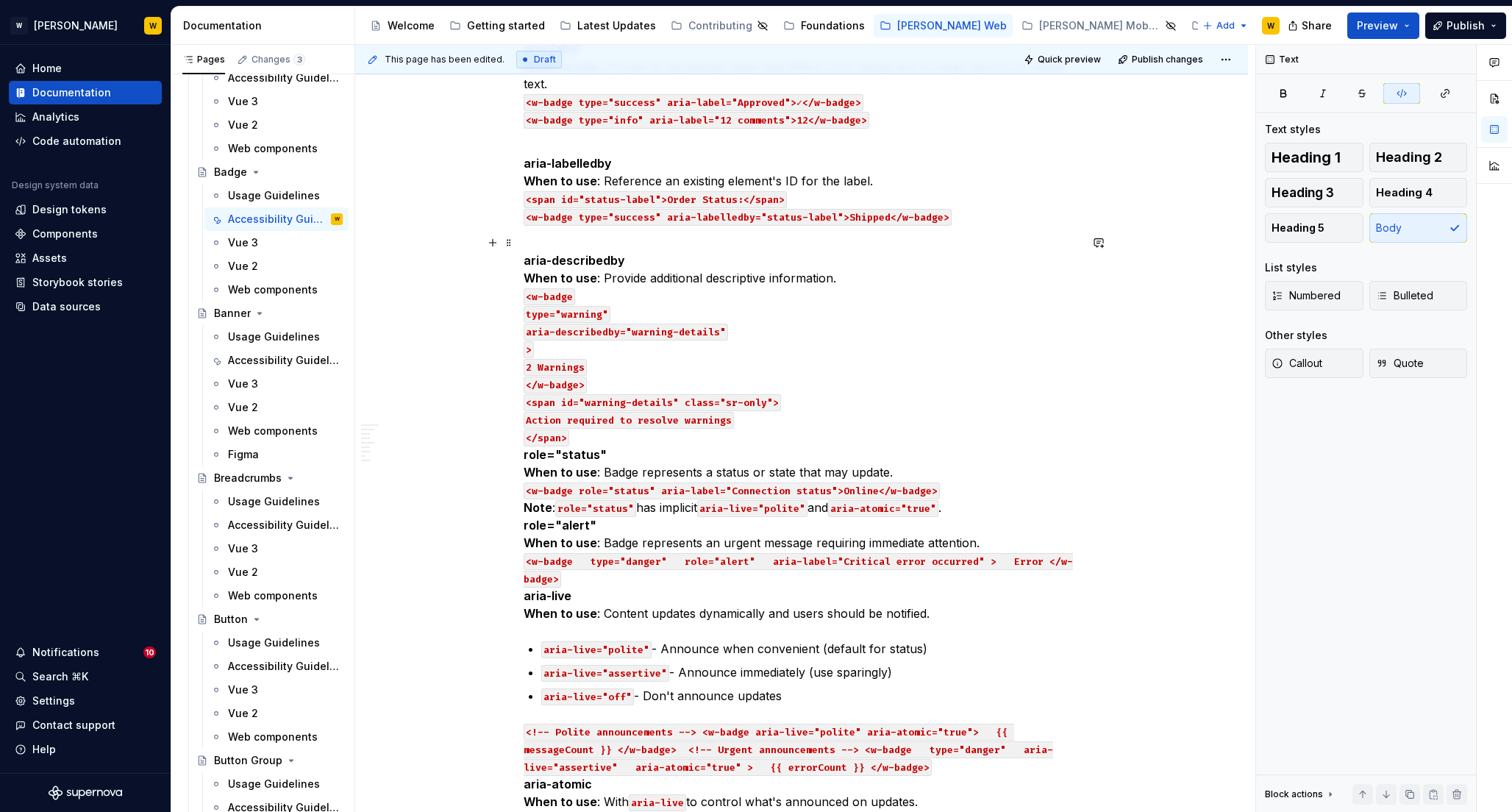
click at [589, 438] on p "aria-describedby When to use : Provide additional descriptive information. <w-b…" at bounding box center [801, 428] width 555 height 388
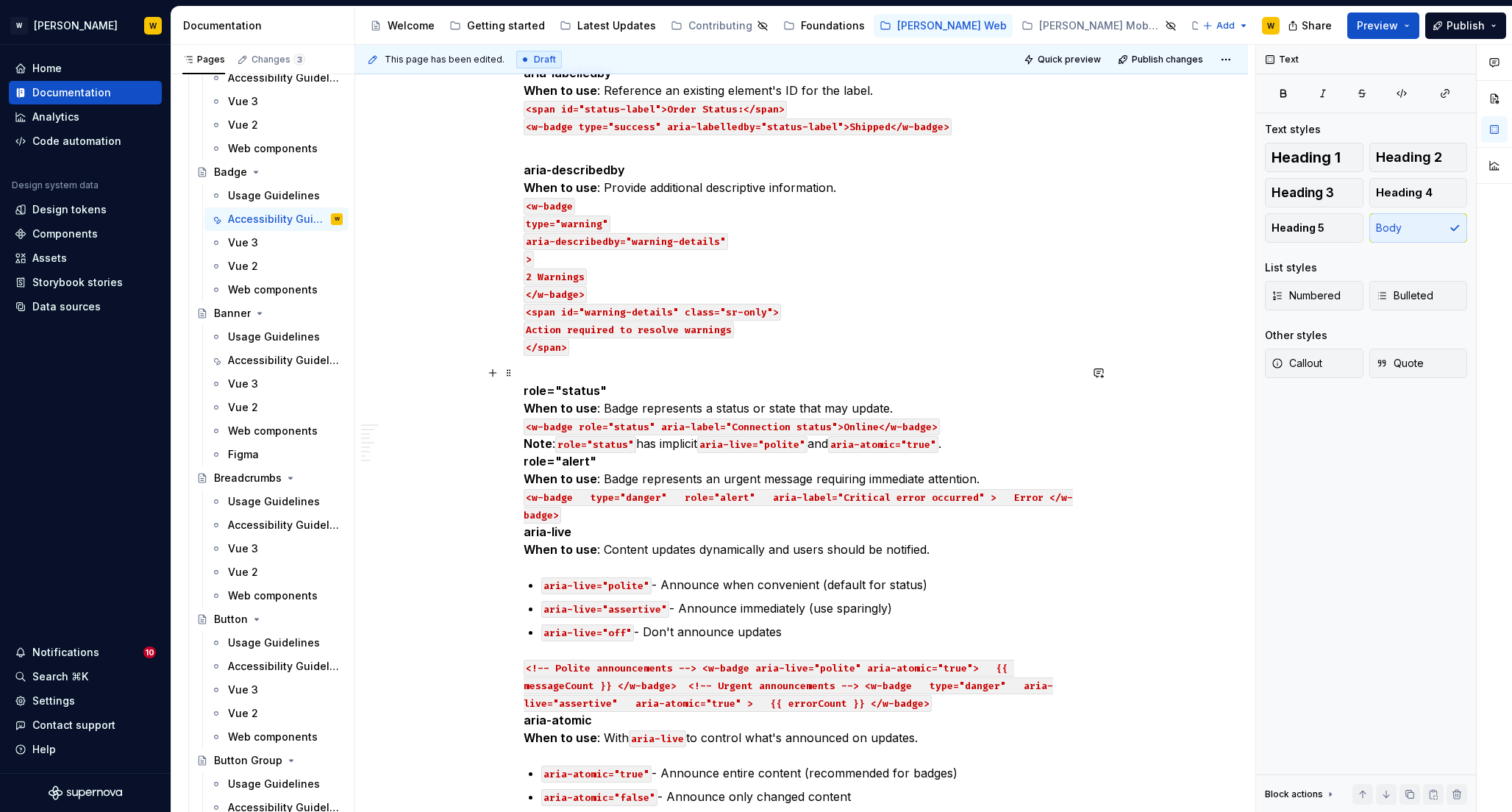
scroll to position [1573, 0]
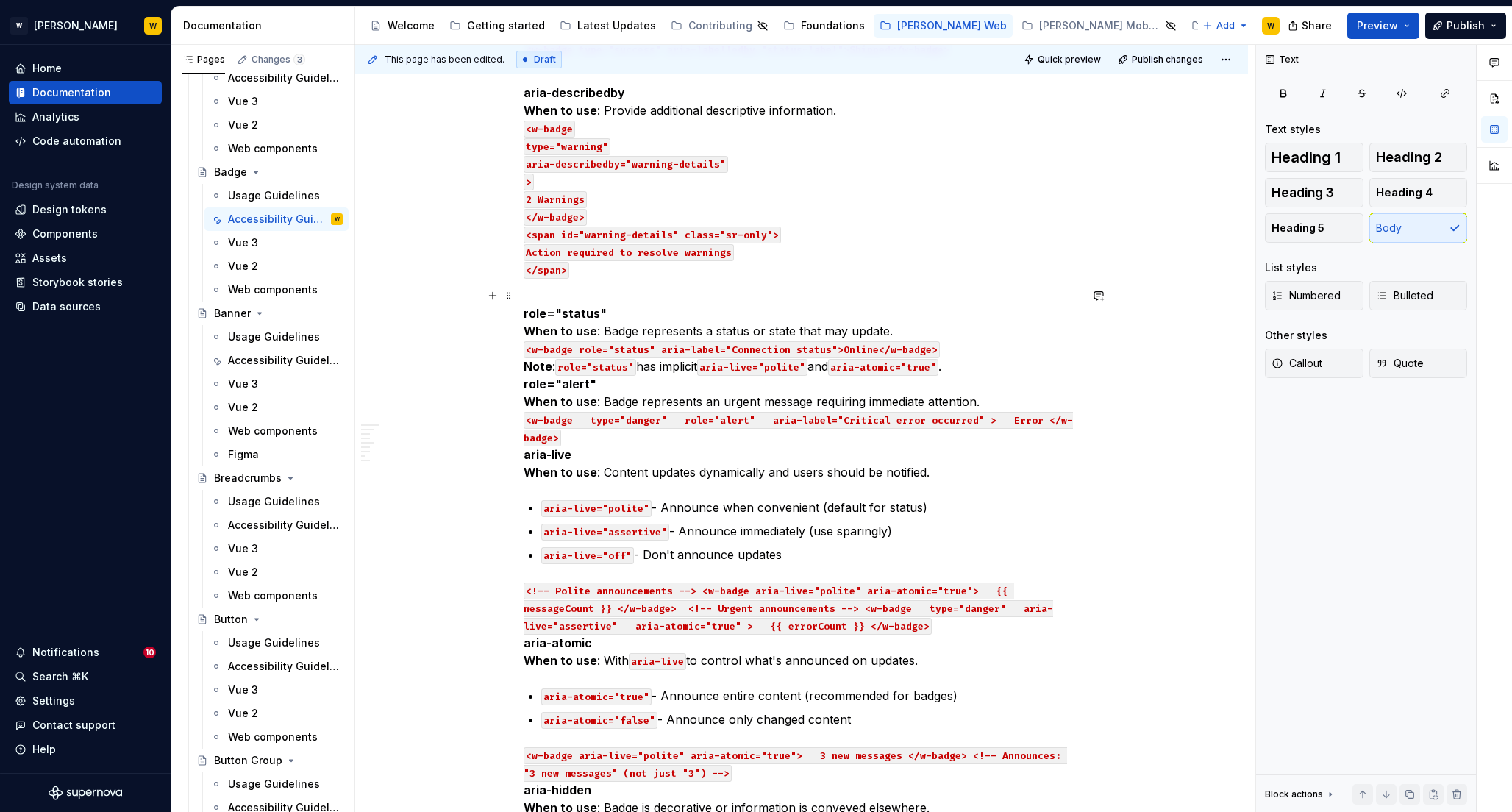
click at [523, 366] on strong "Note" at bounding box center [537, 367] width 29 height 15
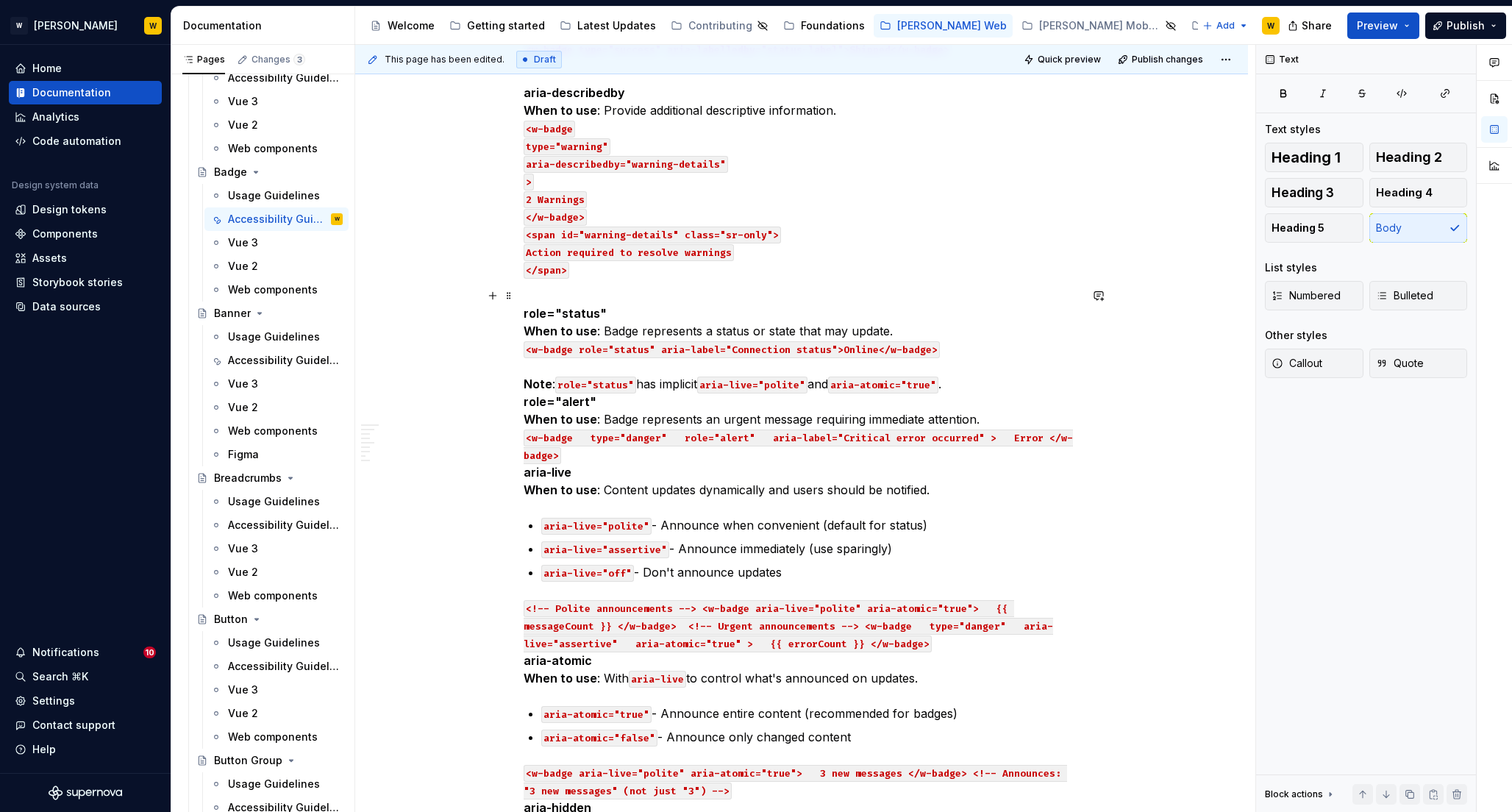
click at [996, 385] on p "role="status" When to use : Badge represents a status or state that may update.…" at bounding box center [801, 393] width 555 height 212
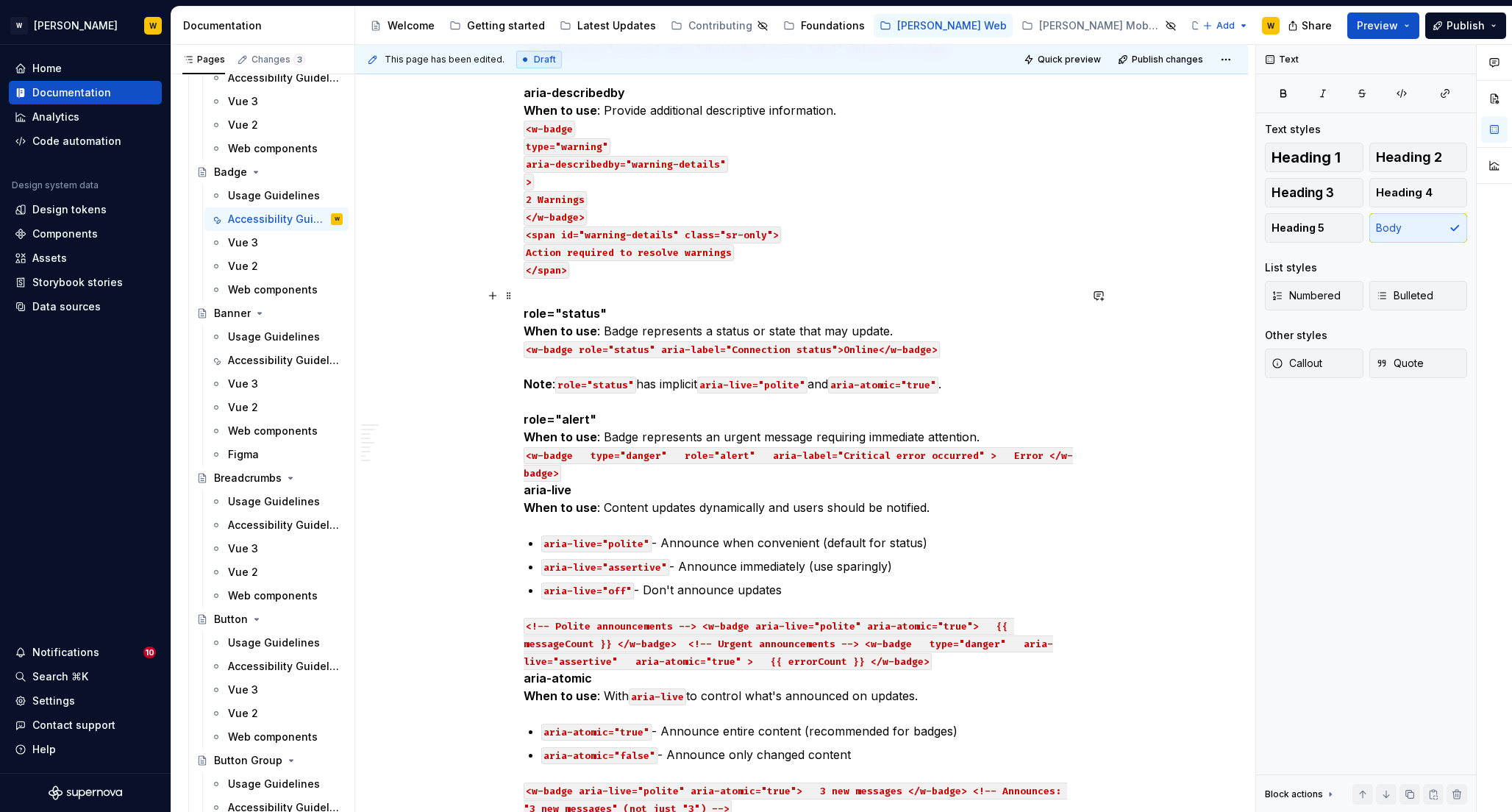
click at [604, 422] on p "role="status" When to use : Badge represents a status or state that may update.…" at bounding box center [801, 401] width 555 height 229
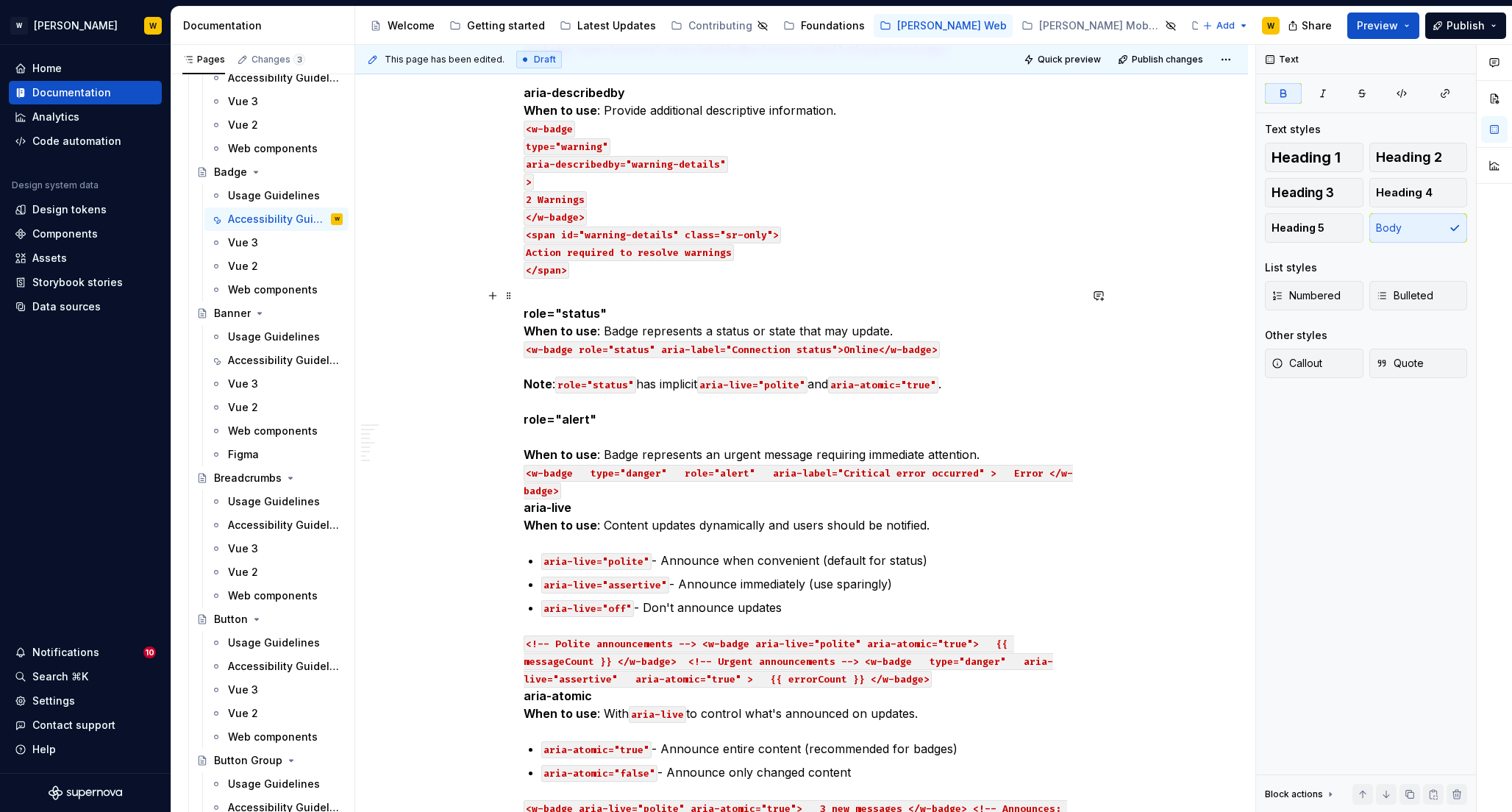
click at [623, 311] on p "role="status" When to use : Badge represents a status or state that may update.…" at bounding box center [801, 410] width 555 height 247
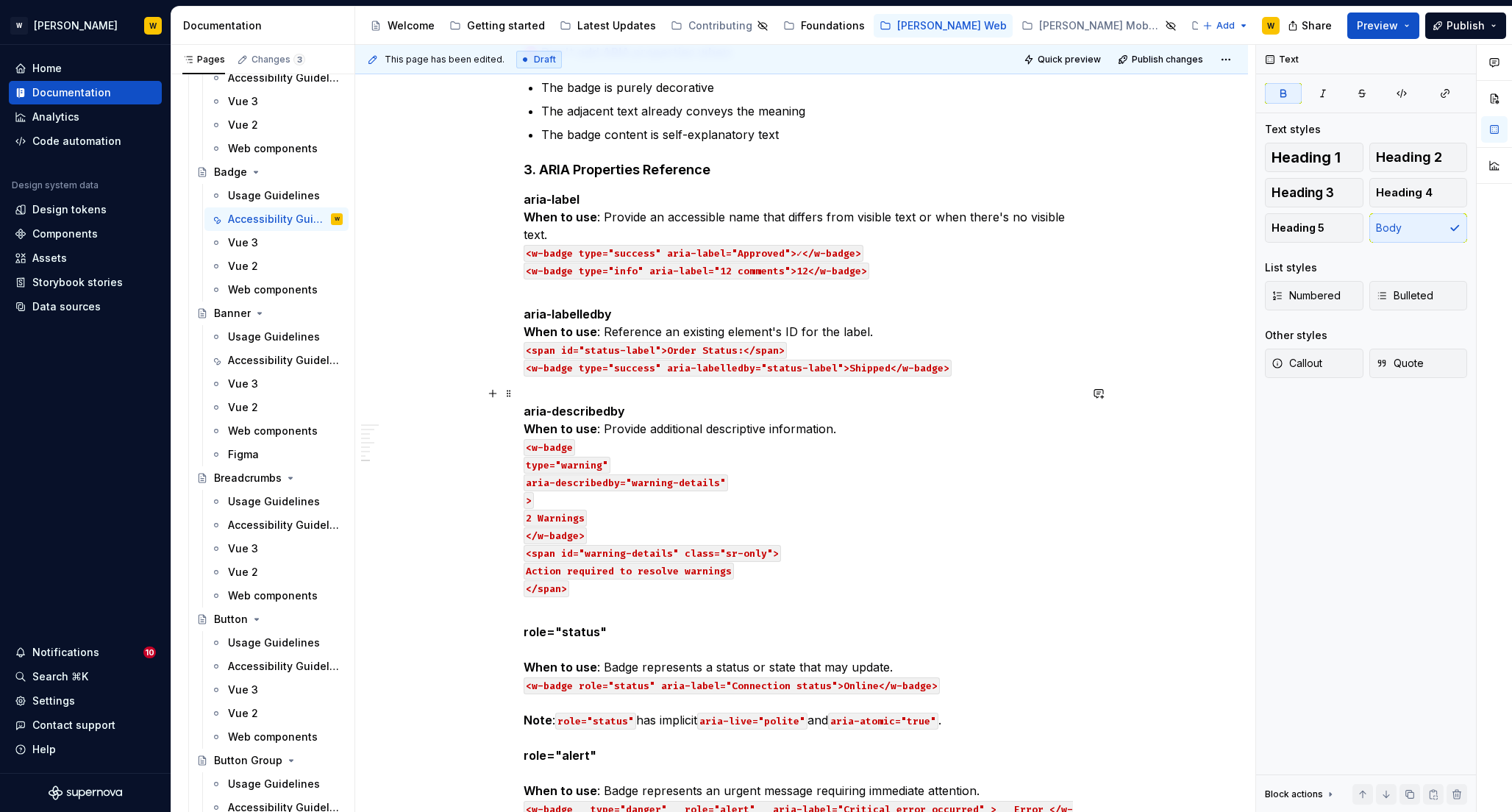
scroll to position [1085, 0]
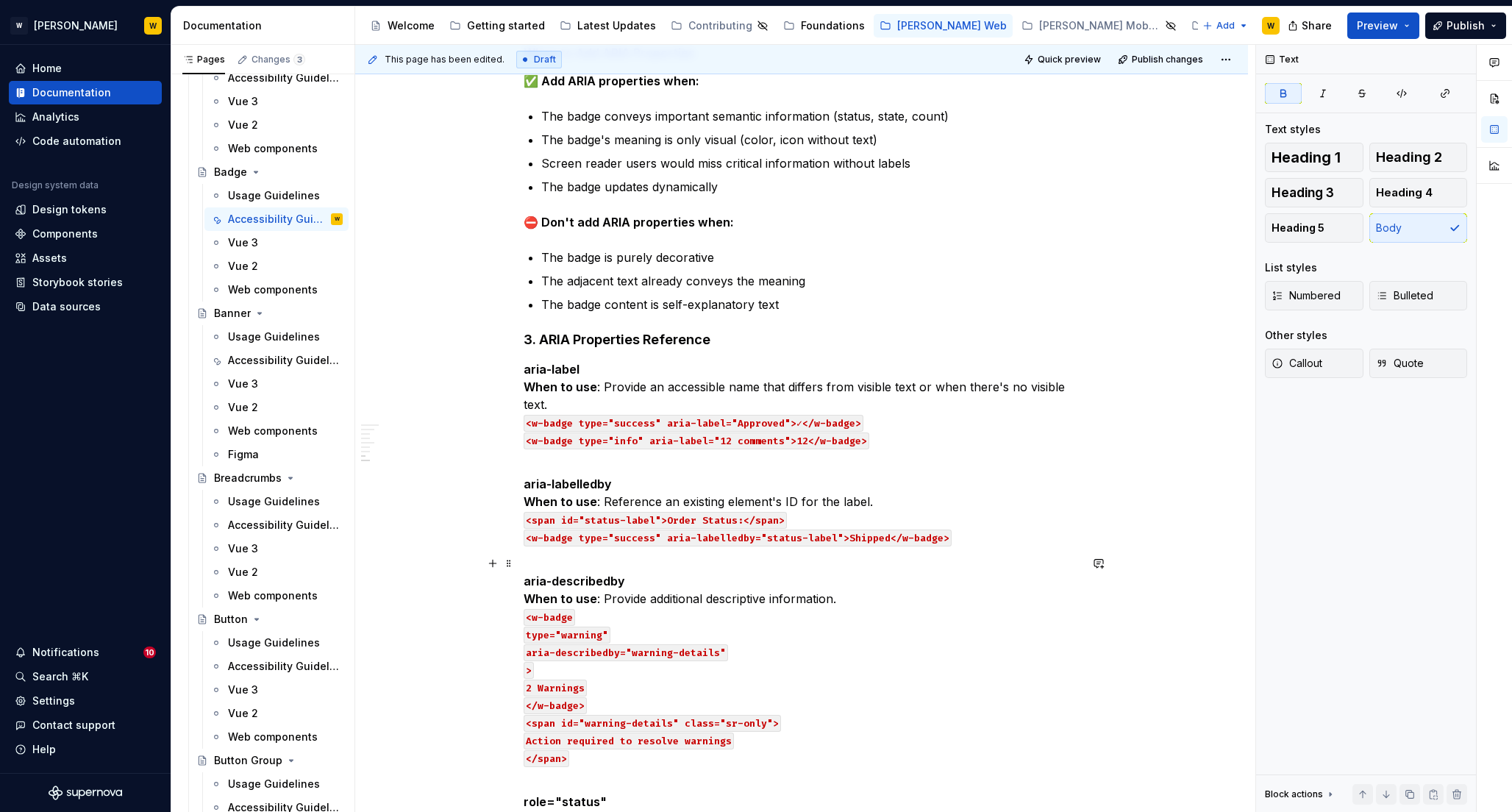
click at [632, 581] on p "aria-describedby When to use : Provide additional descriptive information. <w-b…" at bounding box center [801, 661] width 555 height 212
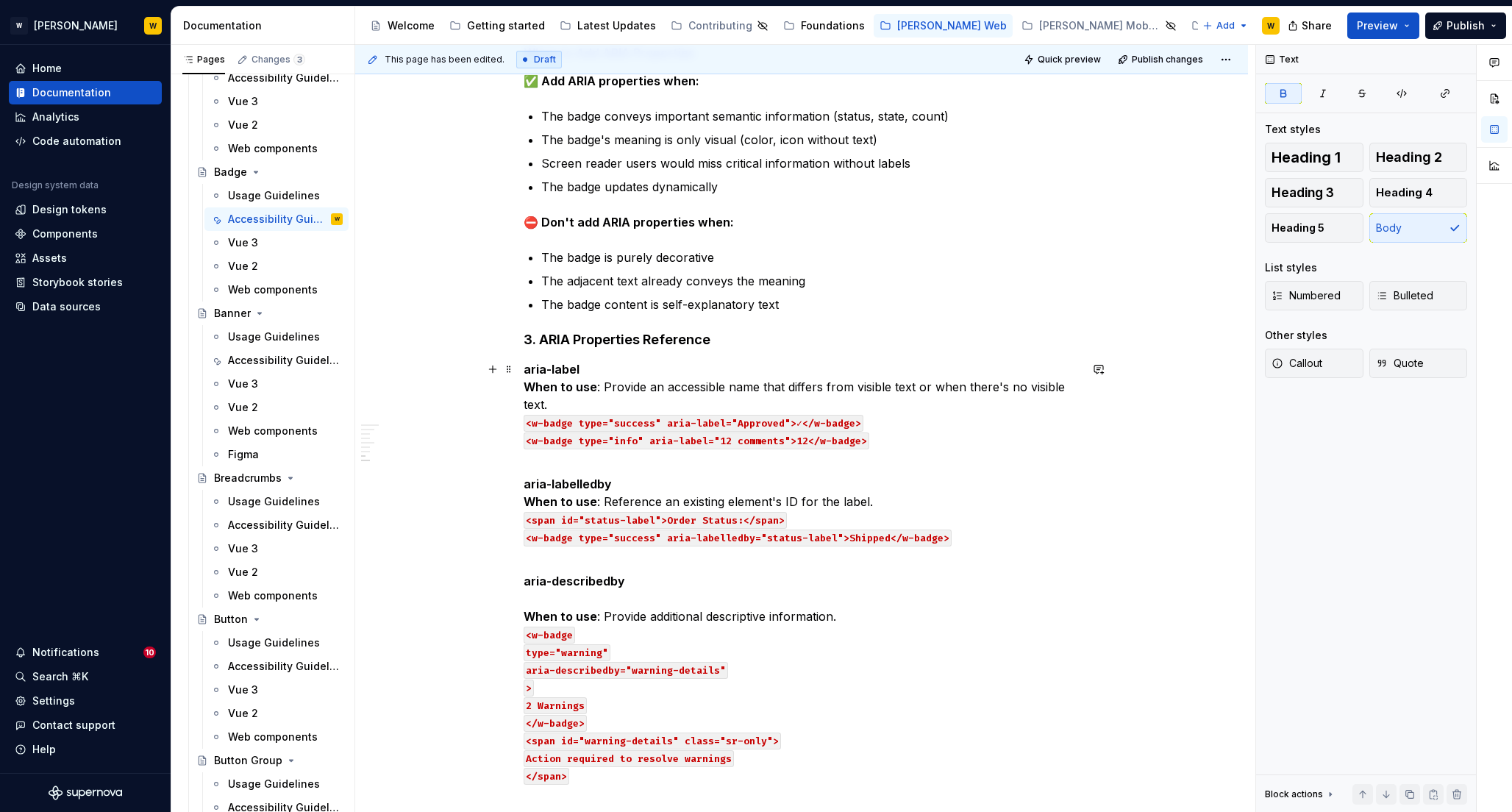
click at [611, 371] on p "aria-label When to use : Provide an accessible name that differs from visible t…" at bounding box center [801, 404] width 555 height 88
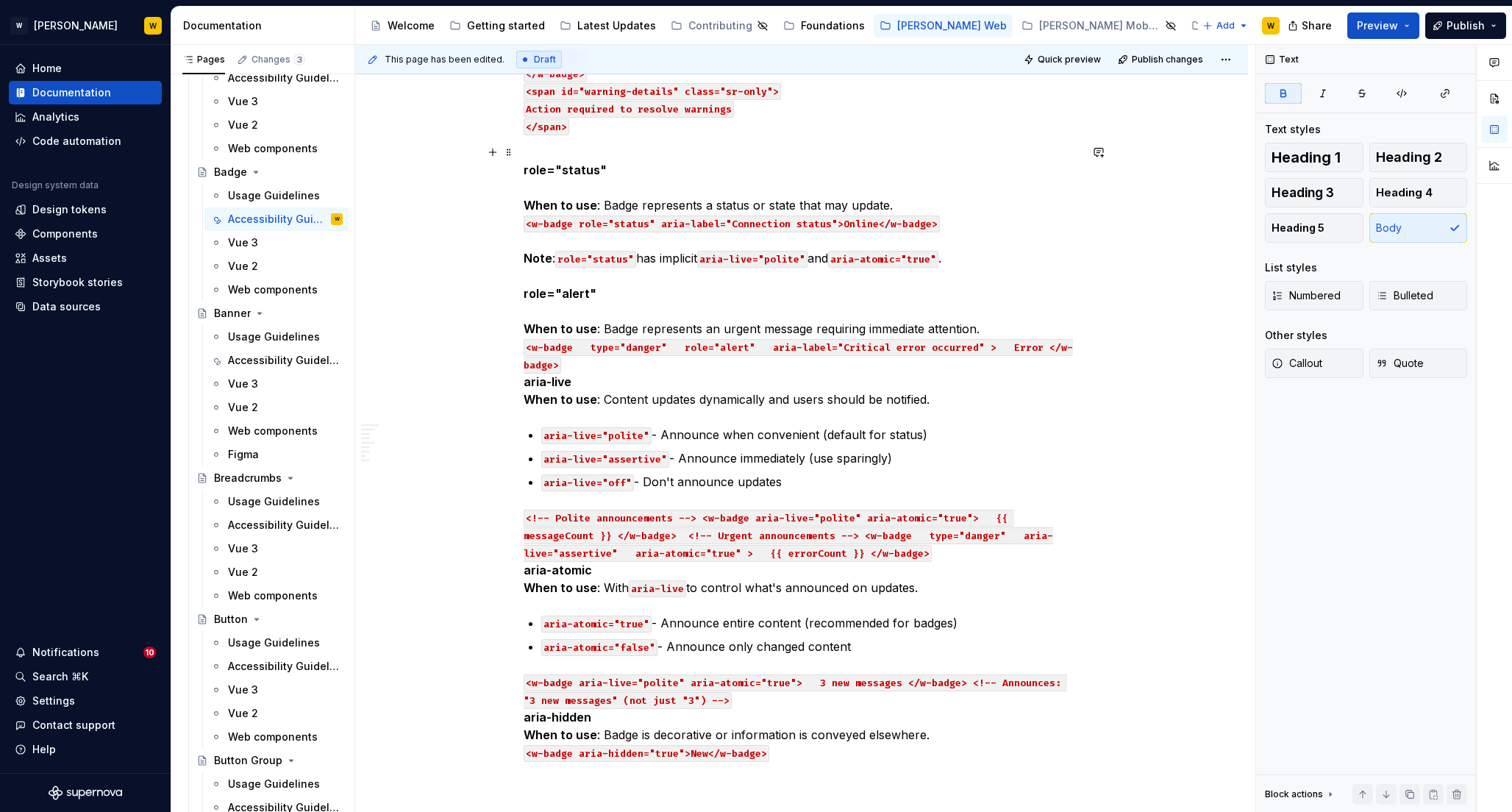
scroll to position [1792, 0]
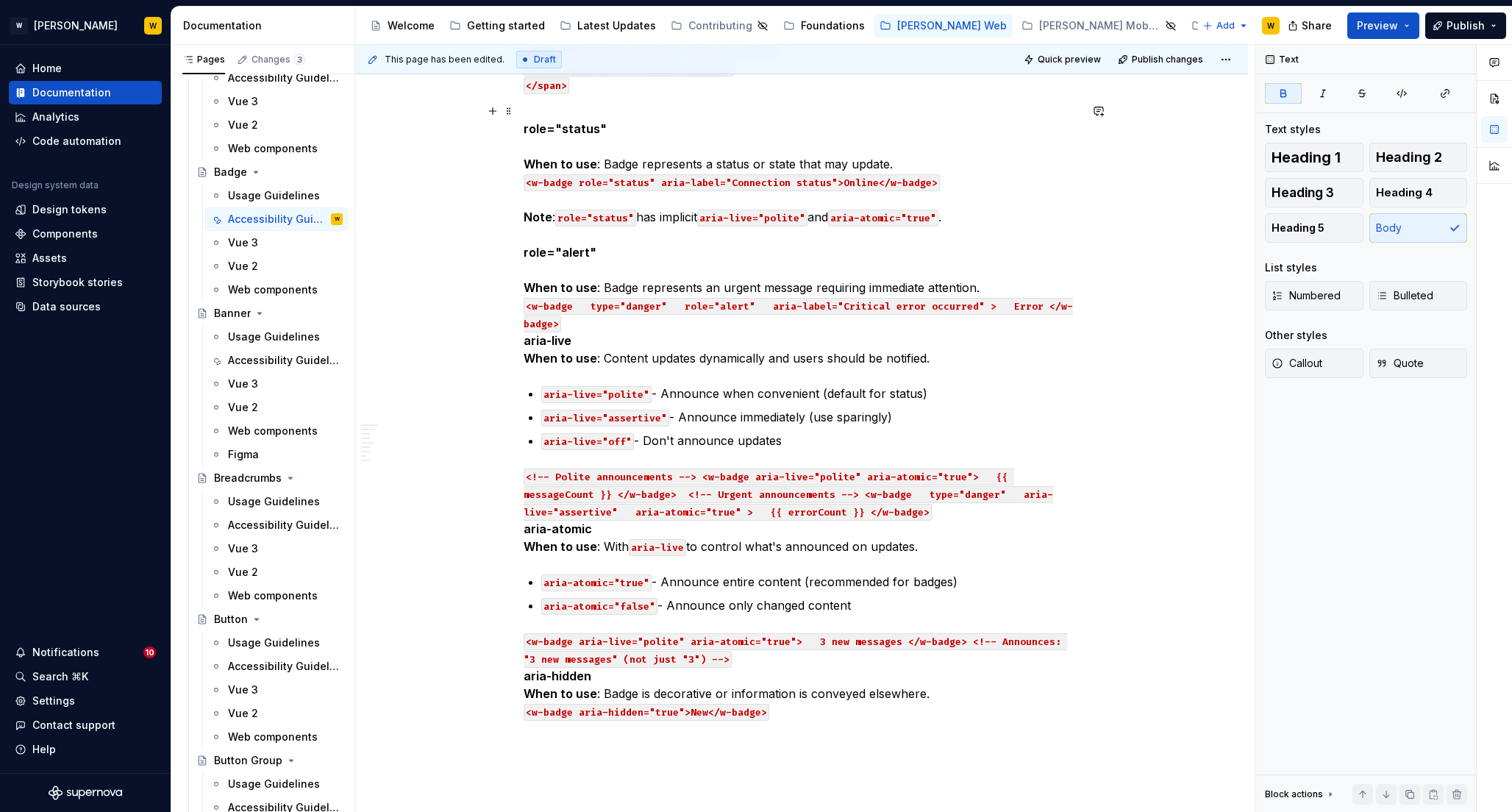
click at [583, 322] on p "role="status" When to use : Badge represents a status or state that may update.…" at bounding box center [801, 234] width 555 height 265
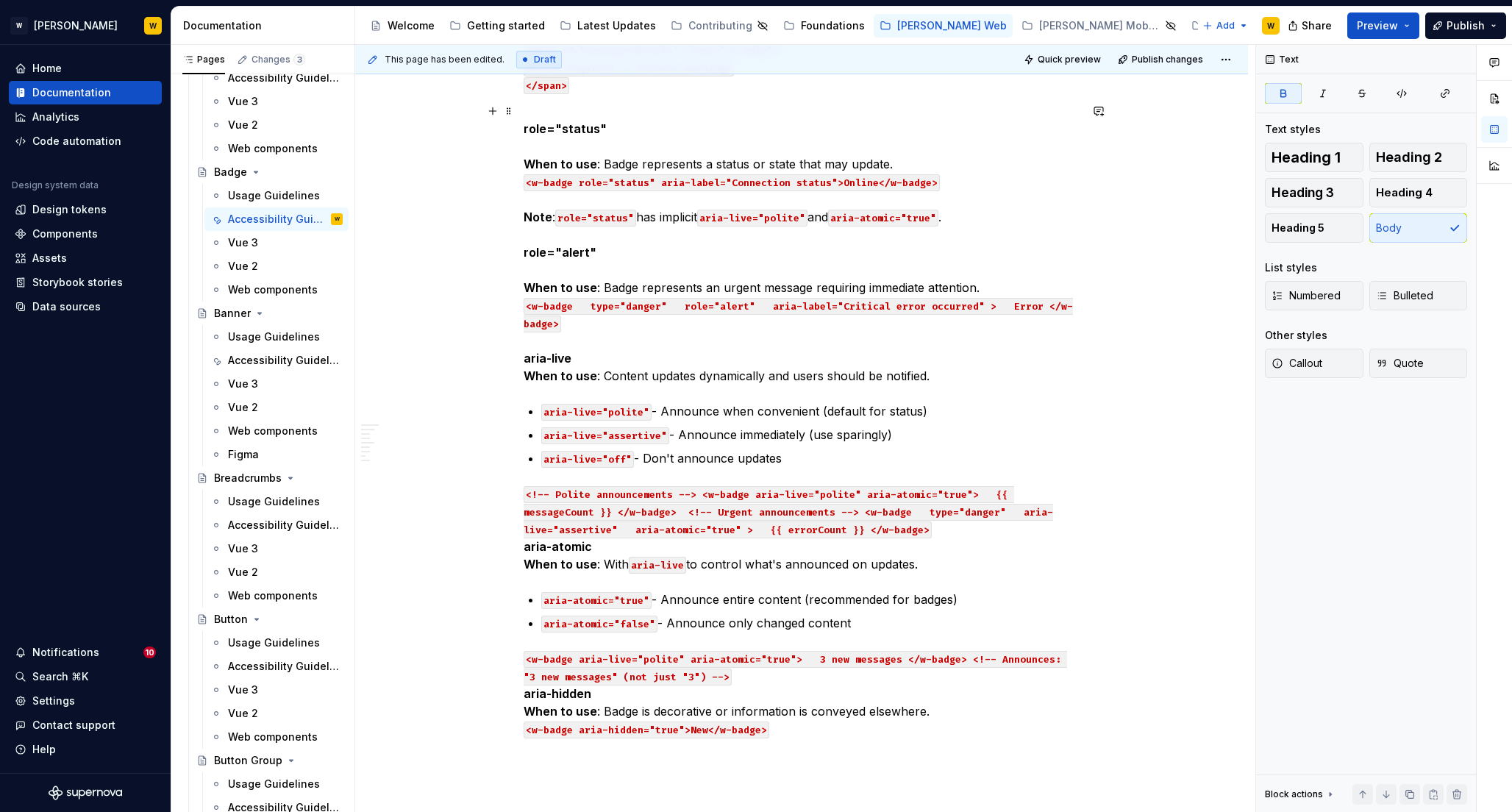
click at [588, 359] on p "role="status" When to use : Badge represents a status or state that may update.…" at bounding box center [801, 243] width 555 height 283
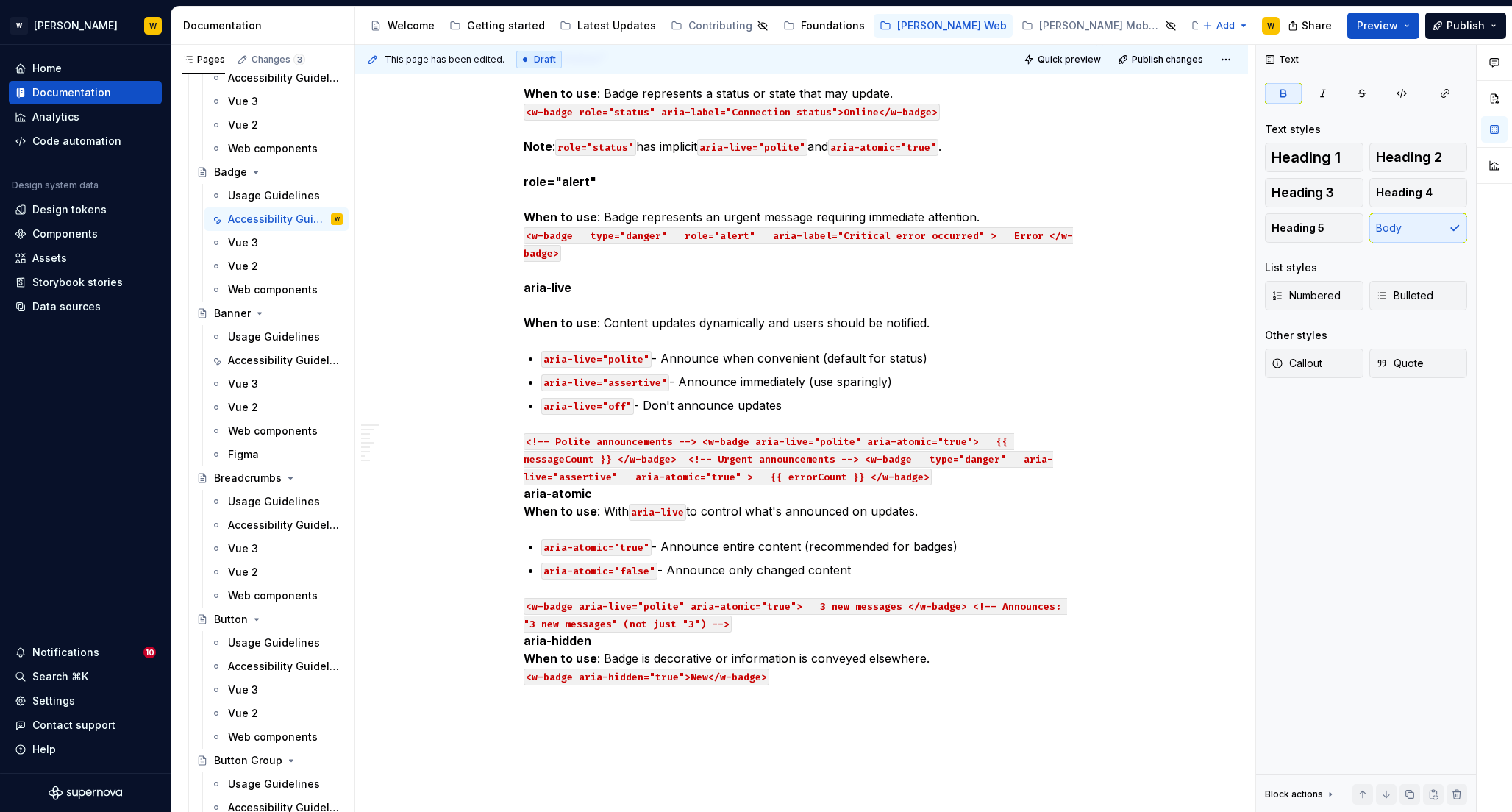
scroll to position [2041, 0]
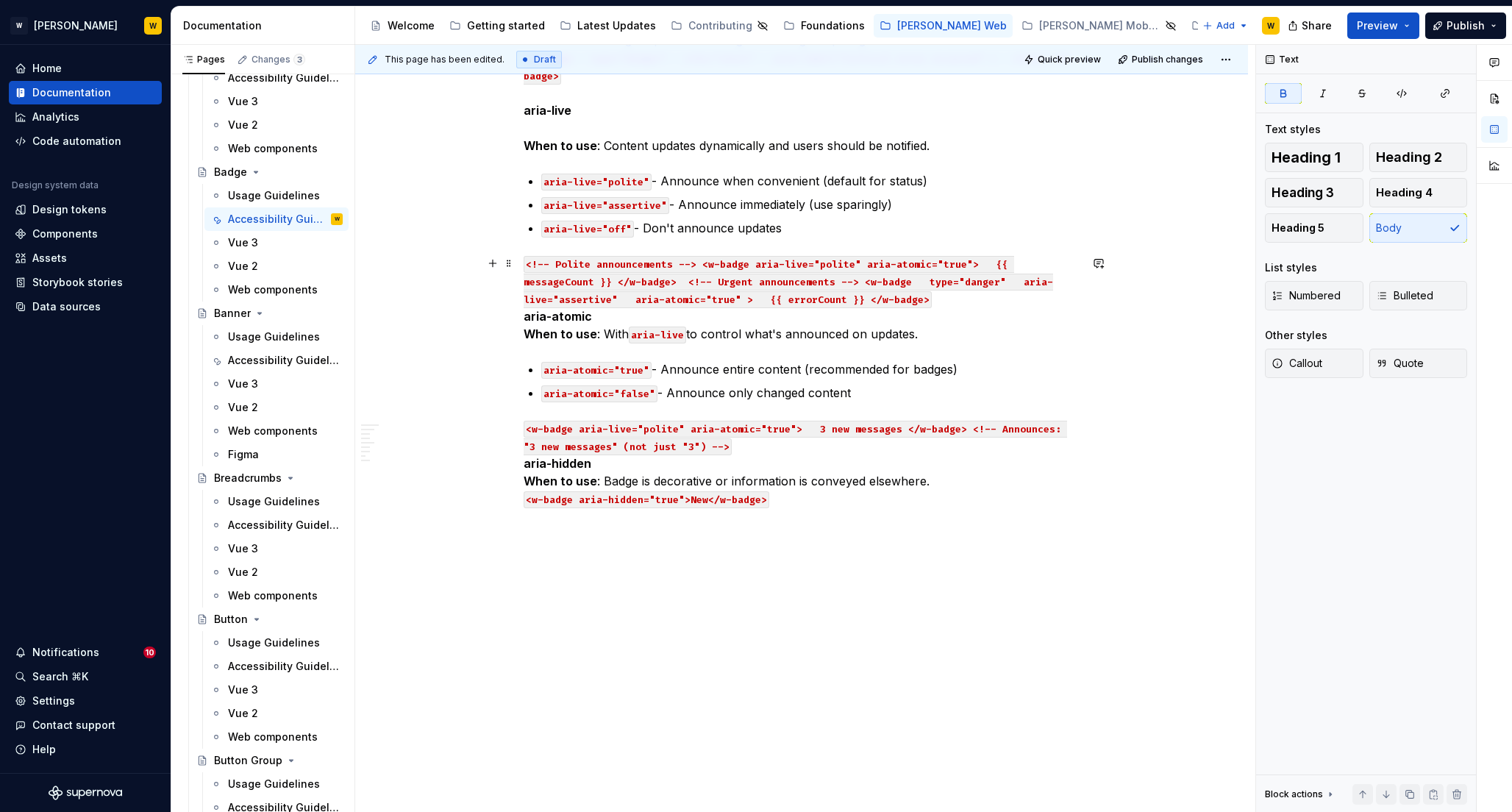
click at [960, 296] on p "<!-- Polite announcements --> <w-badge aria-live="polite" aria-atomic="true"> {…" at bounding box center [801, 298] width 555 height 88
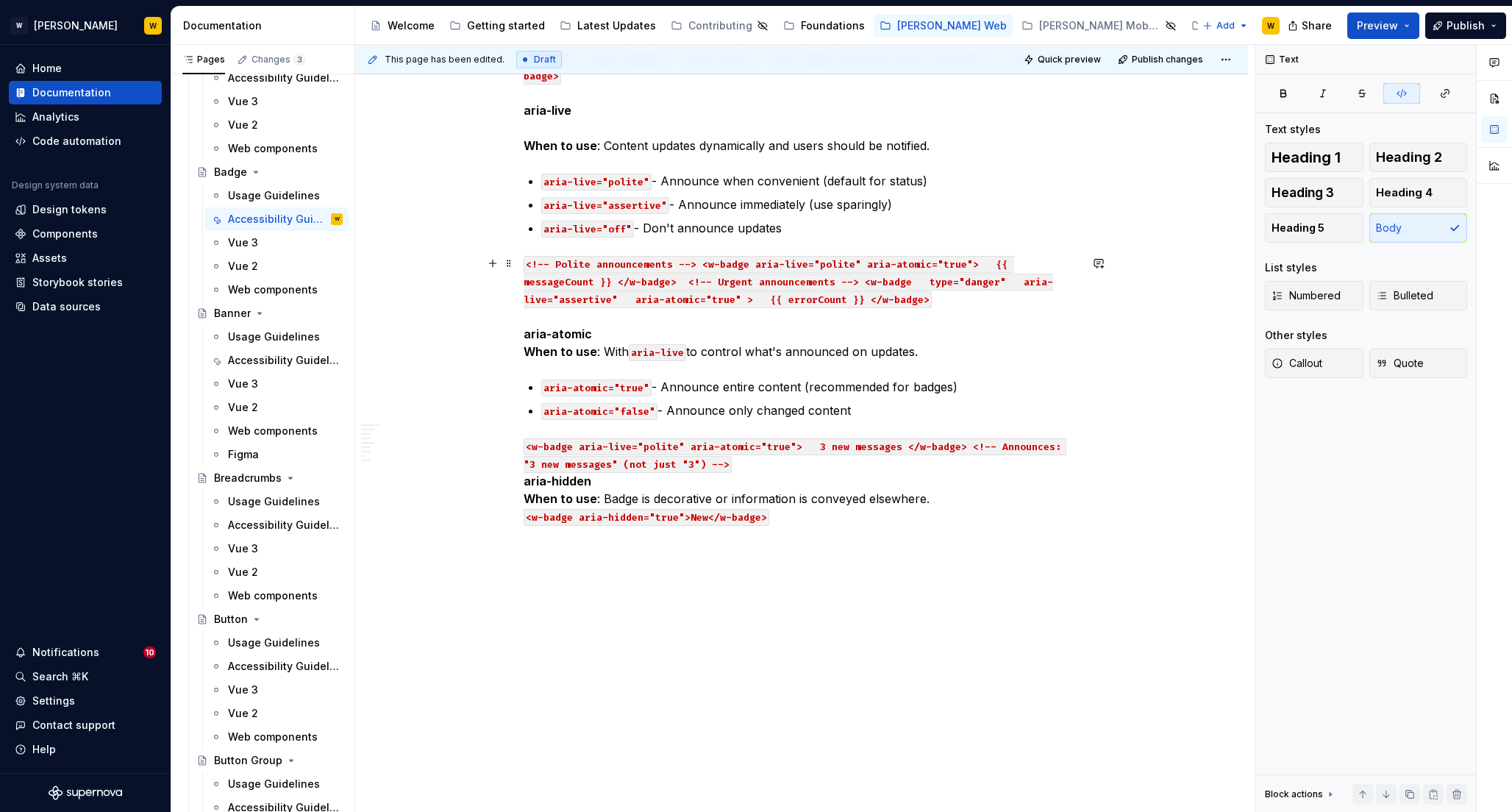
click at [611, 334] on p "<!-- Polite announcements --> <w-badge aria-live="polite" aria-atomic="true"> {…" at bounding box center [801, 307] width 555 height 106
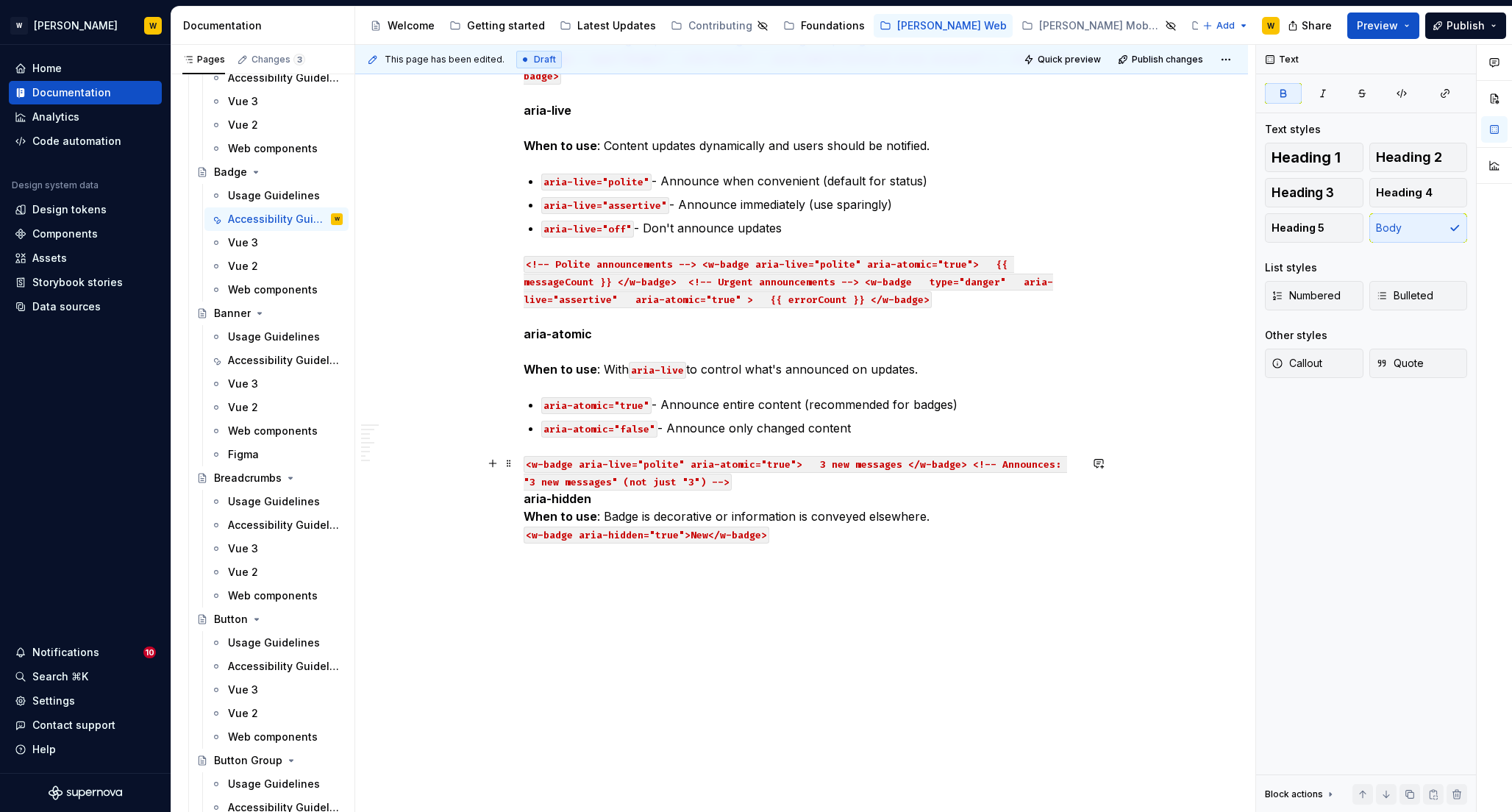
click at [755, 482] on p "<w-badge aria-live="polite" aria-atomic="true"> 3 new messages </w-badge> <!-- …" at bounding box center [801, 498] width 555 height 88
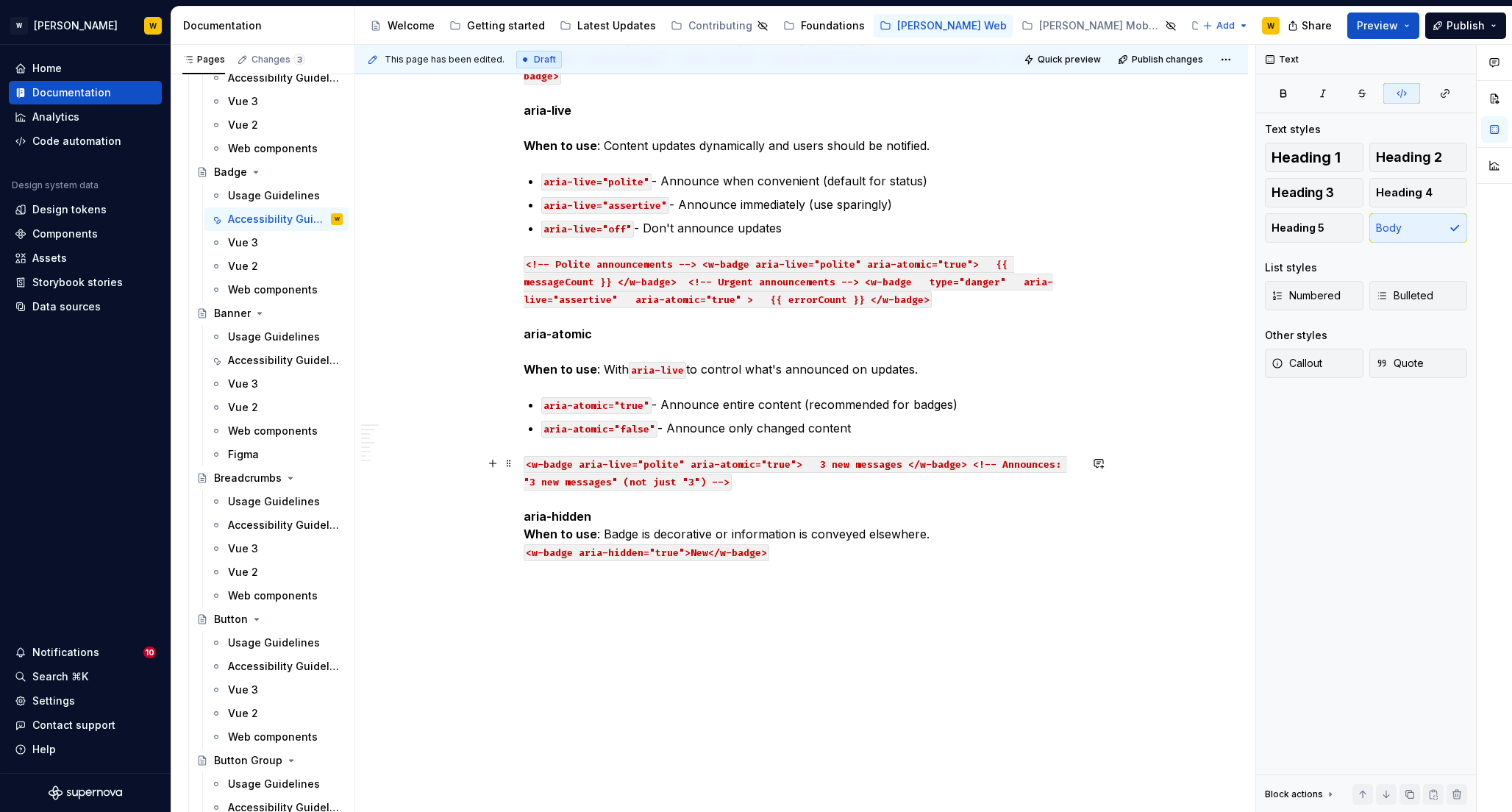
click at [618, 514] on p "<w-badge aria-live="polite" aria-atomic="true"> 3 new messages </w-badge> <!-- …" at bounding box center [801, 507] width 555 height 106
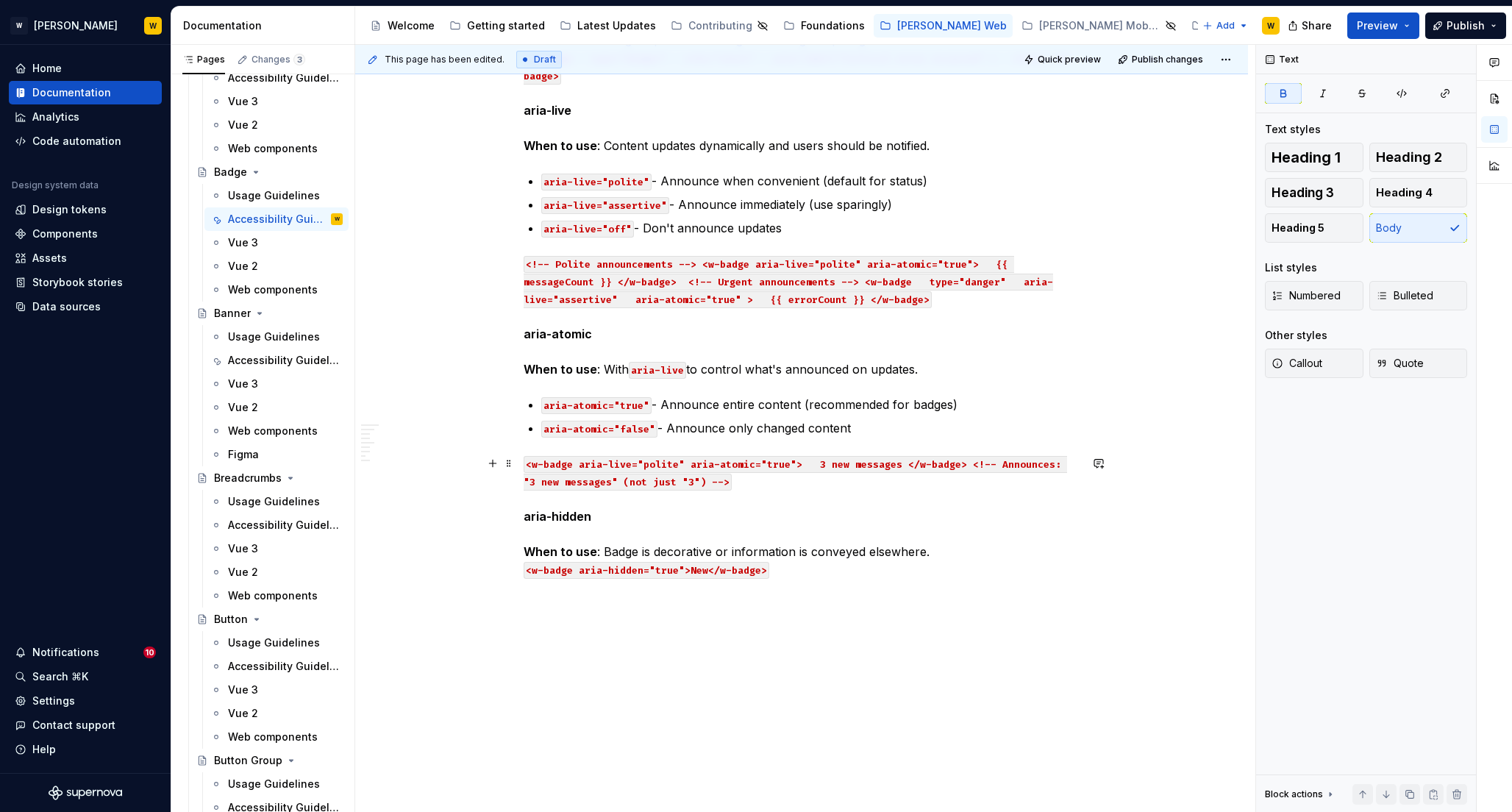
click at [798, 464] on code "<w-badge aria-live="polite" aria-atomic="true"> 3 new messages </w-badge> <!-- …" at bounding box center [795, 473] width 543 height 35
click at [631, 482] on code "3 new messages </w-badge> <!-- Announces: "3 new messages" (not just "3") -->" at bounding box center [752, 482] width 458 height 17
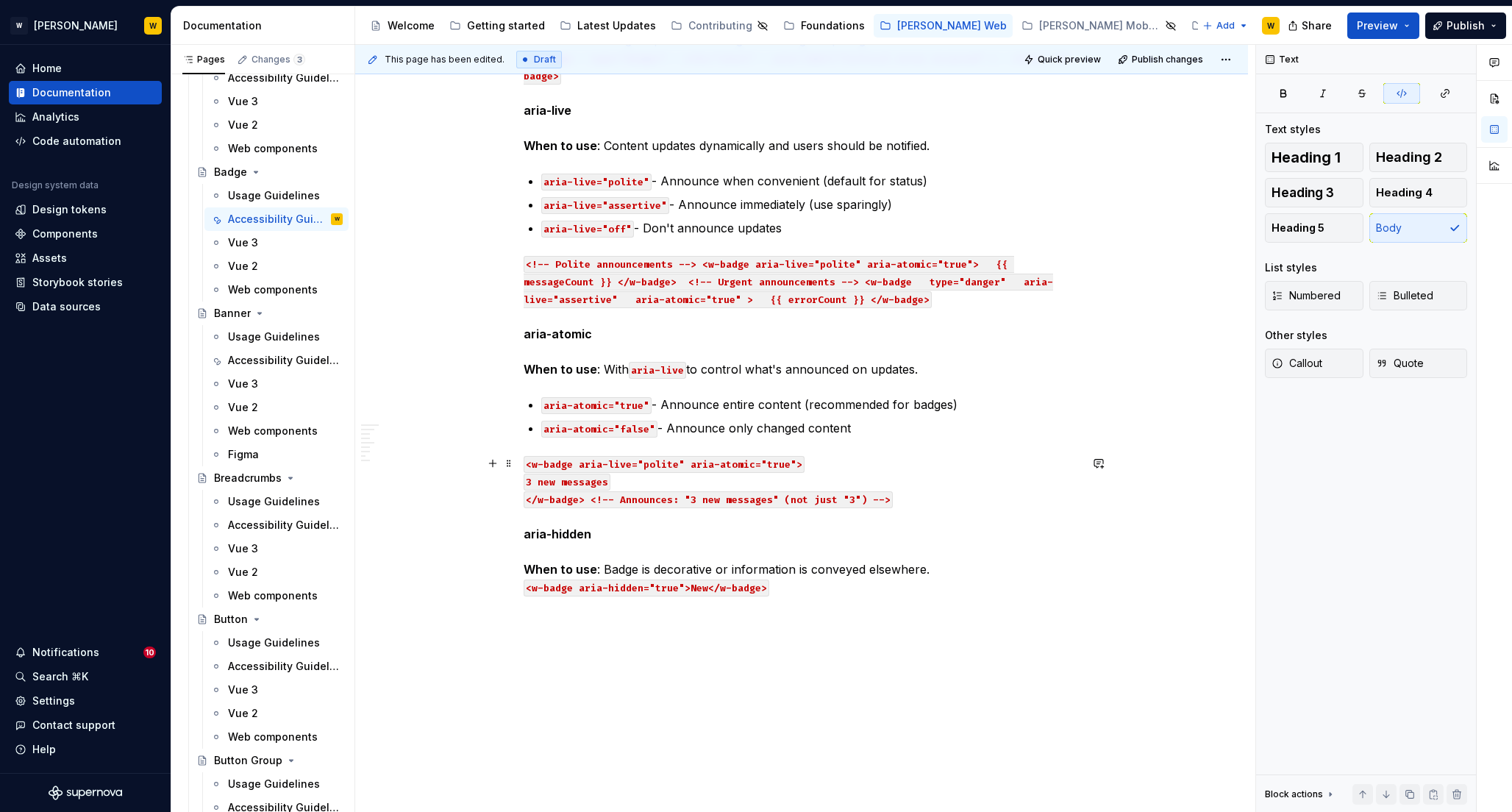
click at [590, 501] on code "</w-badge> <!-- Announces: "3 new messages" (not just "3") -->" at bounding box center [708, 500] width 369 height 17
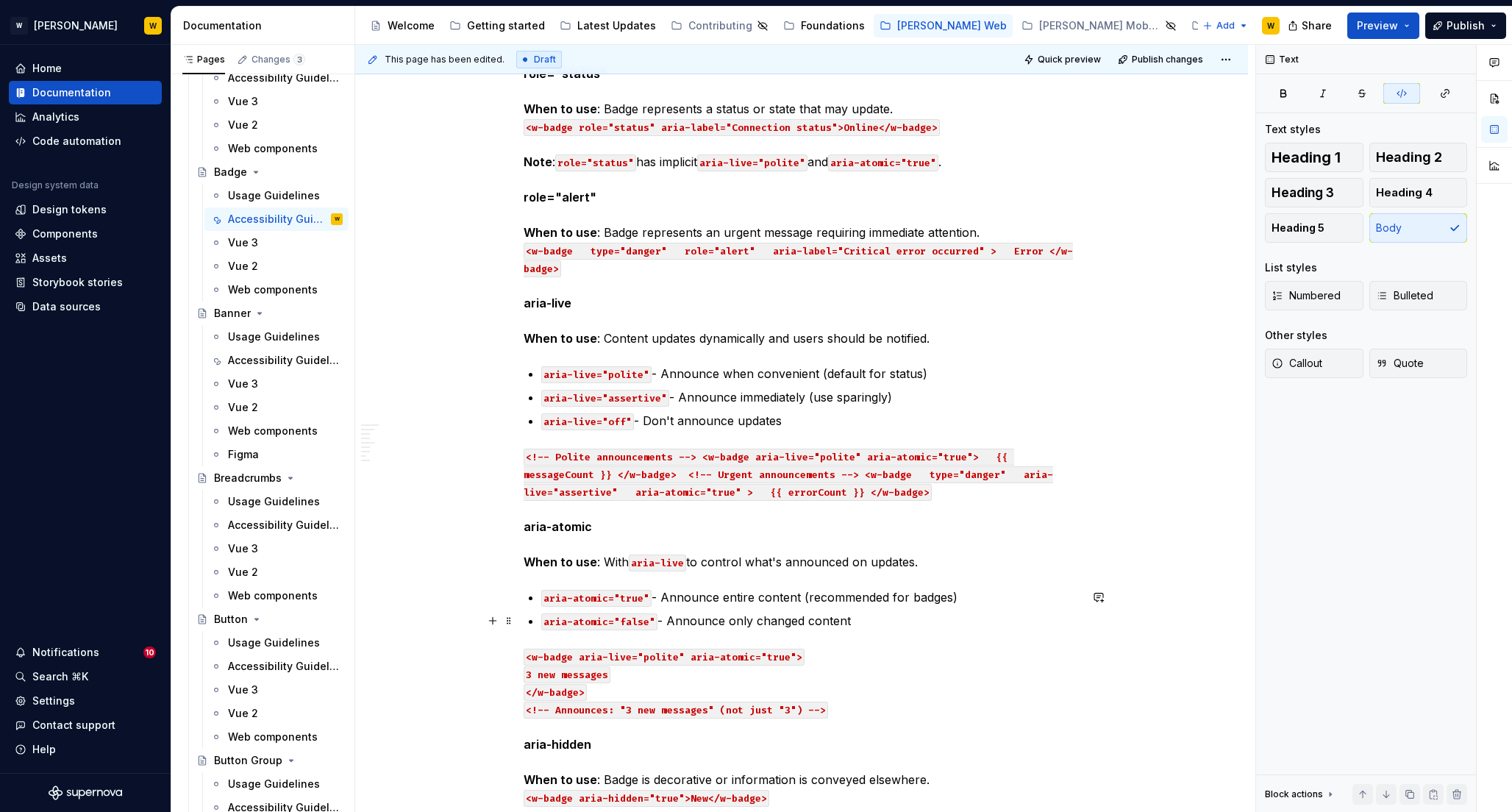
scroll to position [1848, 0]
click at [702, 456] on code "<!-- Polite announcements --> <w-badge aria-live="polite" aria-atomic="true"> {…" at bounding box center [788, 476] width 529 height 53
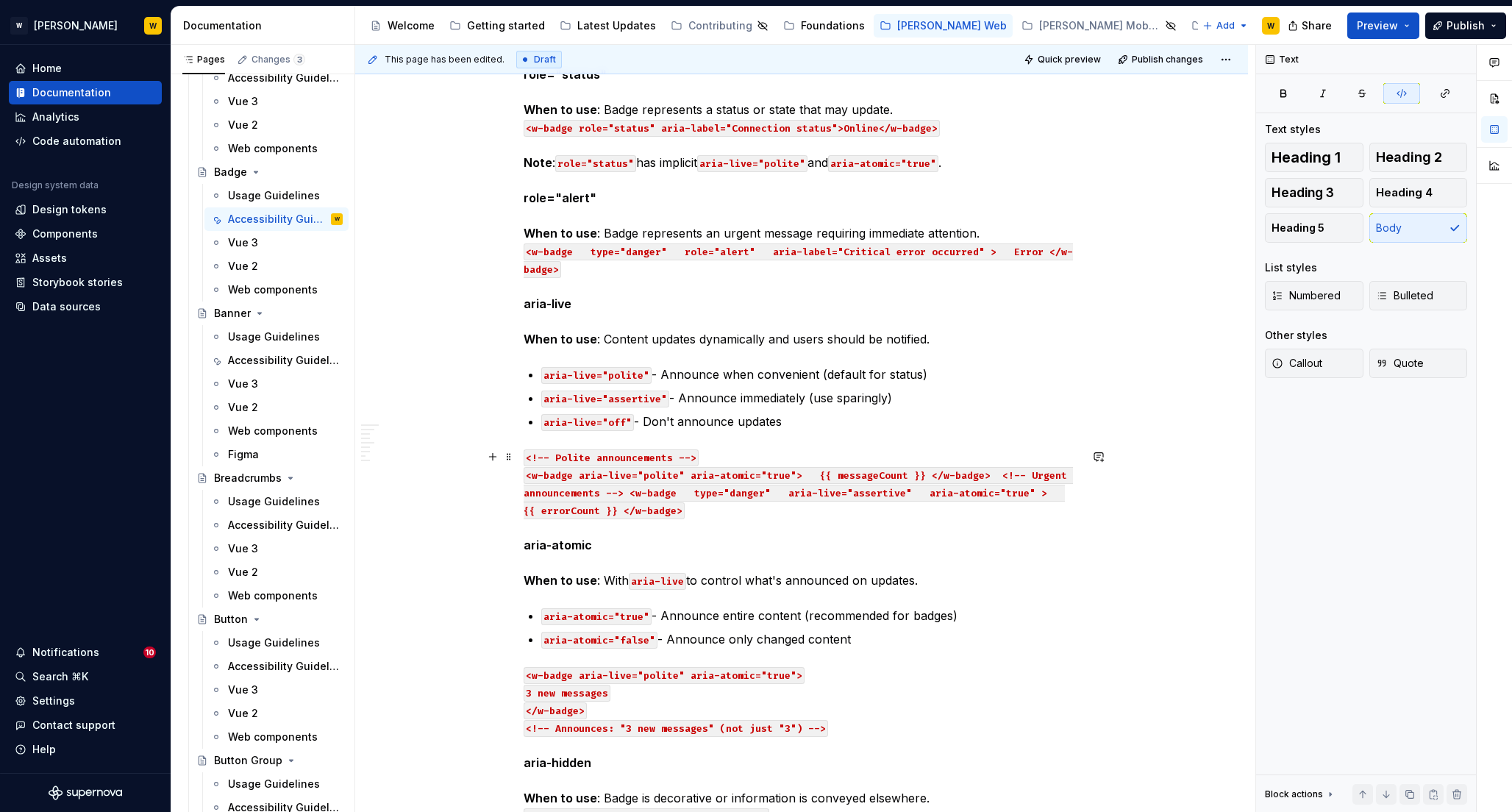
click at [800, 473] on code "<w-badge aria-live="polite" aria-atomic="true"> {{ messageCount }} </w-badge> <…" at bounding box center [798, 493] width 549 height 53
click at [654, 492] on code "{{ messageCount }} </w-badge> <!-- Urgent announcements --> <w-badge type="dang…" at bounding box center [798, 502] width 549 height 35
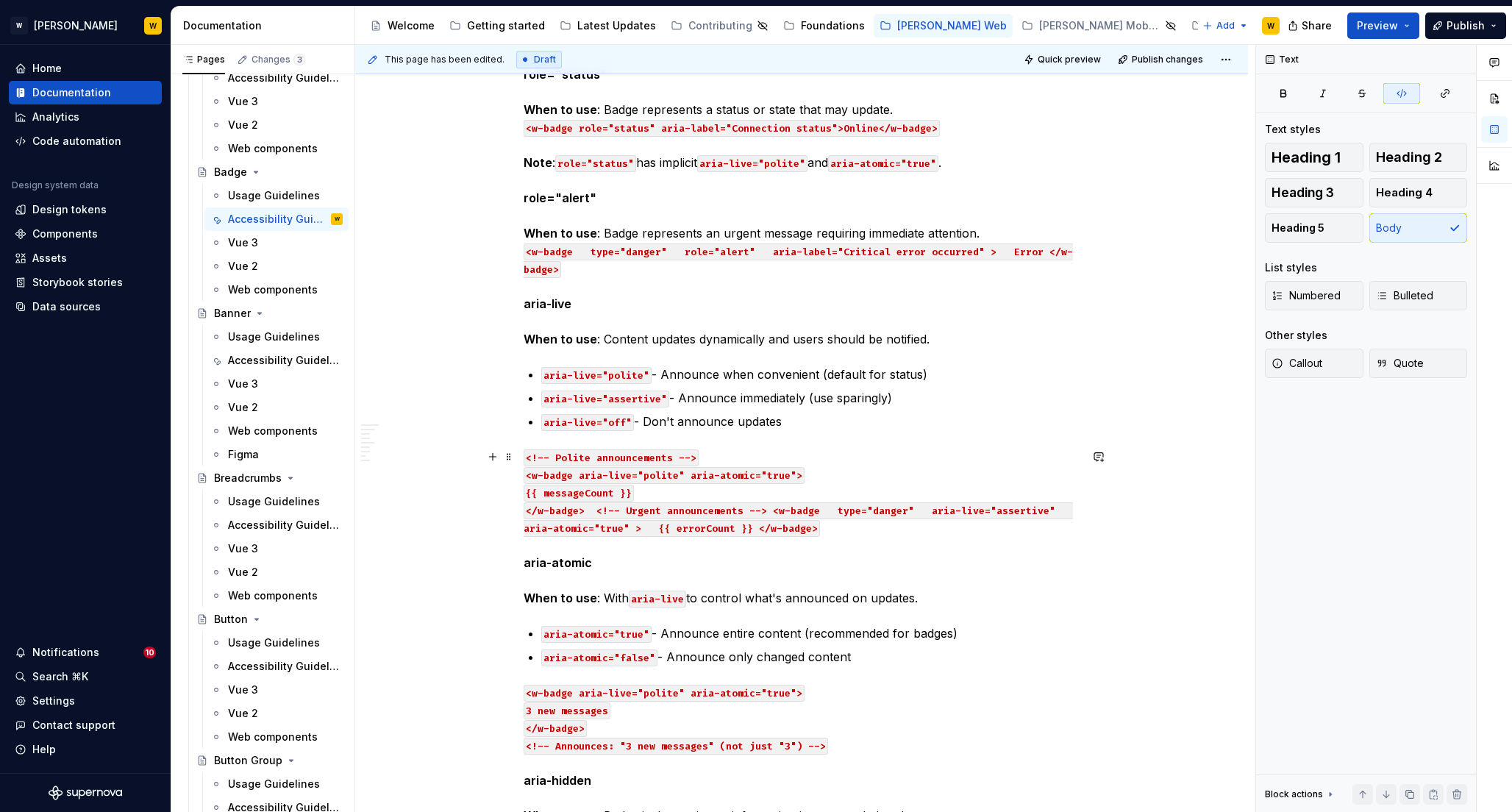
click at [596, 508] on code "</w-badge> <!-- Urgent announcements --> <w-badge type="danger" aria-live="asse…" at bounding box center [798, 519] width 549 height 35
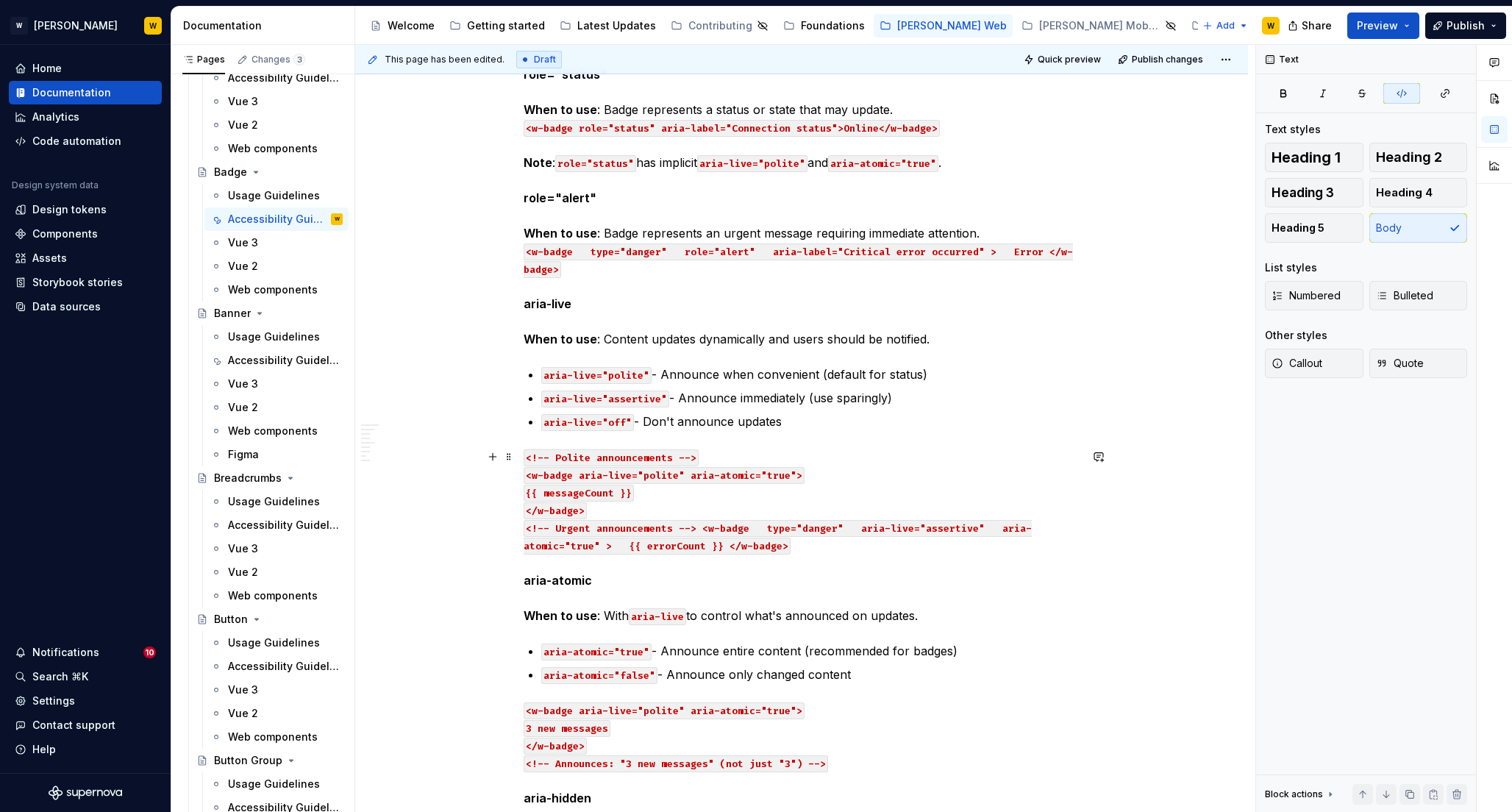
click at [701, 528] on code "<!-- Urgent announcements --> <w-badge type="danger" aria-live="assertive" aria…" at bounding box center [777, 537] width 508 height 35
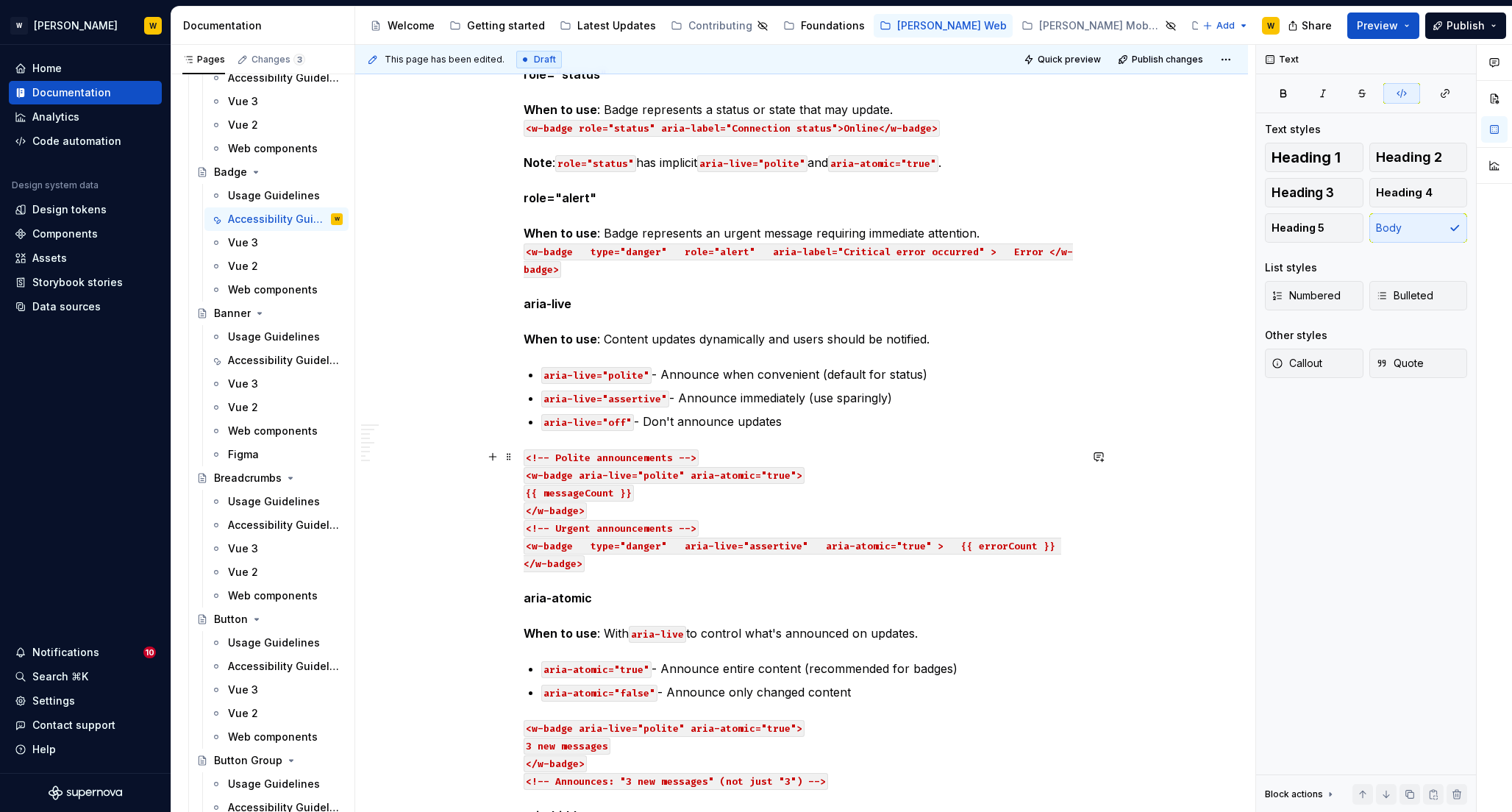
click at [574, 547] on code "<w-badge type="danger" aria-live="assertive" aria-atomic="true" > {{ errorCount…" at bounding box center [792, 555] width 537 height 35
click at [620, 561] on code "type="danger" aria-live="assertive" aria-atomic="true" > {{ errorCount }} </w-b…" at bounding box center [791, 564] width 534 height 17
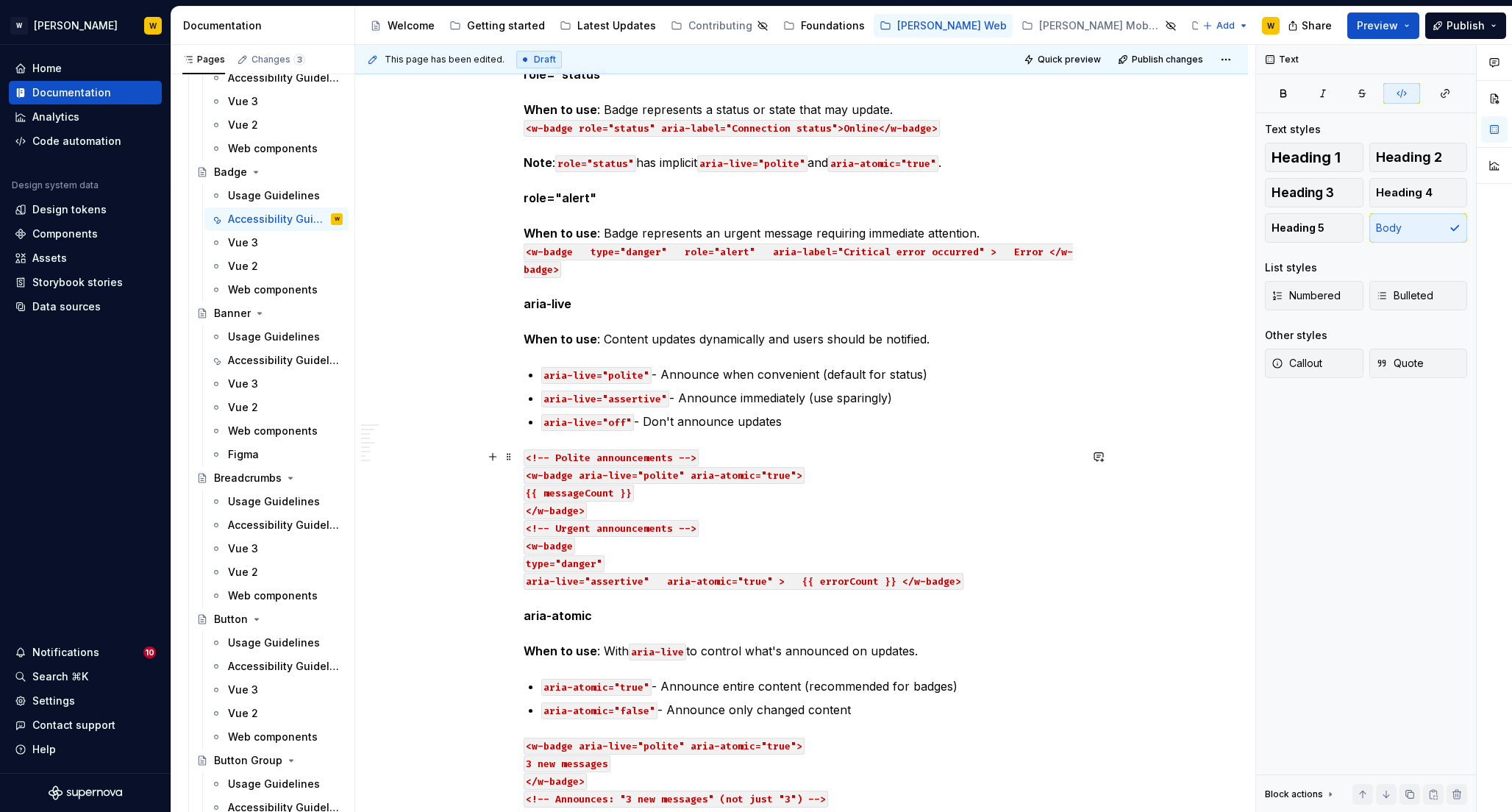
click at [666, 579] on code "aria-live="assertive" aria-atomic="true" > {{ errorCount }} </w-badge>" at bounding box center [743, 581] width 440 height 17
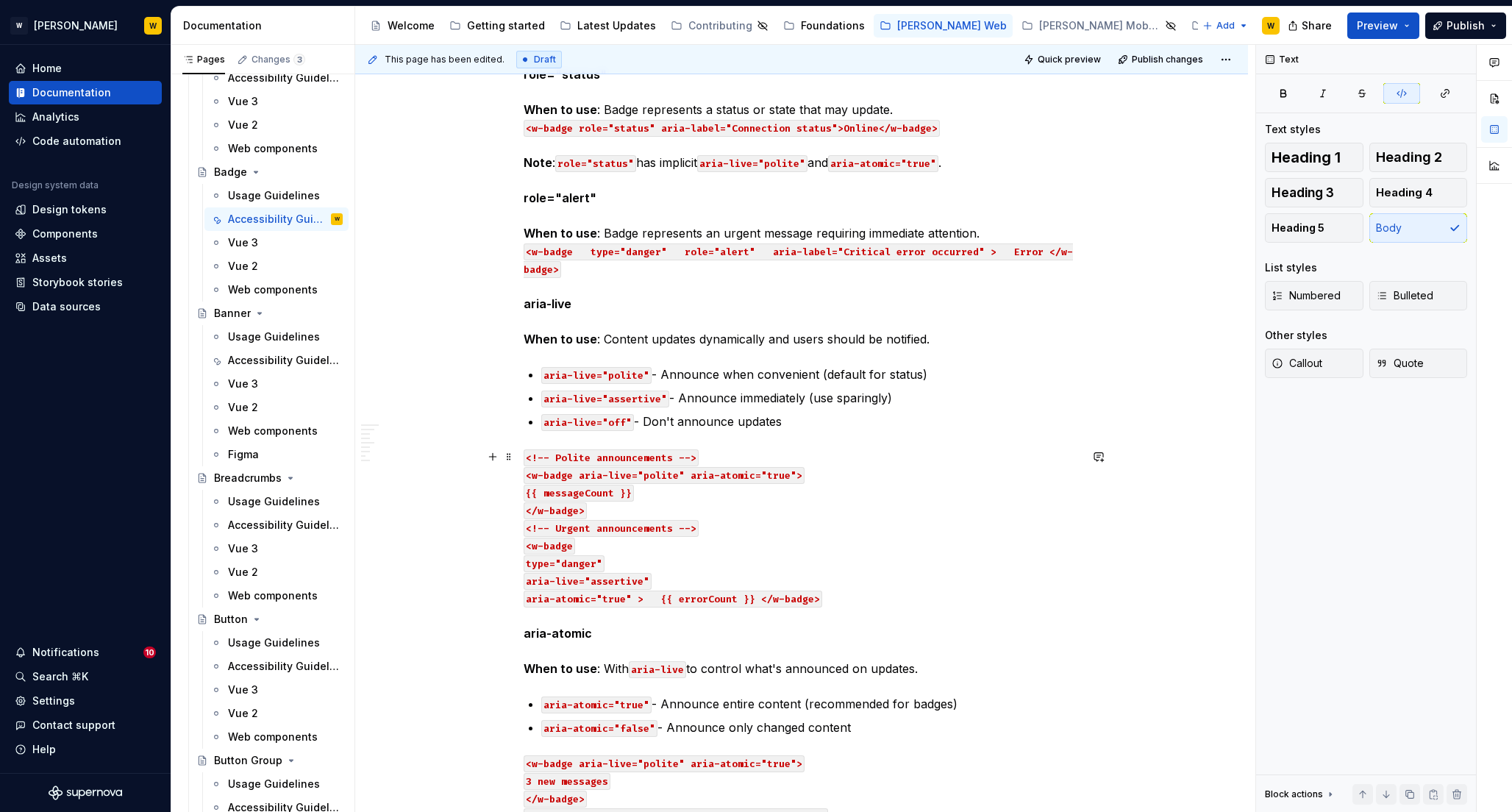
click at [654, 596] on code "aria-atomic="true" > {{ errorCount }} </w-badge>" at bounding box center [672, 598] width 298 height 17
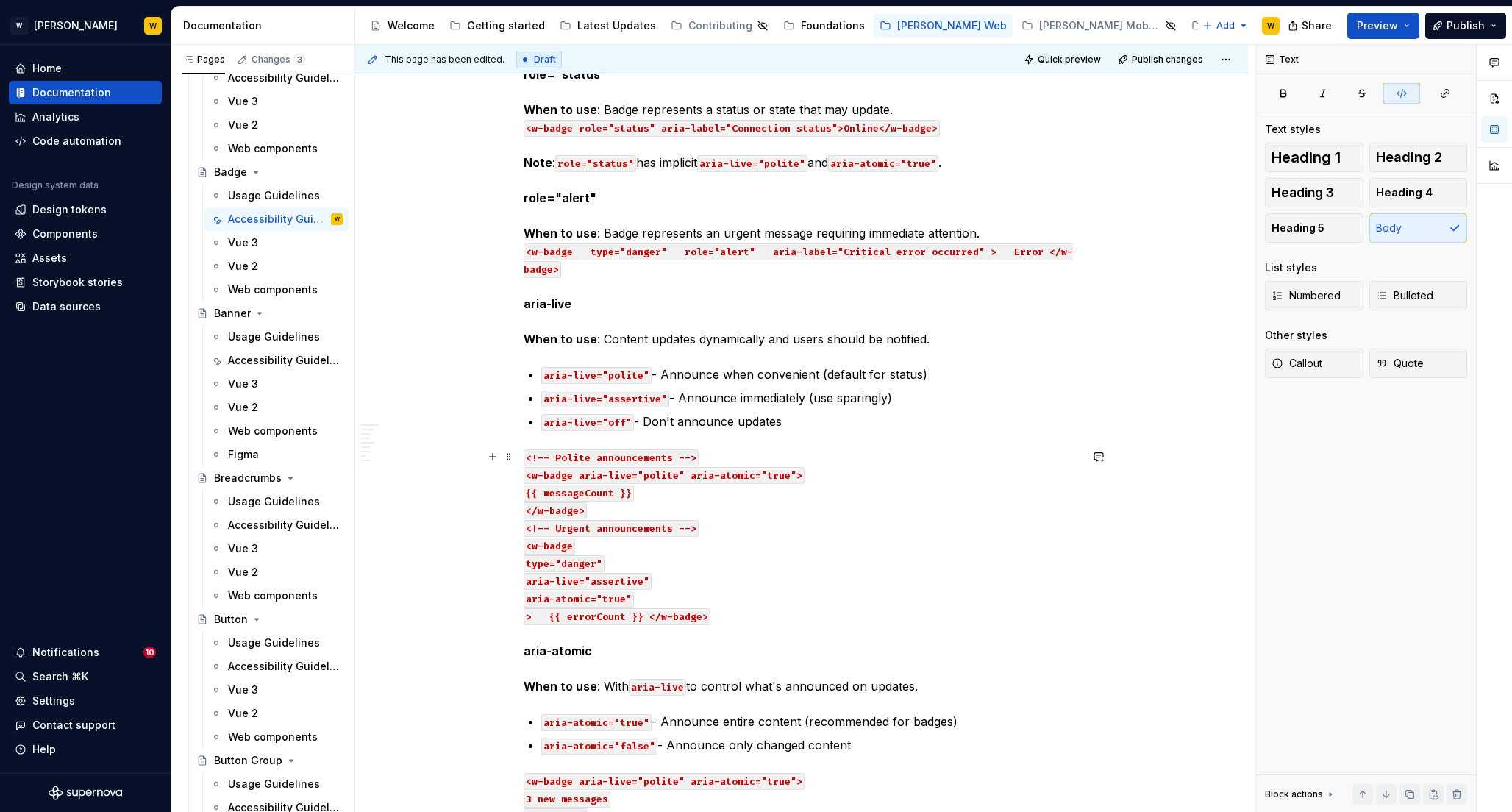
click at [532, 616] on code "> {{ errorCount }} </w-badge>" at bounding box center [616, 616] width 187 height 17
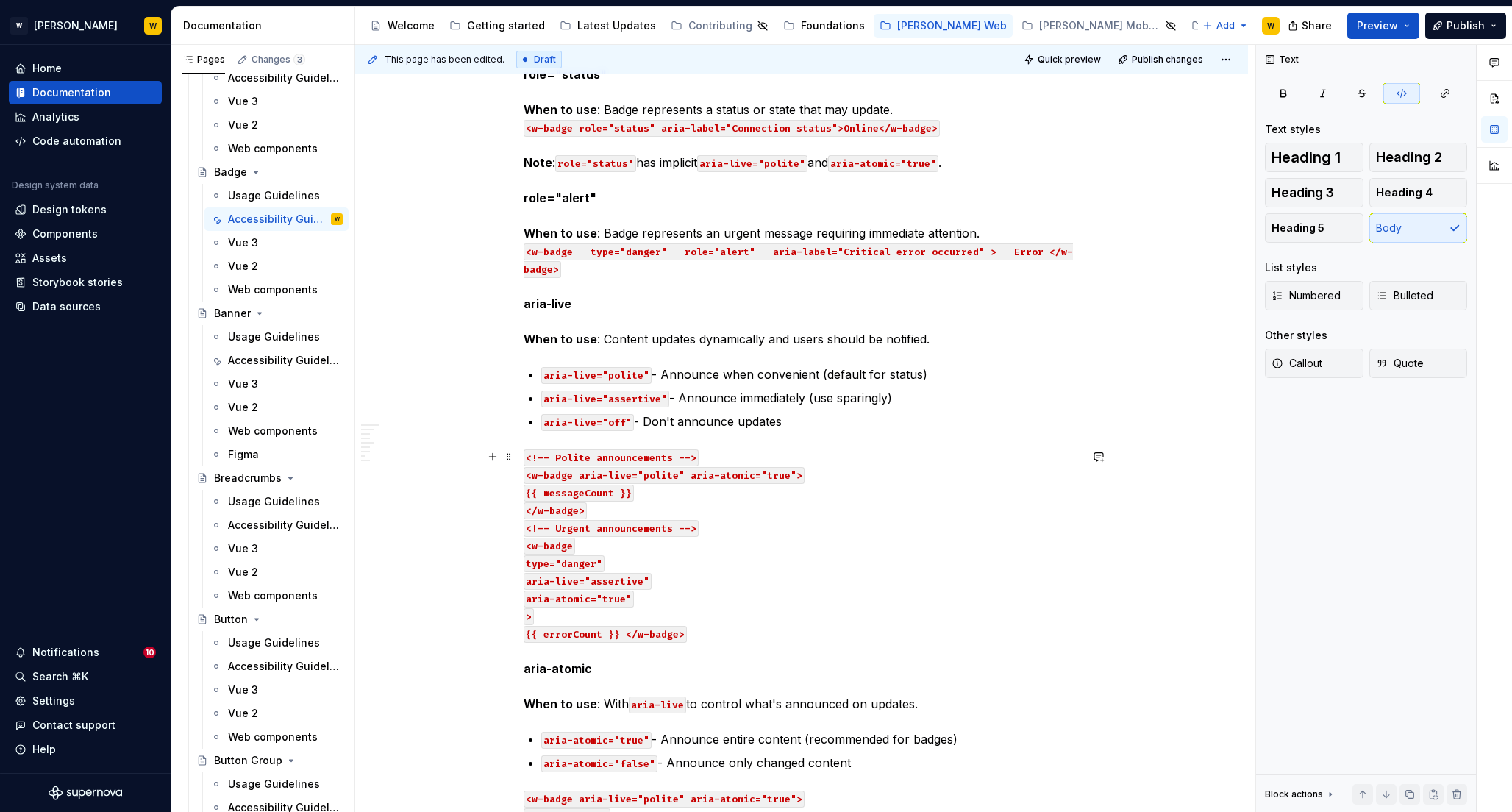
click at [642, 630] on code "{{ errorCount }} </w-badge>" at bounding box center [605, 634] width 164 height 17
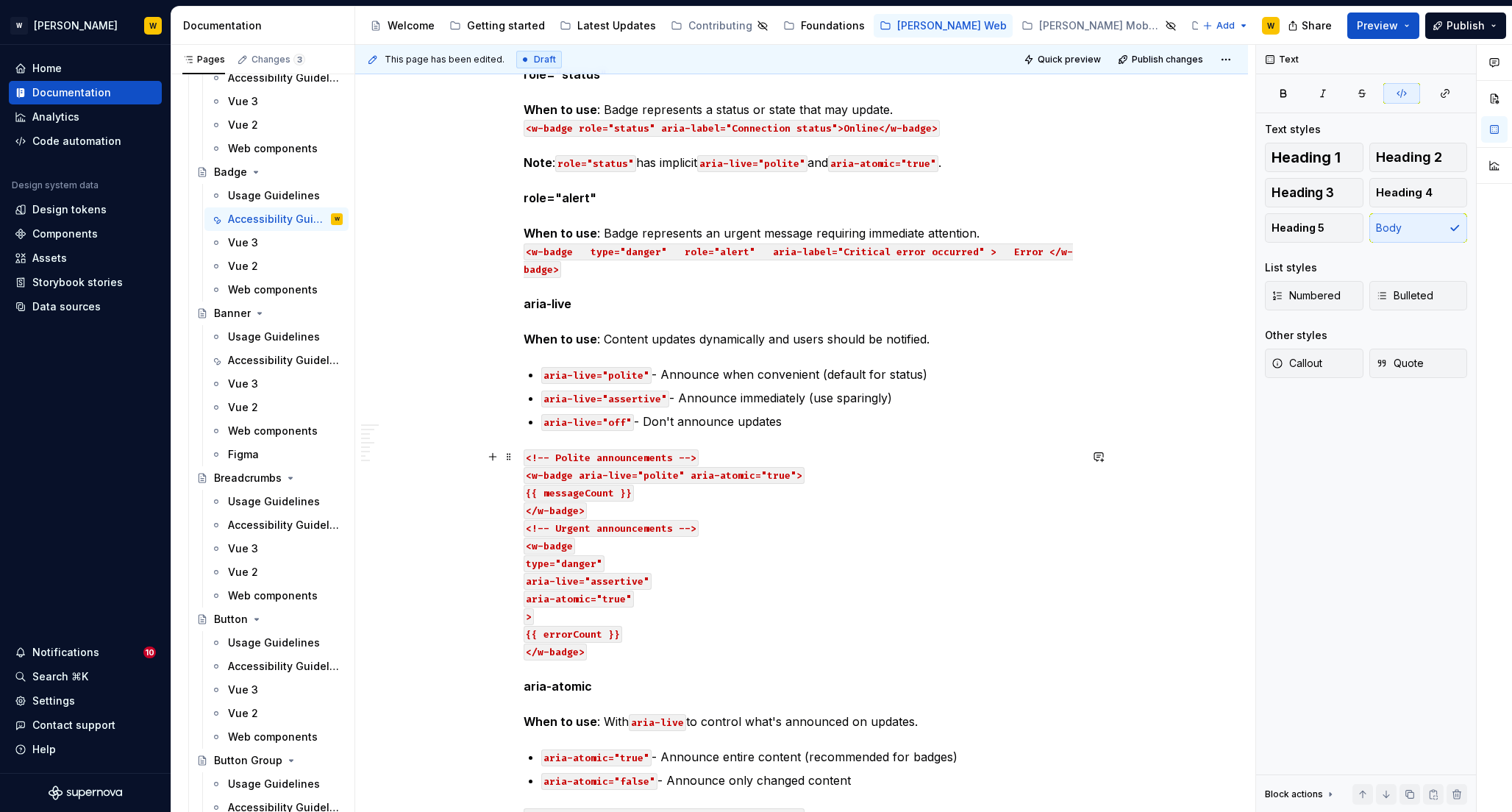
click at [667, 617] on p "<!-- Polite announcements --> <w-badge aria-live="polite" aria-atomic="true"> {…" at bounding box center [801, 589] width 555 height 283
click at [631, 513] on p "<!-- Polite announcements --> <w-badge aria-live="polite" aria-atomic="true"> {…" at bounding box center [801, 589] width 555 height 283
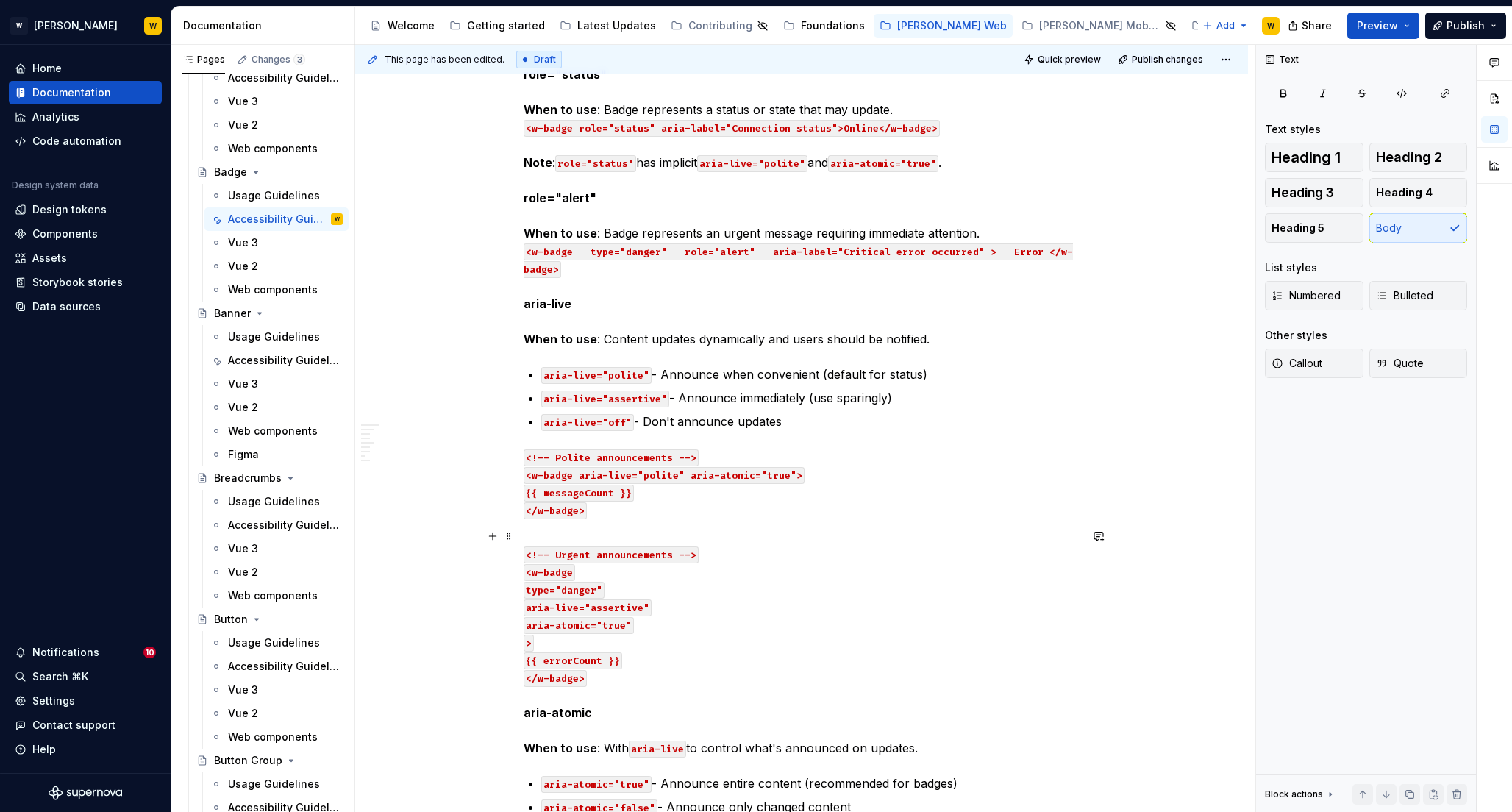
click at [754, 533] on p "<!-- Urgent announcements --> <w-badge type="danger" aria-live="assertive" aria…" at bounding box center [801, 642] width 555 height 229
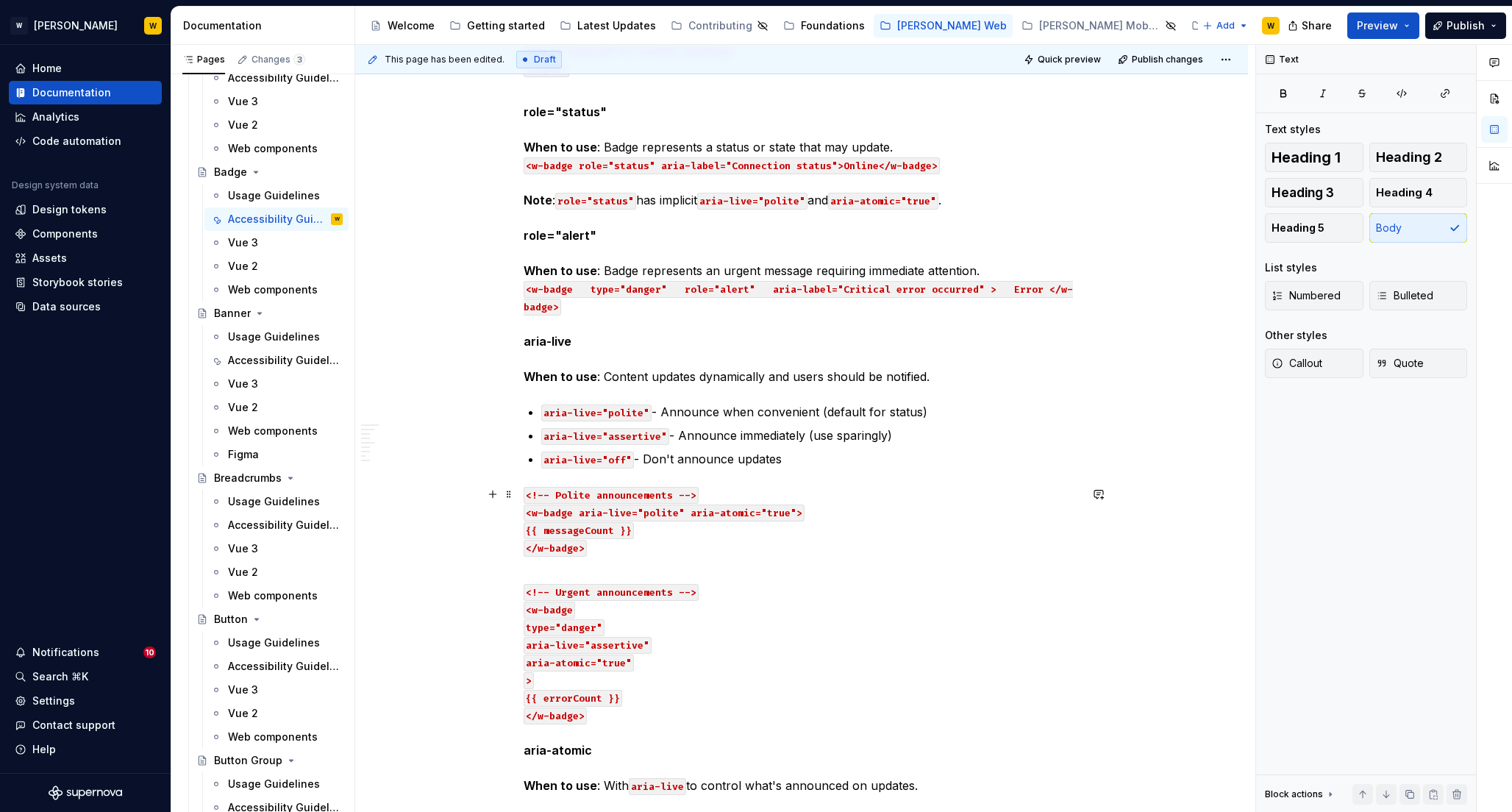
scroll to position [1810, 0]
click at [571, 288] on code "<w-badge type="danger" role="alert" aria-label="Critical error occurred" > Erro…" at bounding box center [798, 298] width 549 height 35
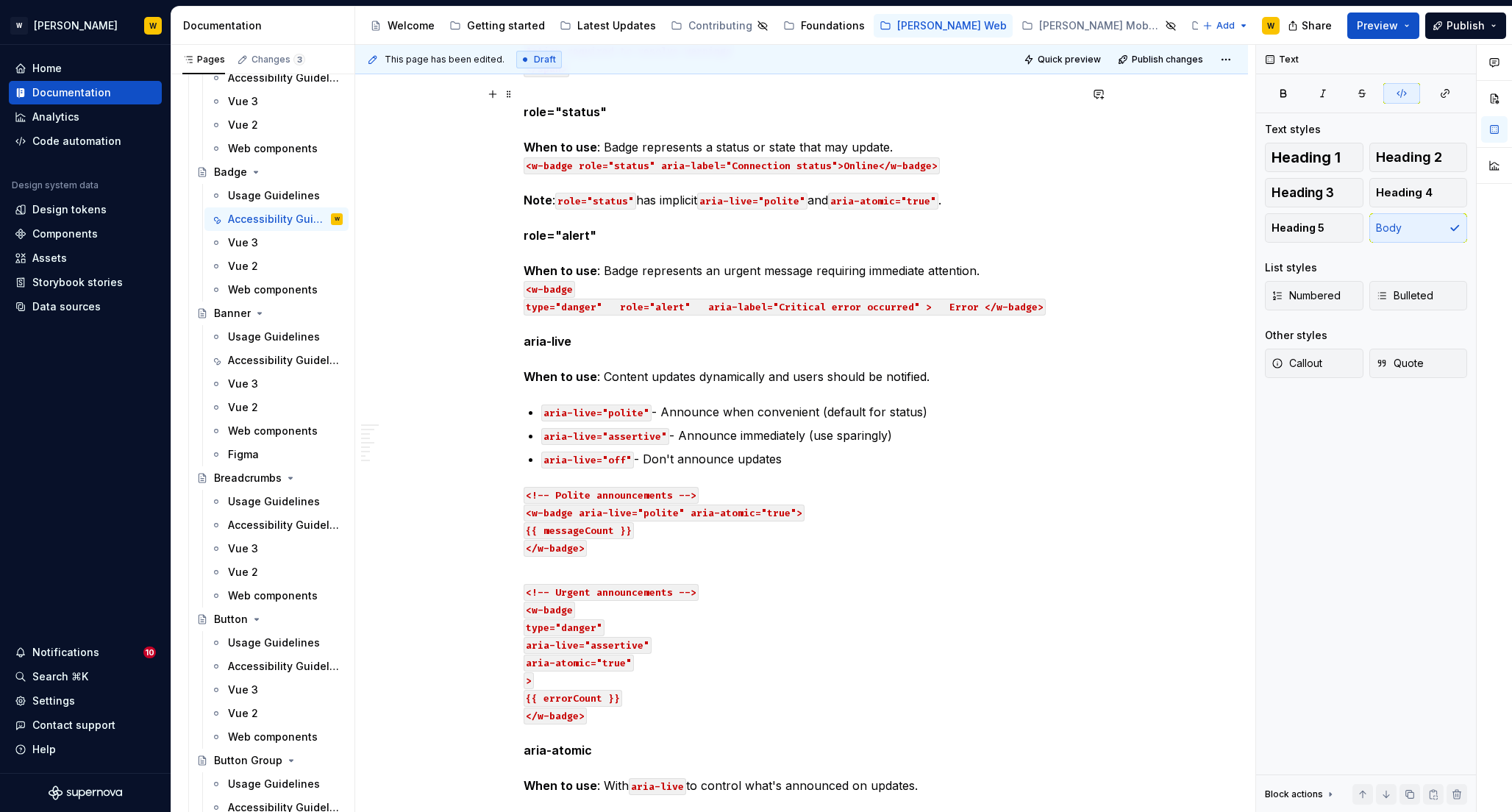
click at [618, 305] on code "type="danger" role="alert" aria-label="Critical error occurred" > Error </w-bad…" at bounding box center [784, 307] width 522 height 17
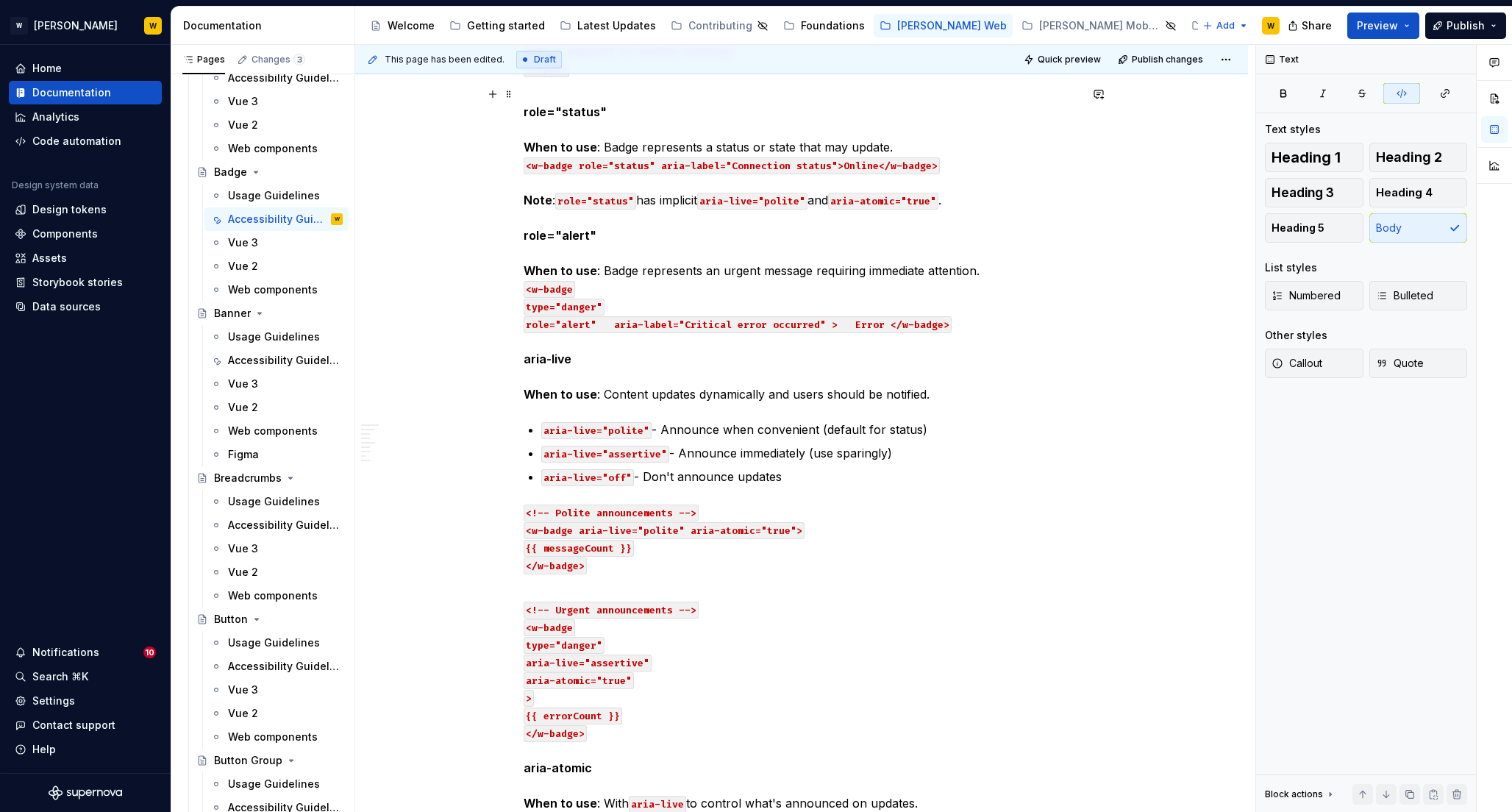
click at [611, 321] on code "role="alert" aria-label="Critical error occurred" > Error </w-badge>" at bounding box center [737, 325] width 428 height 17
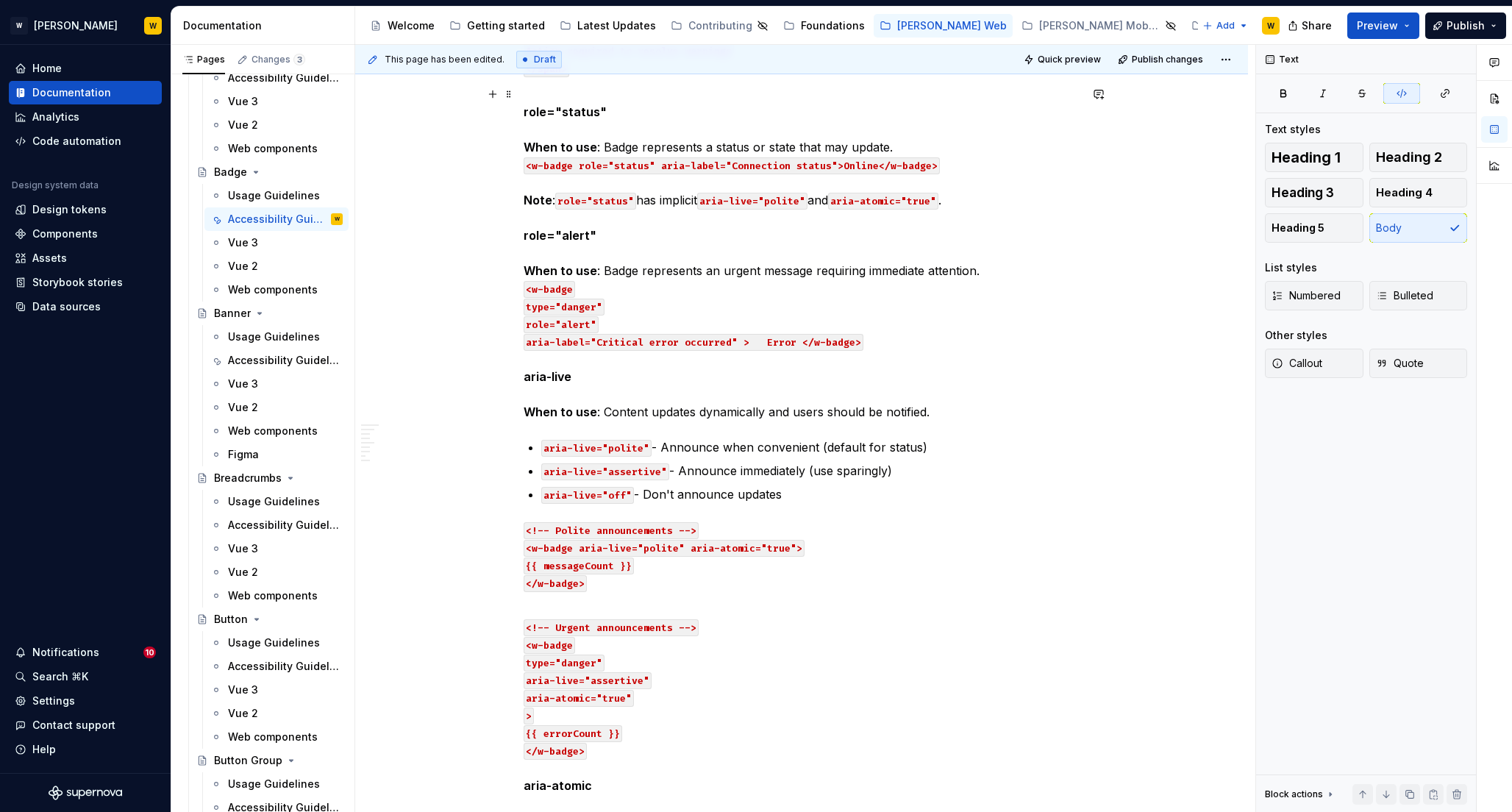
click at [758, 342] on code "aria-label="Critical error occurred" > Error </w-badge>" at bounding box center [693, 342] width 339 height 17
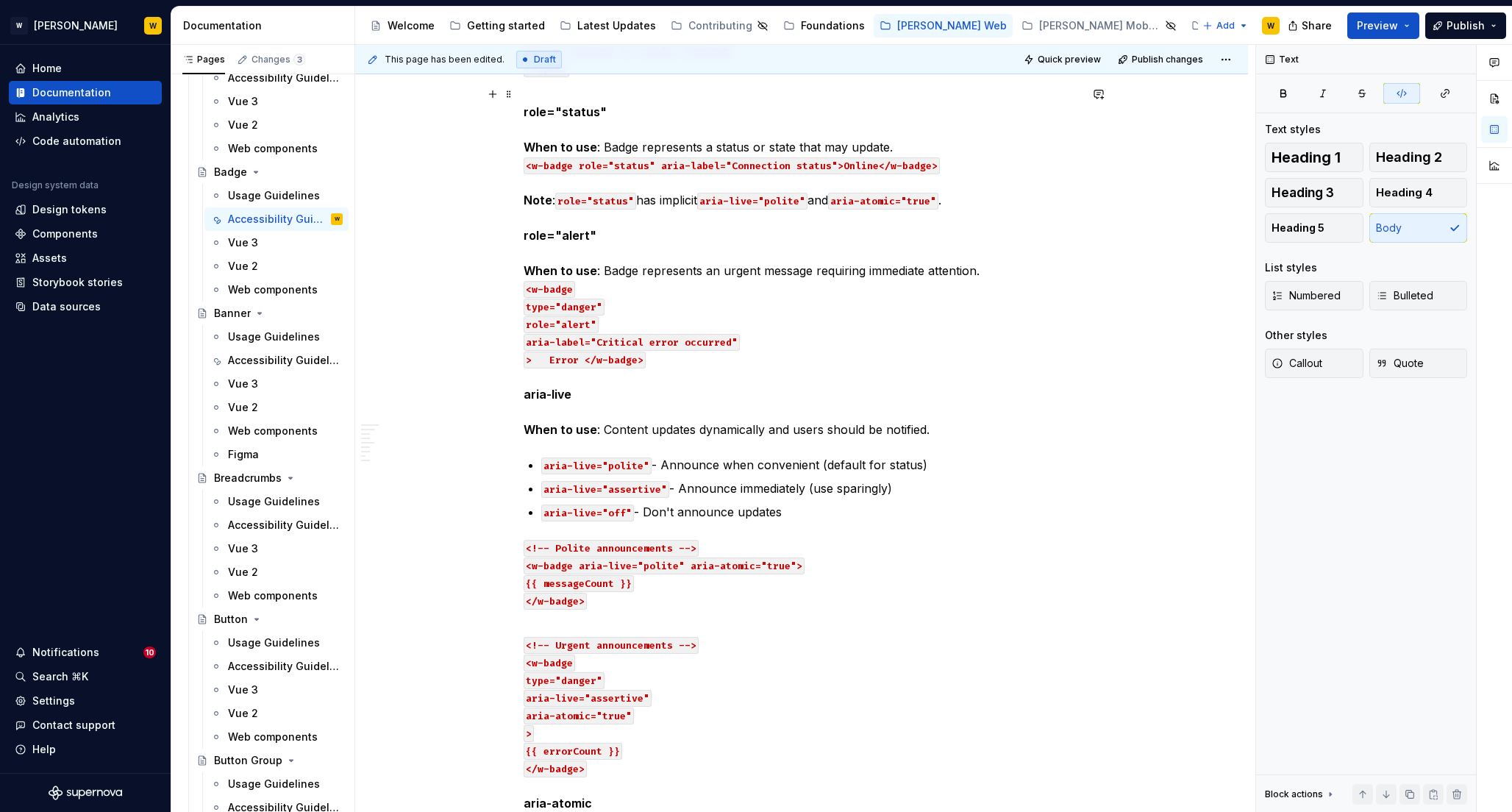
click at [532, 361] on code "> Error </w-badge>" at bounding box center [584, 360] width 122 height 17
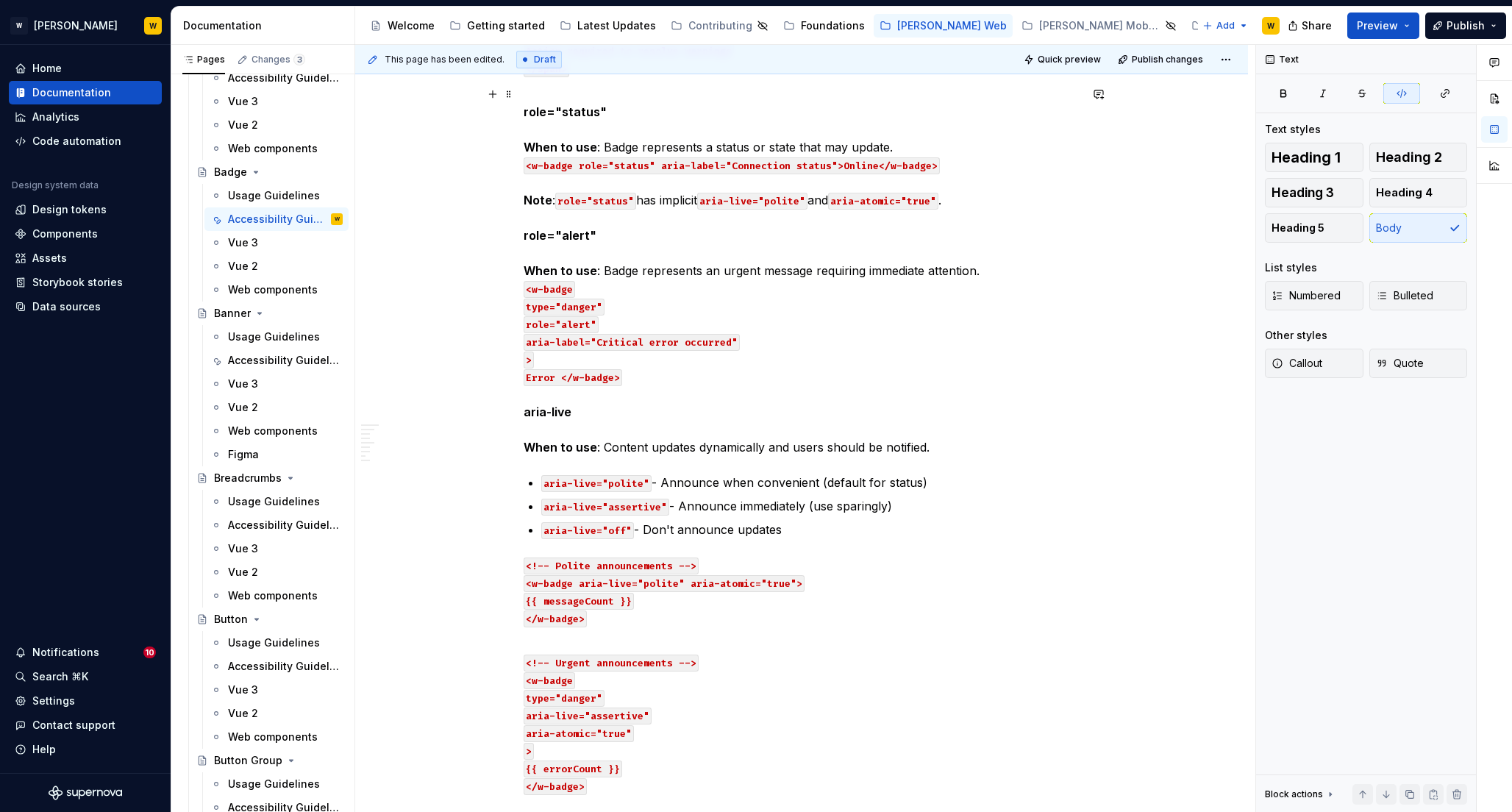
click at [579, 376] on code "Error </w-badge>" at bounding box center [573, 377] width 99 height 17
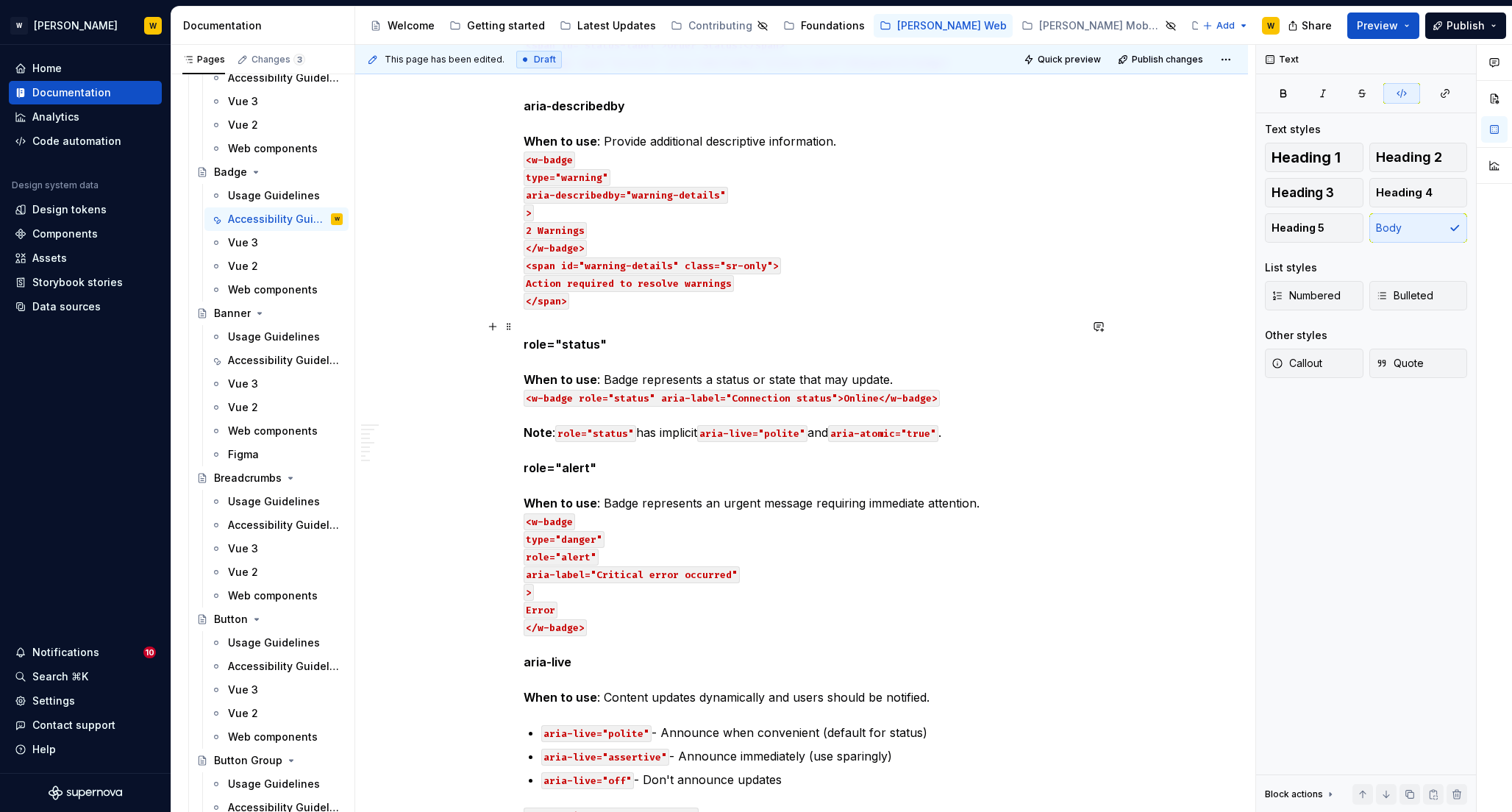
scroll to position [1575, 0]
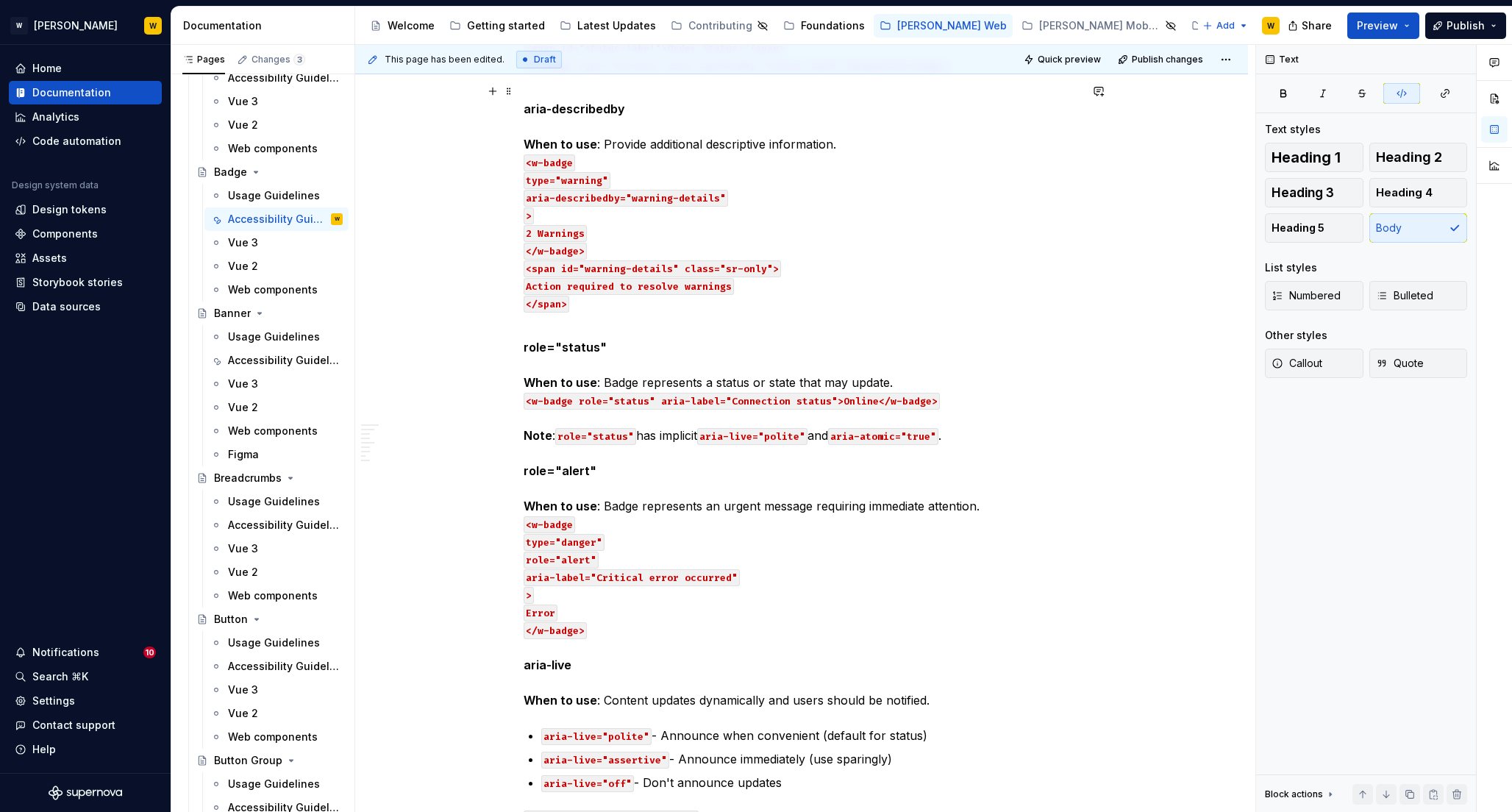
click at [620, 250] on p "aria-describedby When to use : Provide additional descriptive information. <w-b…" at bounding box center [801, 196] width 555 height 229
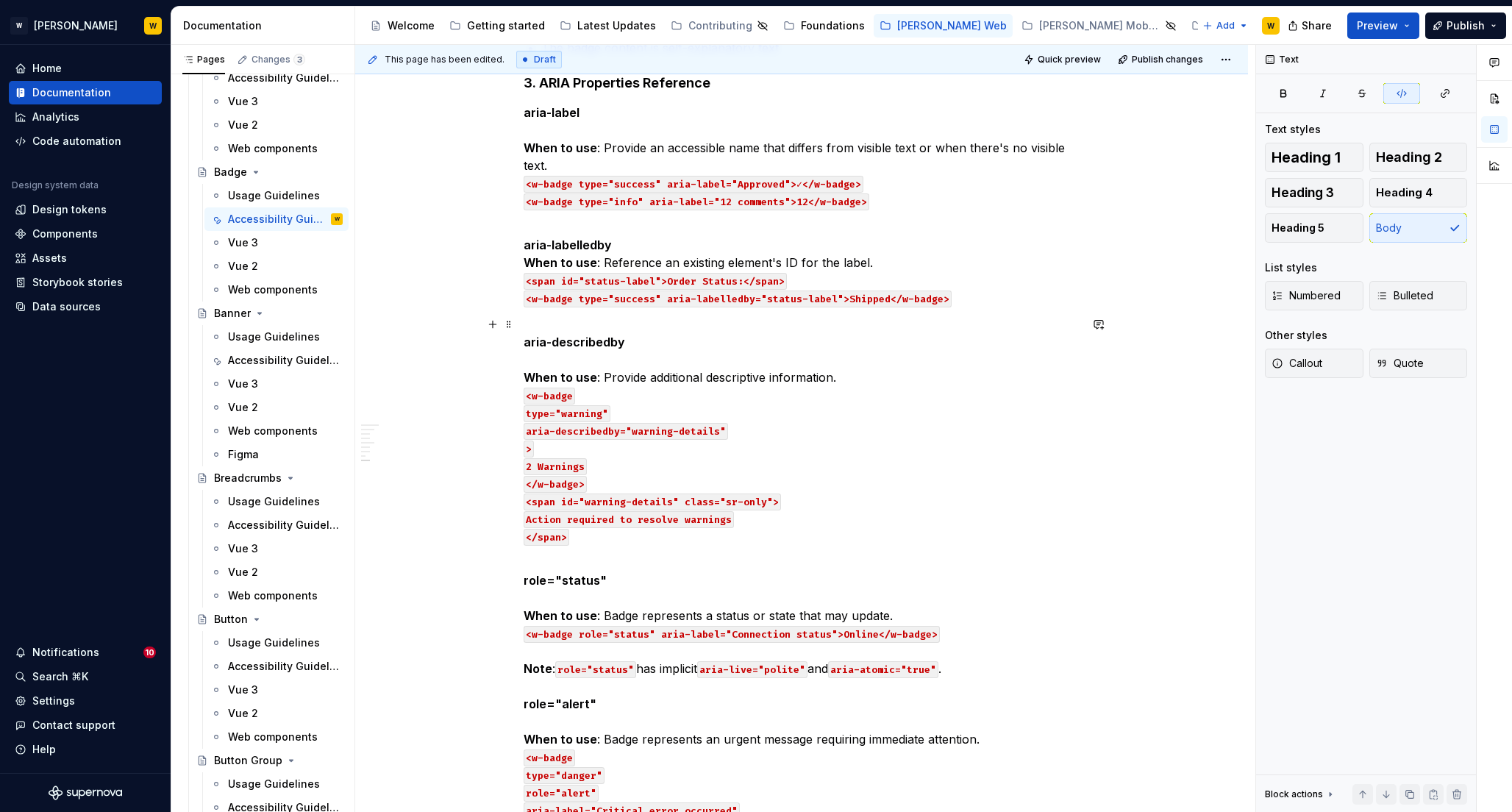
scroll to position [1290, 0]
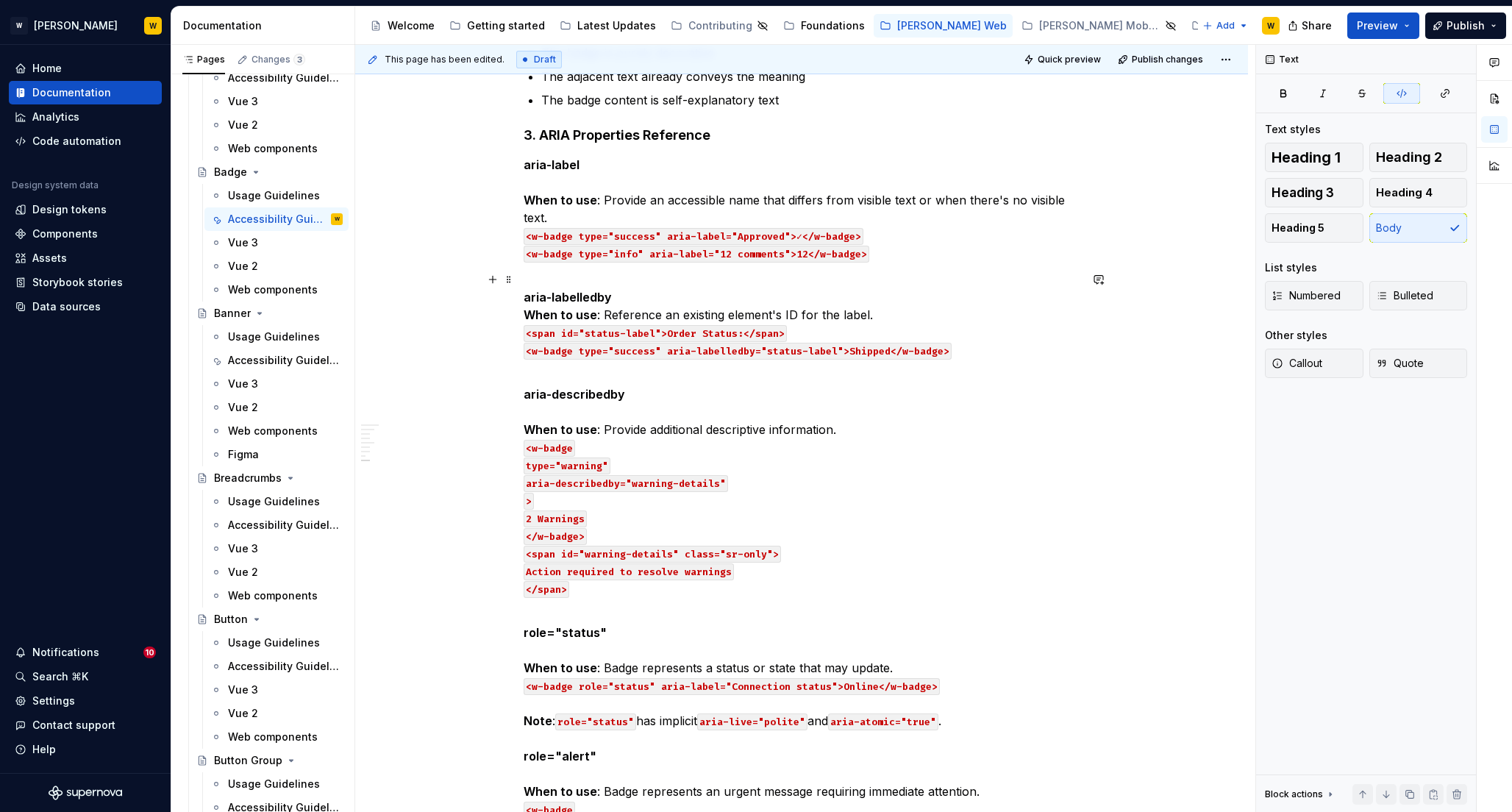
click at [673, 297] on p "aria-labelledby When to use : Reference an existing element's ID for the label.…" at bounding box center [801, 314] width 555 height 88
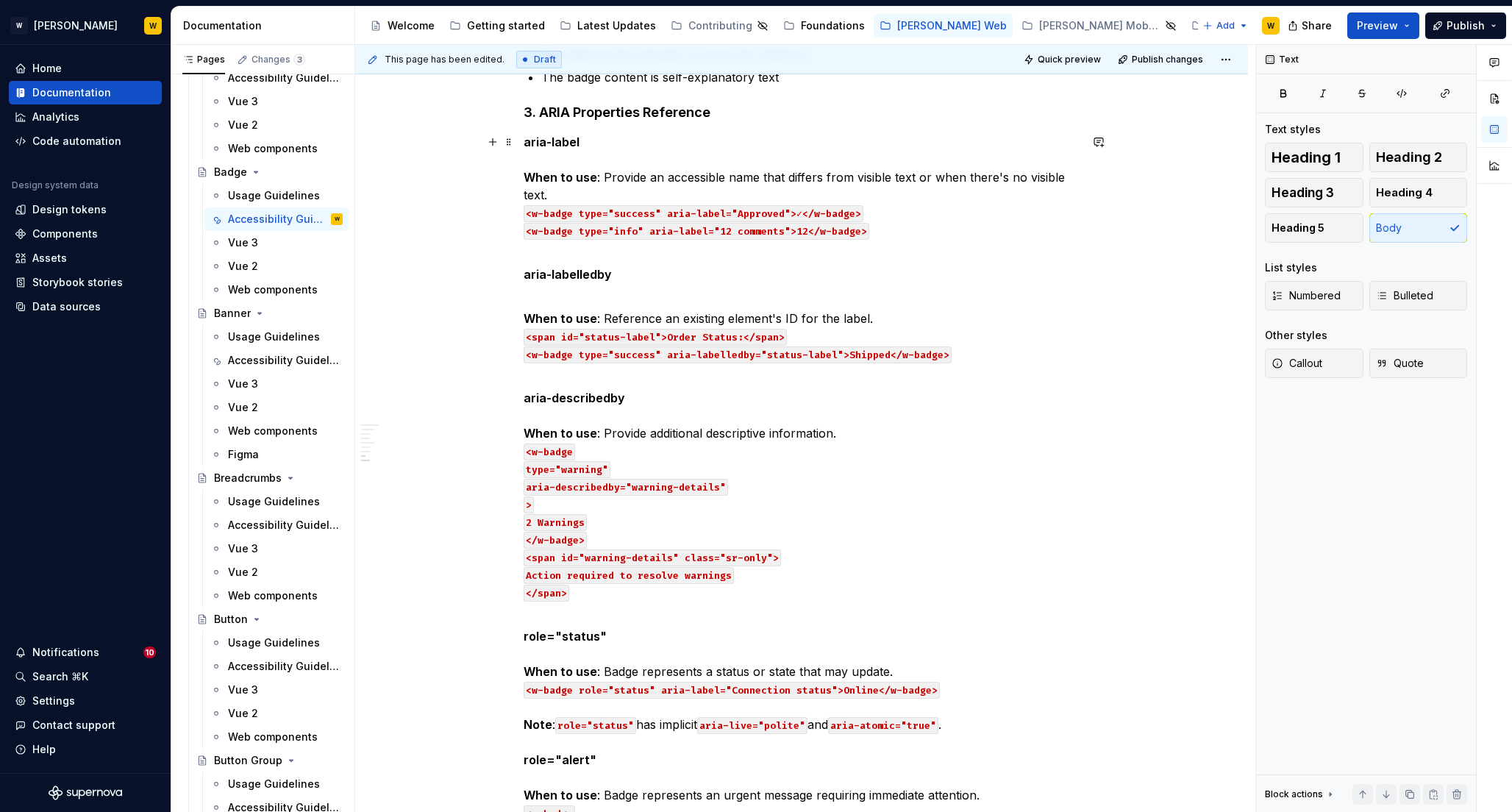
scroll to position [536, 0]
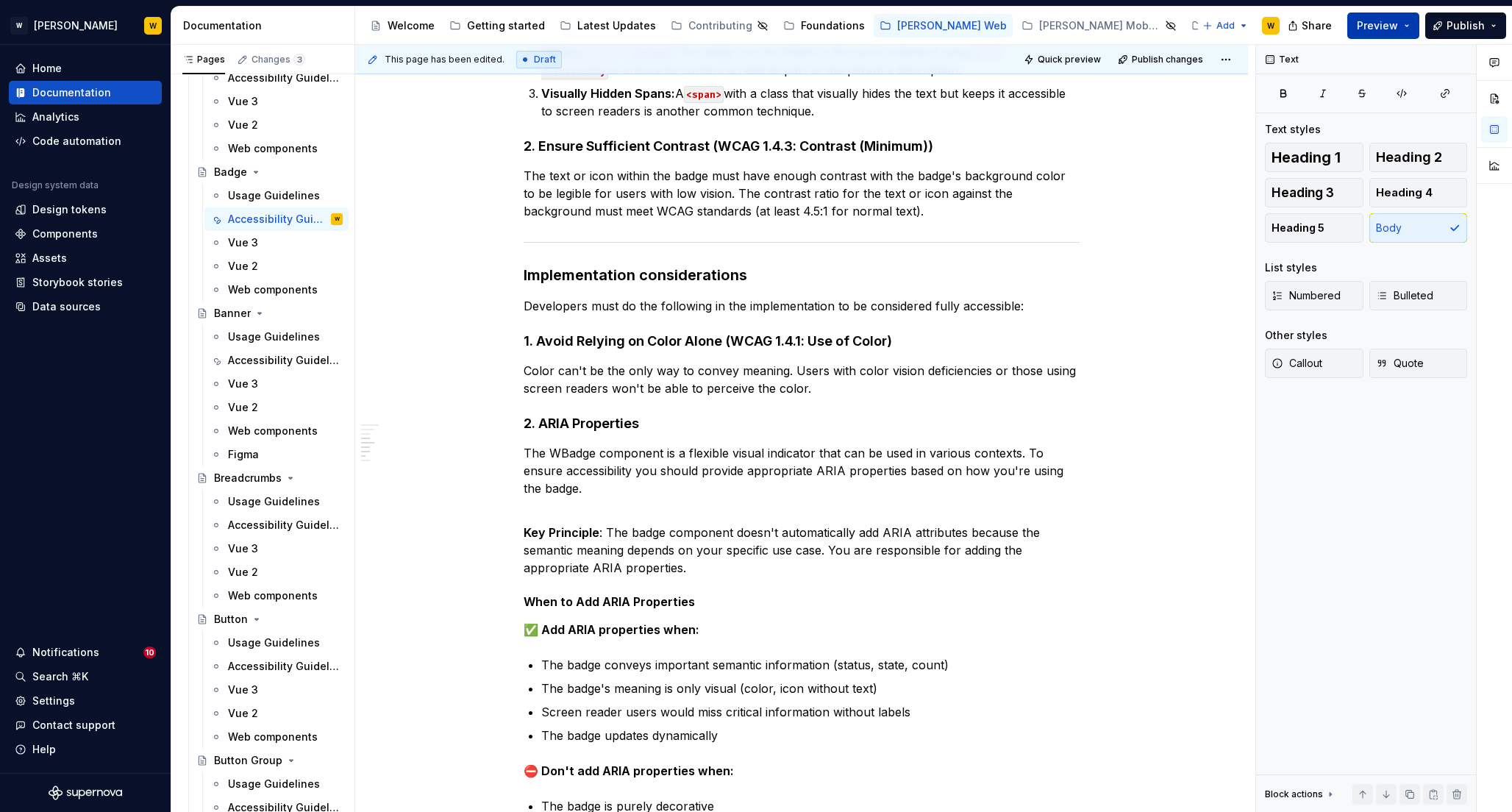
click at [1387, 21] on span "Preview" at bounding box center [1377, 25] width 41 height 15
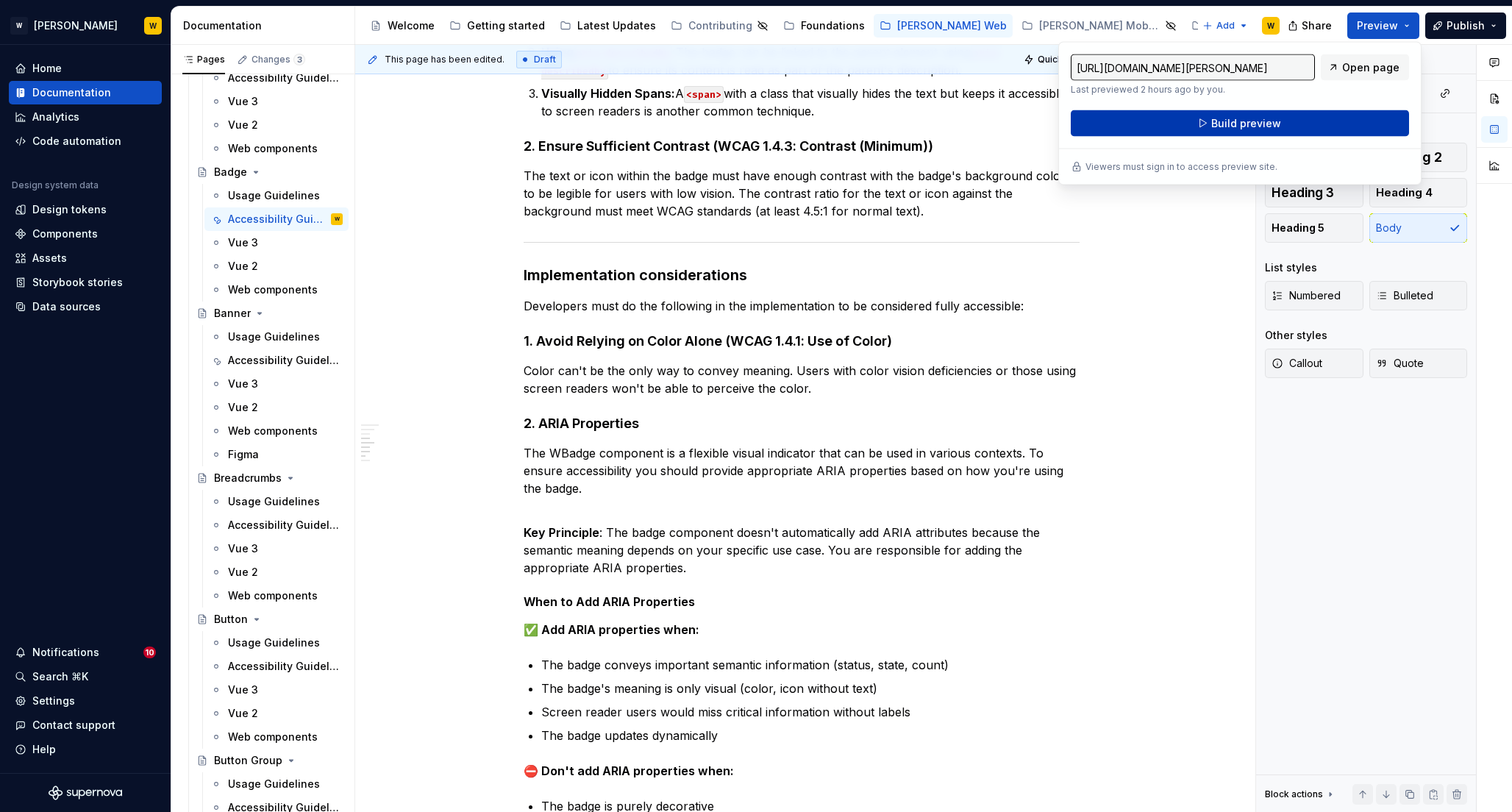
click at [1261, 121] on span "Build preview" at bounding box center [1246, 123] width 70 height 15
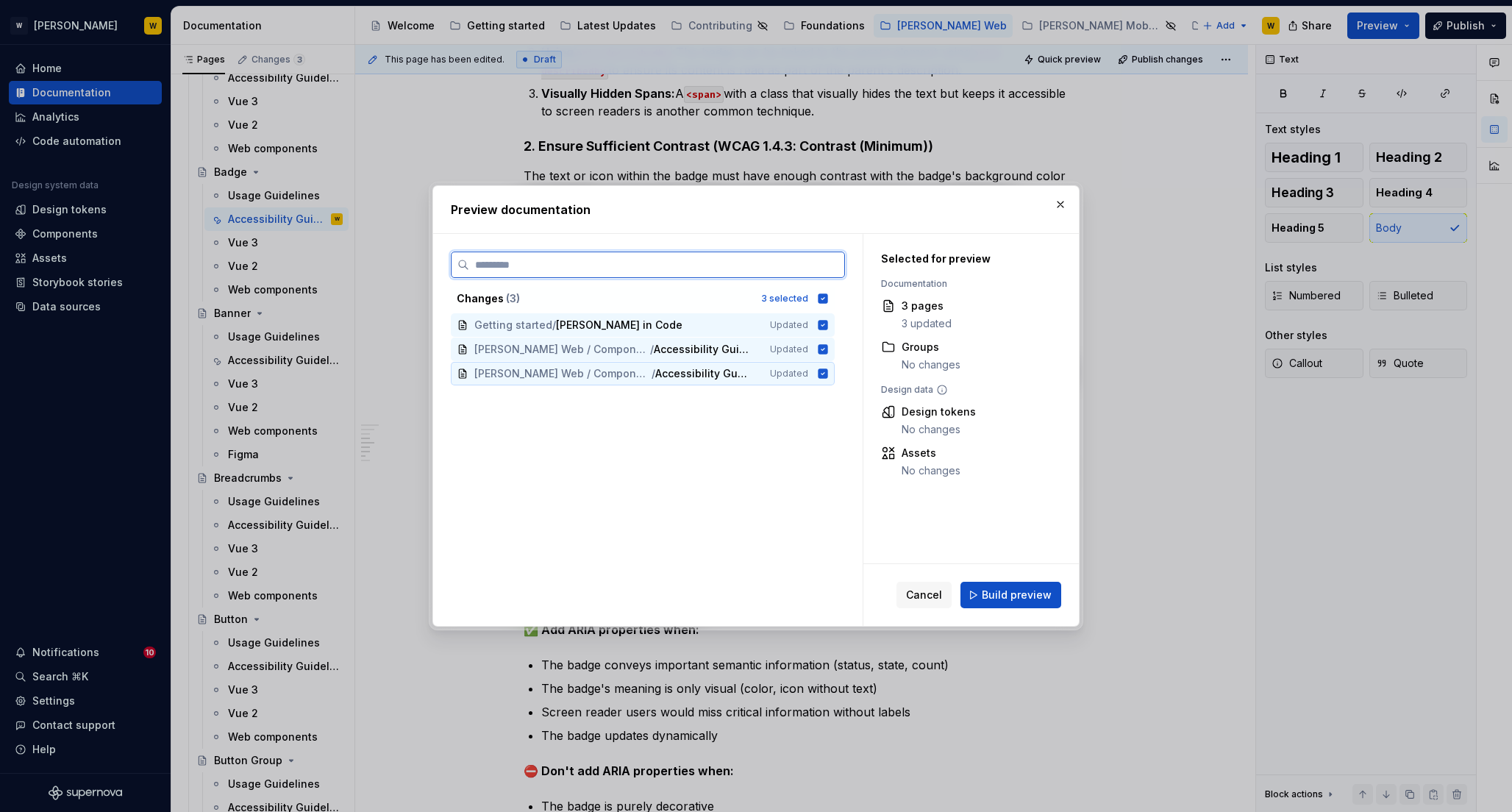
click at [823, 375] on icon at bounding box center [823, 373] width 10 height 10
click at [821, 325] on icon at bounding box center [823, 325] width 12 height 12
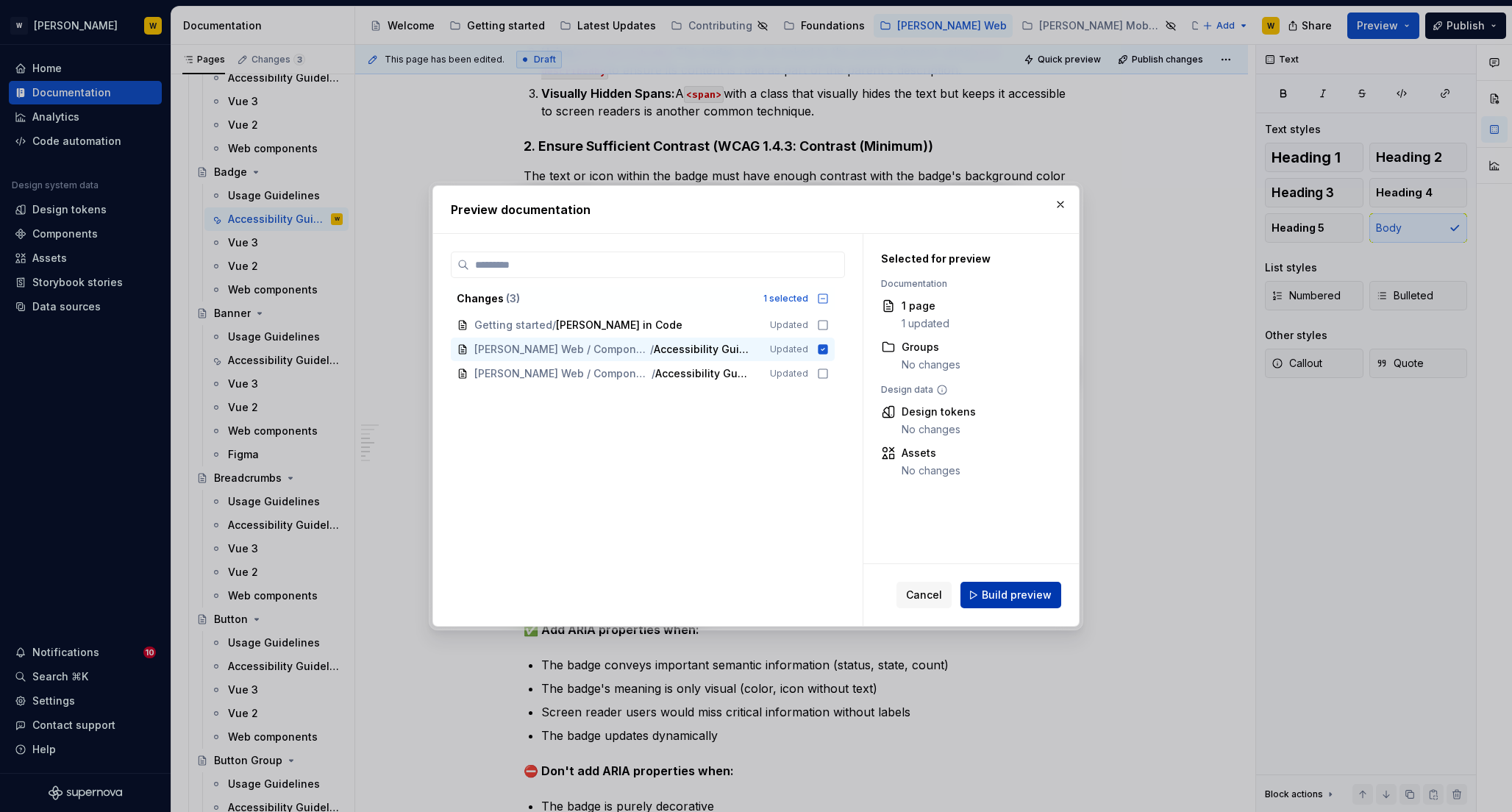
click at [1007, 596] on span "Build preview" at bounding box center [1016, 595] width 70 height 15
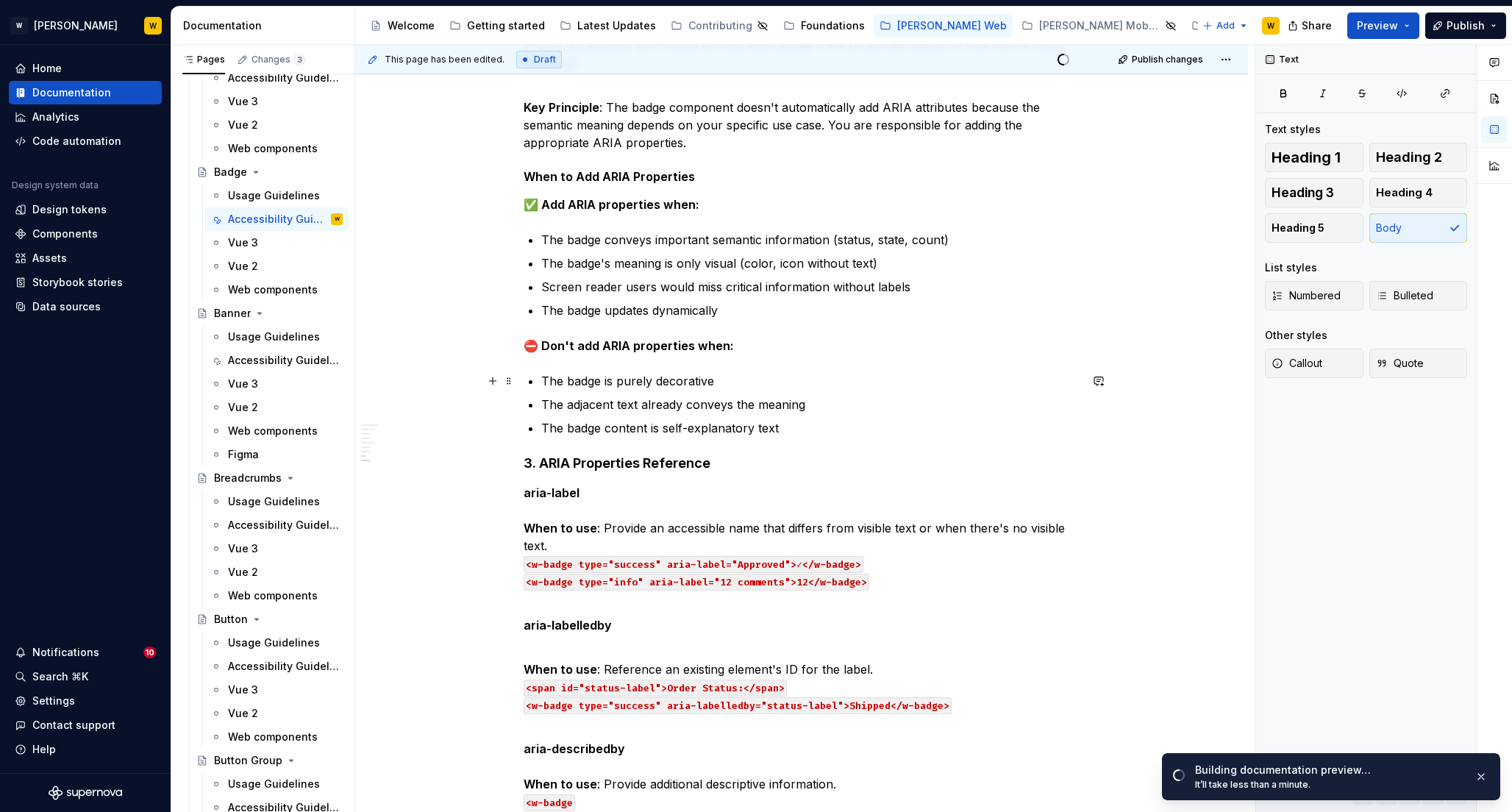
scroll to position [955, 0]
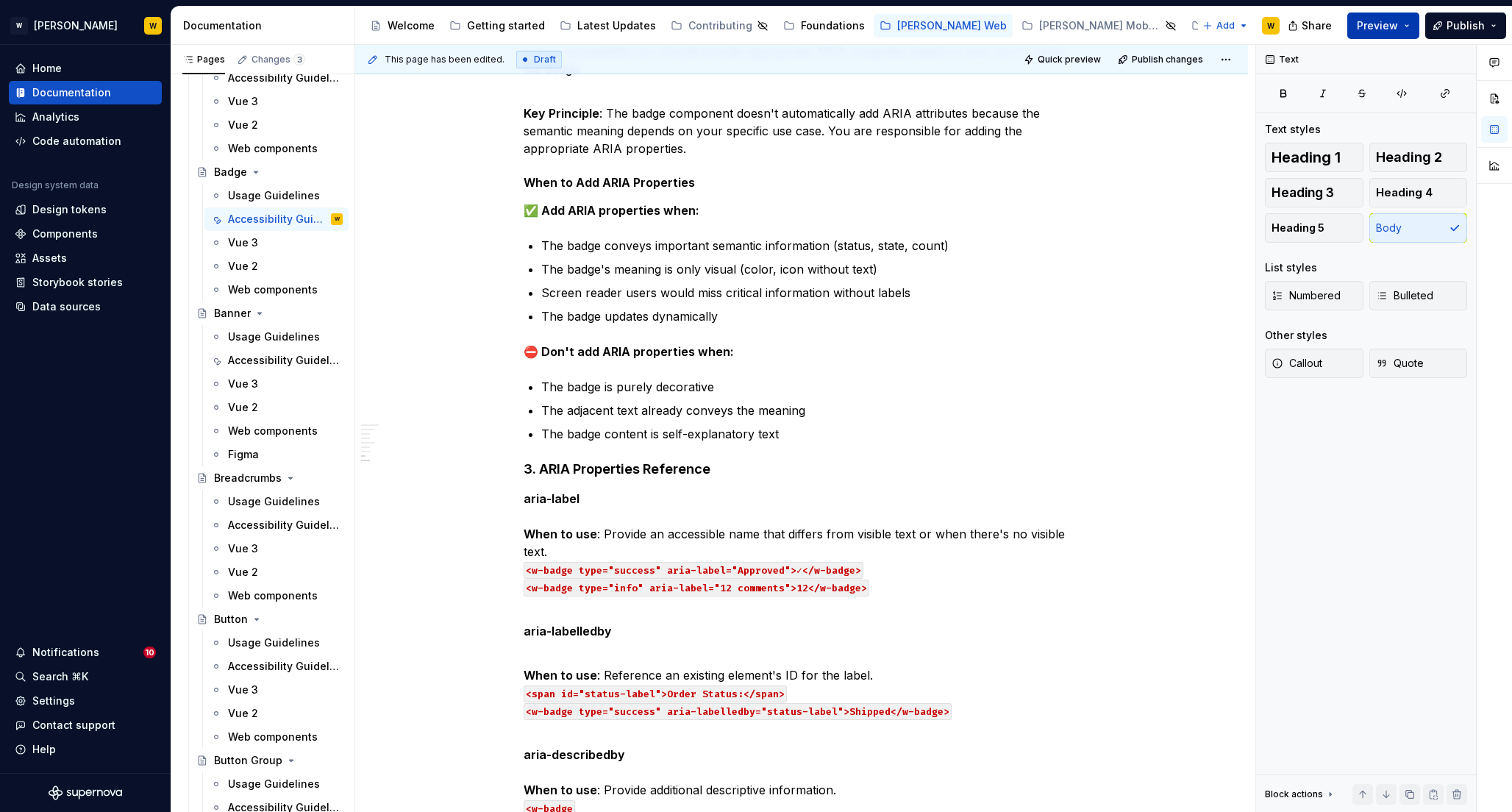
click at [1380, 27] on span "Preview" at bounding box center [1377, 25] width 41 height 15
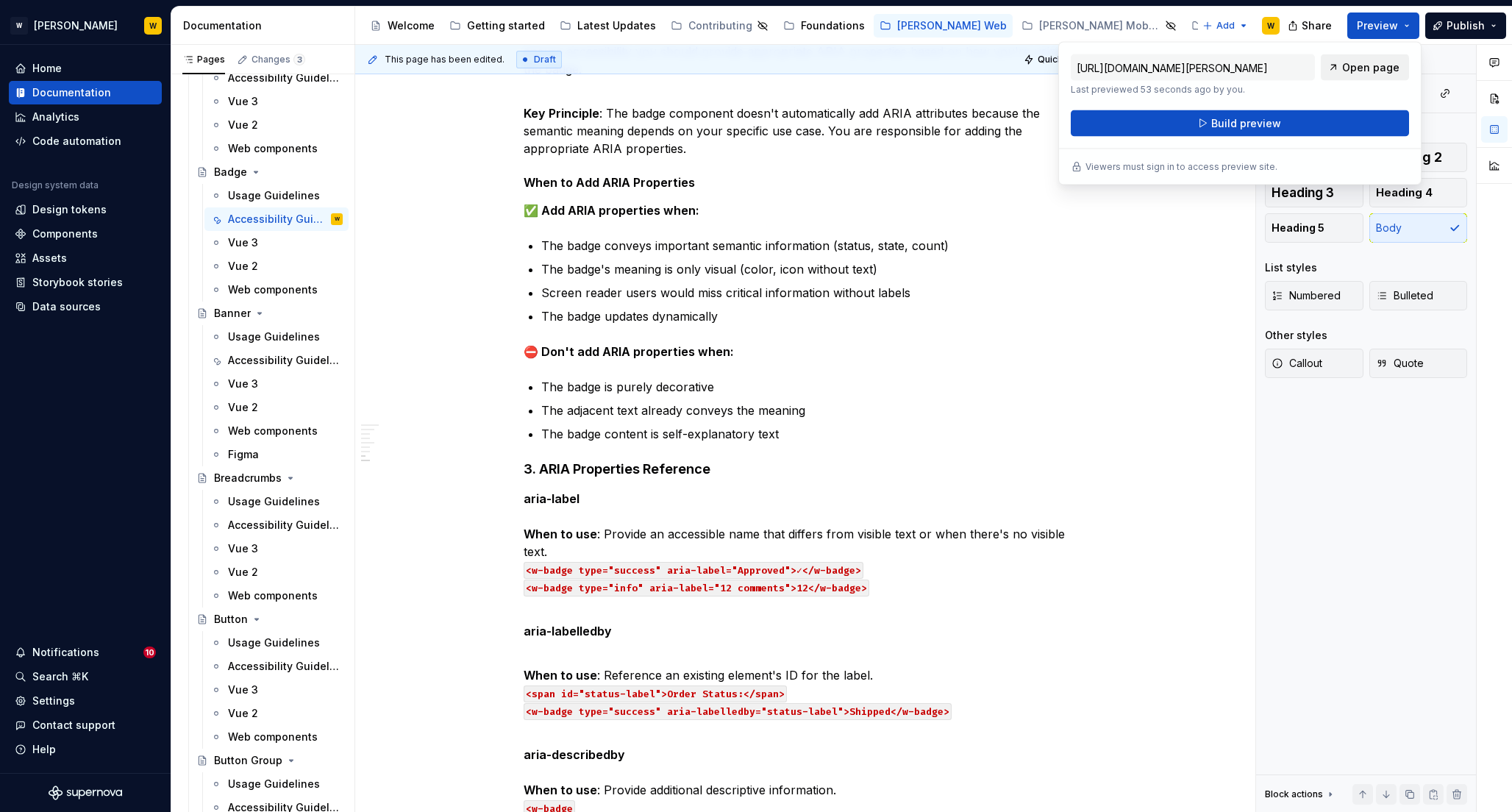
click at [1361, 69] on span "Open page" at bounding box center [1371, 67] width 58 height 15
type textarea "*"
